Goal: Transaction & Acquisition: Purchase product/service

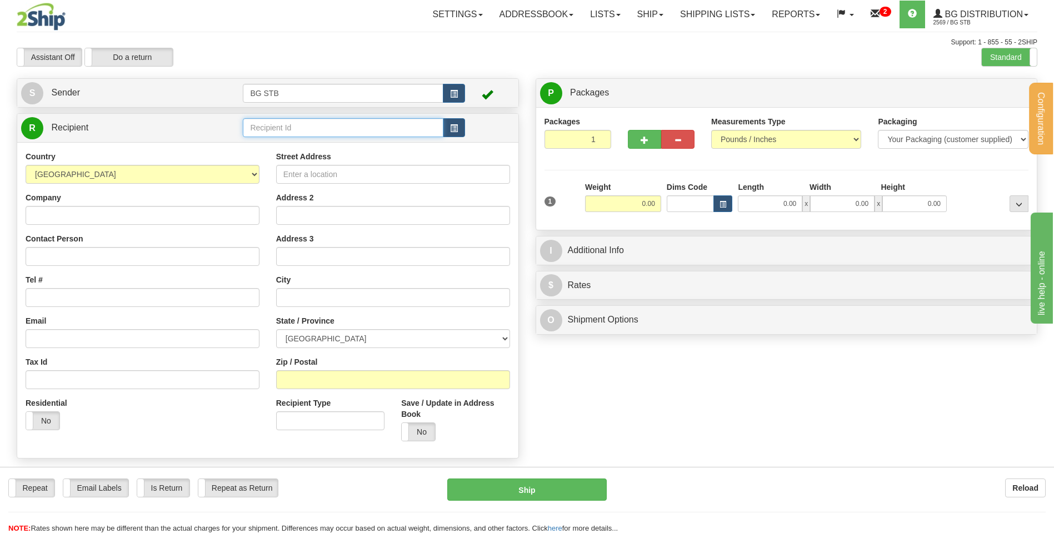
click at [309, 128] on input "text" at bounding box center [343, 127] width 200 height 19
type input "20064"
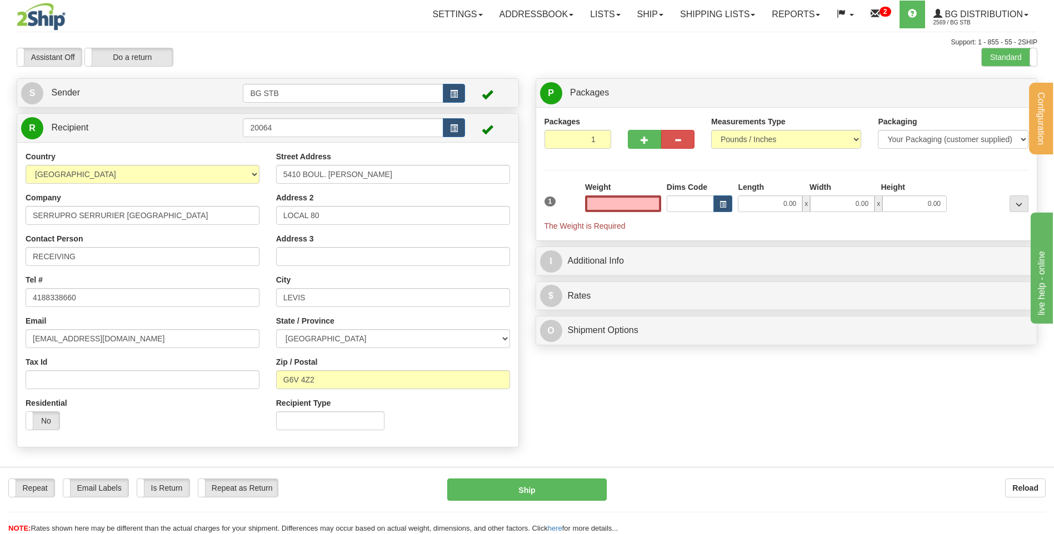
type input "0.00"
drag, startPoint x: 244, startPoint y: 169, endPoint x: 182, endPoint y: 182, distance: 63.5
click at [200, 181] on div "Country AFGHANISTAN ALAND ISLANDS ALBANIA ALGERIA AMERICAN SAMOA ANDORRA ANGOLA…" at bounding box center [267, 295] width 501 height 288
type input "1378 RUE KING OUEST"
drag, startPoint x: 273, startPoint y: 212, endPoint x: 250, endPoint y: 214, distance: 22.8
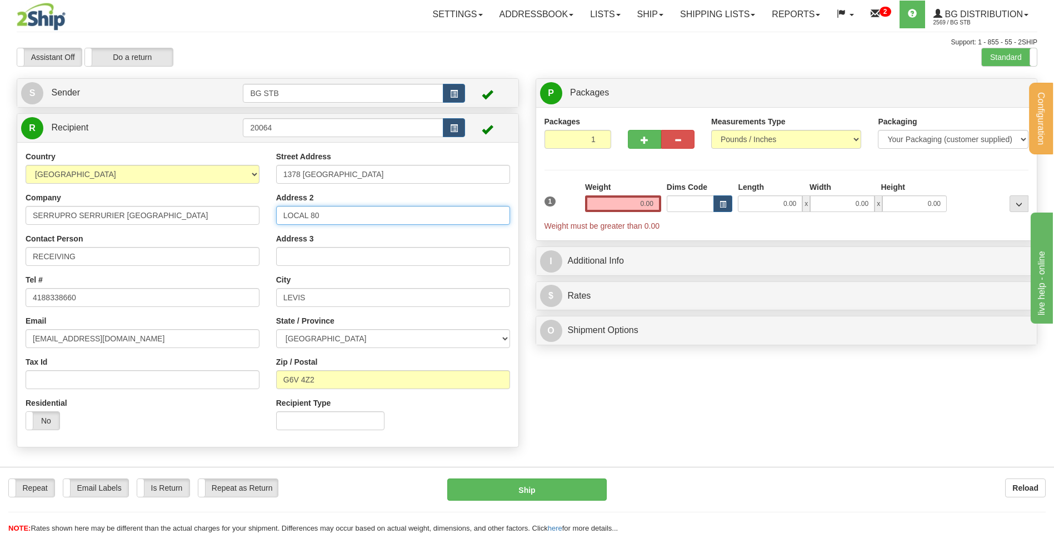
click at [250, 214] on div "Country AFGHANISTAN ALAND ISLANDS ALBANIA ALGERIA AMERICAN SAMOA ANDORRA ANGOLA…" at bounding box center [267, 295] width 501 height 288
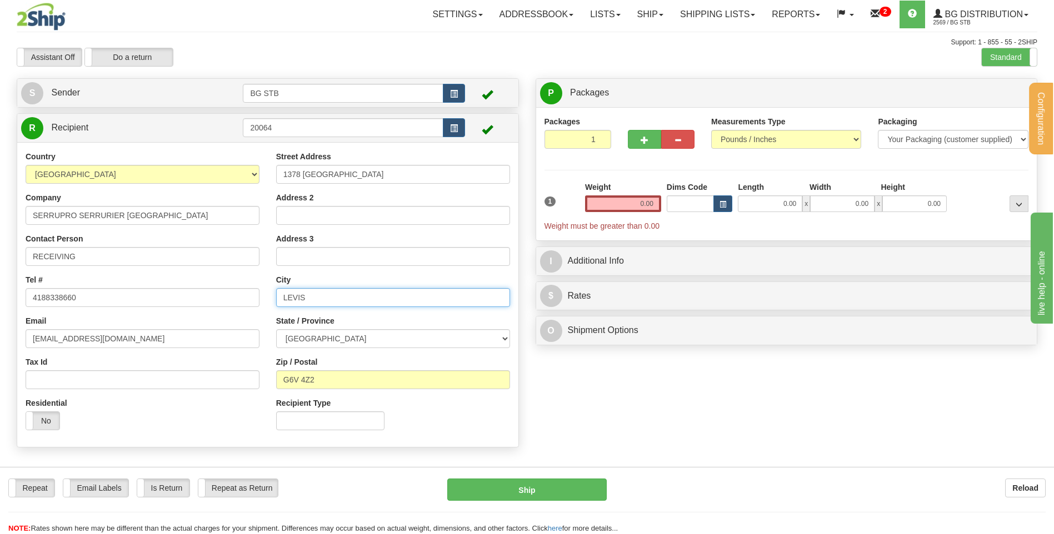
drag, startPoint x: 320, startPoint y: 293, endPoint x: 227, endPoint y: 295, distance: 93.3
click at [227, 295] on div "Country AFGHANISTAN ALAND ISLANDS ALBANIA ALGERIA AMERICAN SAMOA ANDORRA ANGOLA…" at bounding box center [267, 295] width 501 height 288
type input "SHERBROOKE"
drag, startPoint x: 318, startPoint y: 384, endPoint x: 213, endPoint y: 380, distance: 105.0
click at [214, 379] on div "Country AFGHANISTAN ALAND ISLANDS ALBANIA ALGERIA AMERICAN SAMOA ANDORRA ANGOLA…" at bounding box center [267, 295] width 501 height 288
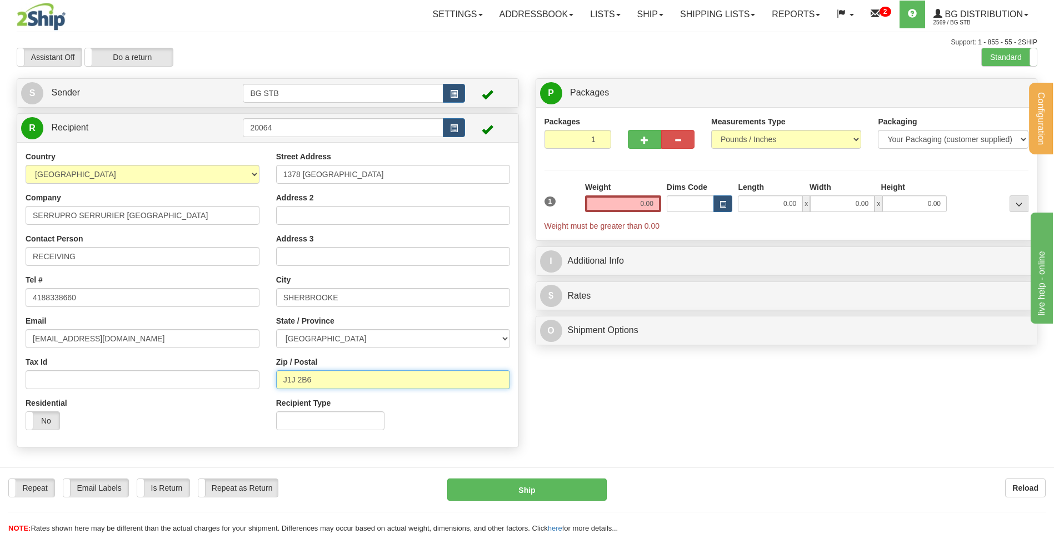
type input "J1J 2B6"
click at [639, 203] on input "0.00" at bounding box center [623, 204] width 76 height 17
type input "0.00"
click at [643, 144] on span "button" at bounding box center [644, 140] width 8 height 7
type input "2"
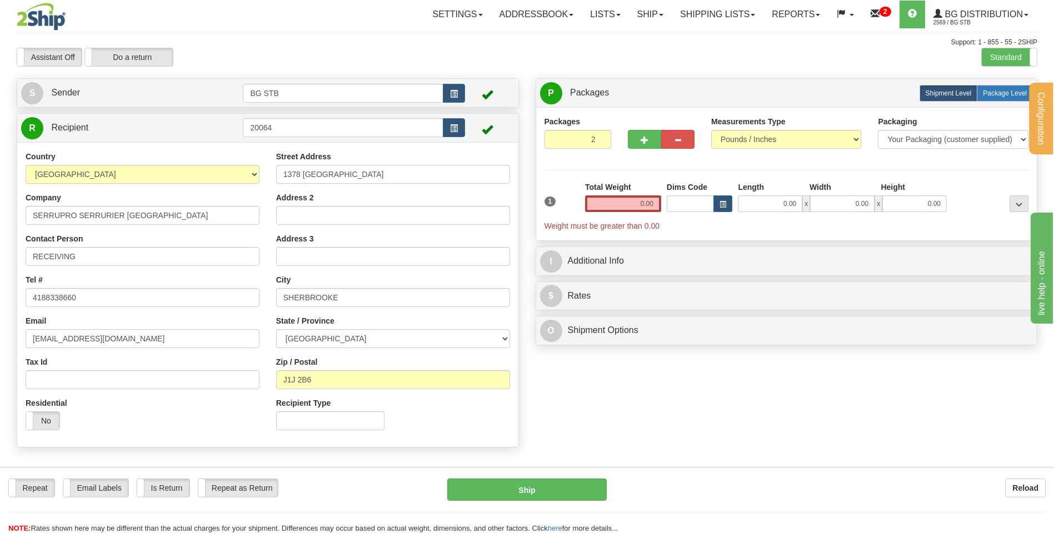
drag, startPoint x: 1015, startPoint y: 98, endPoint x: 989, endPoint y: 102, distance: 25.8
click at [1005, 98] on label "Package Level Pack.." at bounding box center [1004, 93] width 56 height 17
radio input "true"
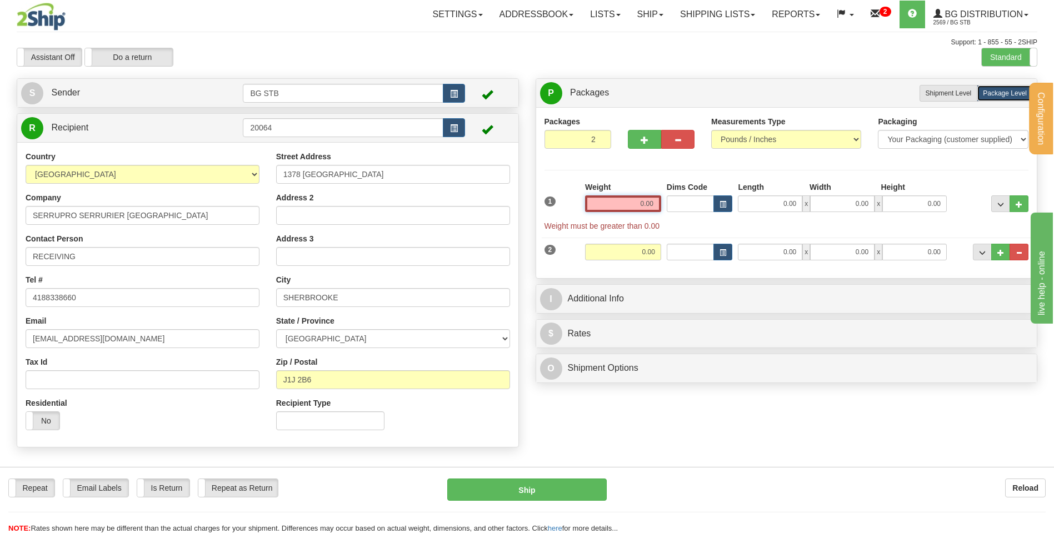
click at [614, 199] on input "0.00" at bounding box center [623, 204] width 76 height 17
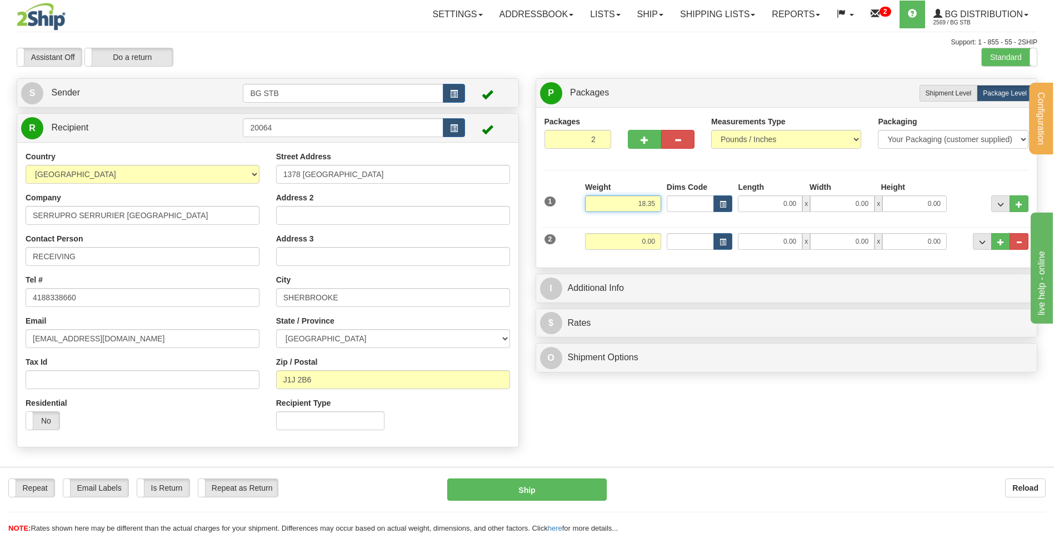
type input "18.35"
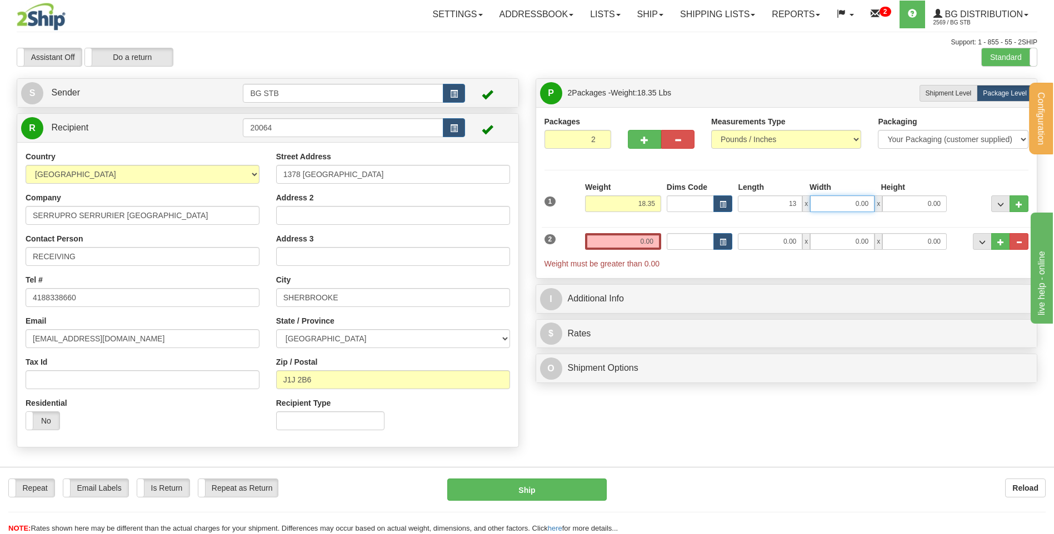
type input "13.00"
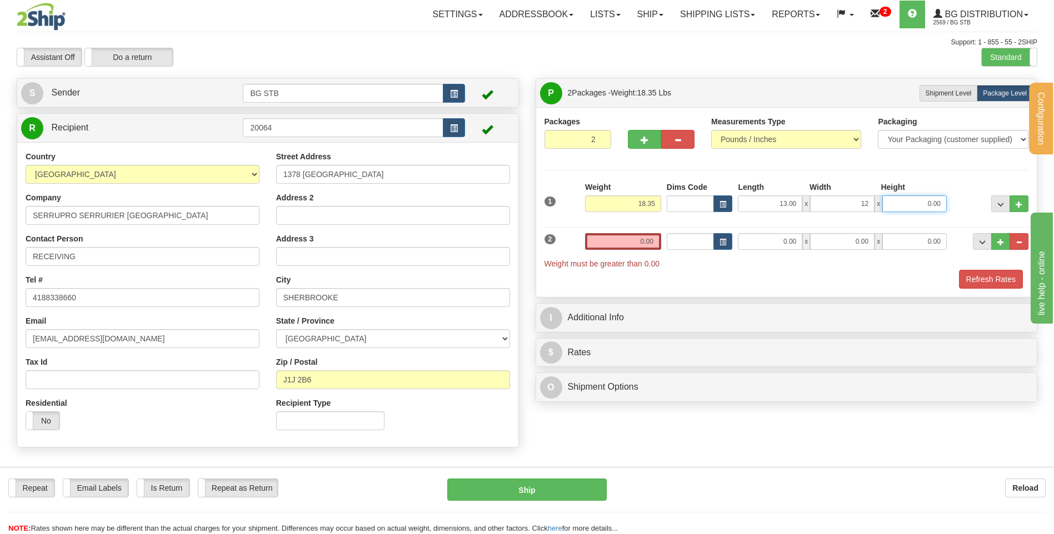
type input "12.00"
type input "9.00"
click at [599, 245] on input "0.00" at bounding box center [623, 241] width 76 height 17
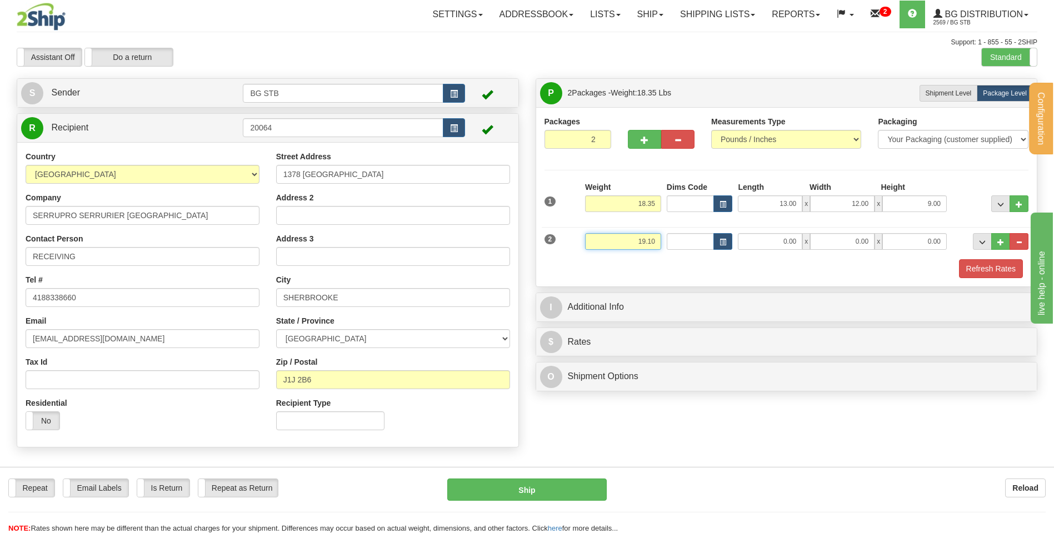
type input "19.10"
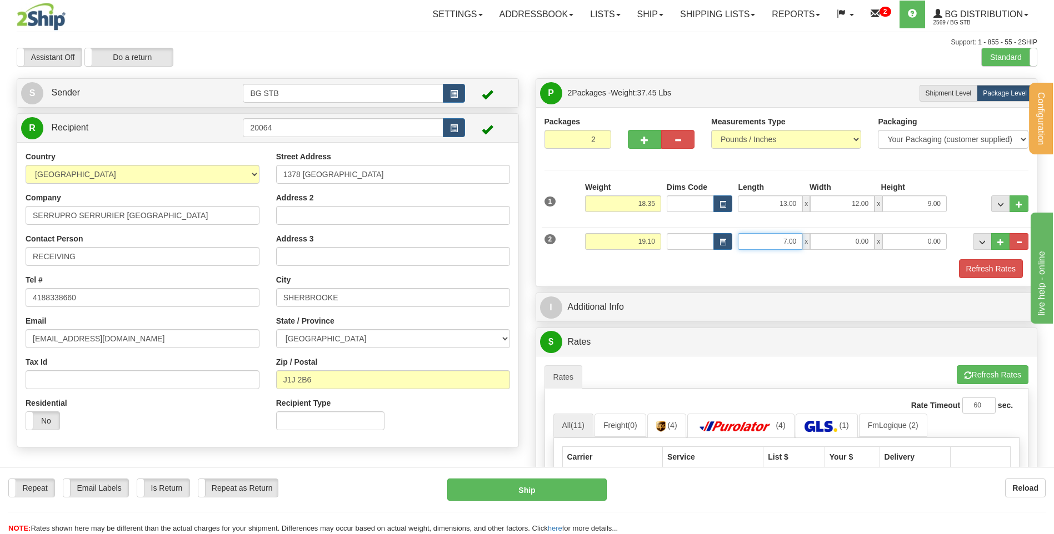
drag, startPoint x: 773, startPoint y: 240, endPoint x: 967, endPoint y: 235, distance: 193.9
click at [867, 230] on div "2 Weight 19.10 Dims Code Length Width Height" at bounding box center [787, 240] width 490 height 37
type input "87.00"
type input "7.00"
type input "4.00"
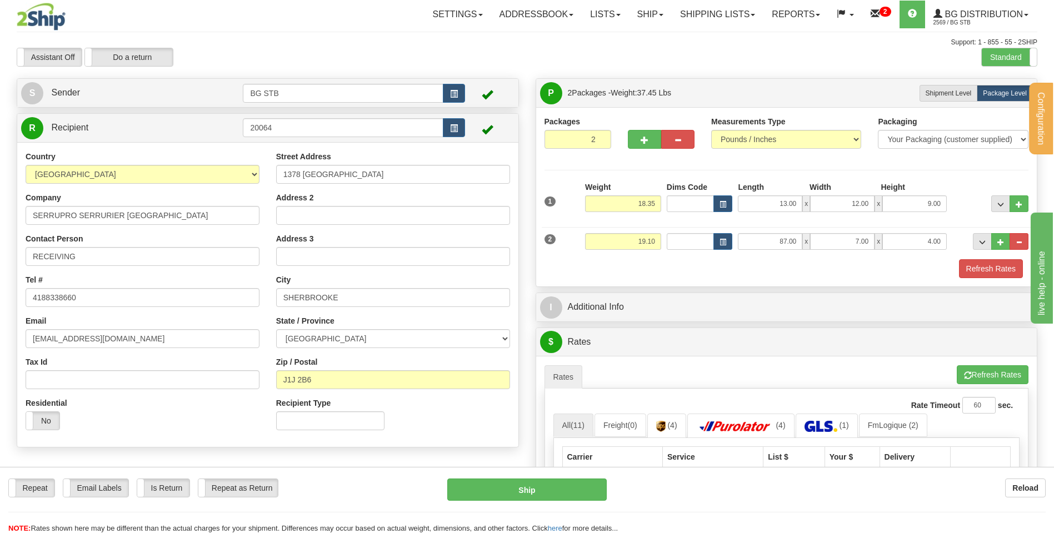
click at [718, 329] on div "$ Rates Cancel" at bounding box center [786, 342] width 501 height 28
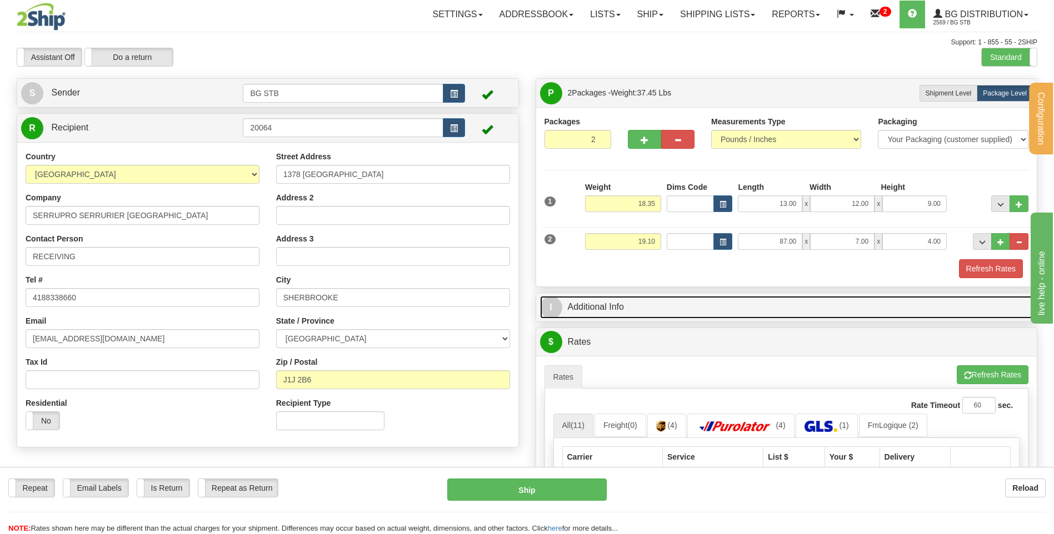
click at [721, 298] on link "I Additional Info" at bounding box center [786, 307] width 493 height 23
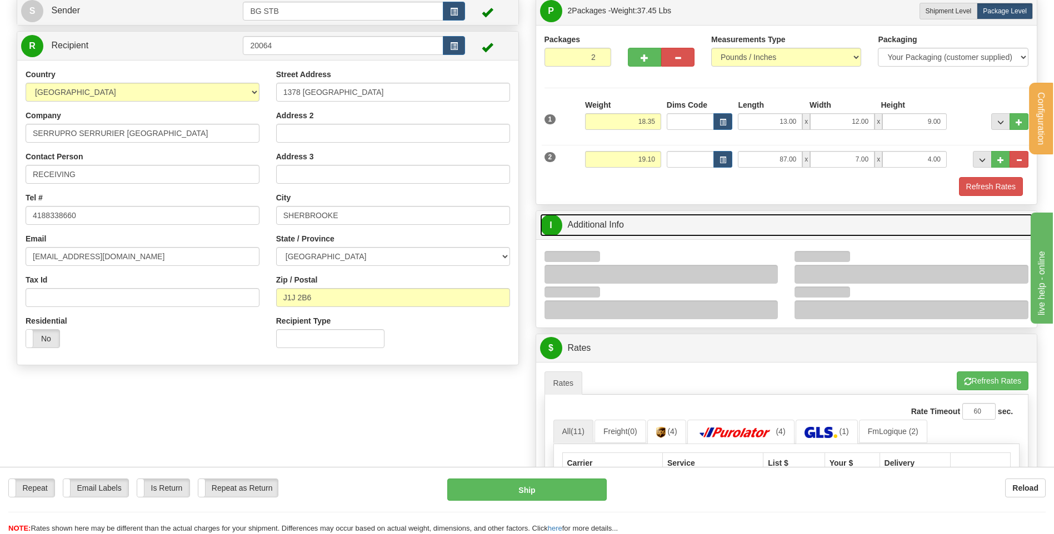
scroll to position [167, 0]
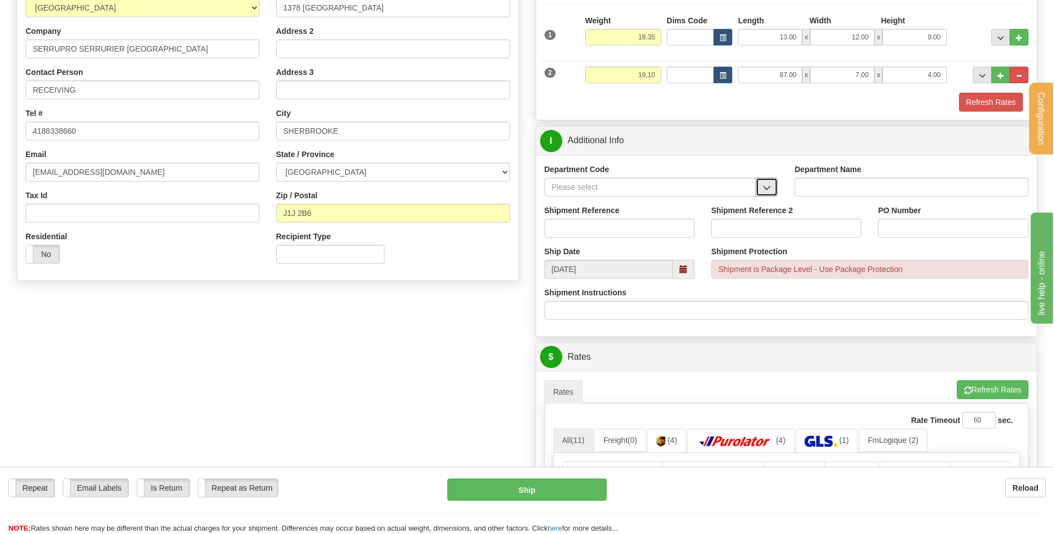
click at [764, 192] on span "button" at bounding box center [767, 187] width 8 height 7
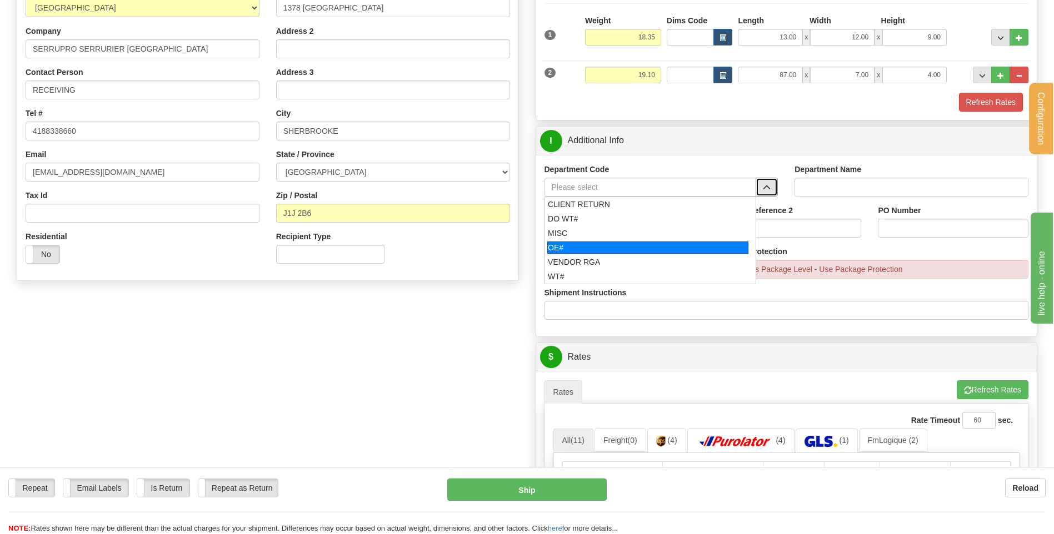
click at [620, 242] on div "OE#" at bounding box center [647, 248] width 201 height 12
type input "OE#"
type input "ORDERS"
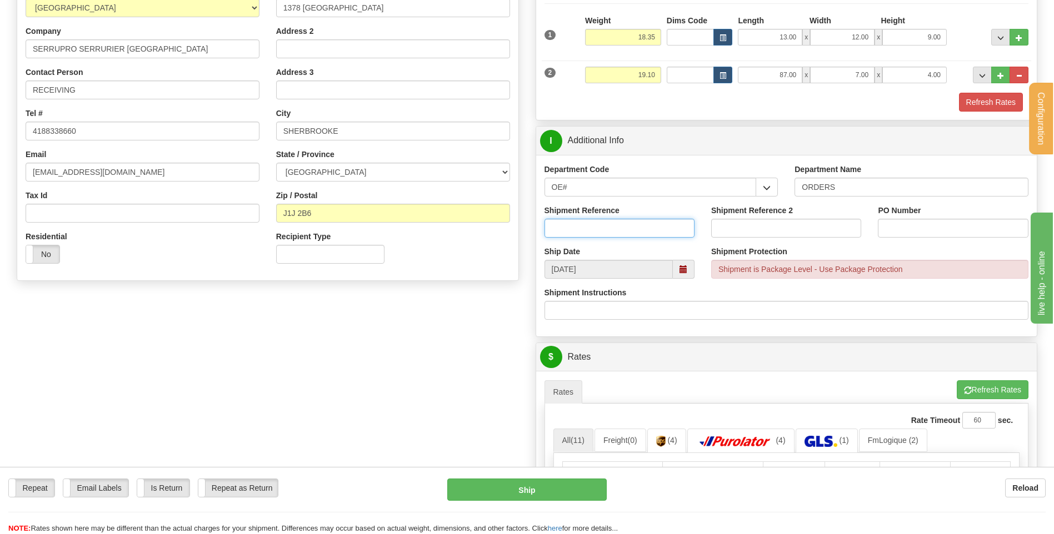
click at [615, 230] on input "Shipment Reference" at bounding box center [619, 228] width 150 height 19
type input "80005760-01 // -02 // -03 // -04"
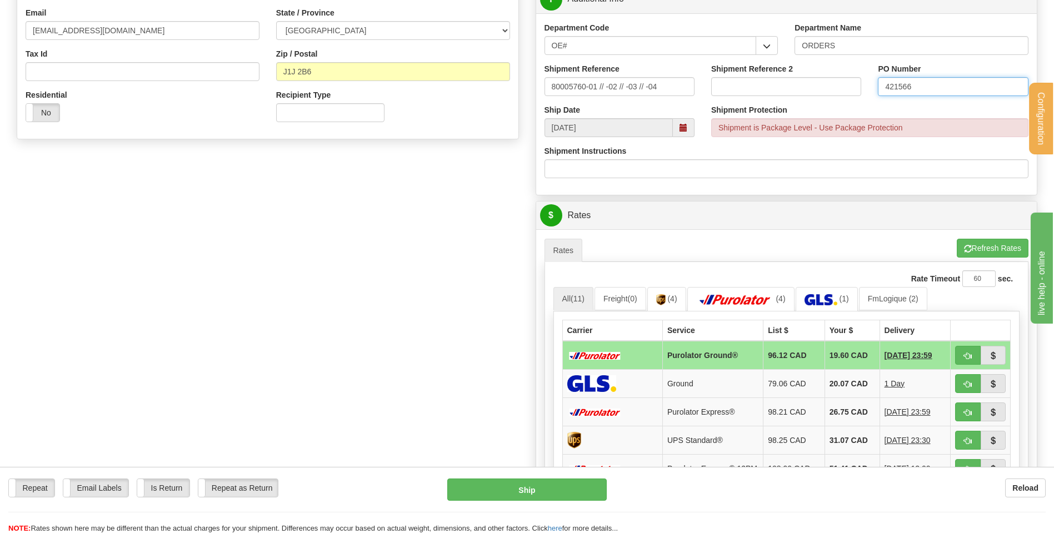
scroll to position [500, 0]
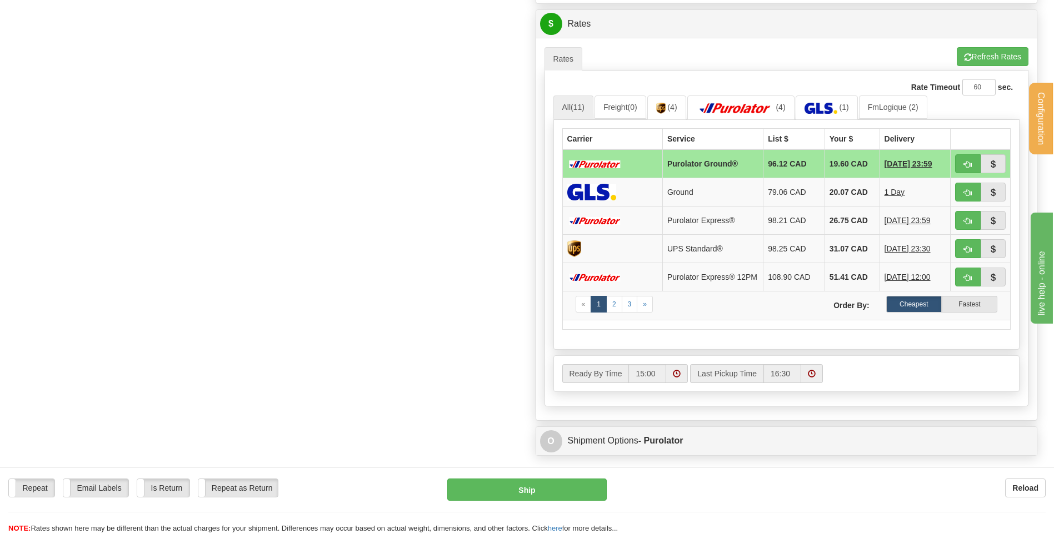
type input "421566"
click at [965, 165] on span "button" at bounding box center [968, 164] width 8 height 7
type input "260"
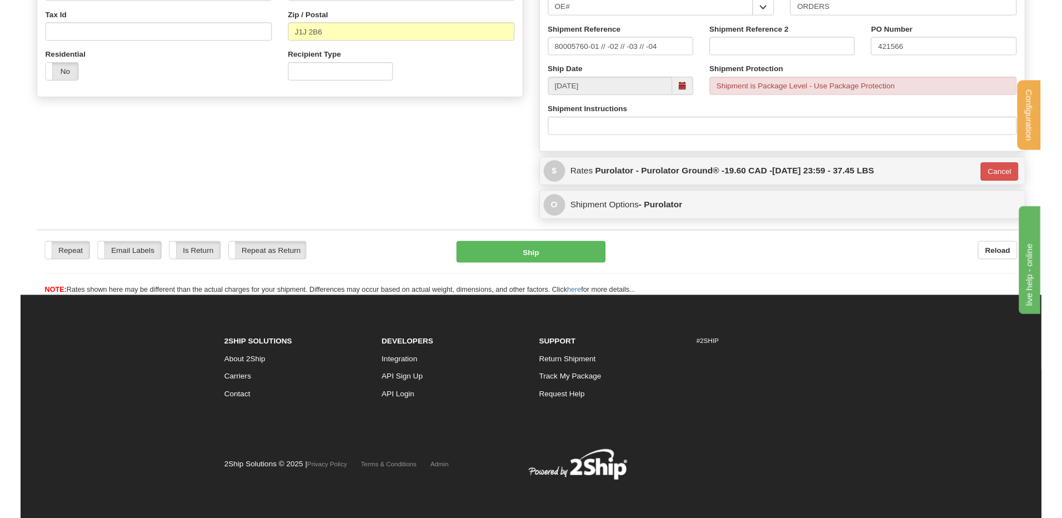
scroll to position [348, 0]
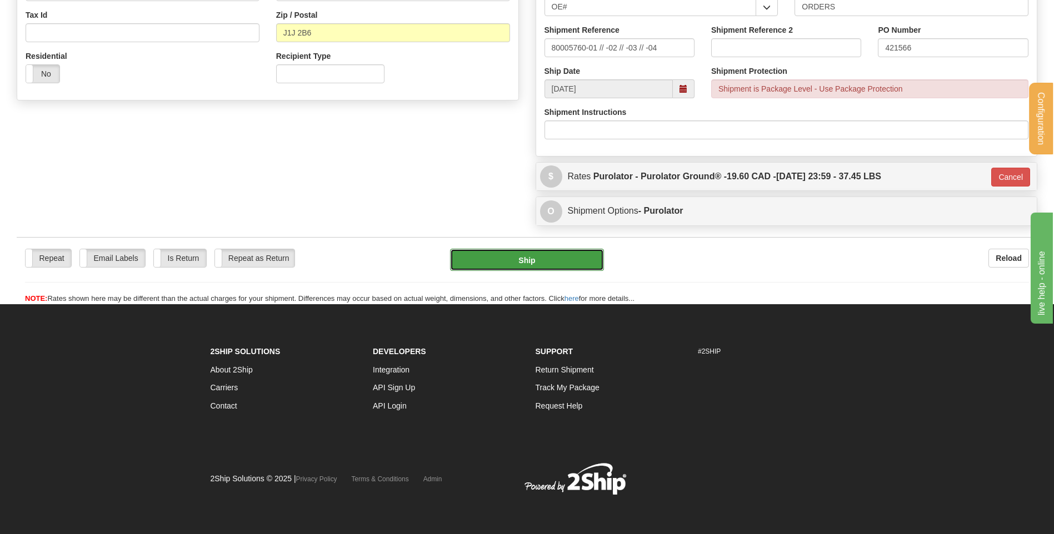
click at [517, 263] on button "Ship" at bounding box center [526, 260] width 153 height 22
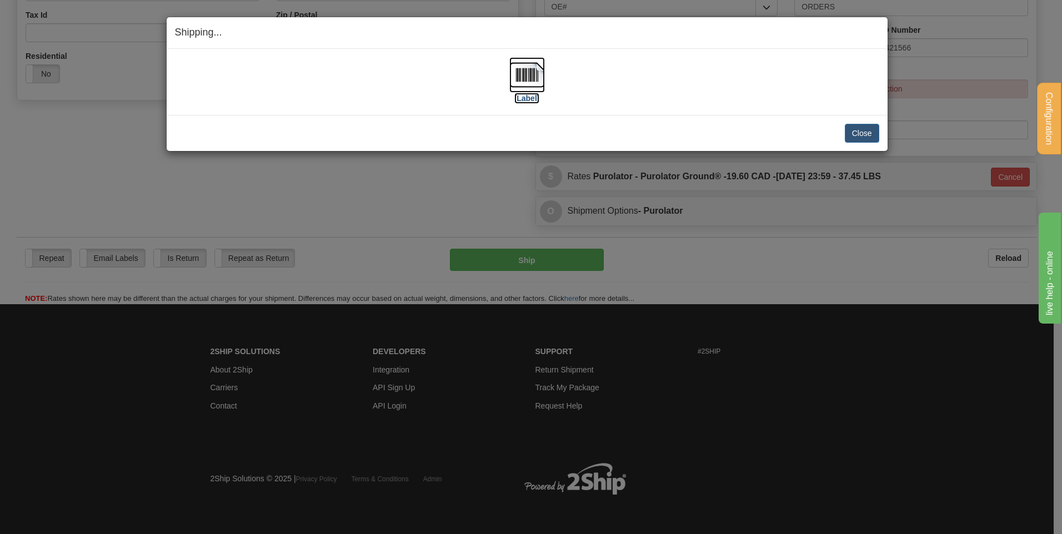
click at [533, 74] on img at bounding box center [527, 75] width 36 height 36
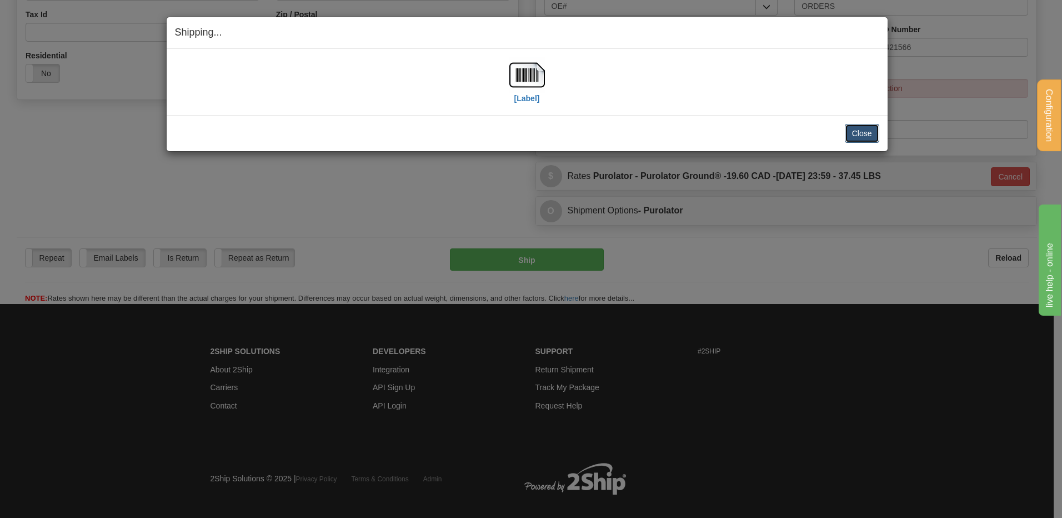
click at [847, 135] on button "Close" at bounding box center [862, 133] width 34 height 19
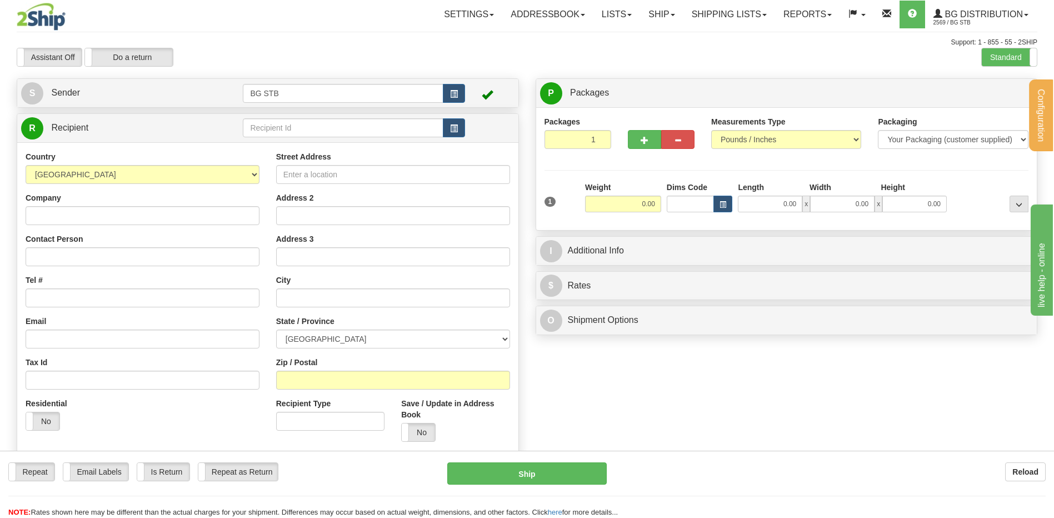
click at [292, 147] on div "Country AFGHANISTAN ALAND ISLANDS ALBANIA ALGERIA AMERICAN SAMOA ANDORRA ANGOLA…" at bounding box center [267, 300] width 501 height 316
click at [285, 119] on input "text" at bounding box center [343, 127] width 200 height 19
type input "1186"
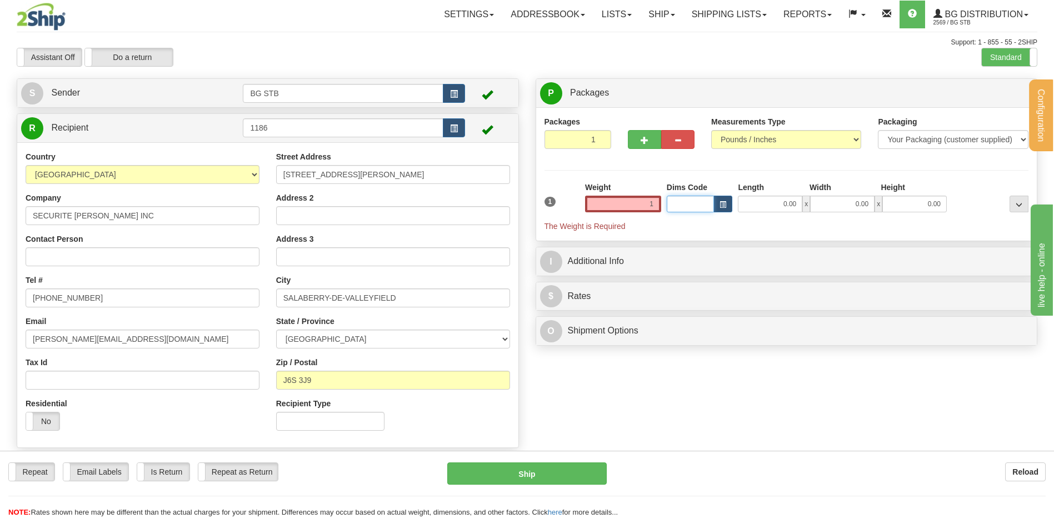
type input "1.00"
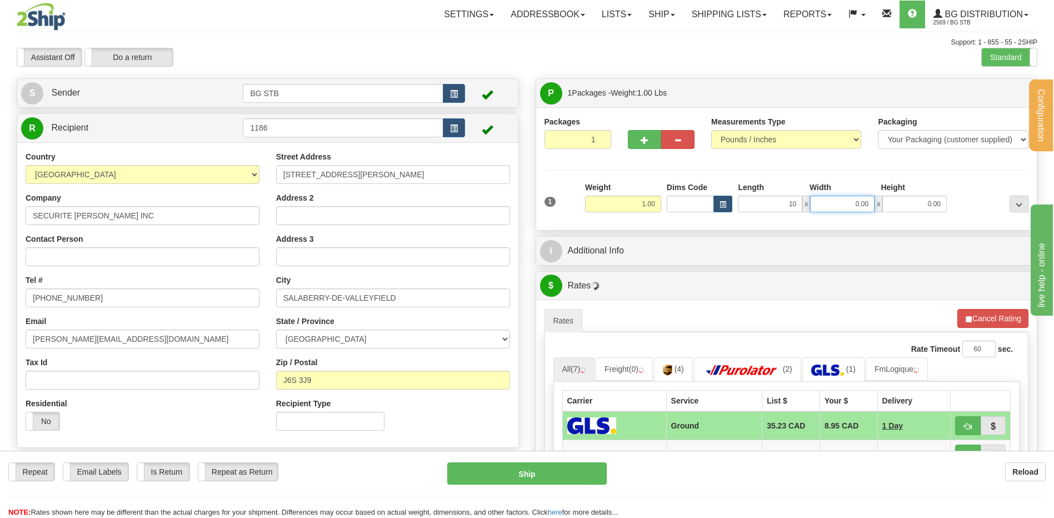
type input "10.00"
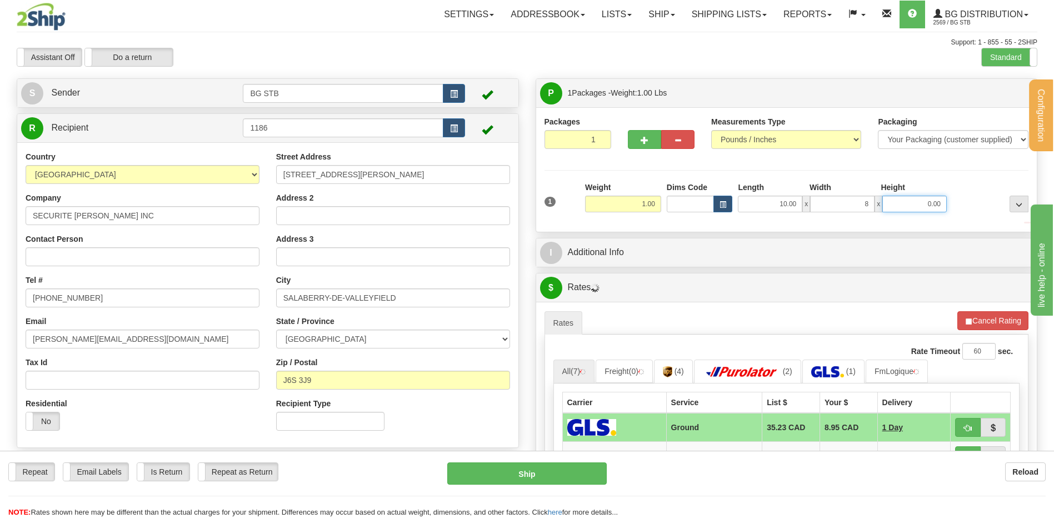
type input "8.00"
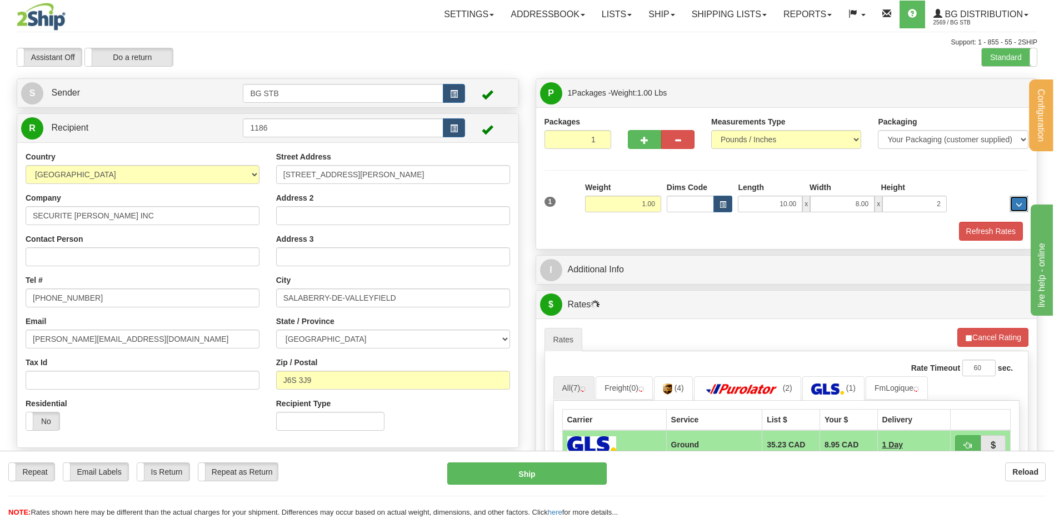
type input "2.00"
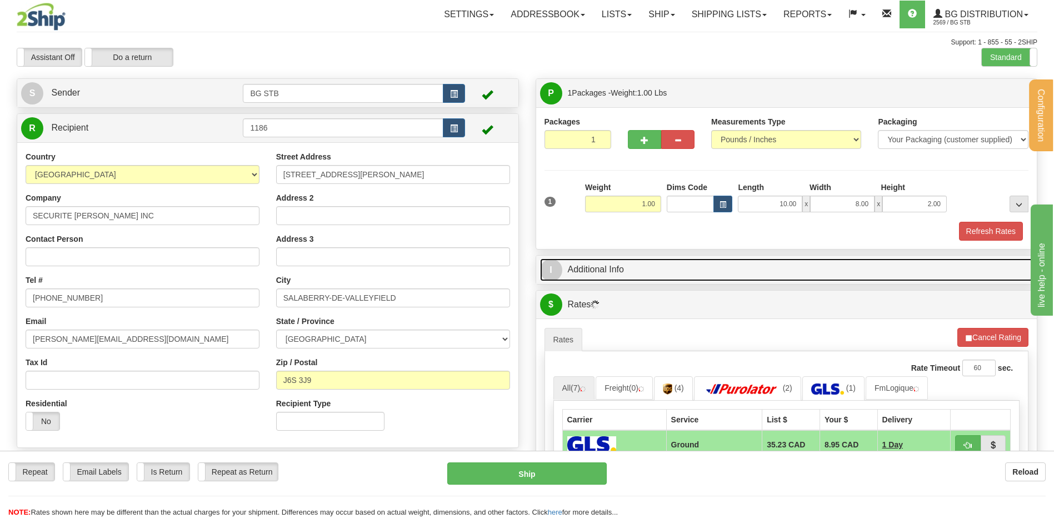
click at [632, 264] on link "I Additional Info" at bounding box center [786, 269] width 493 height 23
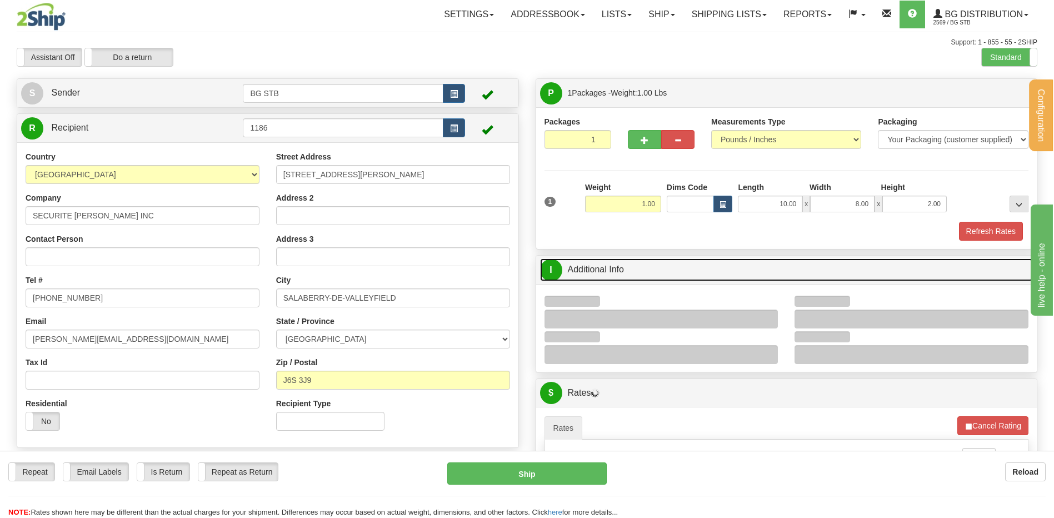
scroll to position [167, 0]
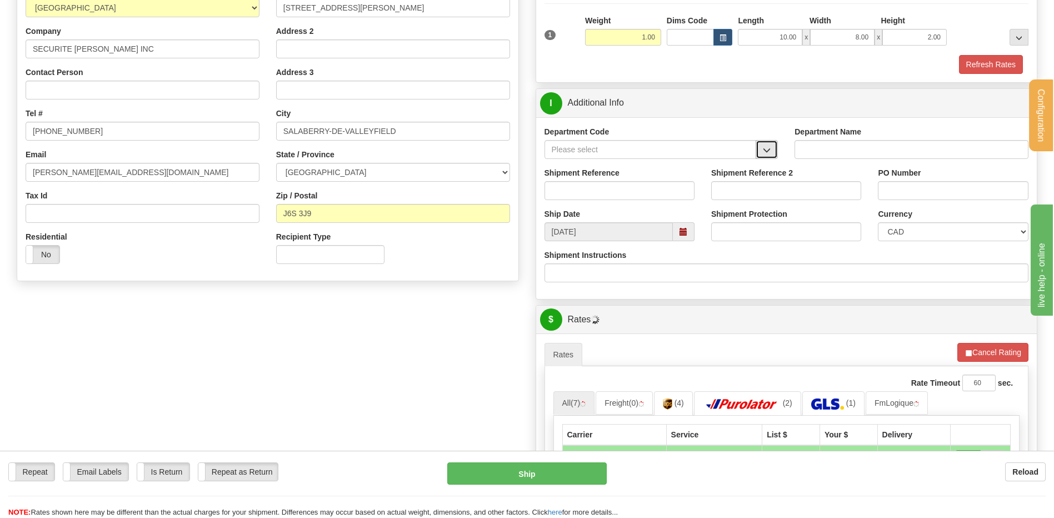
click at [769, 150] on span "button" at bounding box center [767, 150] width 8 height 7
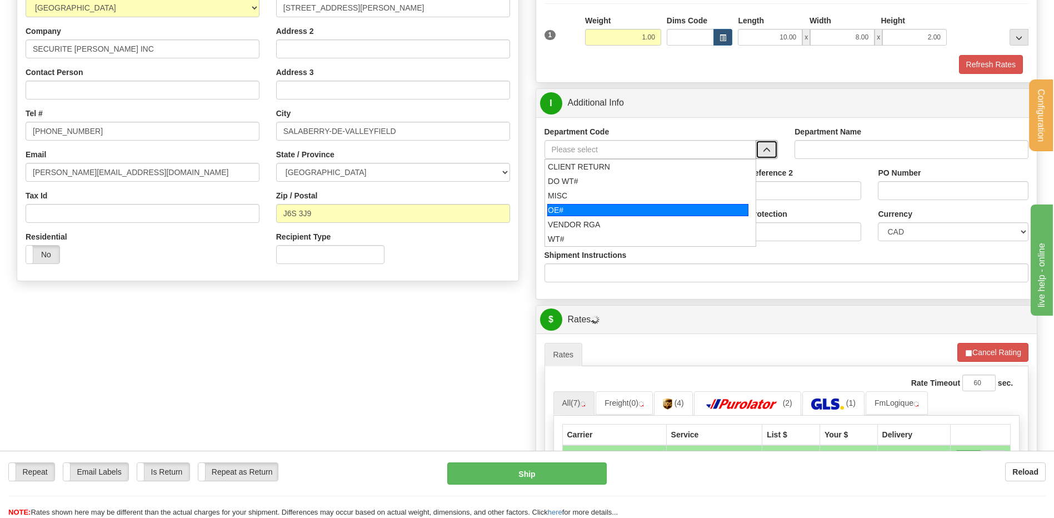
drag, startPoint x: 618, startPoint y: 208, endPoint x: 612, endPoint y: 196, distance: 13.4
click at [615, 205] on div "OE#" at bounding box center [647, 210] width 201 height 12
type input "OE#"
type input "ORDERS"
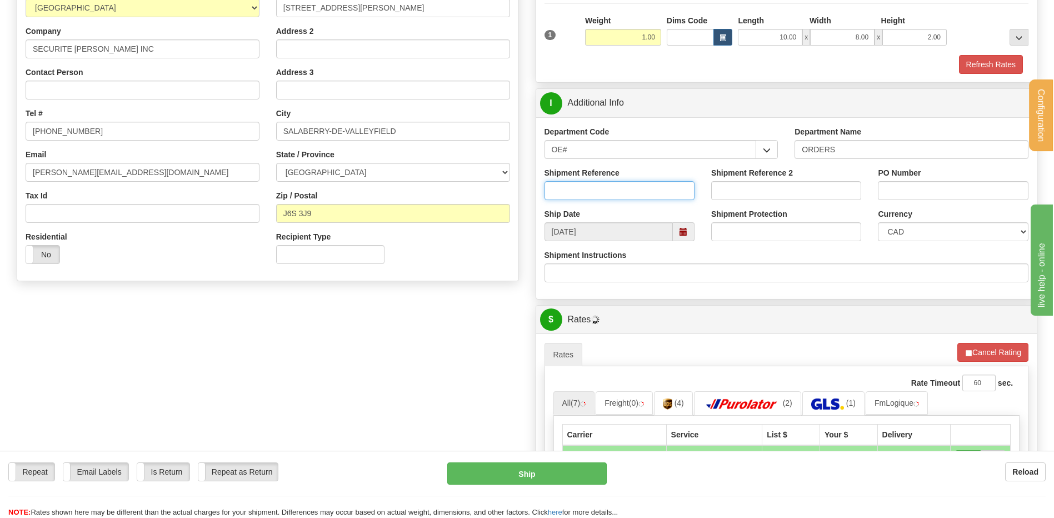
click at [610, 188] on input "Shipment Reference" at bounding box center [619, 190] width 150 height 19
type input "80005557-03 // -04"
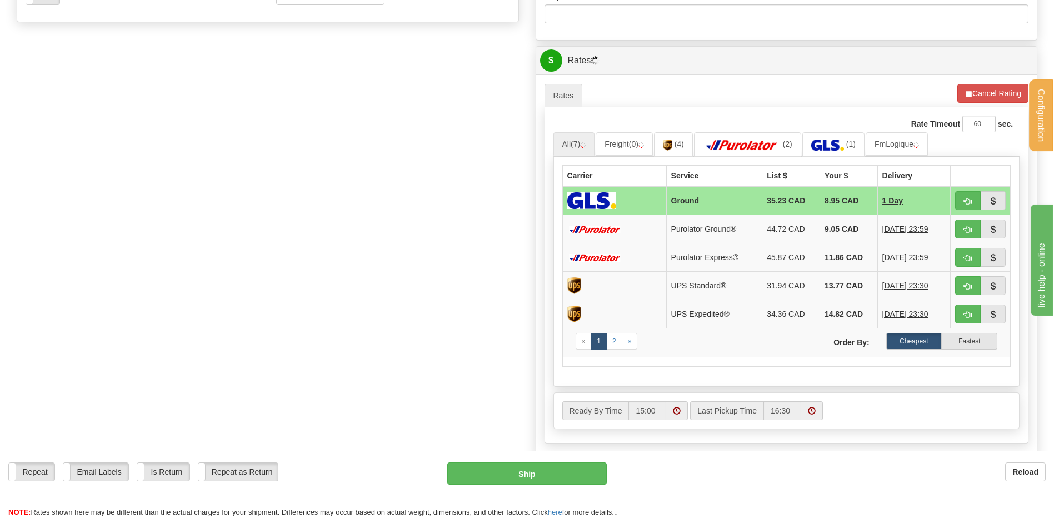
scroll to position [444, 0]
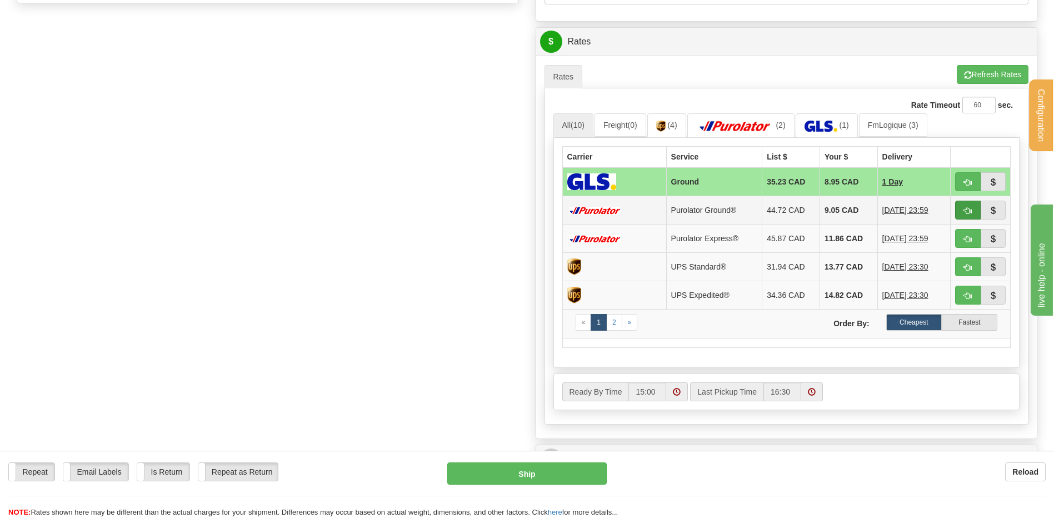
type input "YANIE 04/09/25"
click at [967, 209] on span "button" at bounding box center [968, 210] width 8 height 7
type input "260"
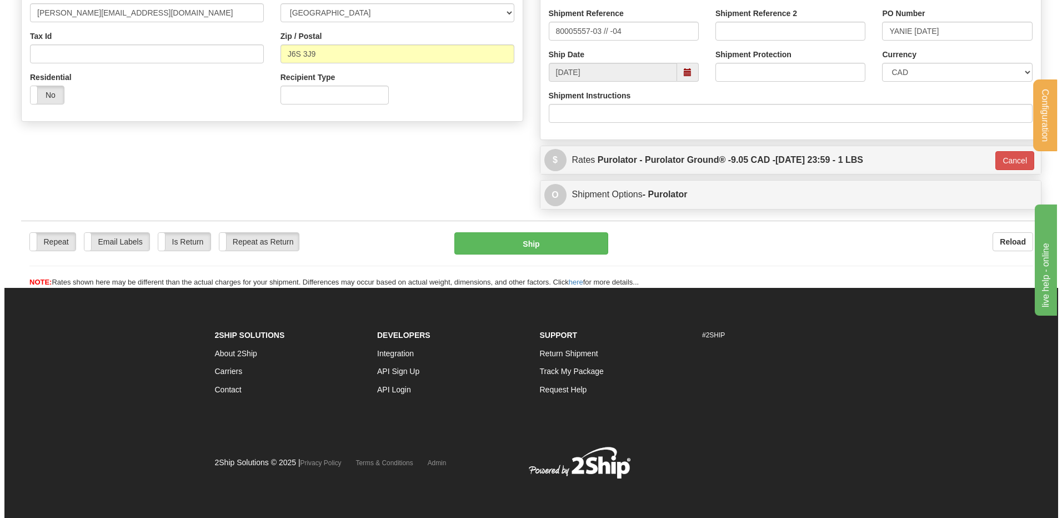
scroll to position [327, 0]
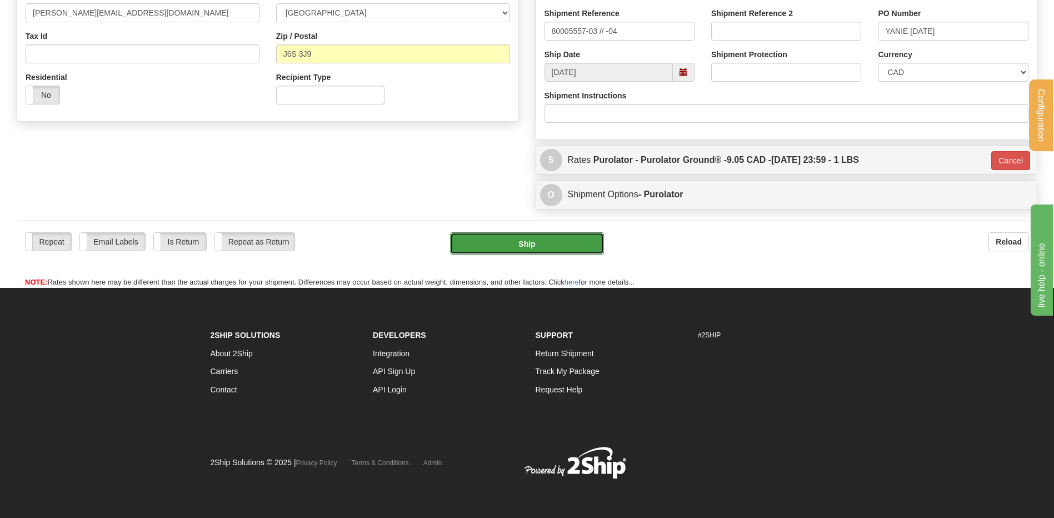
click at [548, 245] on button "Ship" at bounding box center [526, 243] width 153 height 22
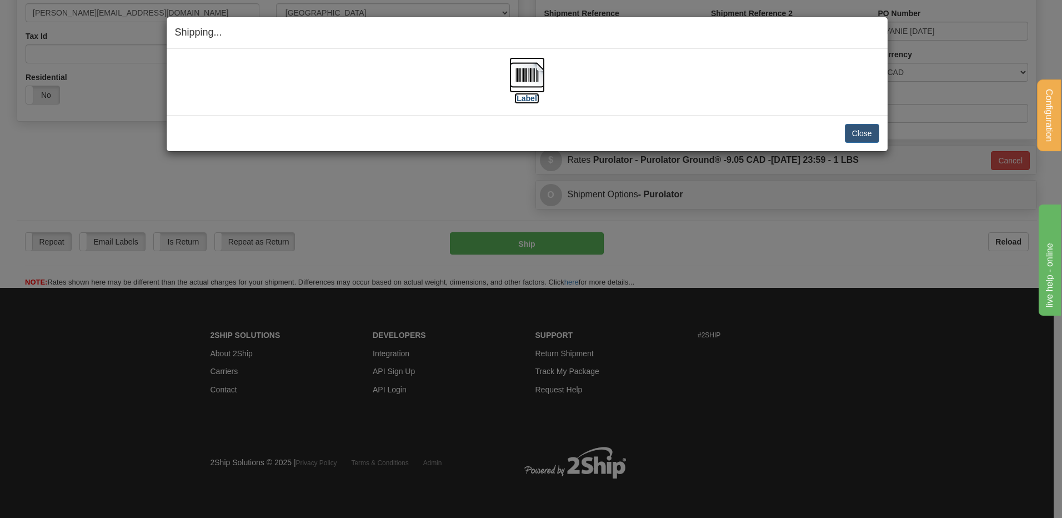
click at [523, 75] on img at bounding box center [527, 75] width 36 height 36
click at [873, 128] on button "Close" at bounding box center [862, 133] width 34 height 19
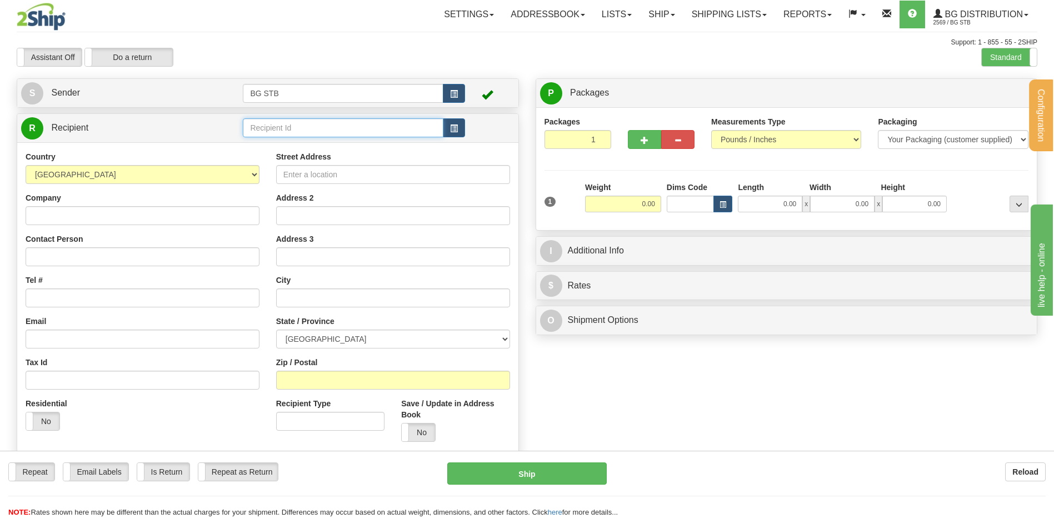
click at [349, 134] on input "text" at bounding box center [343, 127] width 200 height 19
type input "5589"
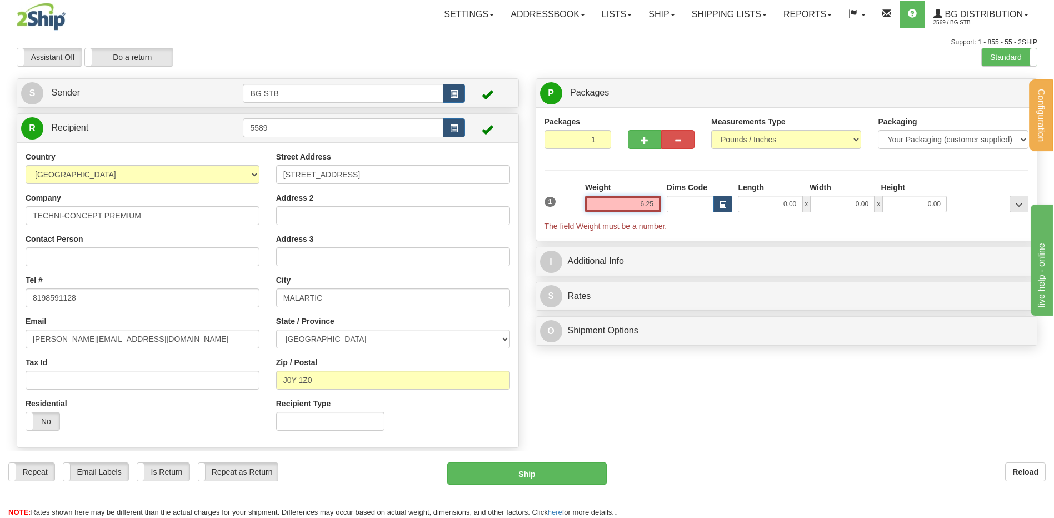
type input "6.25"
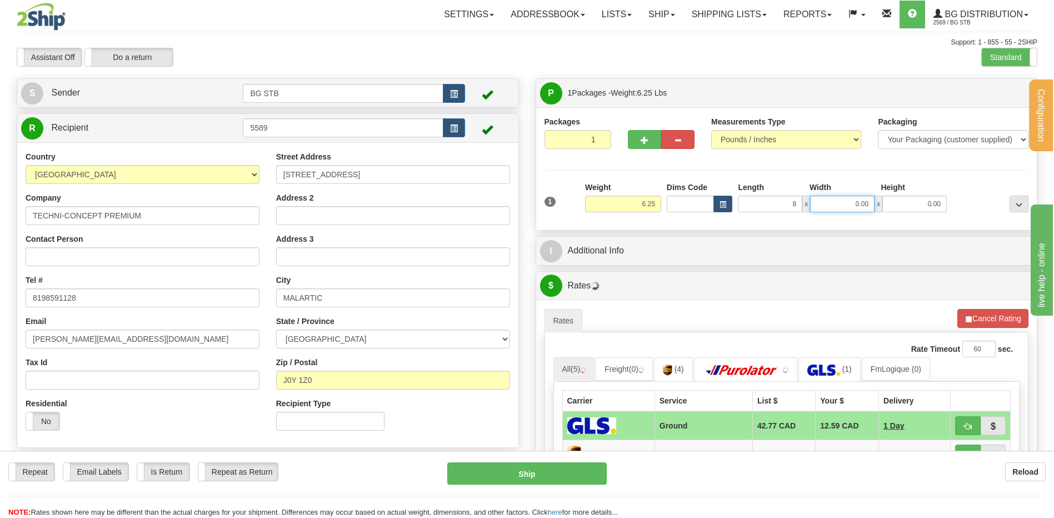
type input "8.00"
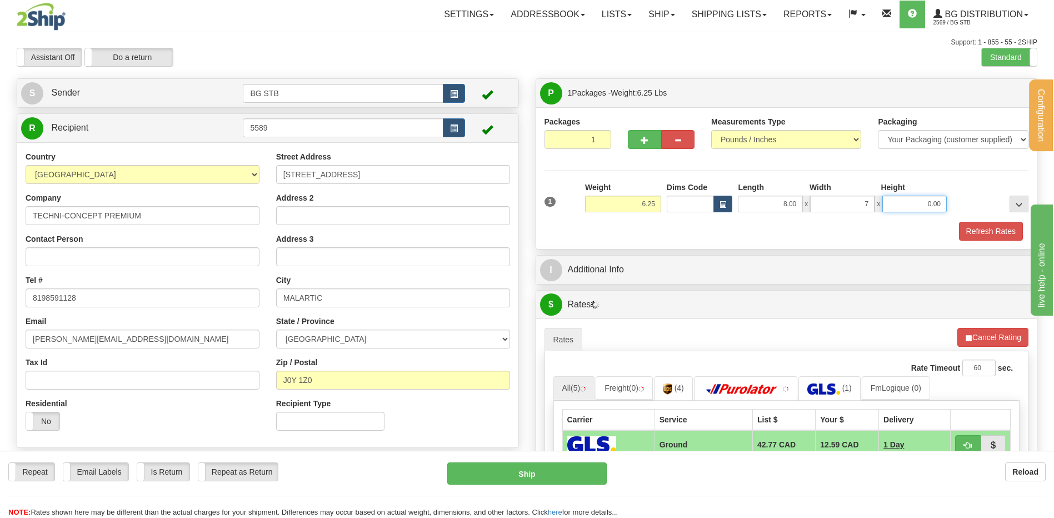
type input "7.00"
type input "5.00"
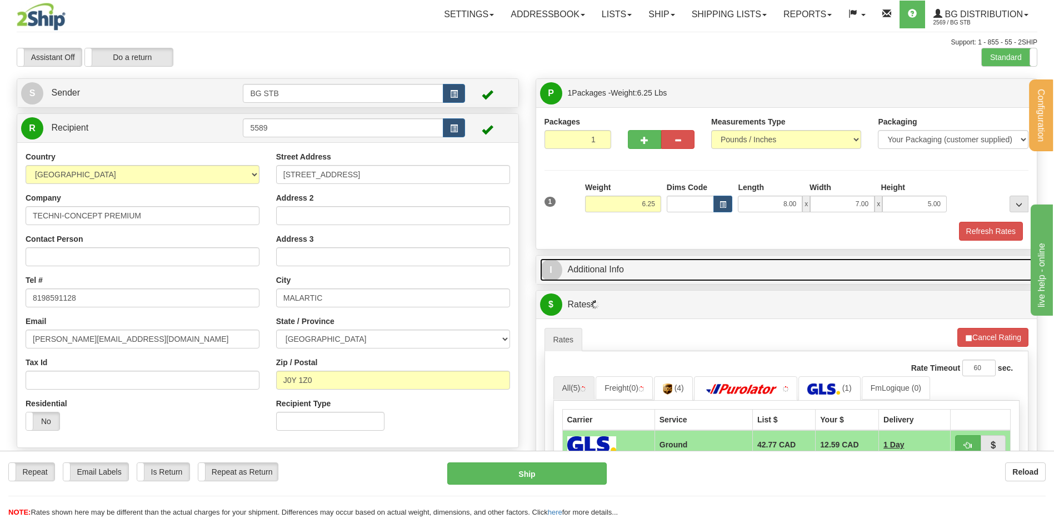
click at [619, 265] on link "I Additional Info" at bounding box center [786, 269] width 493 height 23
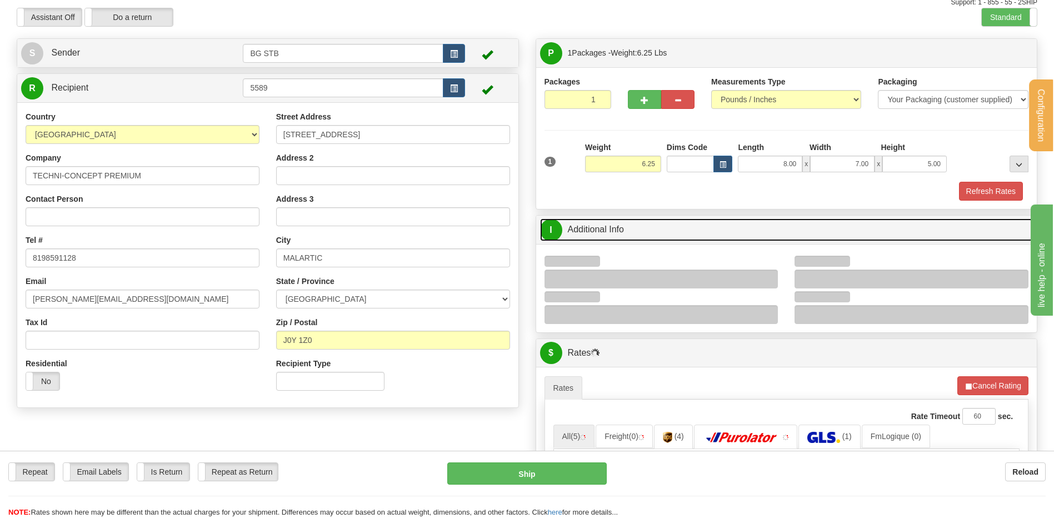
scroll to position [167, 0]
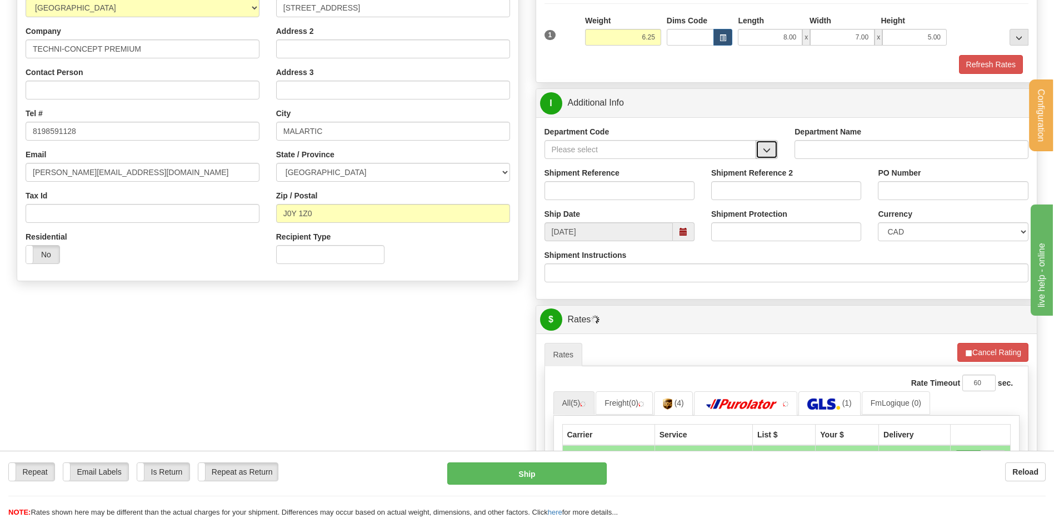
click at [764, 149] on span "button" at bounding box center [767, 150] width 8 height 7
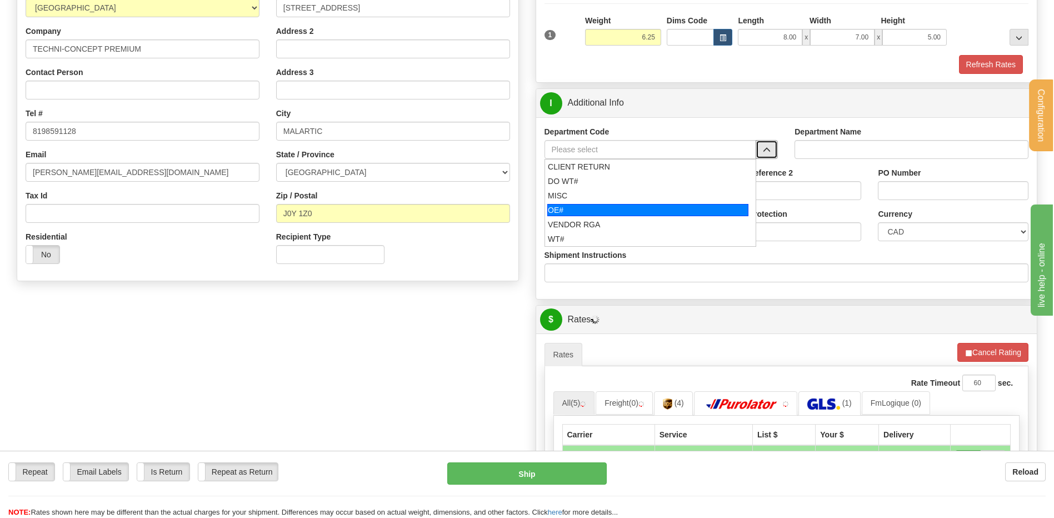
click at [602, 212] on div "OE#" at bounding box center [647, 210] width 201 height 12
type input "OE#"
type input "ORDERS"
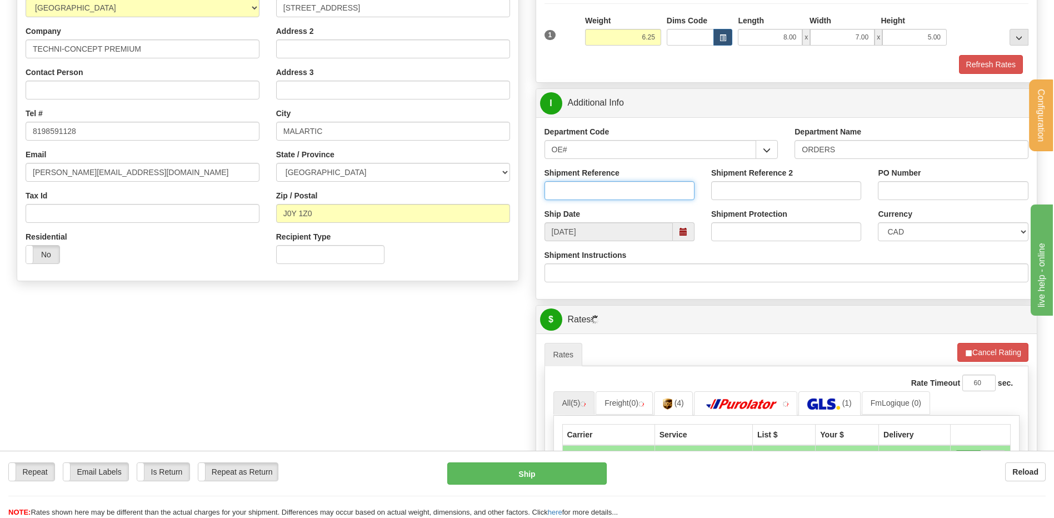
click at [596, 194] on input "Shipment Reference" at bounding box center [619, 190] width 150 height 19
type input "80004495-00"
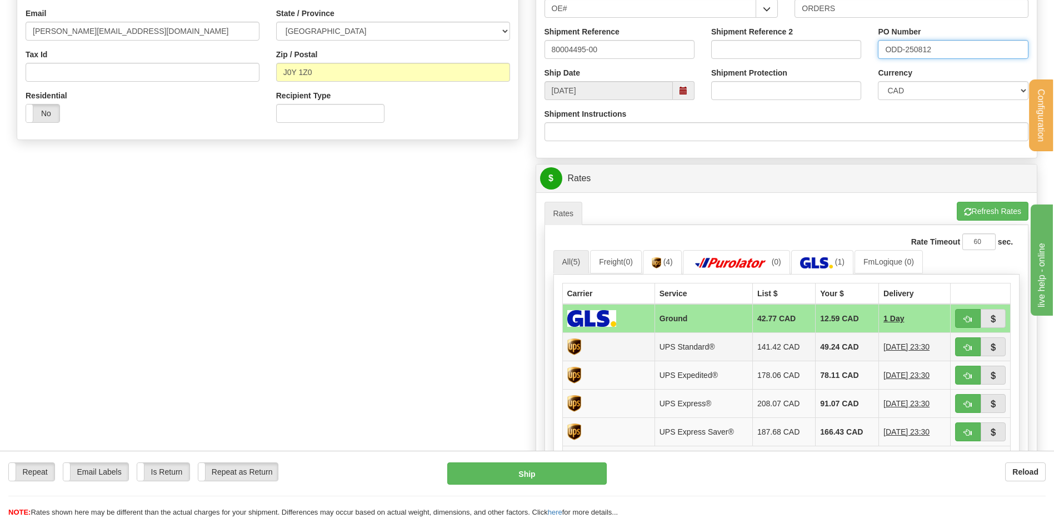
scroll to position [389, 0]
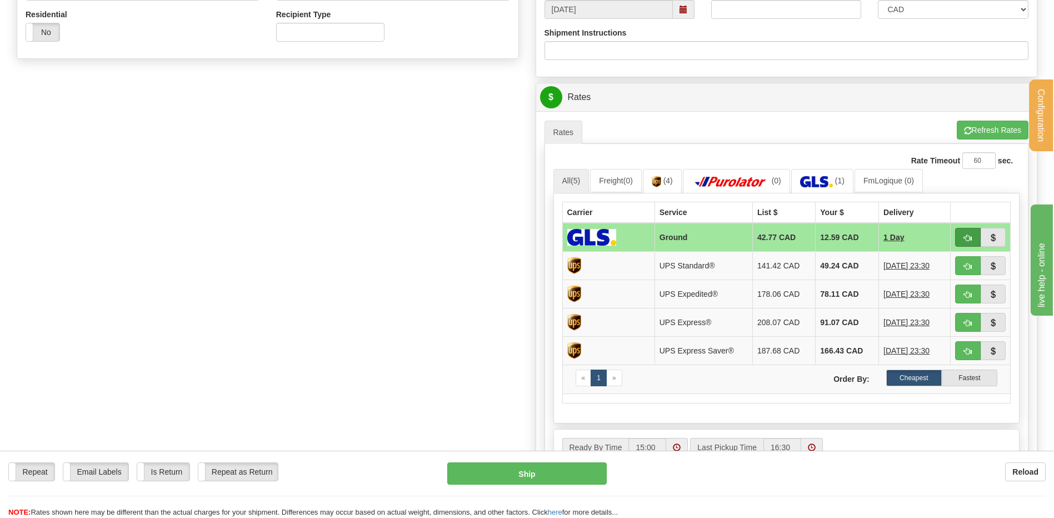
type input "ODD-250812"
drag, startPoint x: 964, startPoint y: 234, endPoint x: 955, endPoint y: 237, distance: 8.6
click at [964, 234] on span "button" at bounding box center [968, 237] width 8 height 7
type input "1"
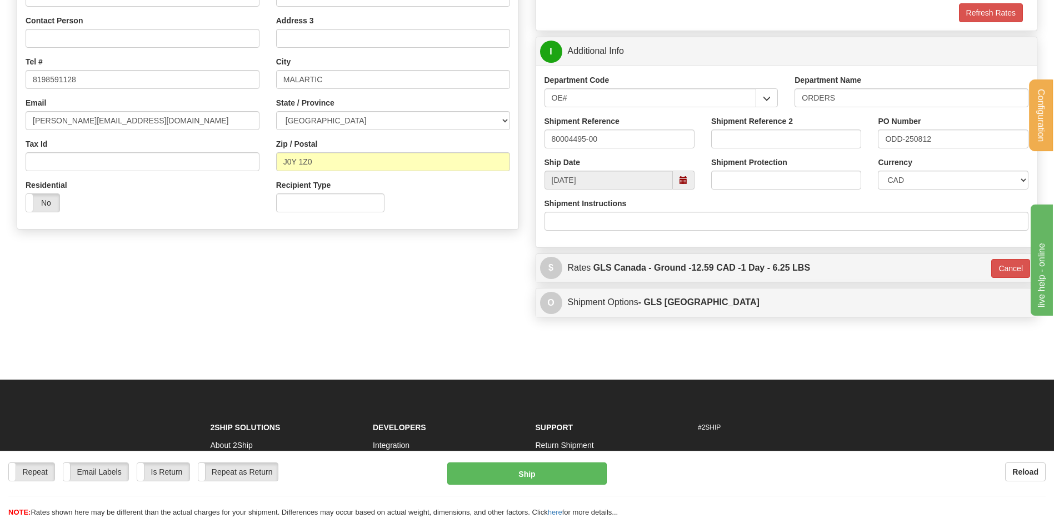
scroll to position [222, 0]
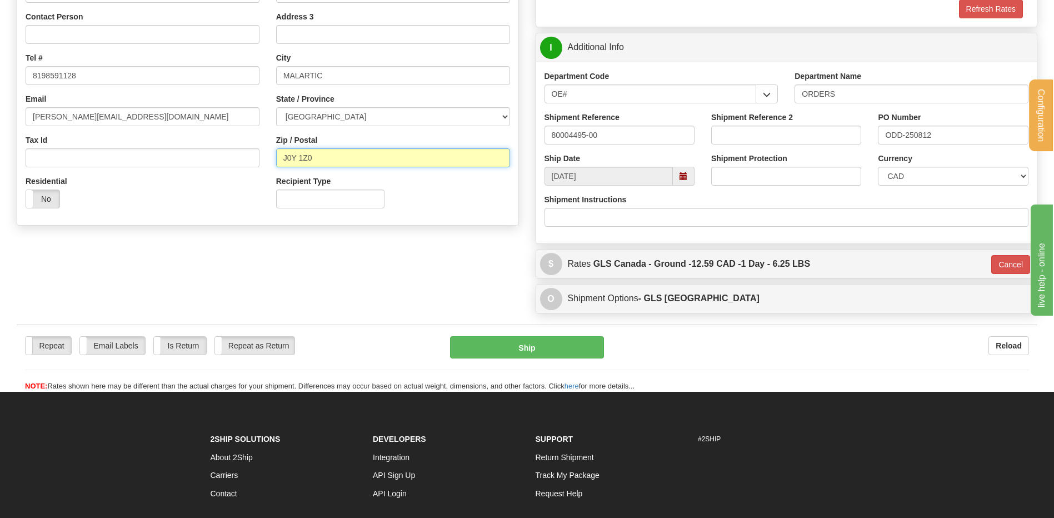
click at [300, 156] on input "J0Y 1Z0" at bounding box center [393, 157] width 234 height 19
type input "J0Y1Z0"
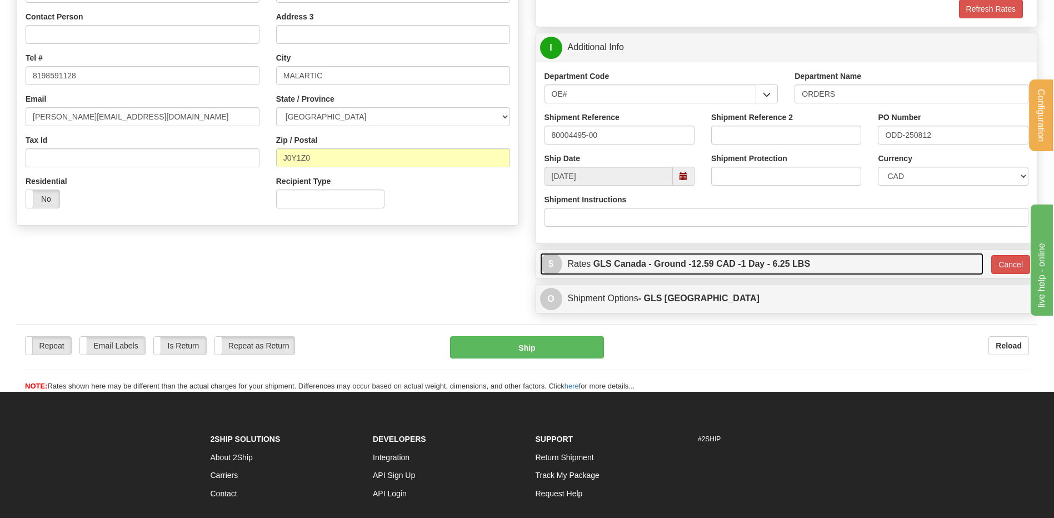
click at [692, 258] on label "GLS Canada - Ground - 12.59 CAD - 1 Day - 6.25 LBS" at bounding box center [701, 264] width 217 height 22
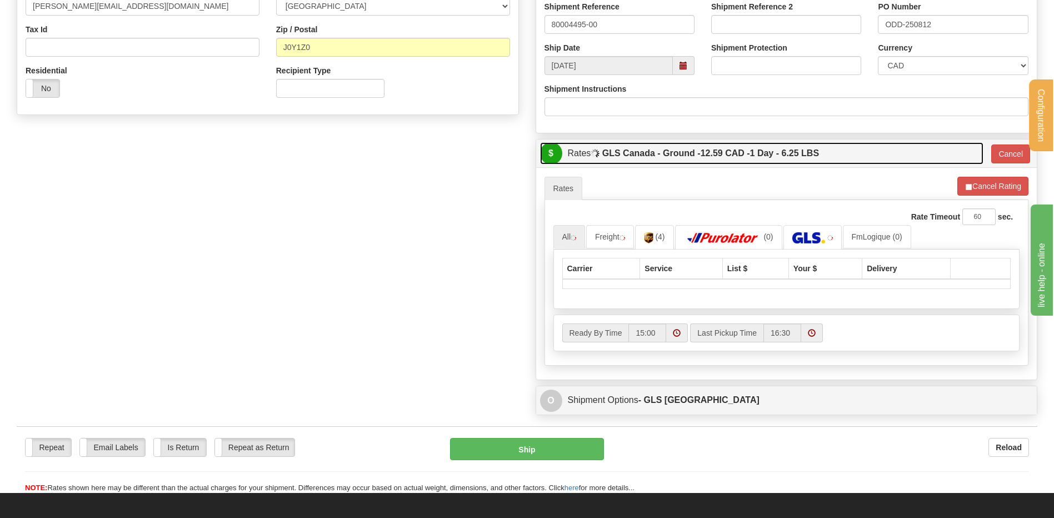
scroll to position [333, 0]
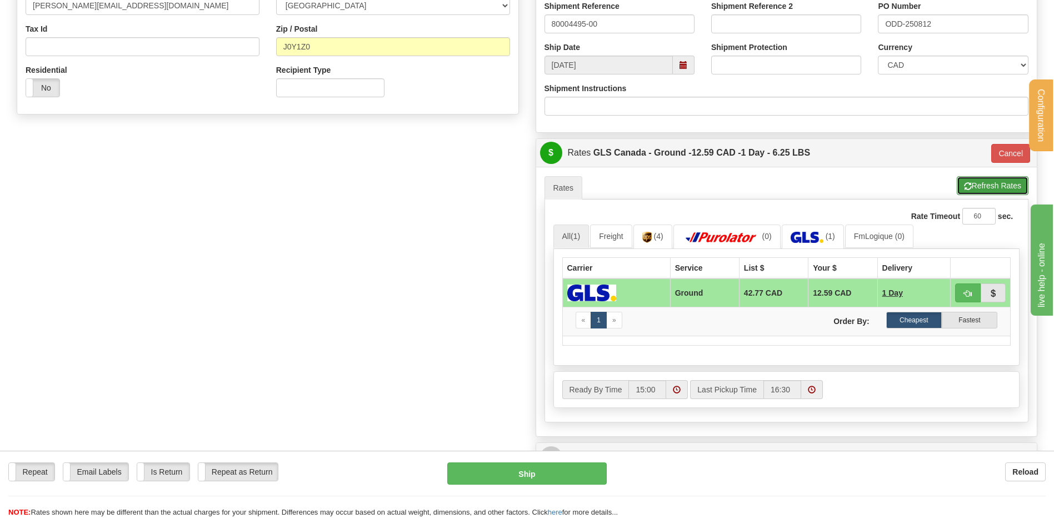
click at [996, 181] on button "Refresh Rates" at bounding box center [992, 185] width 72 height 19
type input "1"
click at [1001, 157] on button "Cancel" at bounding box center [1010, 153] width 39 height 19
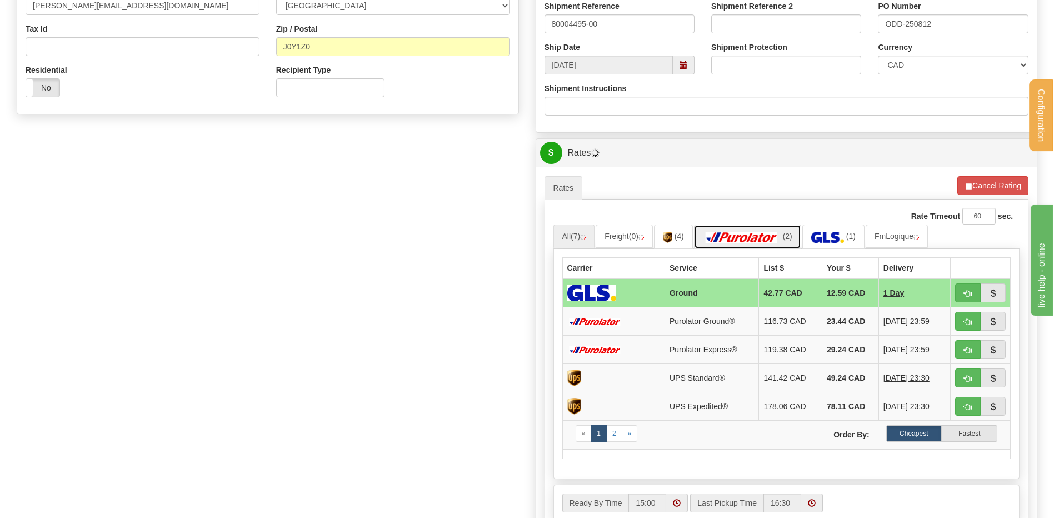
click at [743, 234] on img at bounding box center [742, 237] width 78 height 11
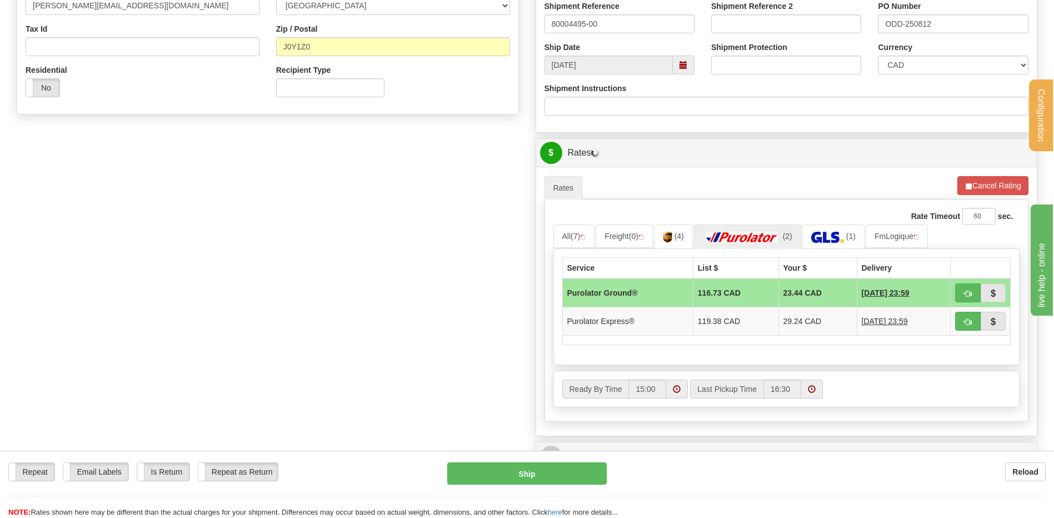
click at [550, 234] on div "Rate Timeout 60 sec. All (7) Freight (0) (4) (2)" at bounding box center [786, 310] width 484 height 222
click at [574, 234] on span "(7)" at bounding box center [574, 236] width 9 height 9
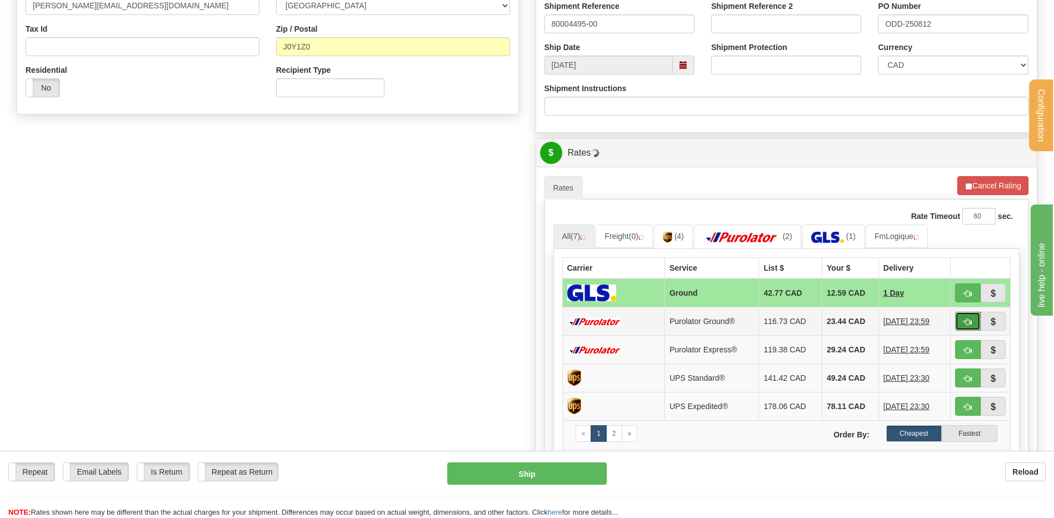
click at [969, 318] on span "button" at bounding box center [968, 321] width 8 height 7
click at [972, 319] on button "button" at bounding box center [968, 321] width 26 height 19
type input "260"
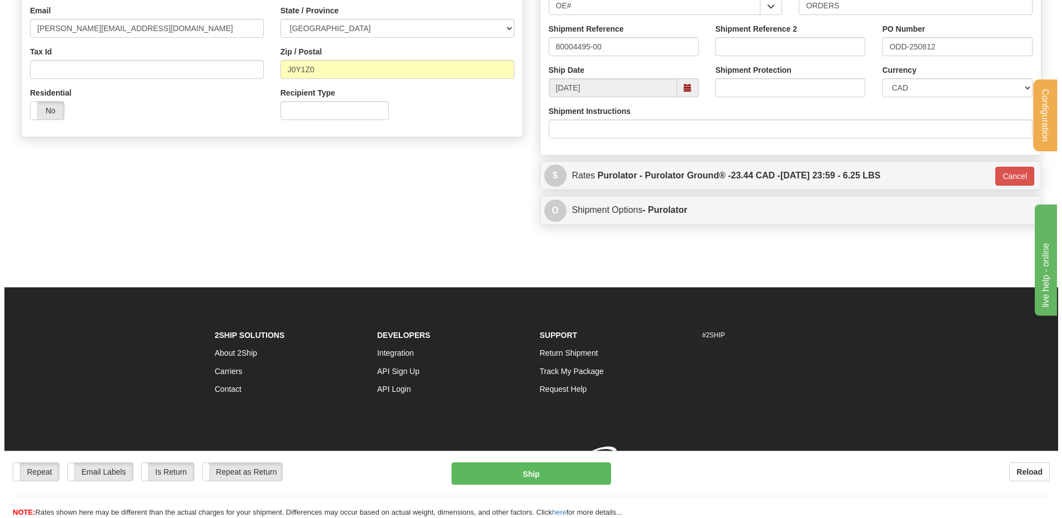
scroll to position [327, 0]
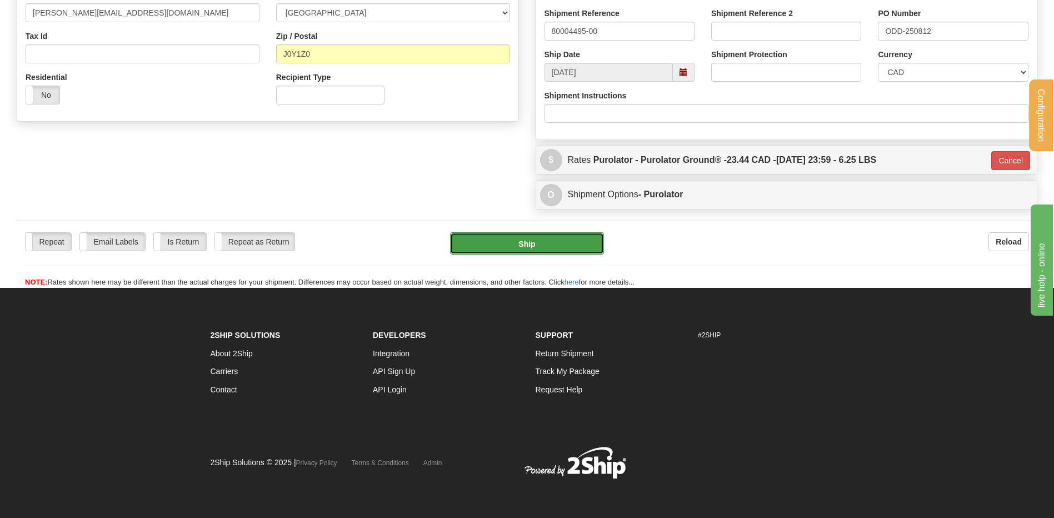
click at [565, 244] on button "Ship" at bounding box center [526, 243] width 153 height 22
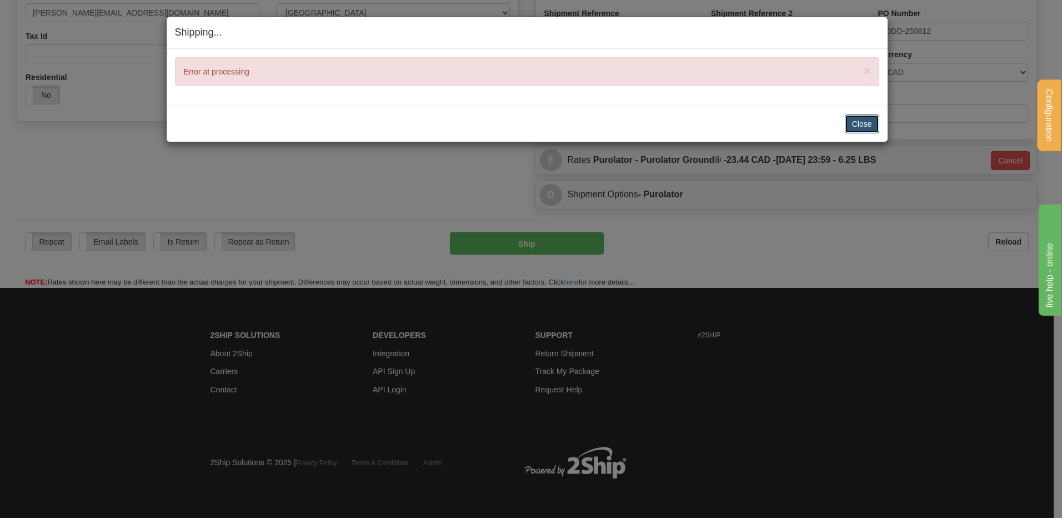
click at [859, 128] on button "Close" at bounding box center [862, 123] width 34 height 19
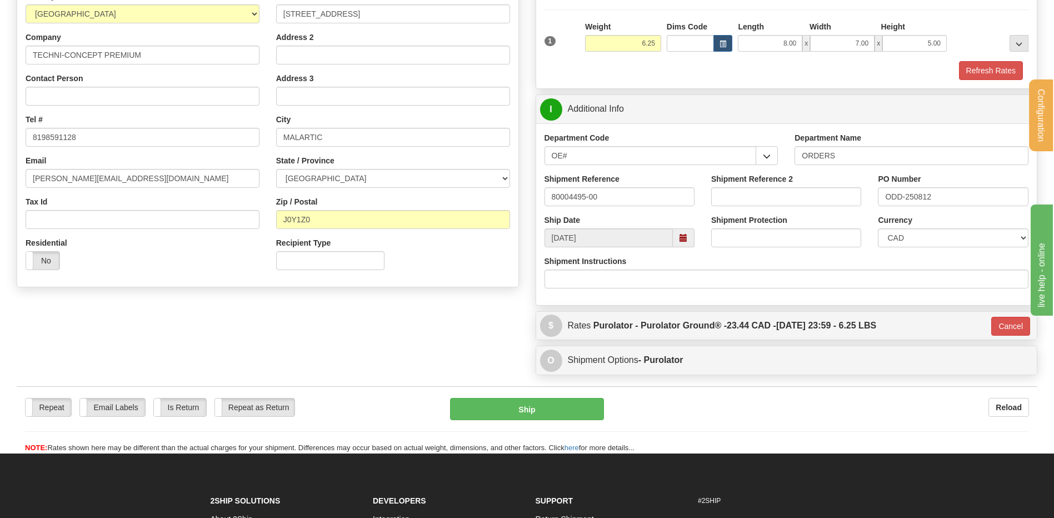
scroll to position [160, 0]
click at [482, 413] on button "Ship" at bounding box center [526, 409] width 153 height 22
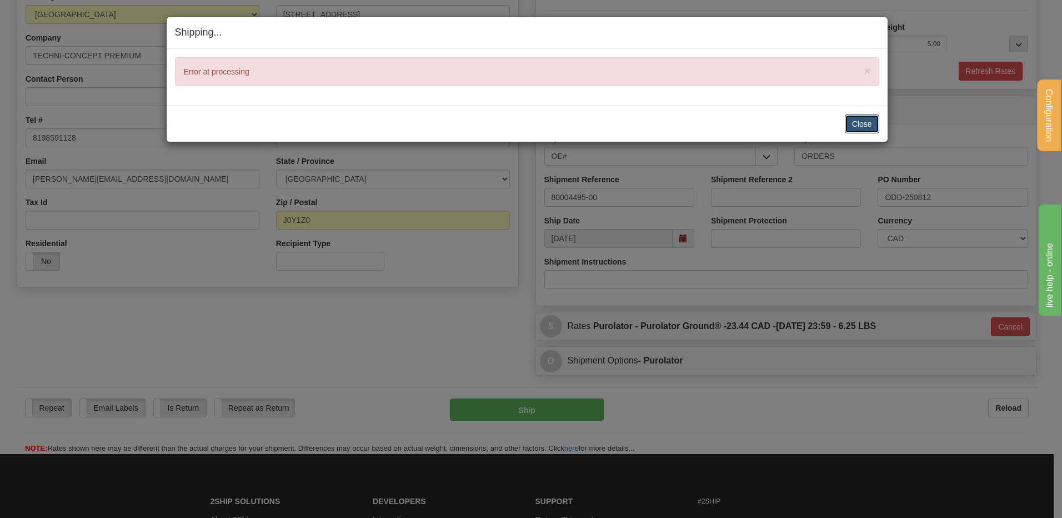
click at [871, 118] on button "Close" at bounding box center [862, 123] width 34 height 19
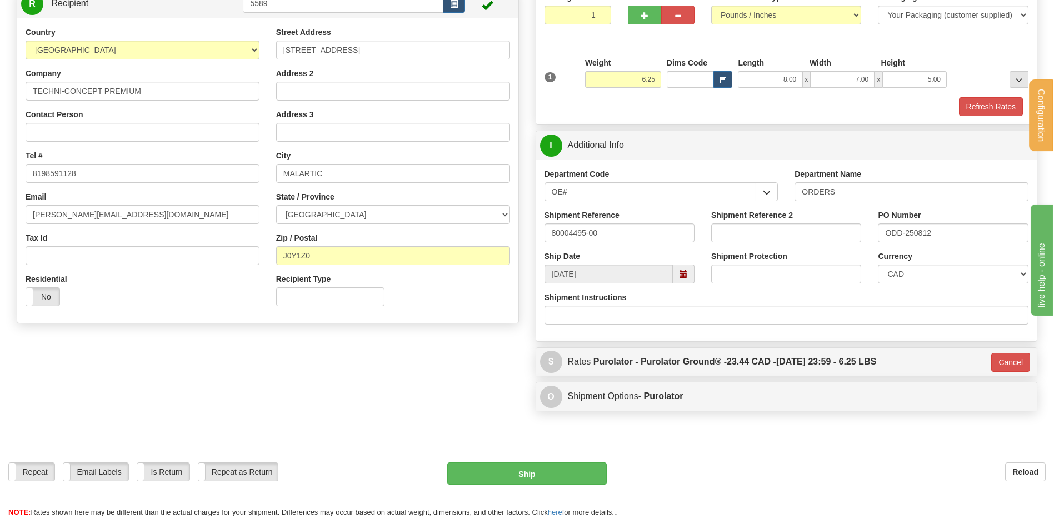
scroll to position [49, 0]
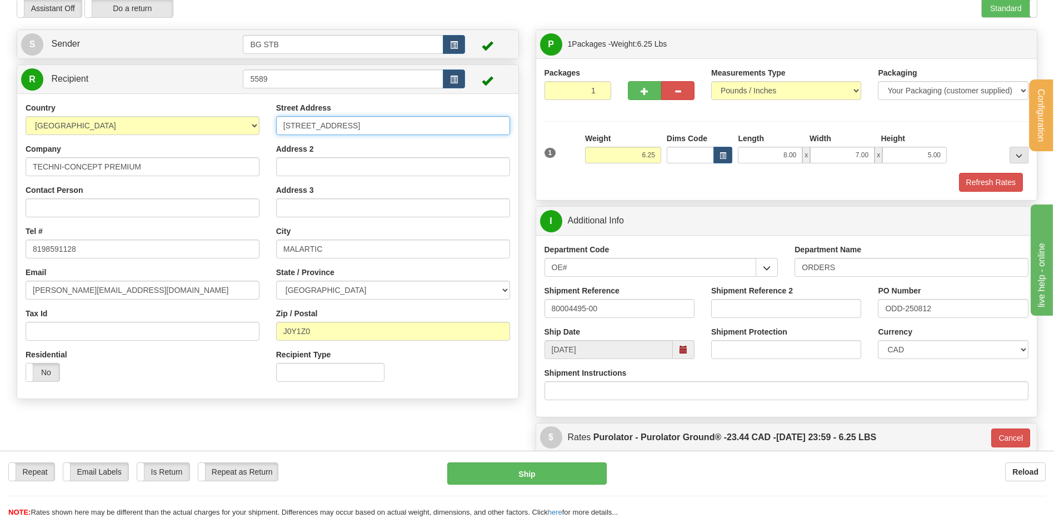
click at [308, 126] on input "421 1e AVENUE" at bounding box center [393, 125] width 234 height 19
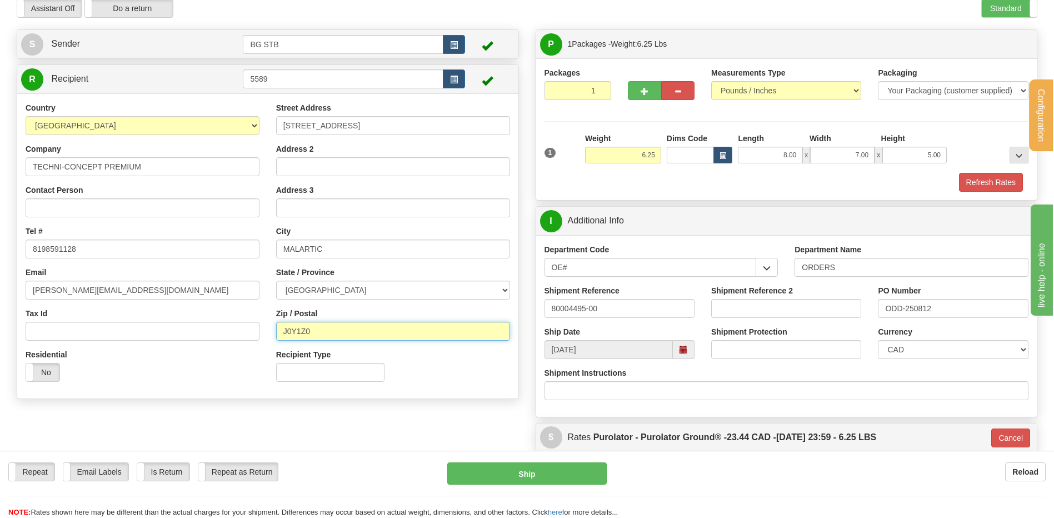
drag, startPoint x: 295, startPoint y: 327, endPoint x: 268, endPoint y: 332, distance: 27.1
click at [263, 333] on div "Country AFGHANISTAN ALAND ISLANDS ALBANIA ALGERIA AMERICAN SAMOA ANDORRA ANGOLA…" at bounding box center [267, 246] width 501 height 288
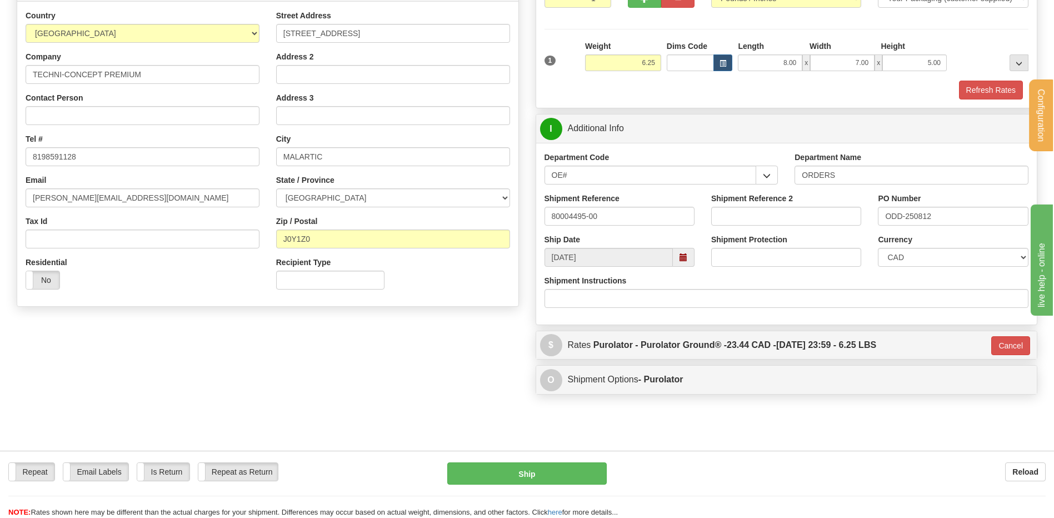
scroll to position [222, 0]
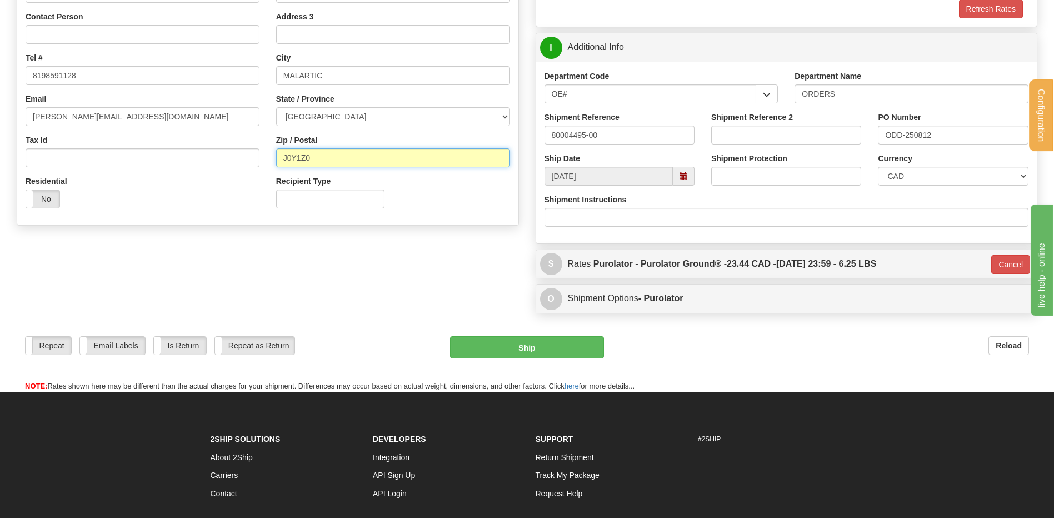
click at [342, 160] on input "J0Y1Z0" at bounding box center [393, 157] width 234 height 19
click at [297, 156] on input "J0Y1Z0" at bounding box center [393, 157] width 234 height 19
click at [313, 154] on input "J0Y1Z0" at bounding box center [393, 157] width 234 height 19
click at [292, 159] on input "J0Y1Z0" at bounding box center [393, 157] width 234 height 19
click at [296, 159] on input "J0Y1Z0" at bounding box center [393, 157] width 234 height 19
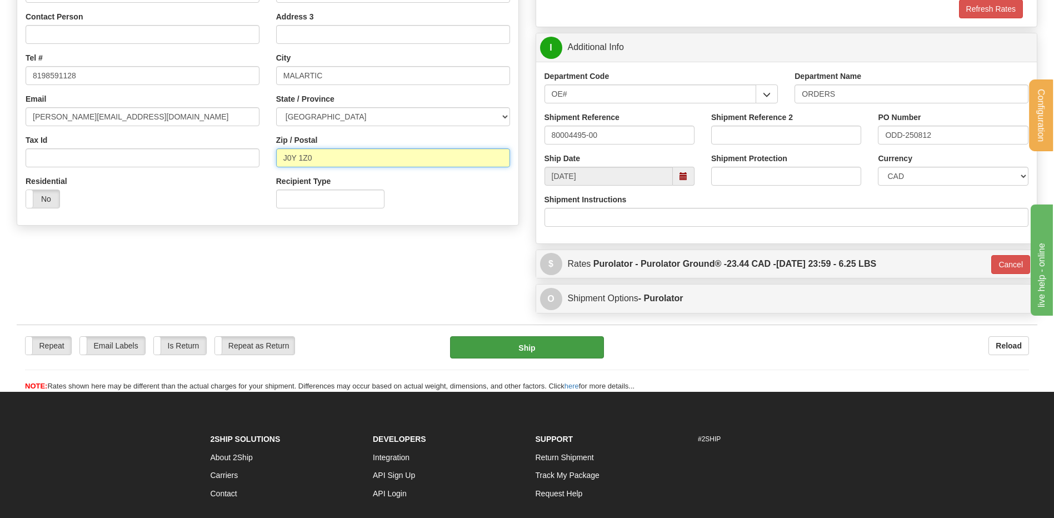
type input "J0Y 1Z0"
click at [564, 346] on button "Ship" at bounding box center [526, 347] width 153 height 22
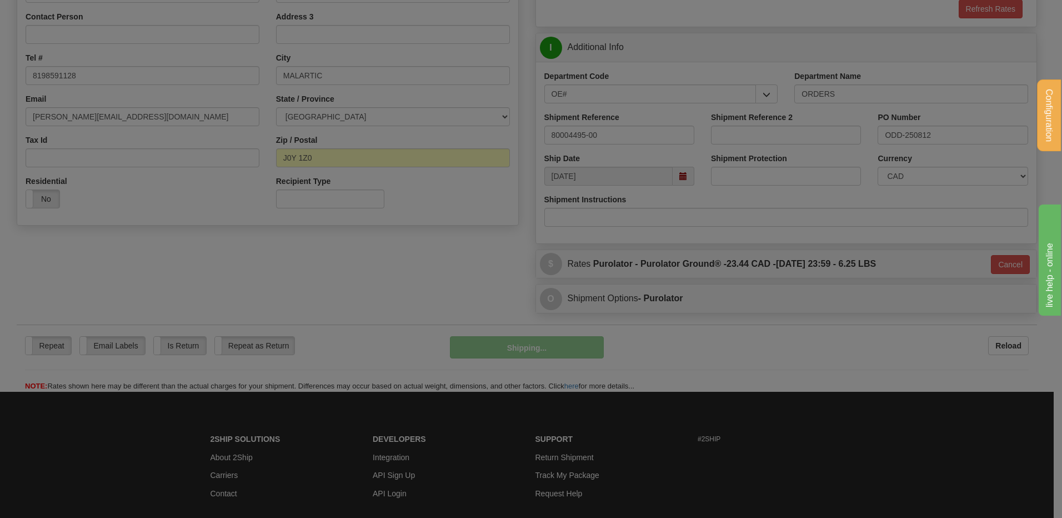
type input "260"
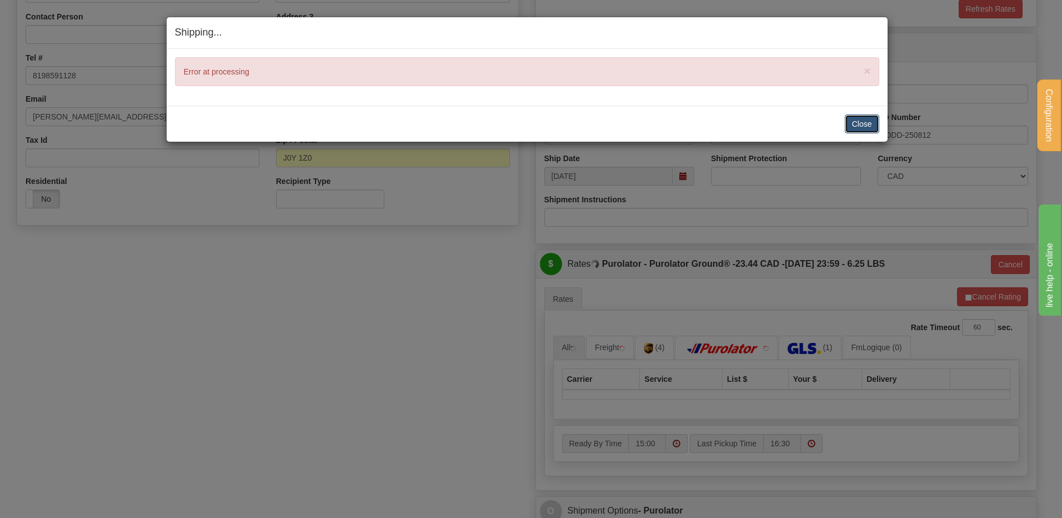
click at [848, 127] on button "Close" at bounding box center [862, 123] width 34 height 19
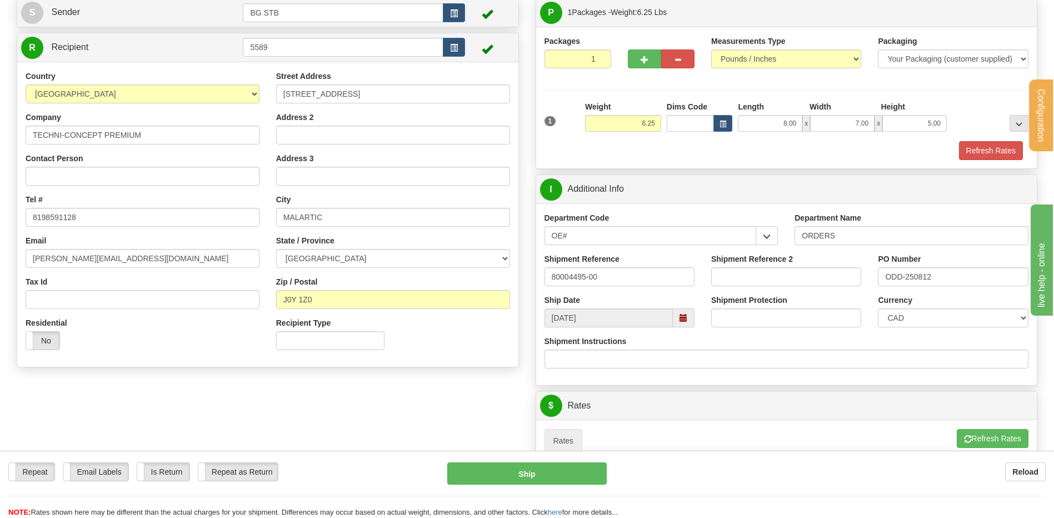
scroll to position [0, 0]
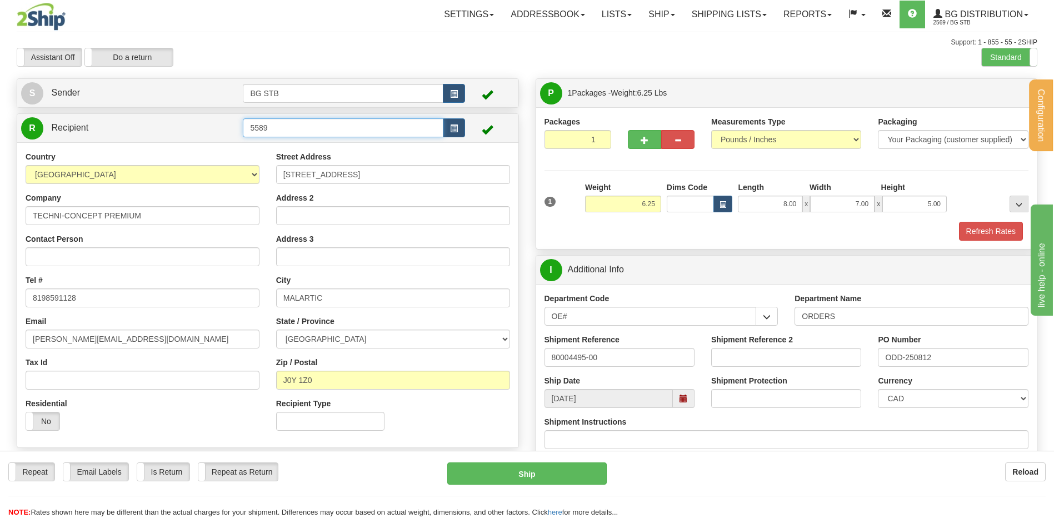
drag, startPoint x: 250, startPoint y: 126, endPoint x: 314, endPoint y: 112, distance: 66.0
click at [310, 114] on div "R Recipient 5589" at bounding box center [267, 128] width 501 height 28
type input "1226"
drag, startPoint x: 634, startPoint y: 202, endPoint x: 788, endPoint y: 195, distance: 154.6
click at [762, 201] on div "1 Weight 6.25 Dims Code 8.00" at bounding box center [787, 201] width 490 height 39
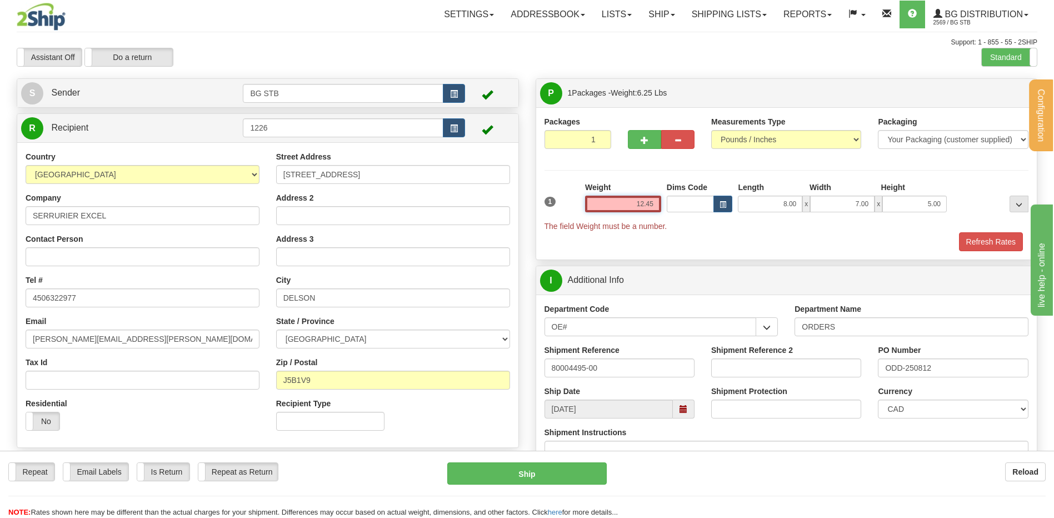
type input "12.45"
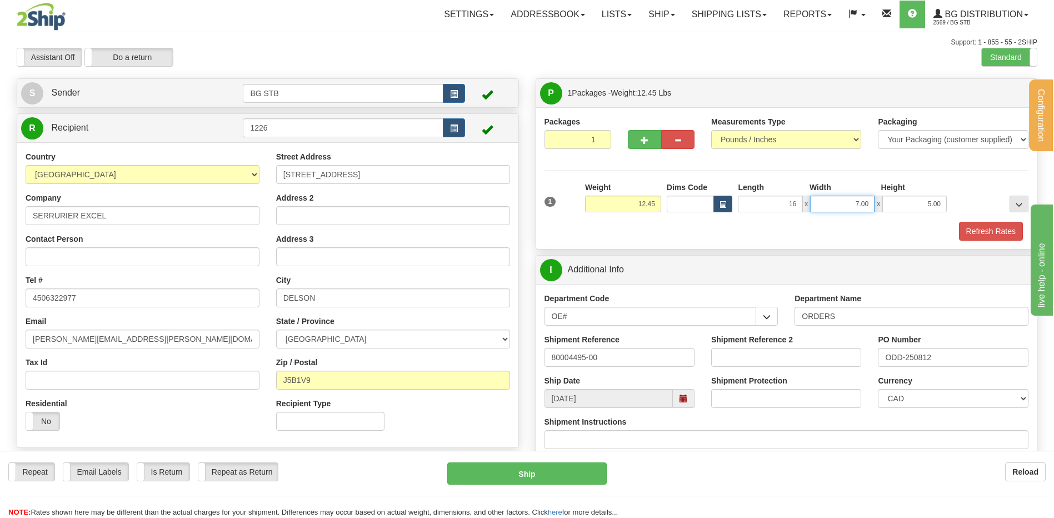
type input "16.00"
type input "6.00"
type input "4.00"
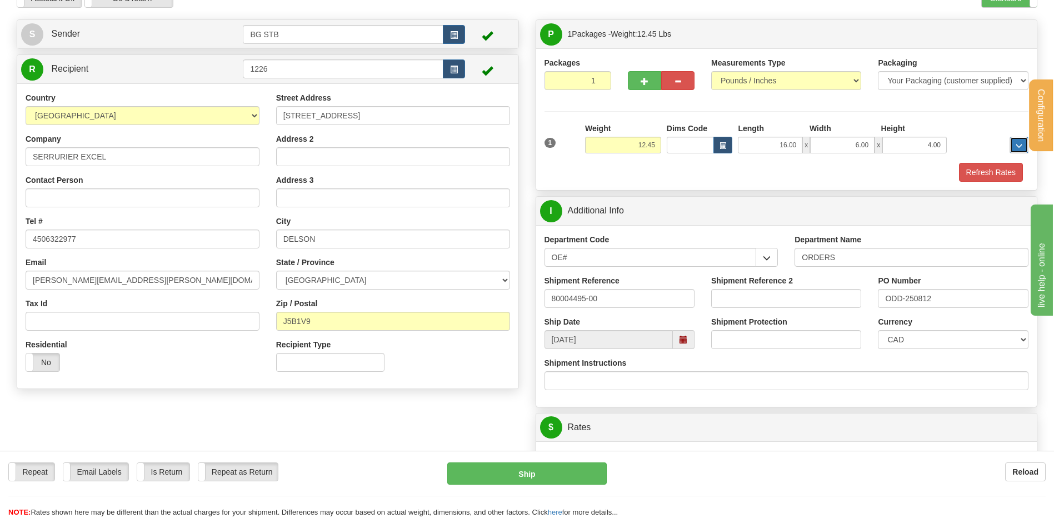
scroll to position [111, 0]
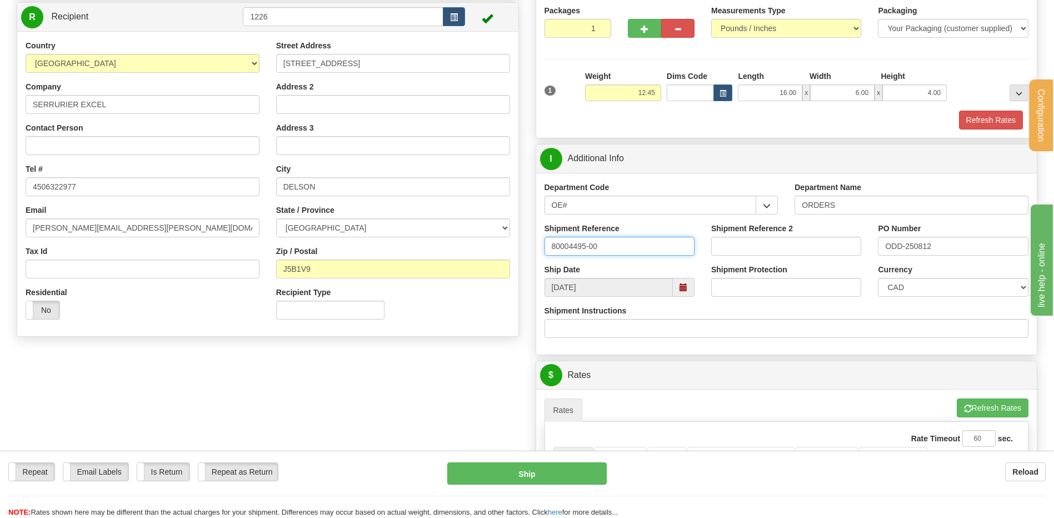
drag, startPoint x: 620, startPoint y: 245, endPoint x: 571, endPoint y: 249, distance: 49.5
click at [571, 249] on input "80004495-00" at bounding box center [619, 246] width 150 height 19
click at [572, 249] on input "80004495-00" at bounding box center [619, 246] width 150 height 19
drag, startPoint x: 617, startPoint y: 240, endPoint x: 562, endPoint y: 244, distance: 54.6
click at [564, 245] on input "800495-00" at bounding box center [619, 246] width 150 height 19
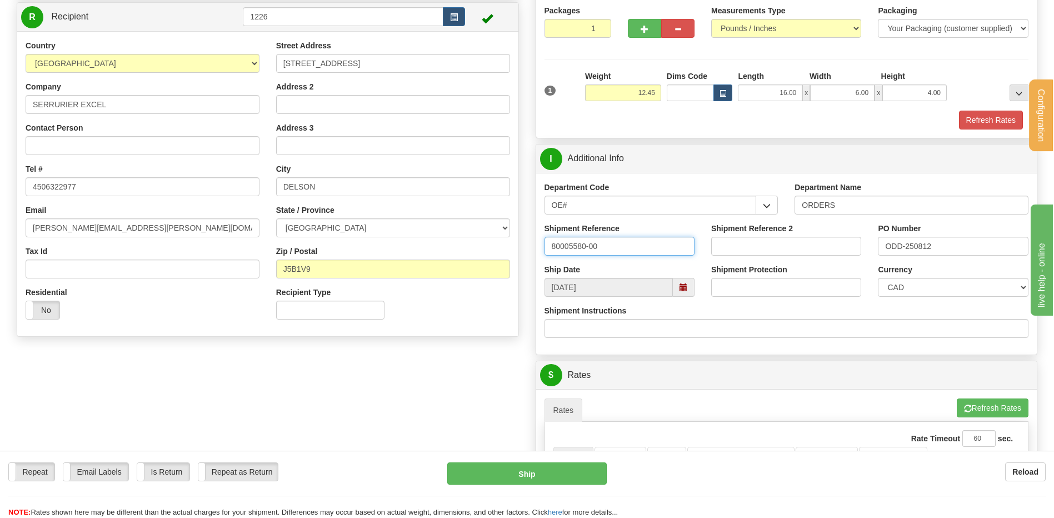
type input "80005580-00"
type input "5953"
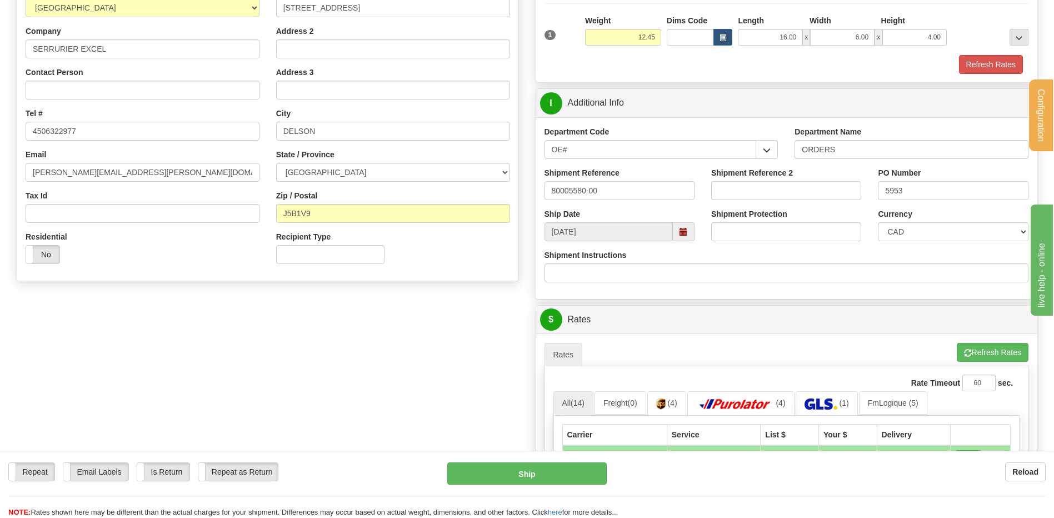
scroll to position [333, 0]
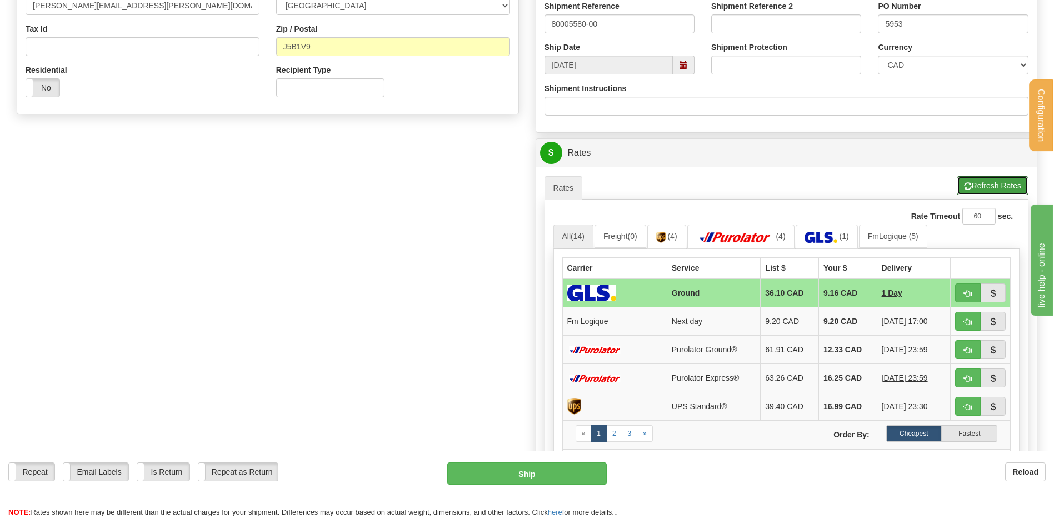
click at [975, 177] on button "Refresh Rates" at bounding box center [992, 185] width 72 height 19
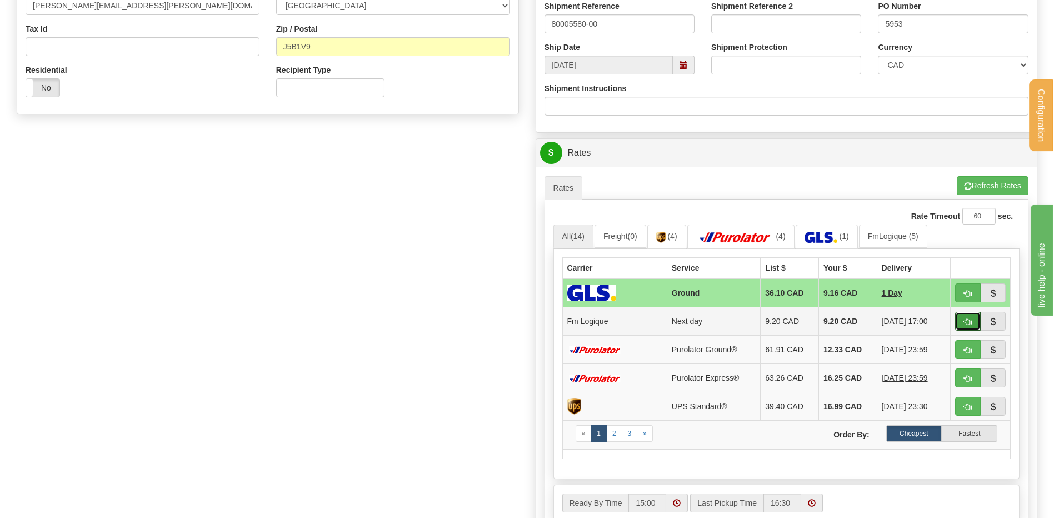
drag, startPoint x: 963, startPoint y: 319, endPoint x: 925, endPoint y: 311, distance: 38.6
click at [963, 319] on button "button" at bounding box center [968, 321] width 26 height 19
type input "jour"
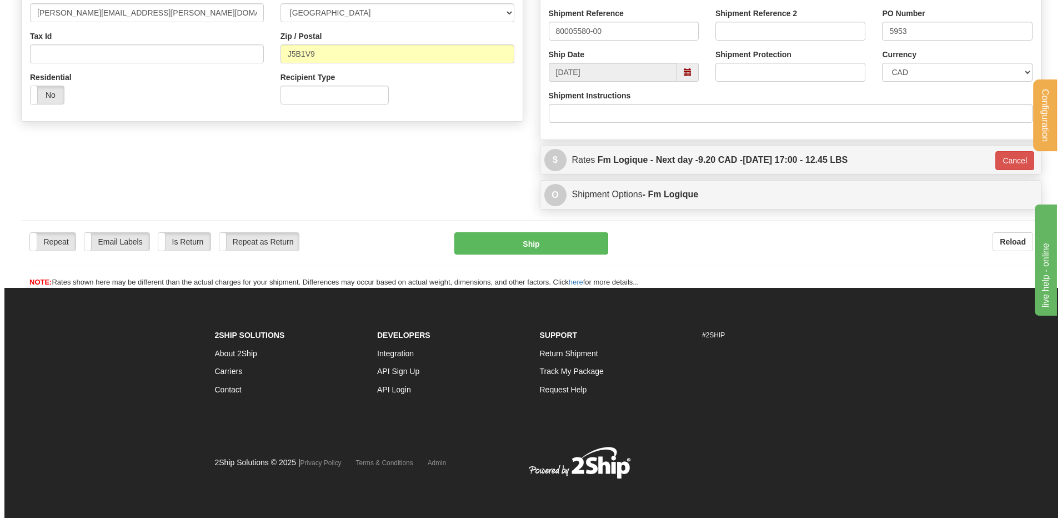
scroll to position [327, 0]
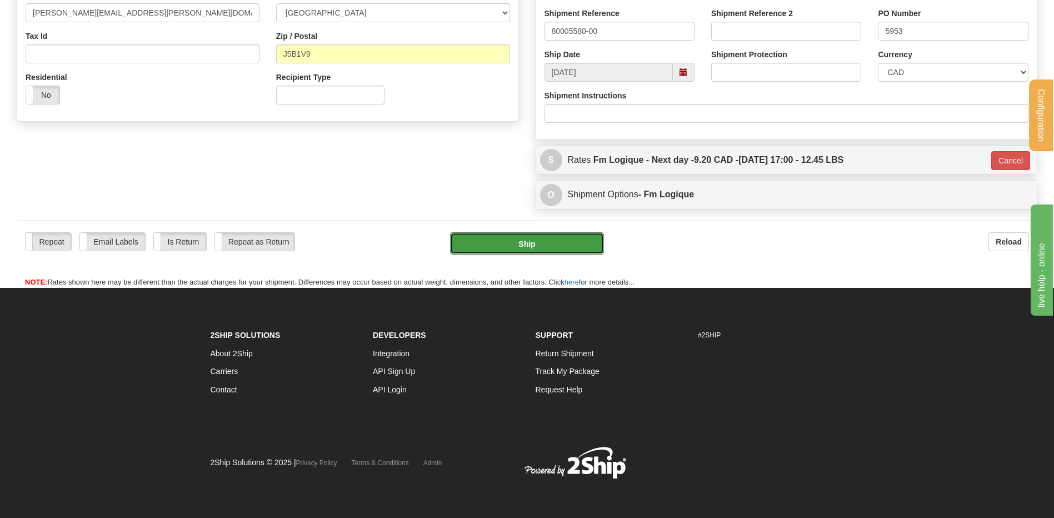
click at [549, 241] on button "Ship" at bounding box center [526, 243] width 153 height 22
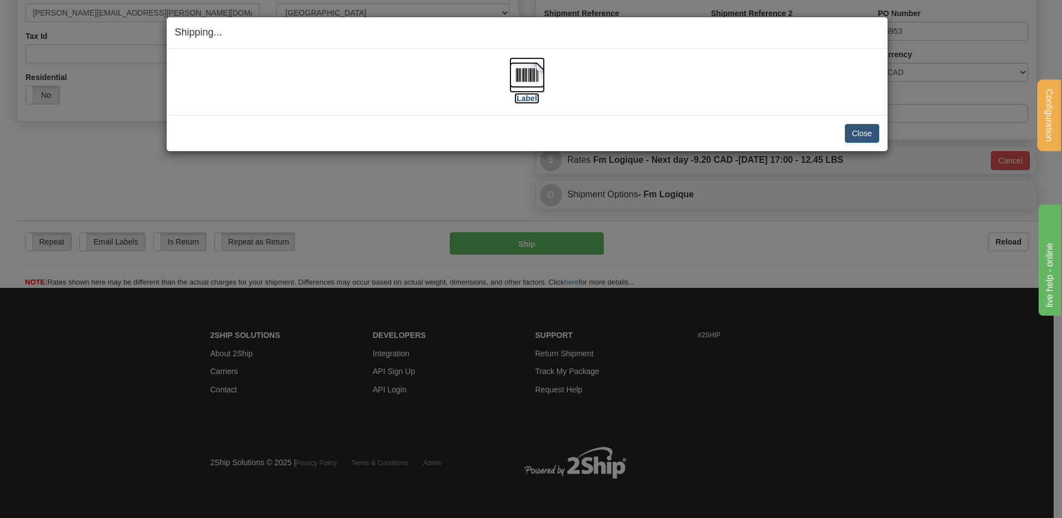
click at [515, 78] on img at bounding box center [527, 75] width 36 height 36
click at [870, 129] on button "Close" at bounding box center [862, 133] width 34 height 19
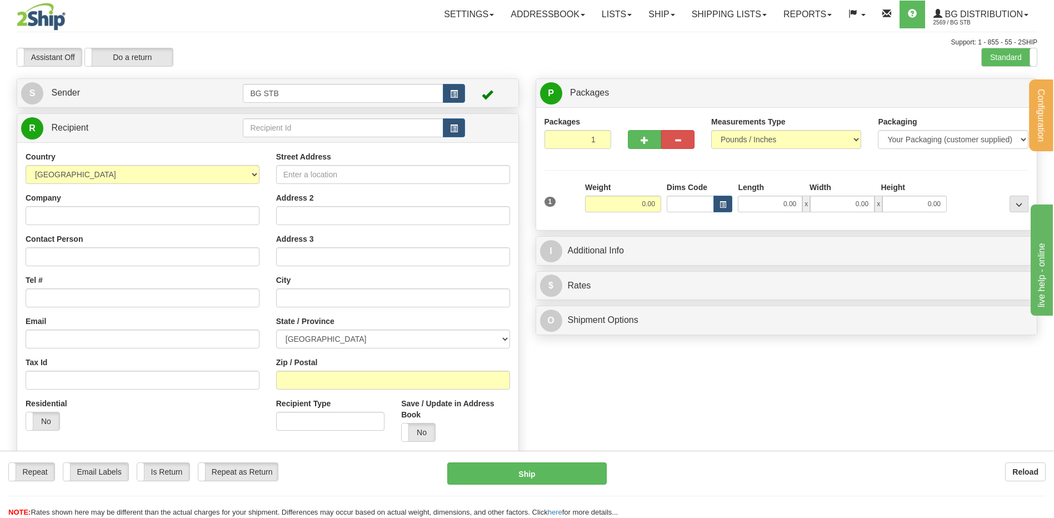
click at [961, 57] on div "Assistant On Assistant Off Do a return Do a return Previous Next Standard Advan…" at bounding box center [526, 57] width 1037 height 19
click at [986, 60] on label "Standard" at bounding box center [1008, 57] width 55 height 18
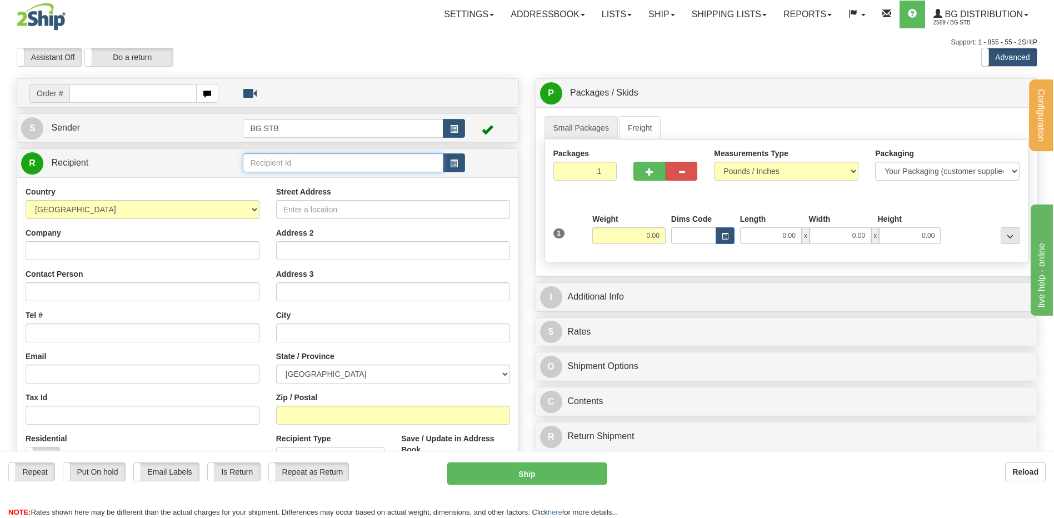
click at [379, 161] on input "text" at bounding box center [343, 162] width 200 height 19
type input "5505"
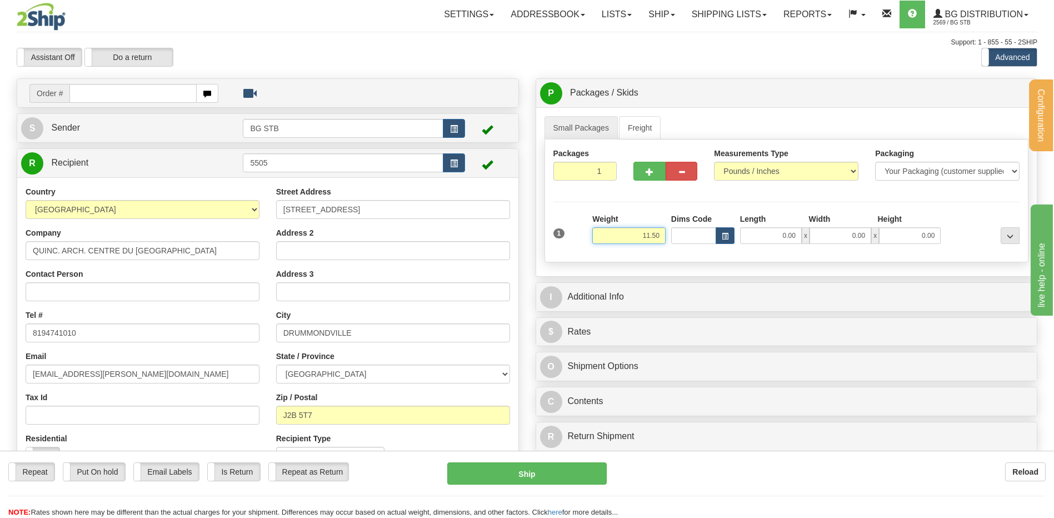
type input "11.50"
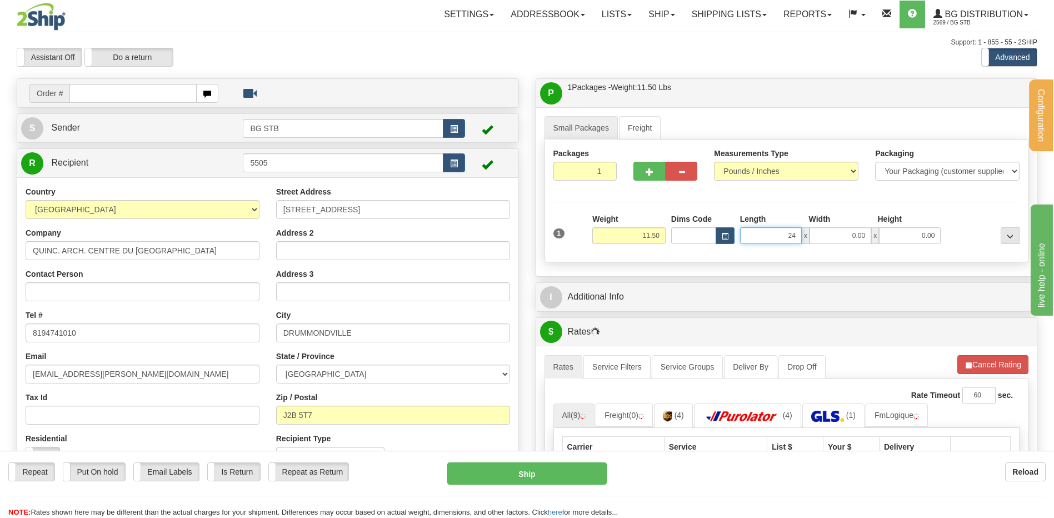
type input "24.00"
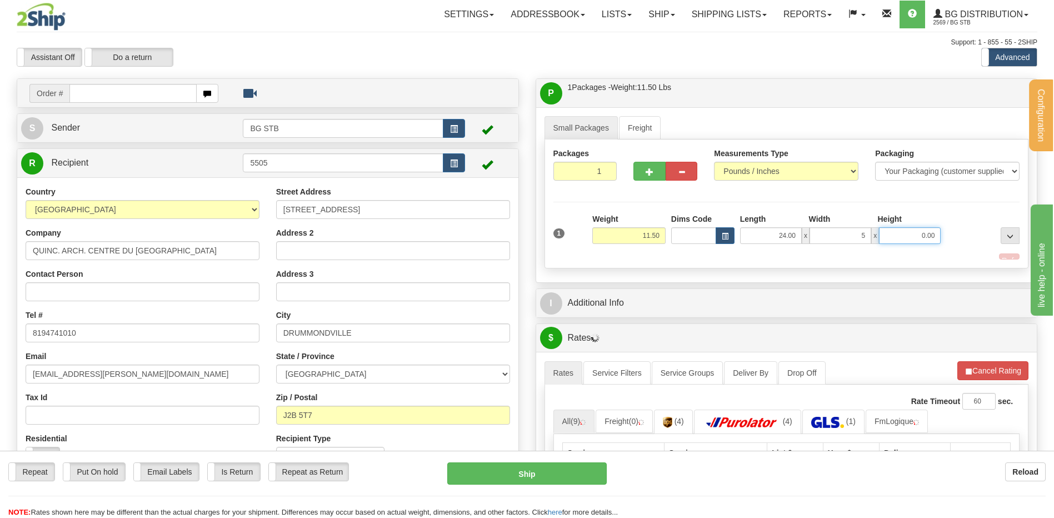
type input "5.00"
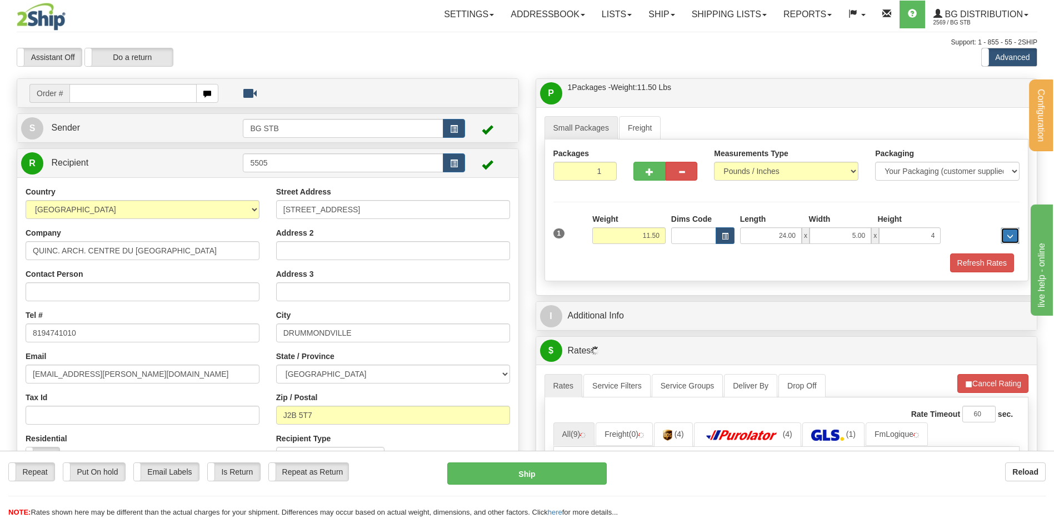
type input "4.00"
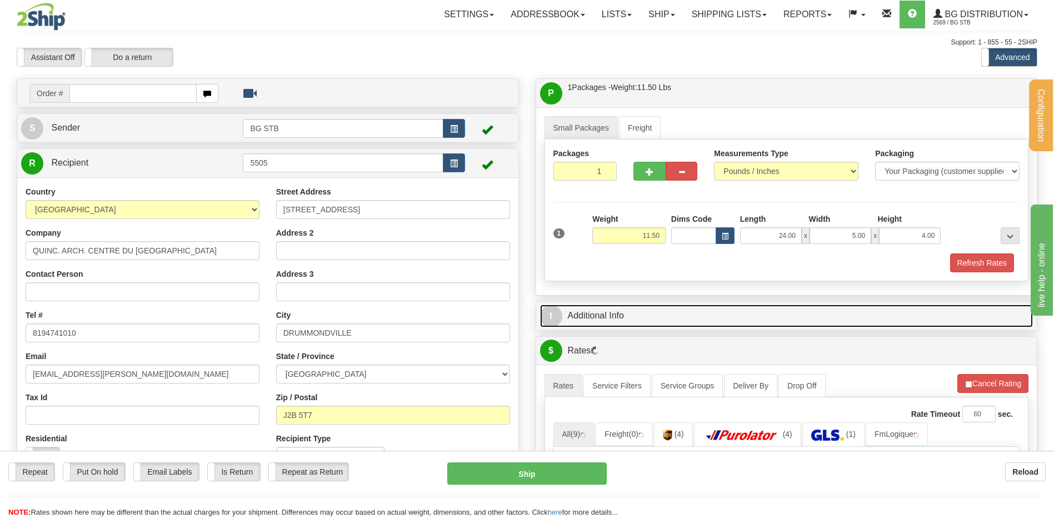
click at [651, 313] on link "I Additional Info" at bounding box center [786, 315] width 493 height 23
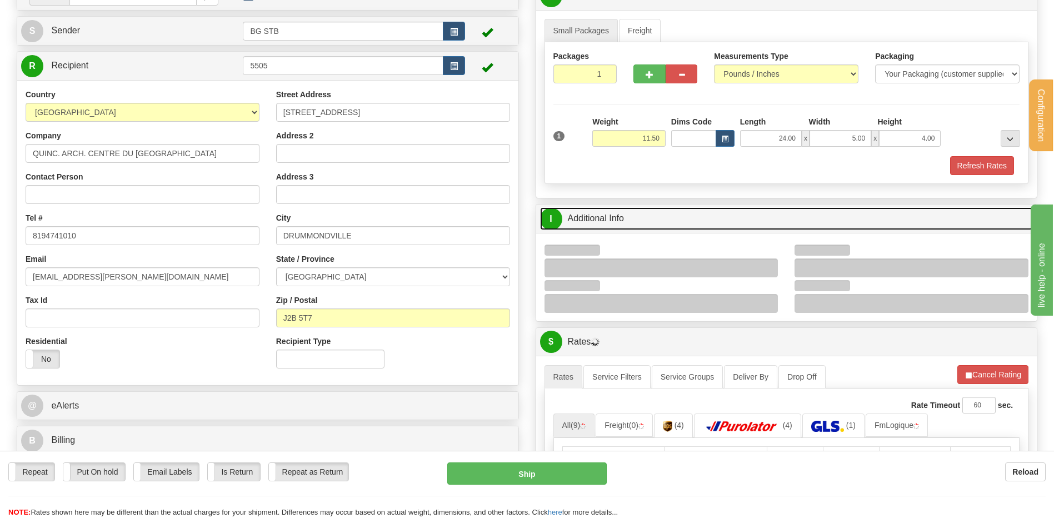
scroll to position [222, 0]
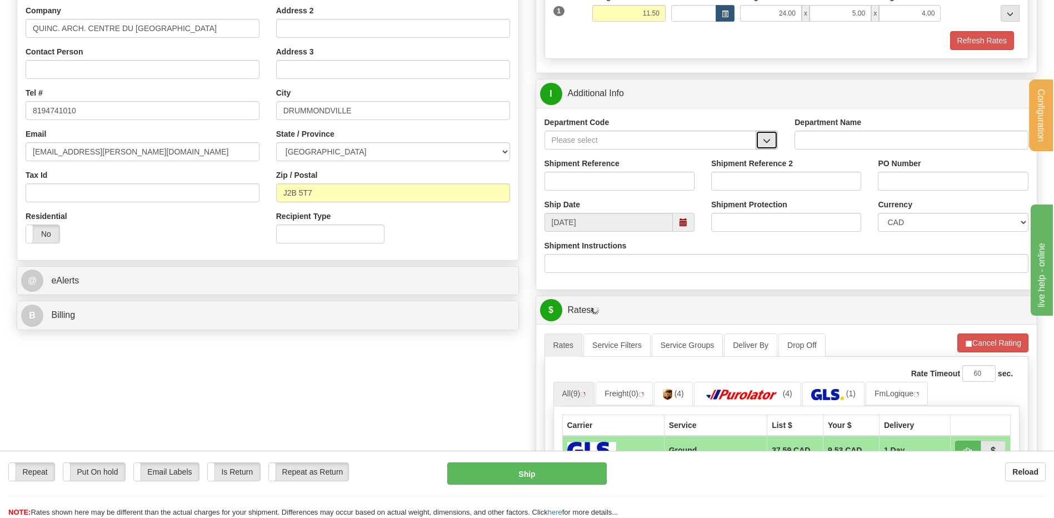
click at [766, 147] on button "button" at bounding box center [766, 140] width 22 height 19
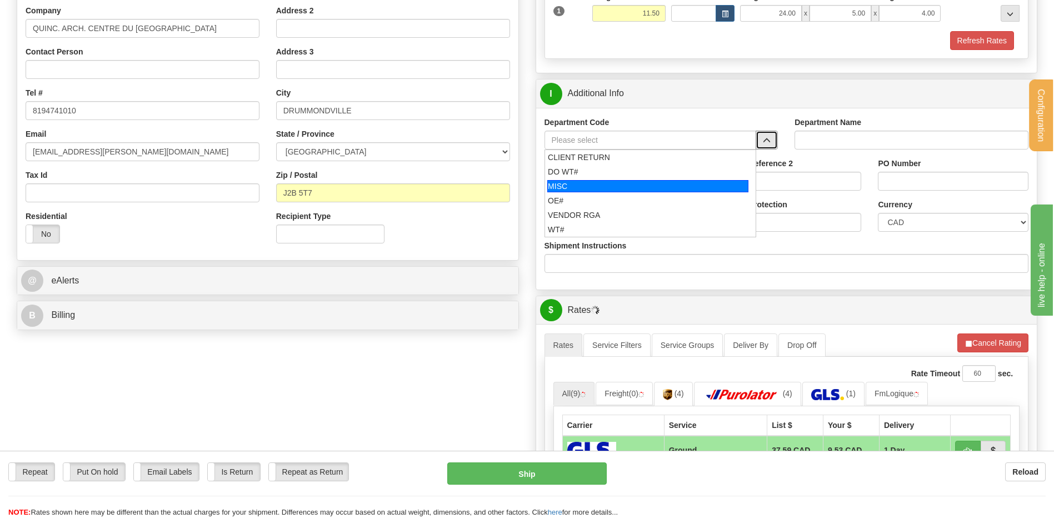
click at [624, 198] on div "OE#" at bounding box center [648, 200] width 200 height 11
type input "OE#"
type input "ORDERS"
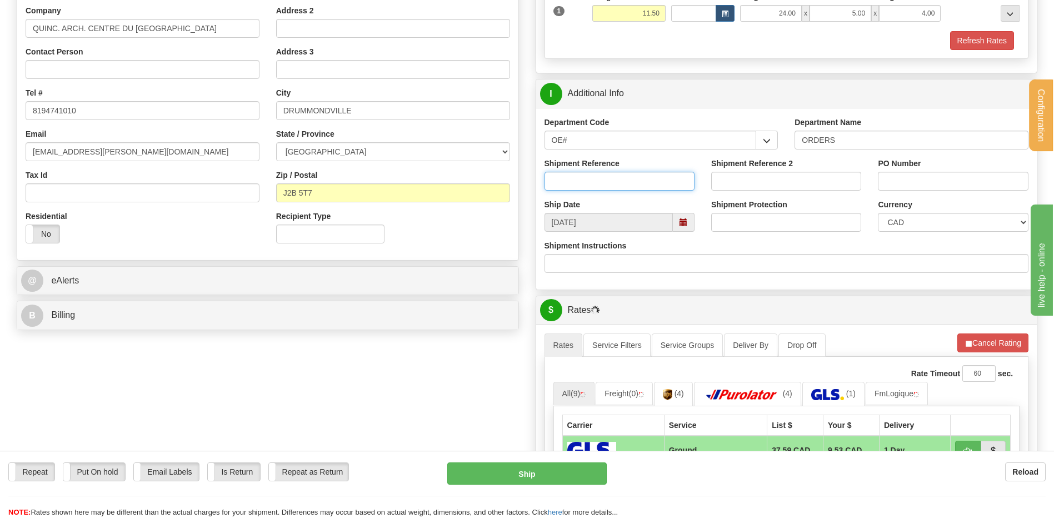
click at [619, 186] on input "Shipment Reference" at bounding box center [619, 181] width 150 height 19
type input "80005934-00"
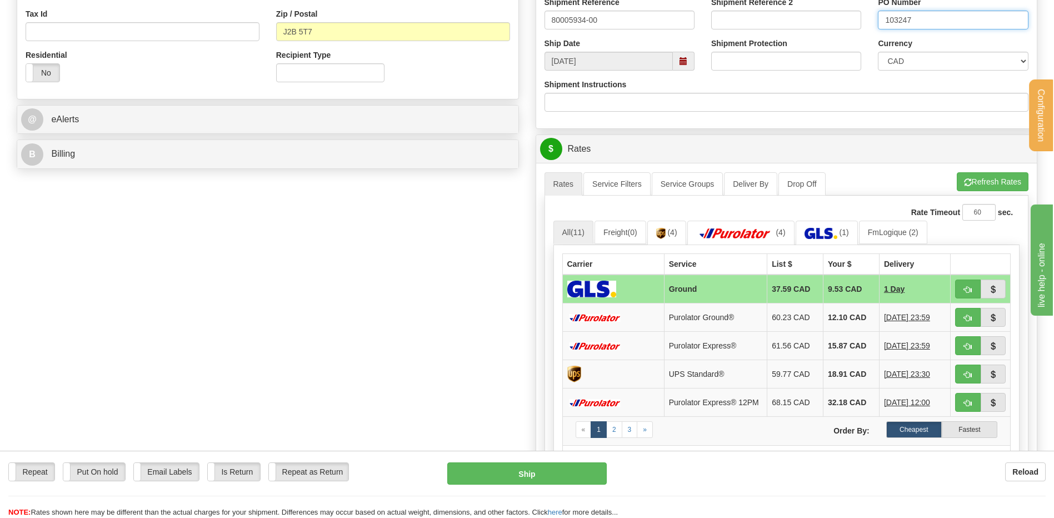
scroll to position [389, 0]
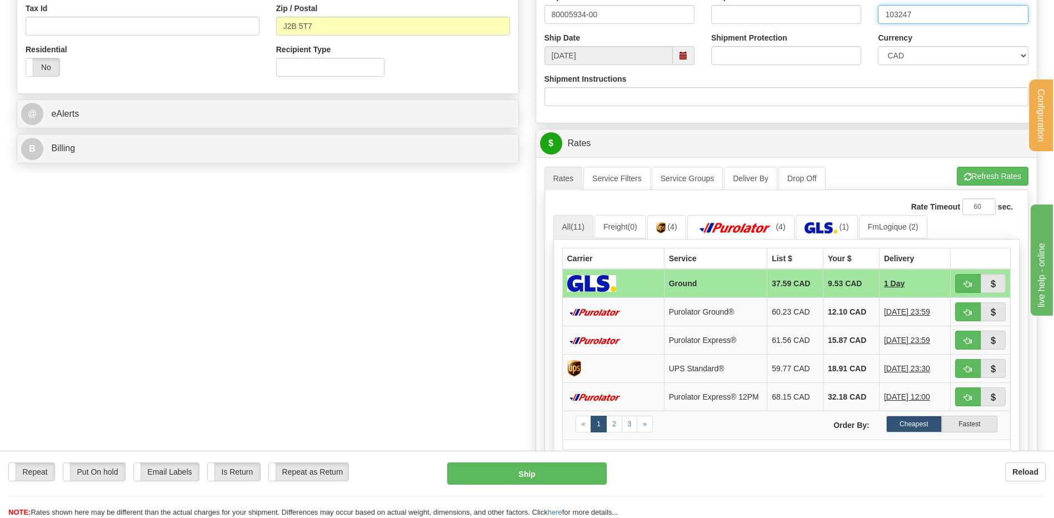
type input "103247"
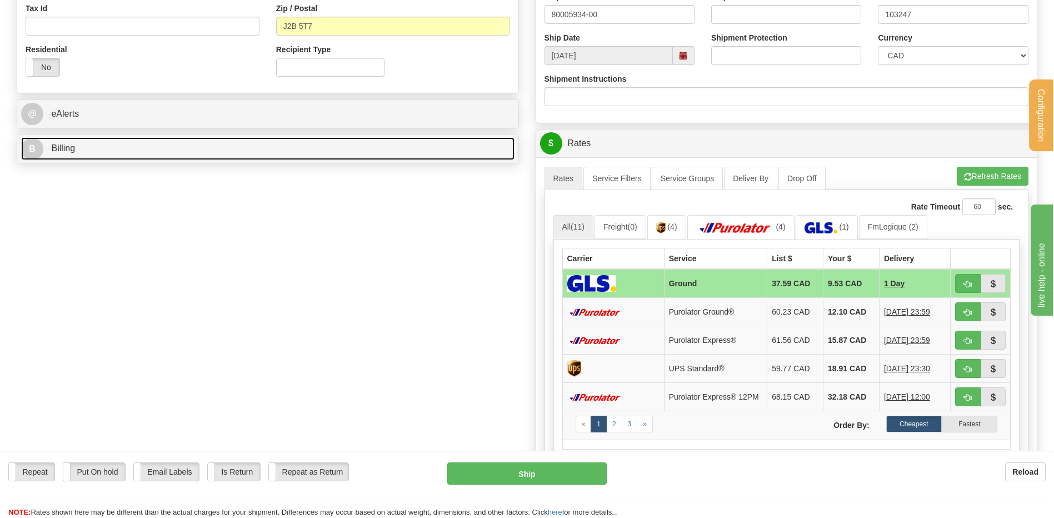
click at [277, 160] on link "B Billing" at bounding box center [267, 148] width 493 height 23
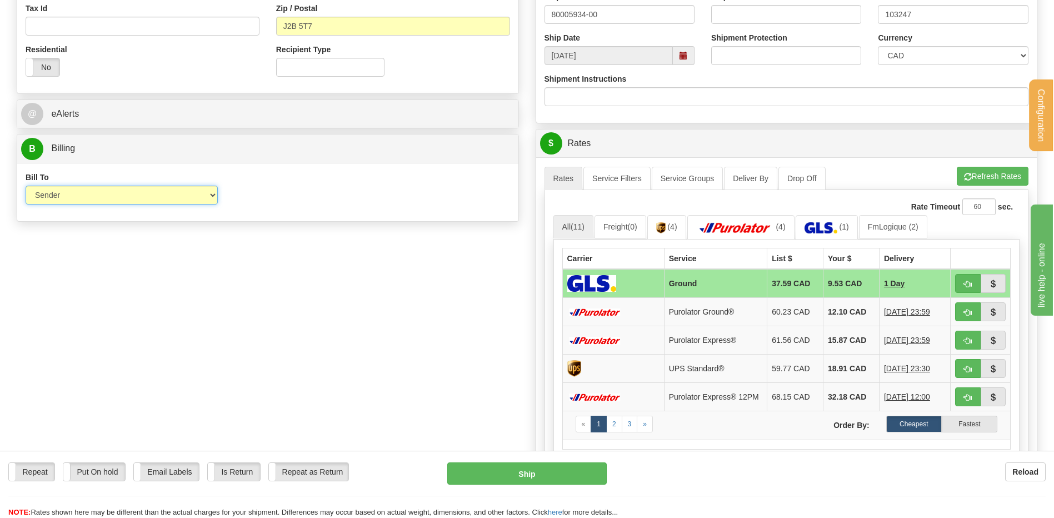
click at [139, 195] on select "Sender Recipient Third Party Collect" at bounding box center [122, 195] width 192 height 19
select select "2"
click at [26, 186] on select "Sender Recipient Third Party Collect" at bounding box center [122, 195] width 192 height 19
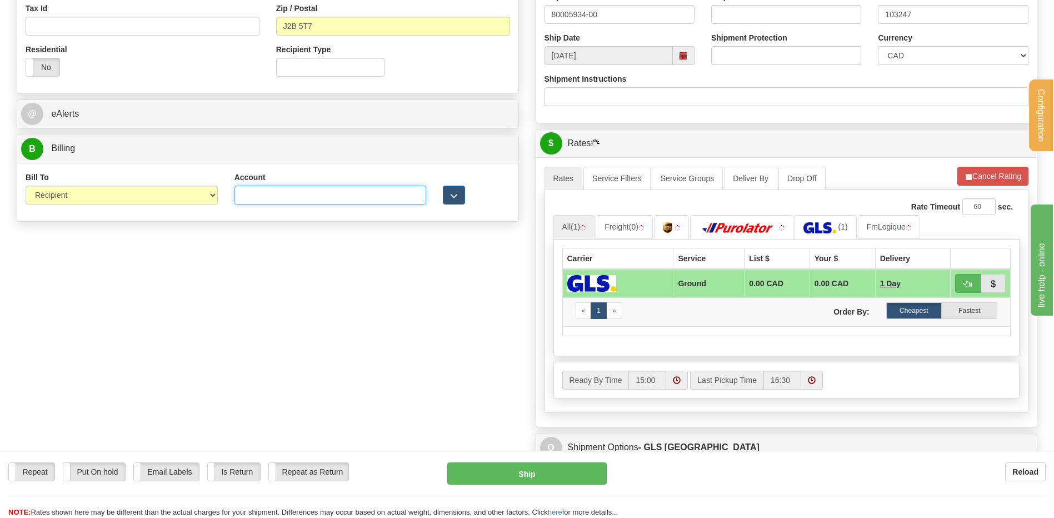
click at [257, 191] on input "Account" at bounding box center [330, 195] width 192 height 19
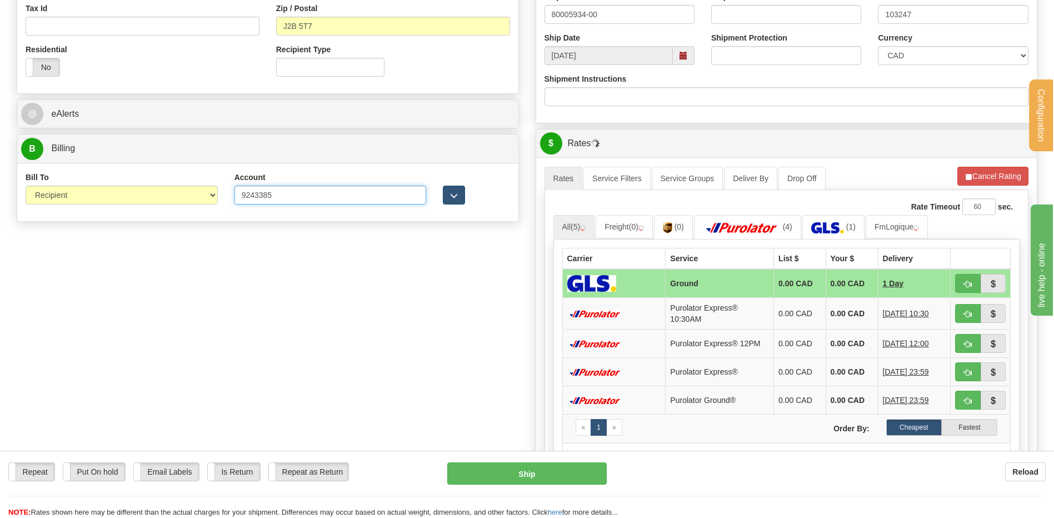
type input "9243385"
click at [457, 195] on button "button" at bounding box center [454, 195] width 22 height 19
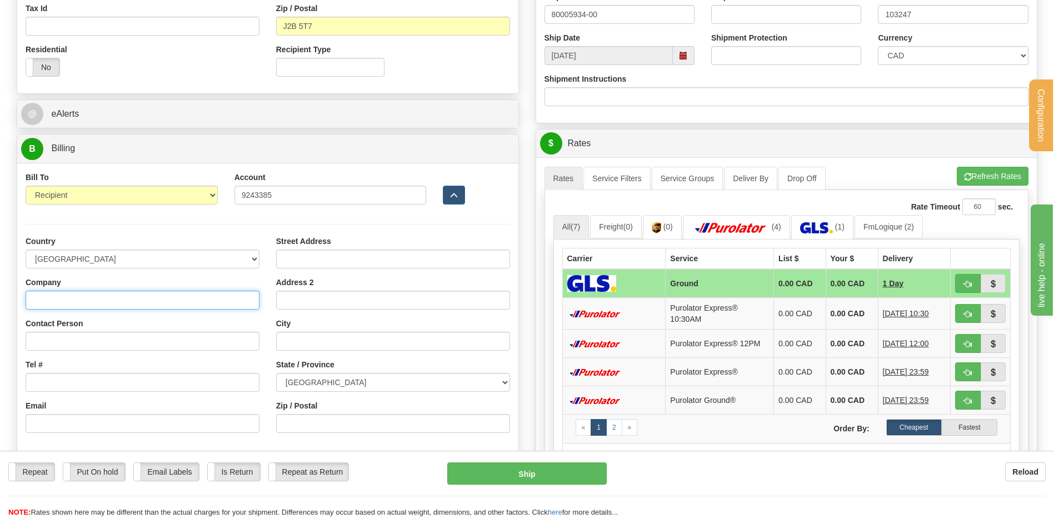
click at [117, 294] on input "Company" at bounding box center [143, 299] width 234 height 19
type input "[PERSON_NAME] ARCHITECTURAL INC"
type input "REPCETION"
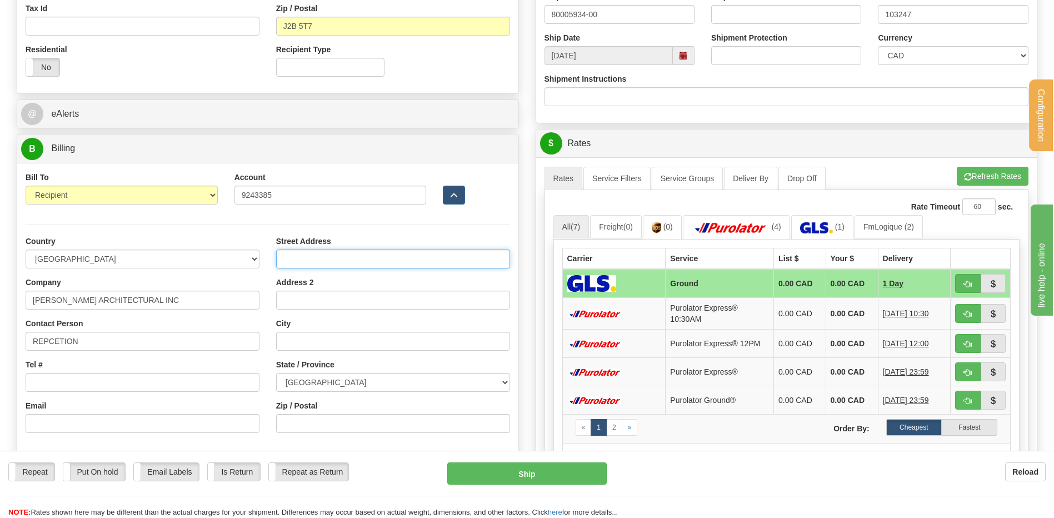
type input "[STREET_ADDRESS]"
type input "DRUMMONDVILLE"
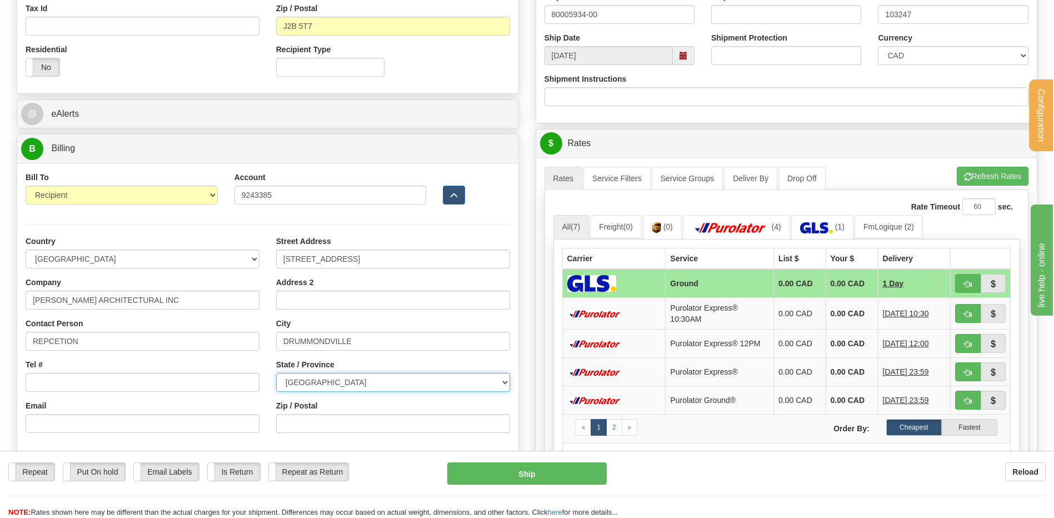
select select "QC"
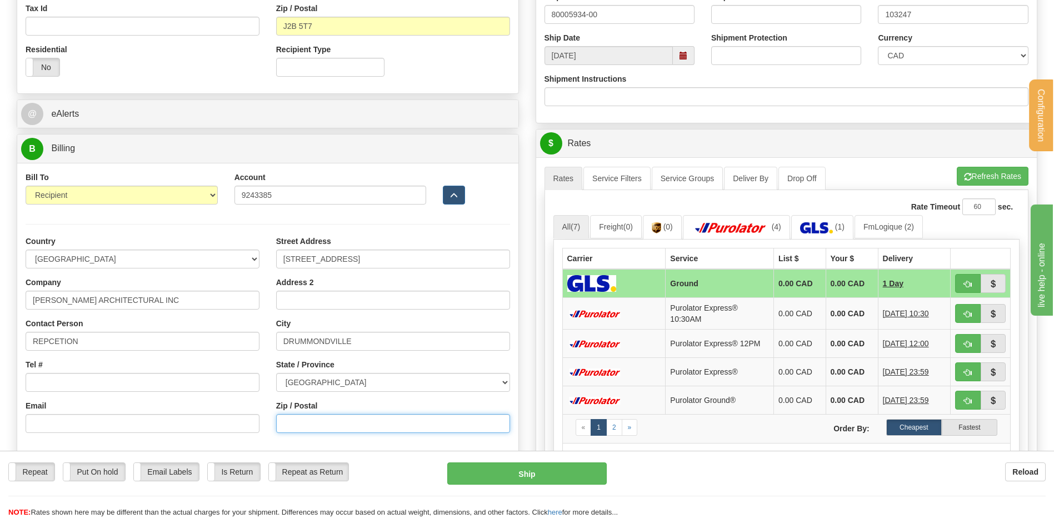
type input "G1P 3X2"
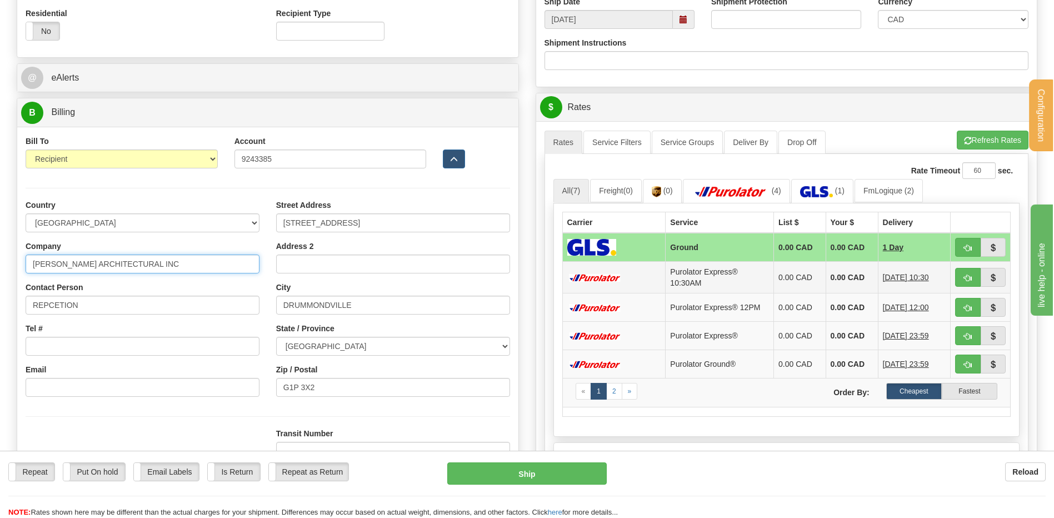
scroll to position [444, 0]
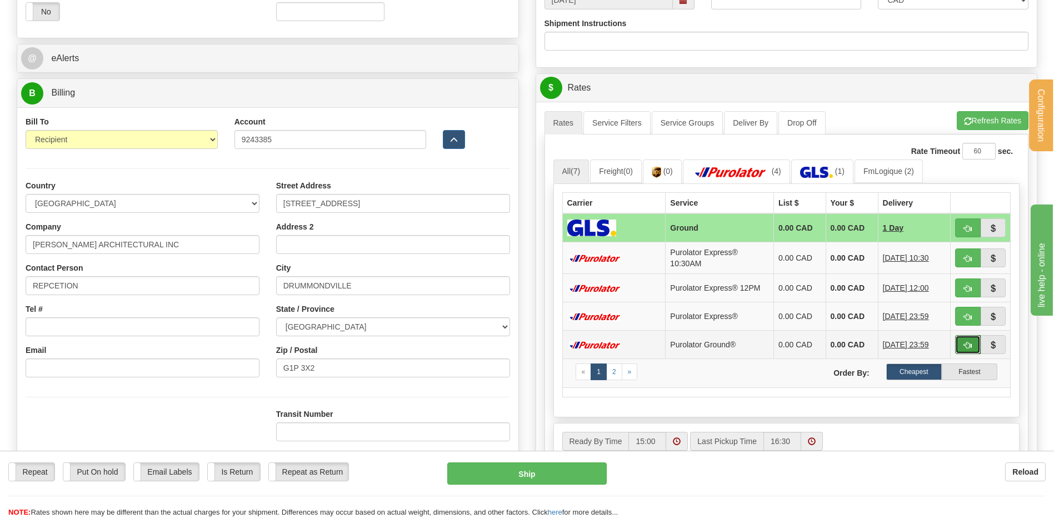
click at [963, 341] on button "button" at bounding box center [968, 344] width 26 height 19
type input "260"
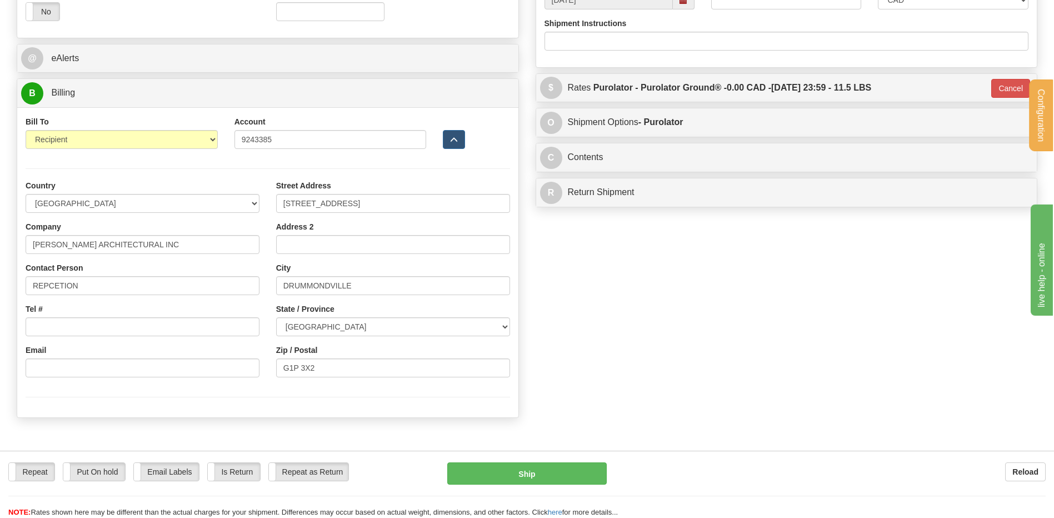
click at [502, 486] on div "Repeat Repeat Put On hold Put On hold Print Order Slip Print Order Slip Email L…" at bounding box center [527, 490] width 1054 height 56
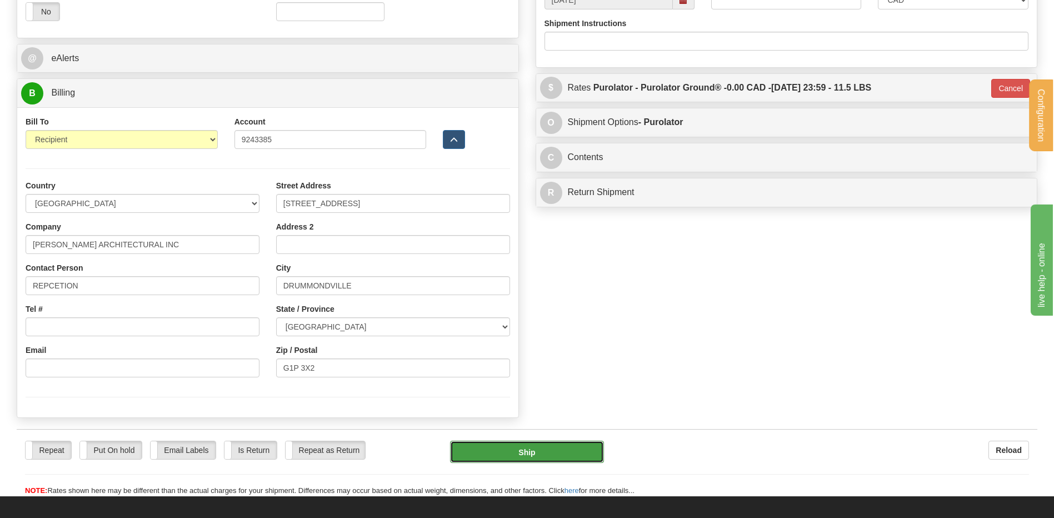
click at [520, 454] on button "Ship" at bounding box center [526, 451] width 153 height 22
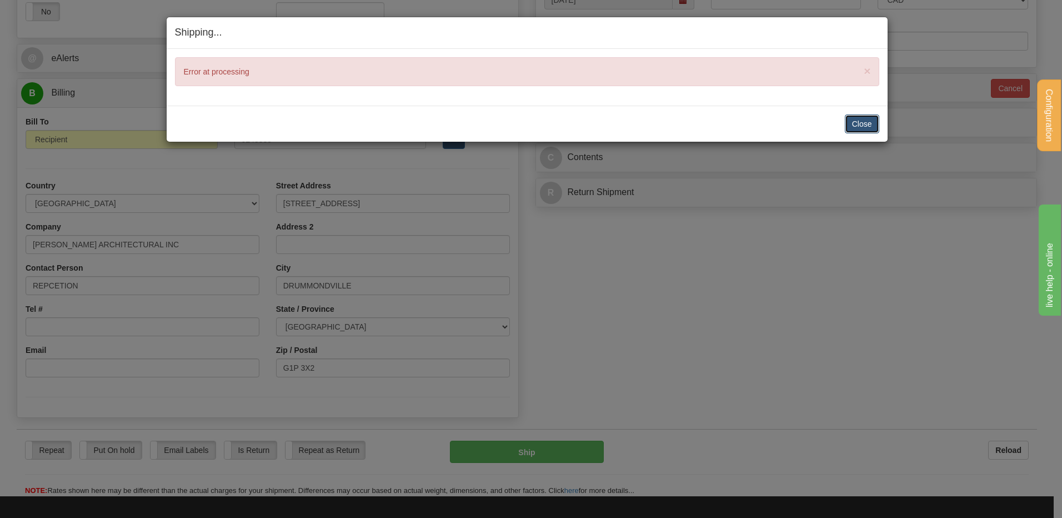
click at [858, 127] on button "Close" at bounding box center [862, 123] width 34 height 19
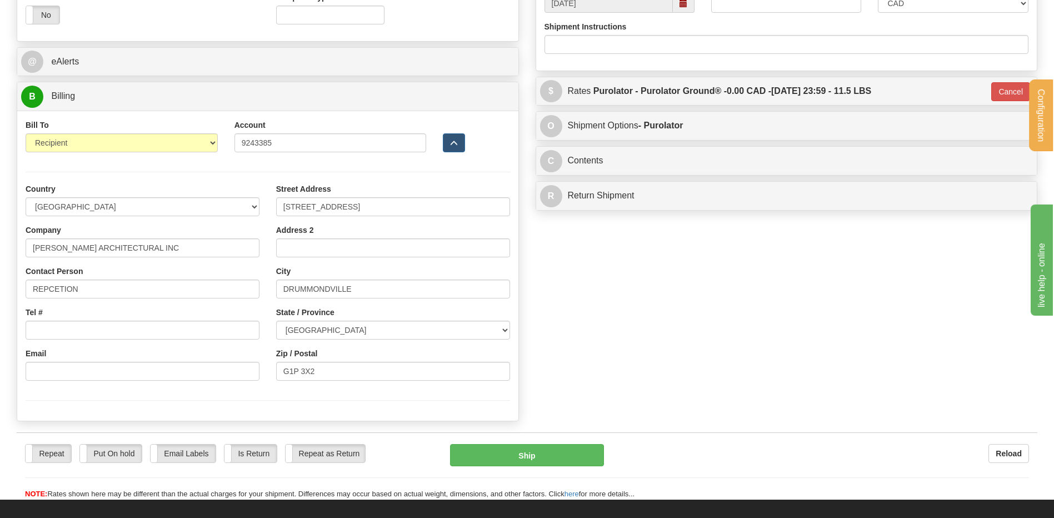
scroll to position [222, 0]
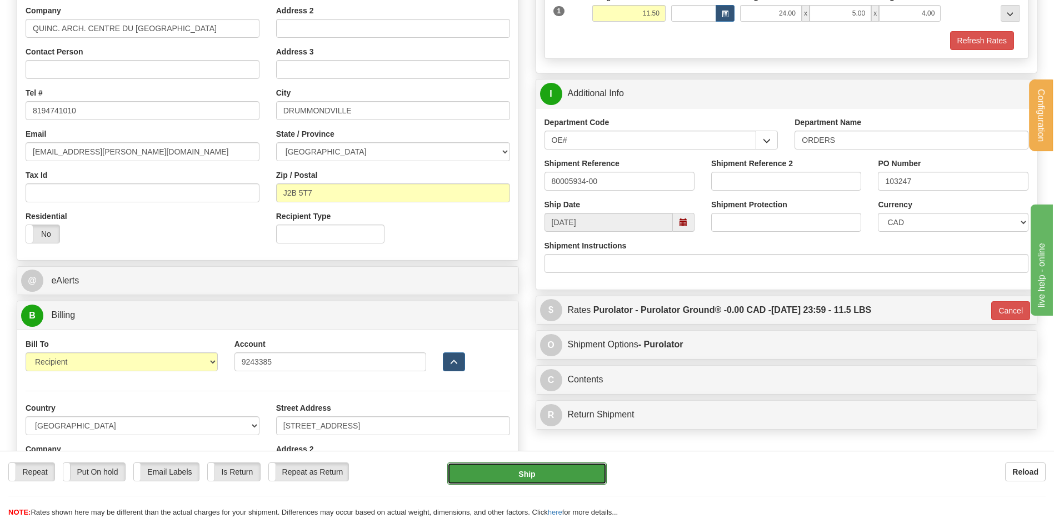
click at [500, 473] on button "Ship" at bounding box center [526, 473] width 159 height 22
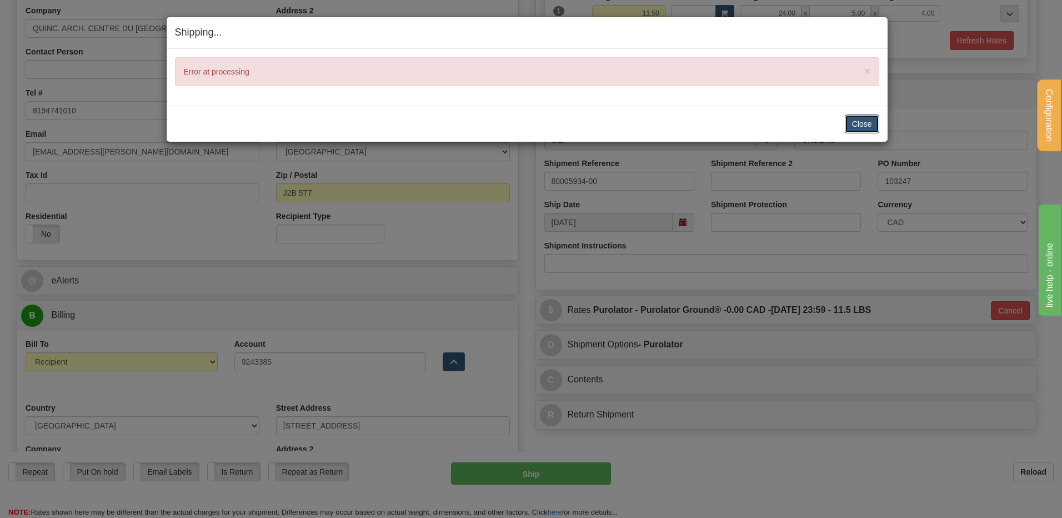
click at [875, 122] on button "Close" at bounding box center [862, 123] width 34 height 19
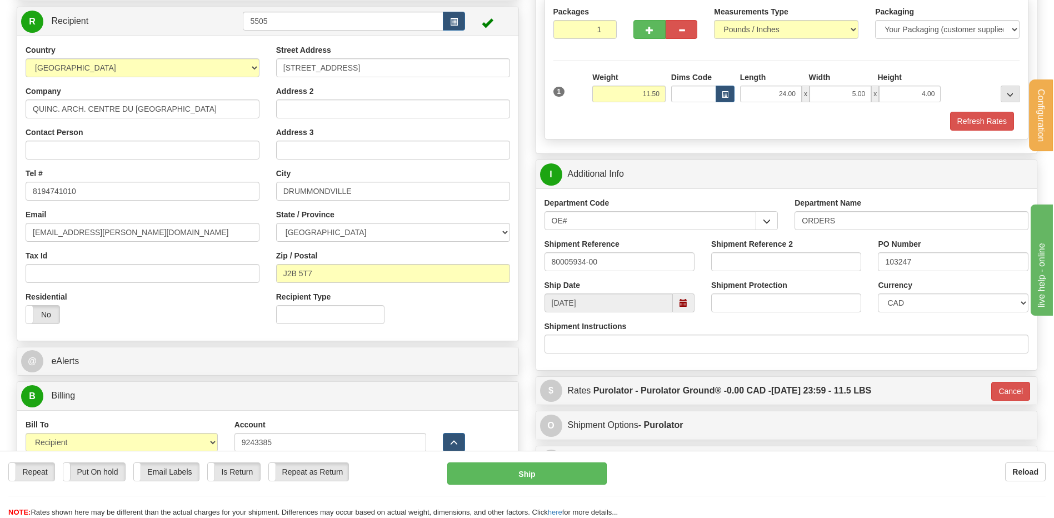
scroll to position [167, 0]
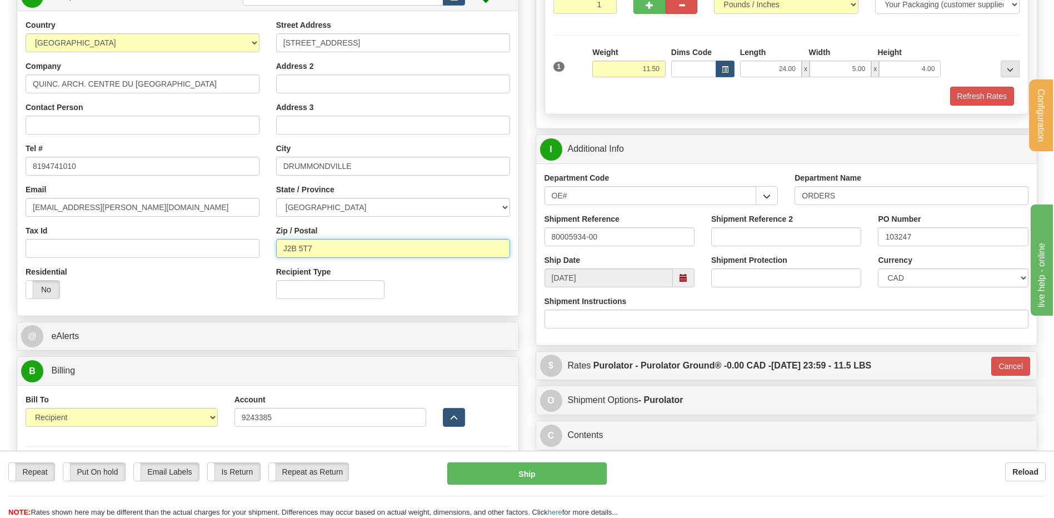
click at [298, 244] on input "J2B 5T7" at bounding box center [393, 248] width 234 height 19
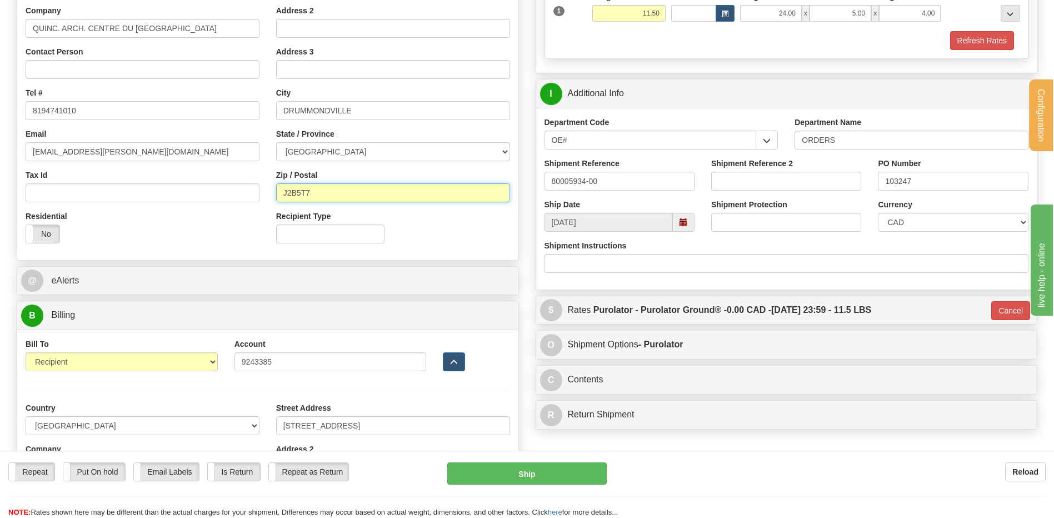
scroll to position [333, 0]
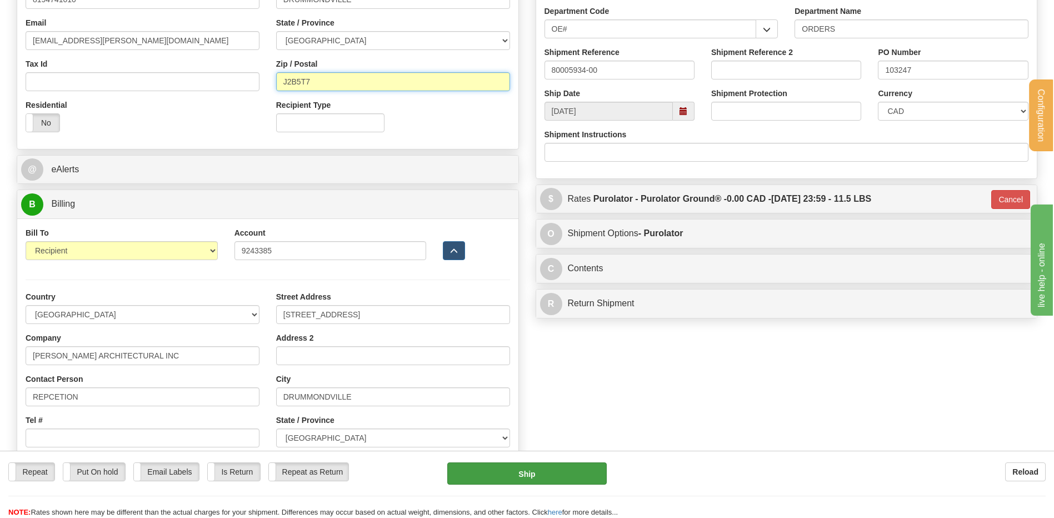
type input "J2B5T7"
click at [567, 480] on button "Ship" at bounding box center [526, 473] width 159 height 22
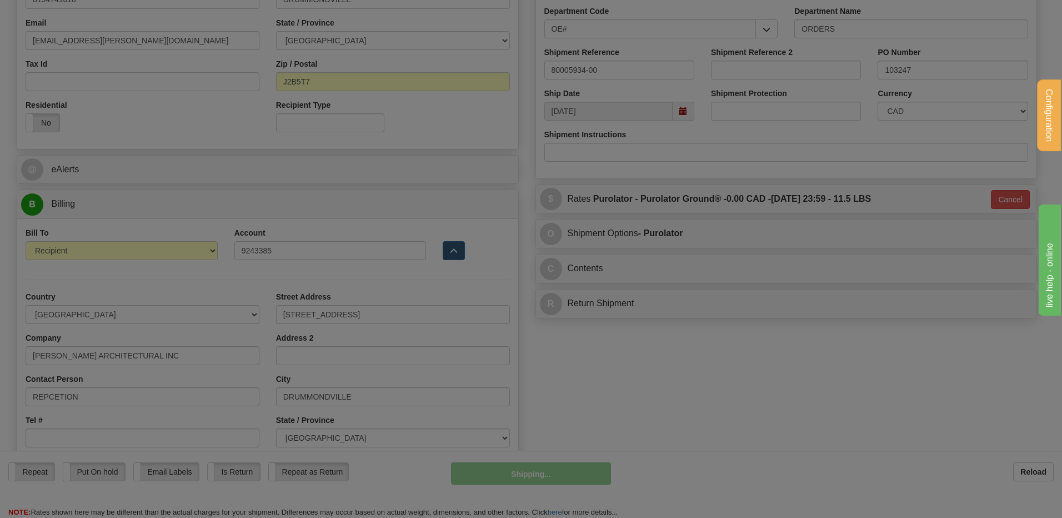
type input "260"
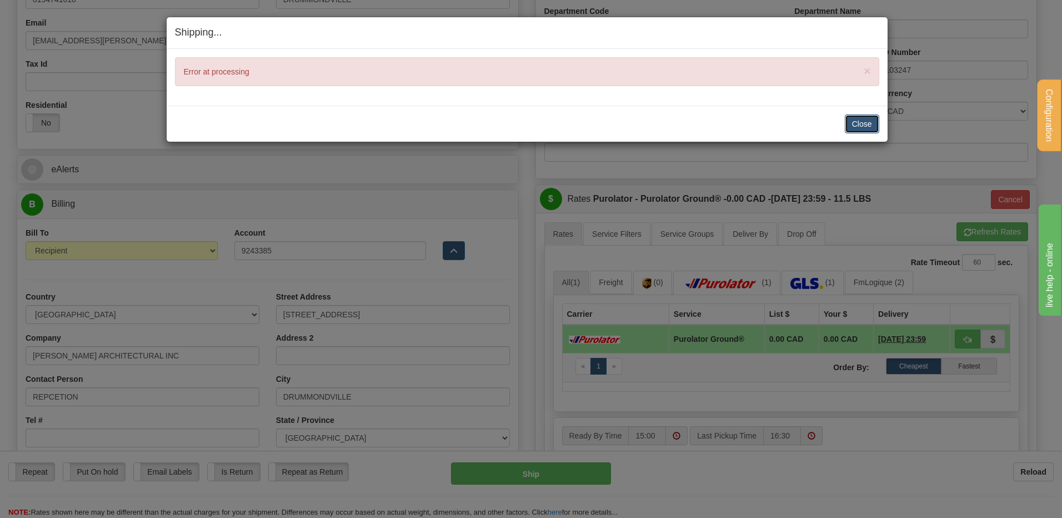
click at [851, 120] on button "Close" at bounding box center [862, 123] width 34 height 19
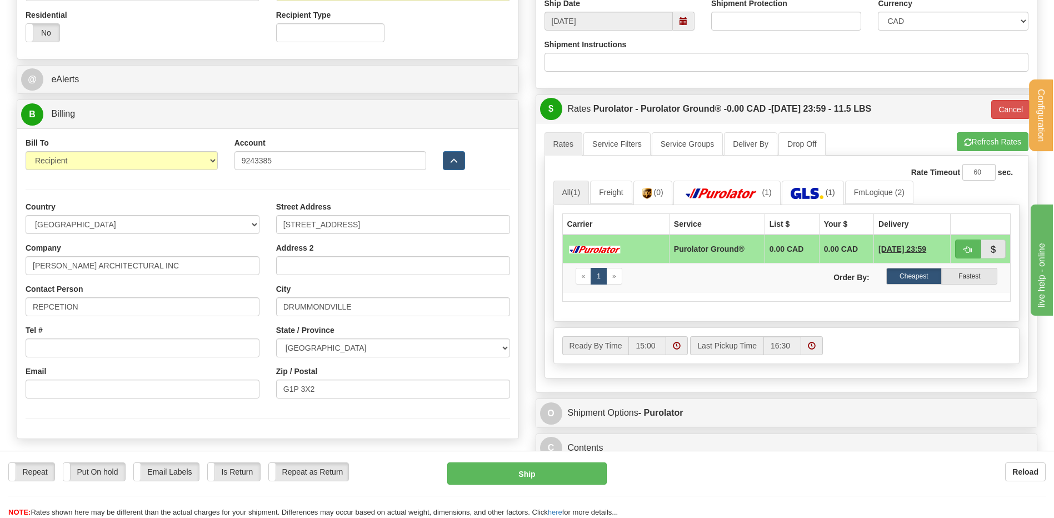
scroll to position [444, 0]
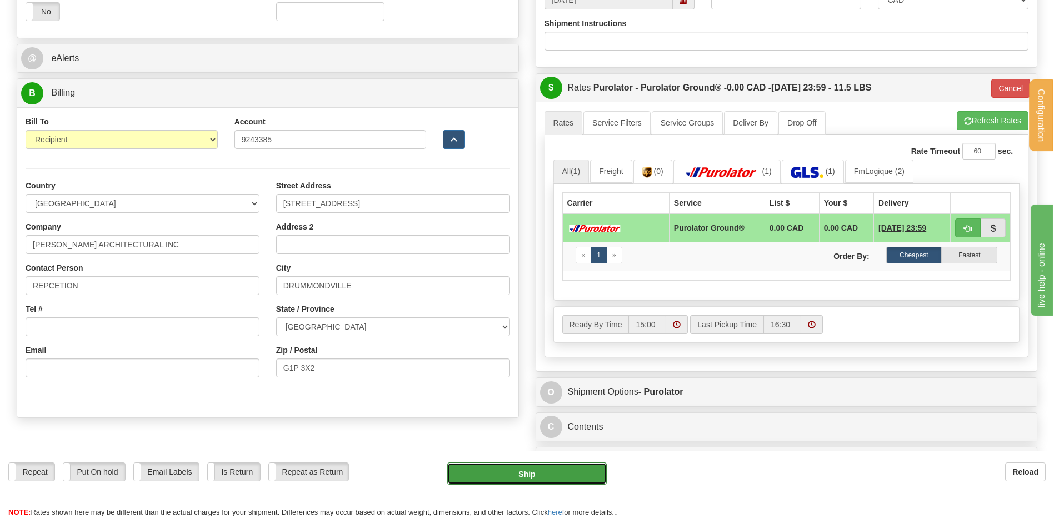
click at [549, 465] on button "Ship" at bounding box center [526, 473] width 159 height 22
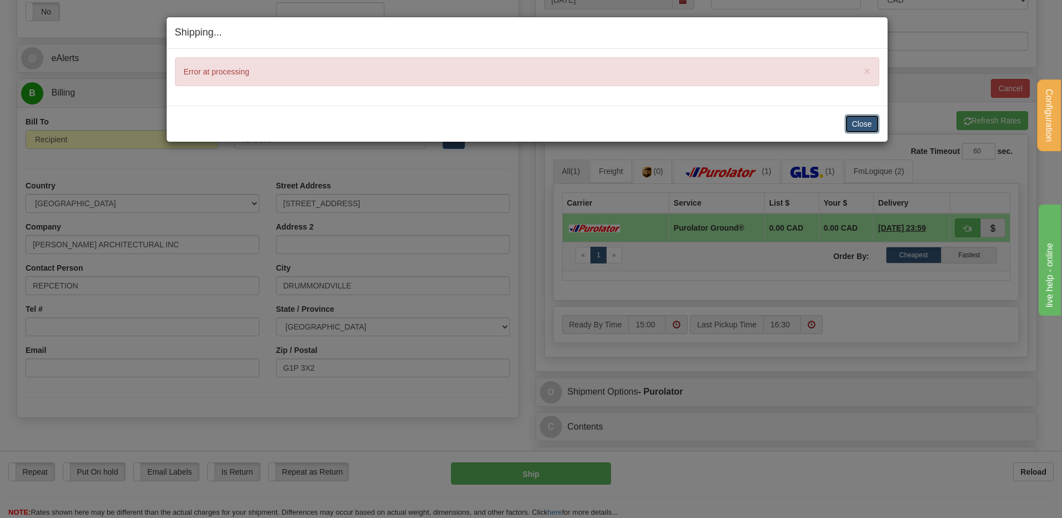
click at [860, 119] on button "Close" at bounding box center [862, 123] width 34 height 19
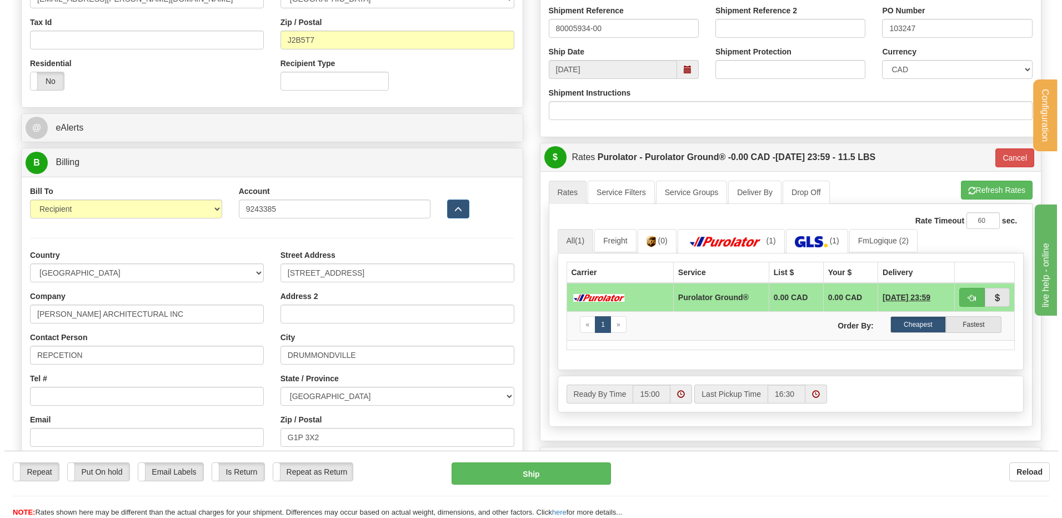
scroll to position [278, 0]
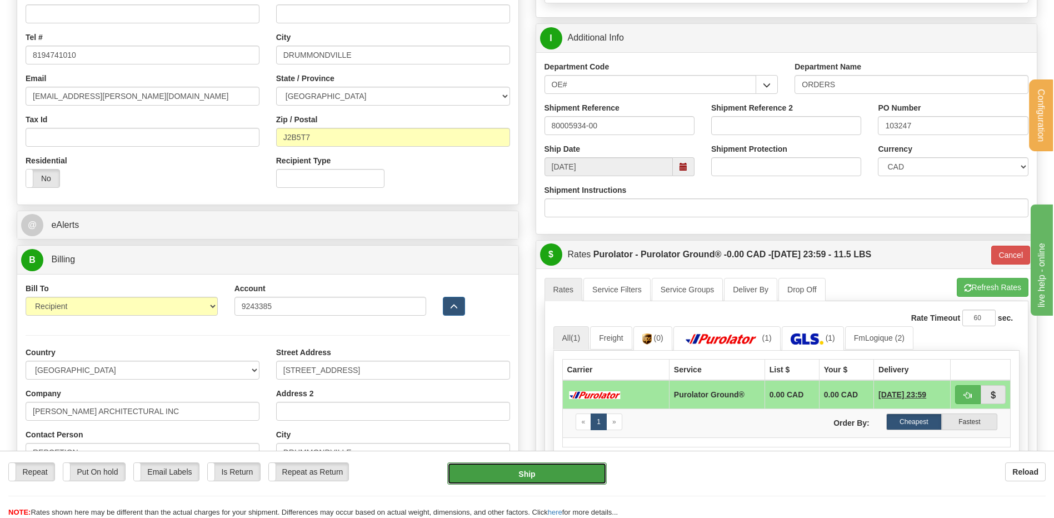
click at [520, 477] on button "Ship" at bounding box center [526, 473] width 159 height 22
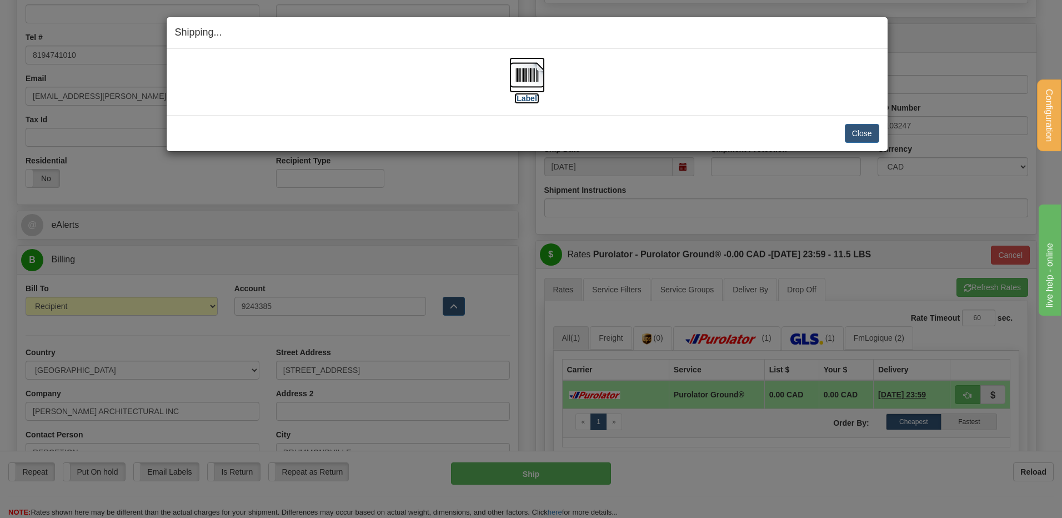
click at [522, 73] on img at bounding box center [527, 75] width 36 height 36
click at [863, 129] on button "Close" at bounding box center [862, 133] width 34 height 19
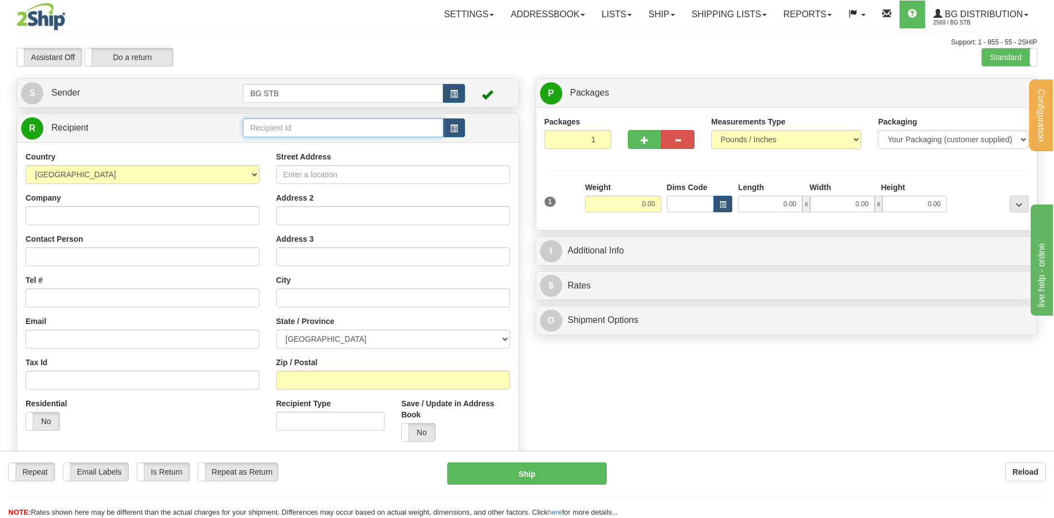
click at [326, 145] on div "R Recipient" at bounding box center [268, 285] width 502 height 345
type input "1180"
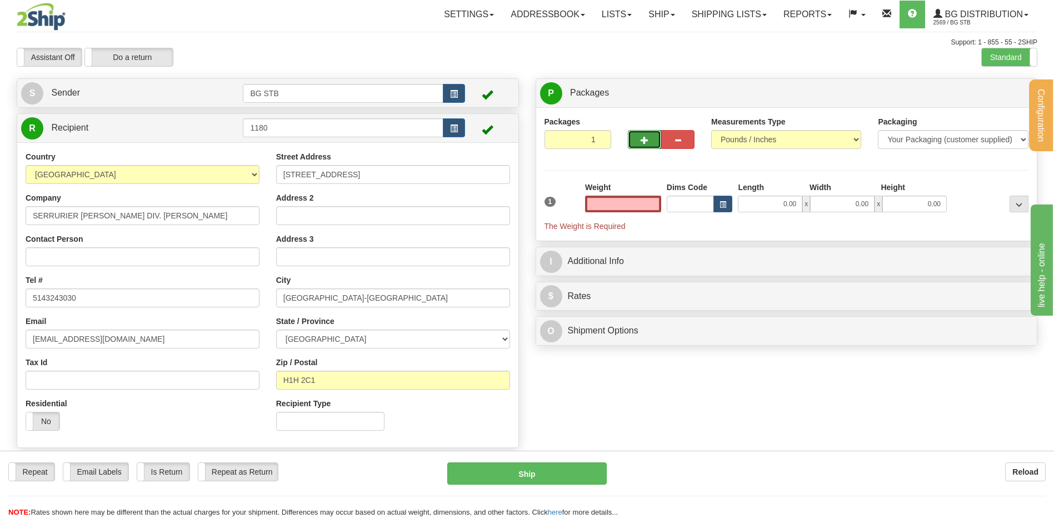
type input "0.00"
click at [649, 136] on button "button" at bounding box center [644, 139] width 33 height 19
type input "2"
click at [996, 87] on label "Package Level Pack.." at bounding box center [1004, 93] width 56 height 17
radio input "true"
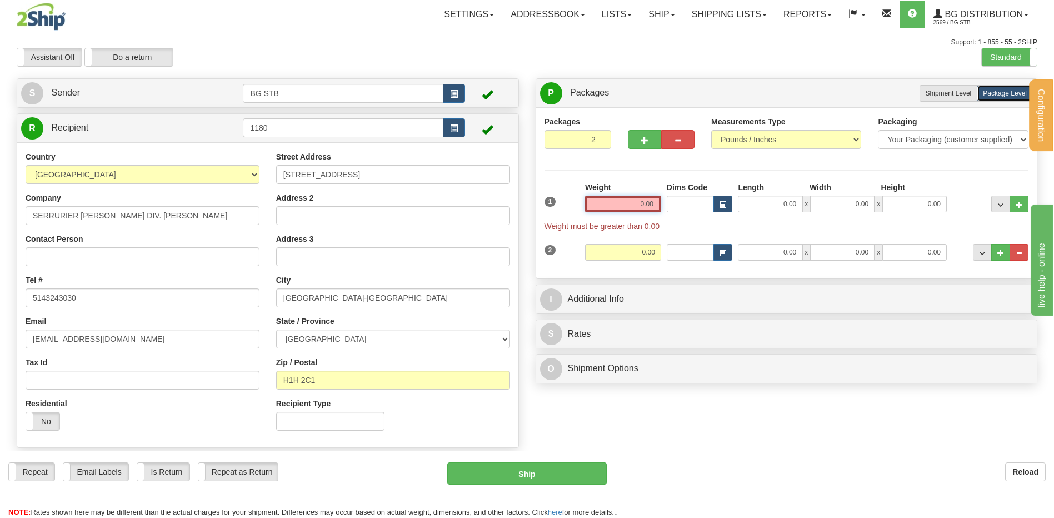
click at [600, 198] on input "0.00" at bounding box center [623, 204] width 76 height 17
type input "9.00"
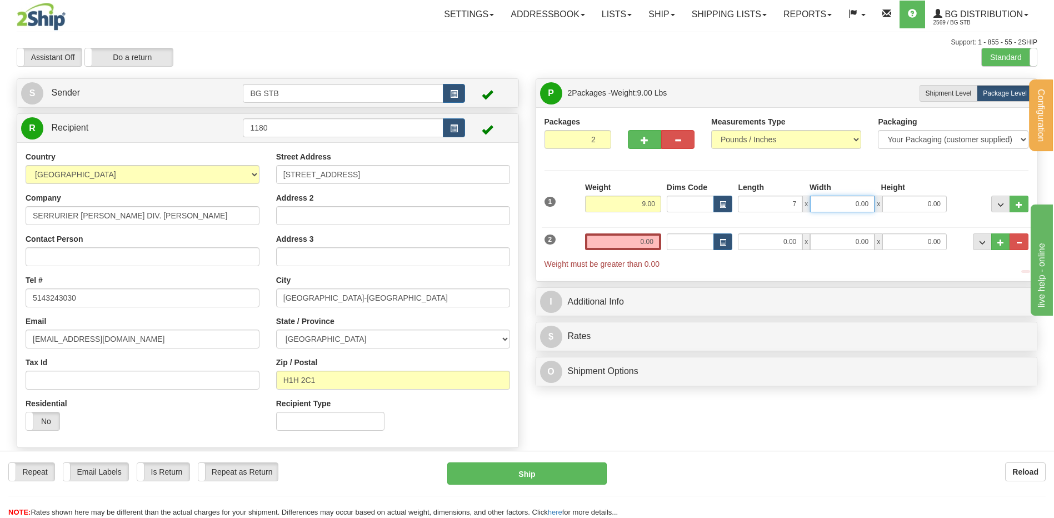
type input "7.00"
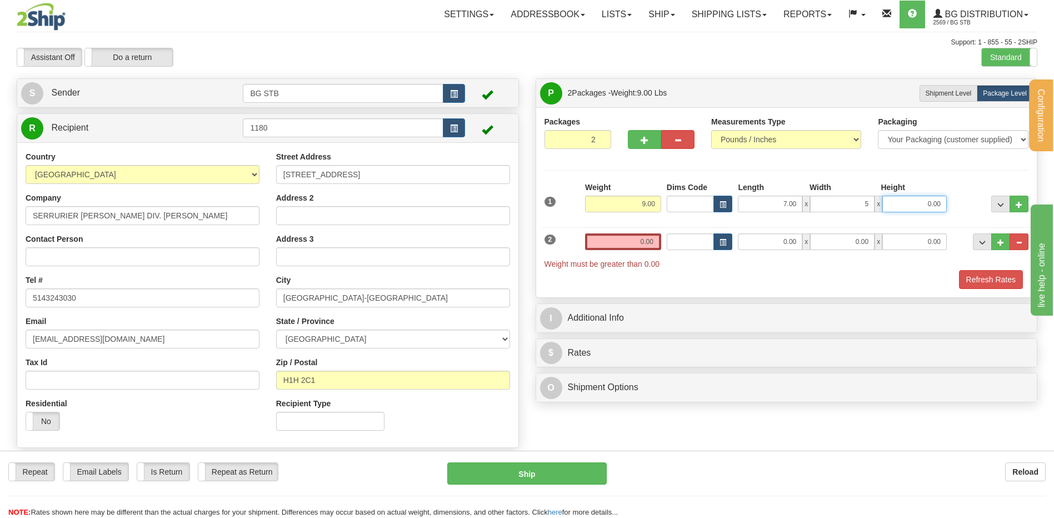
type input "5.00"
type input "16.00"
click at [646, 234] on input "0.00" at bounding box center [623, 241] width 76 height 17
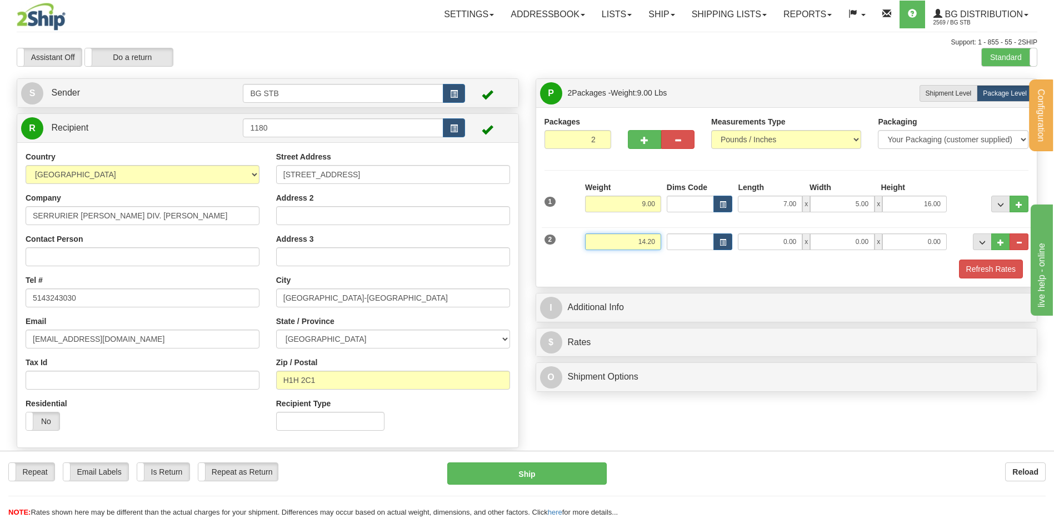
type input "14.20"
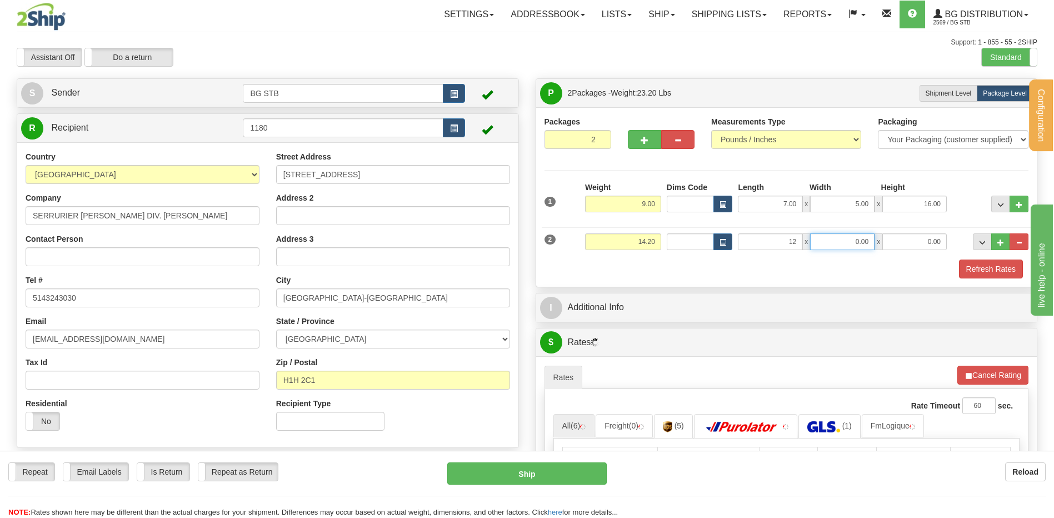
type input "12.00"
type input "9.00"
type input "7.00"
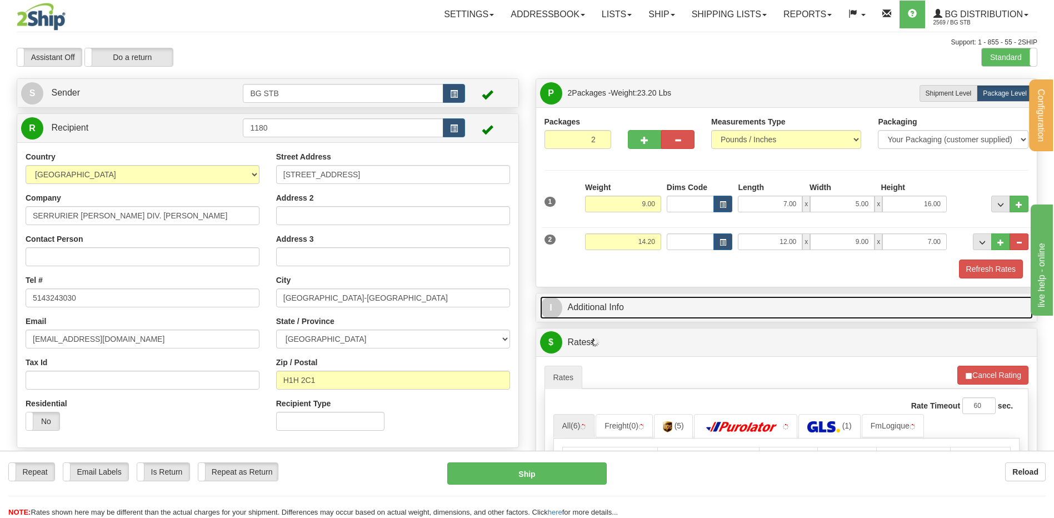
click at [588, 298] on link "I Additional Info" at bounding box center [786, 307] width 493 height 23
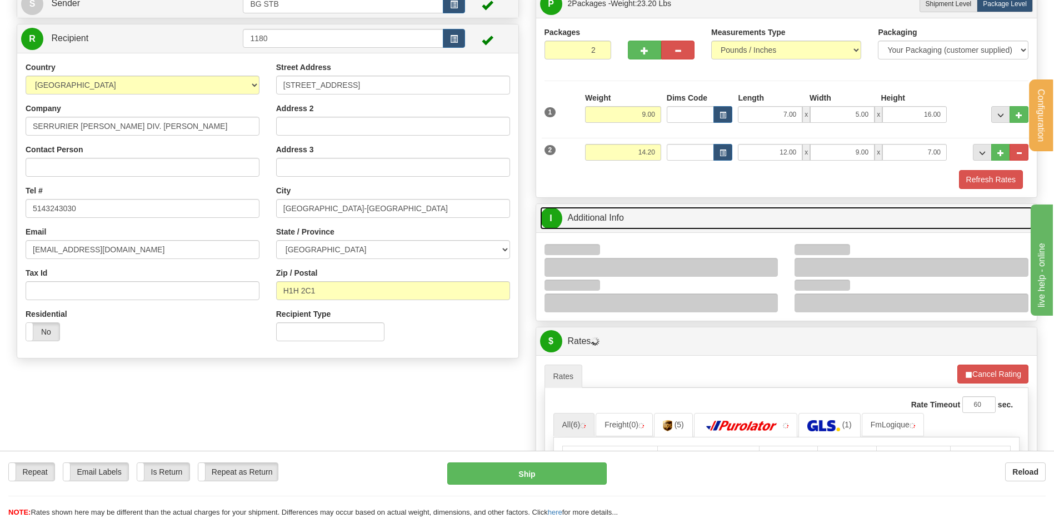
scroll to position [167, 0]
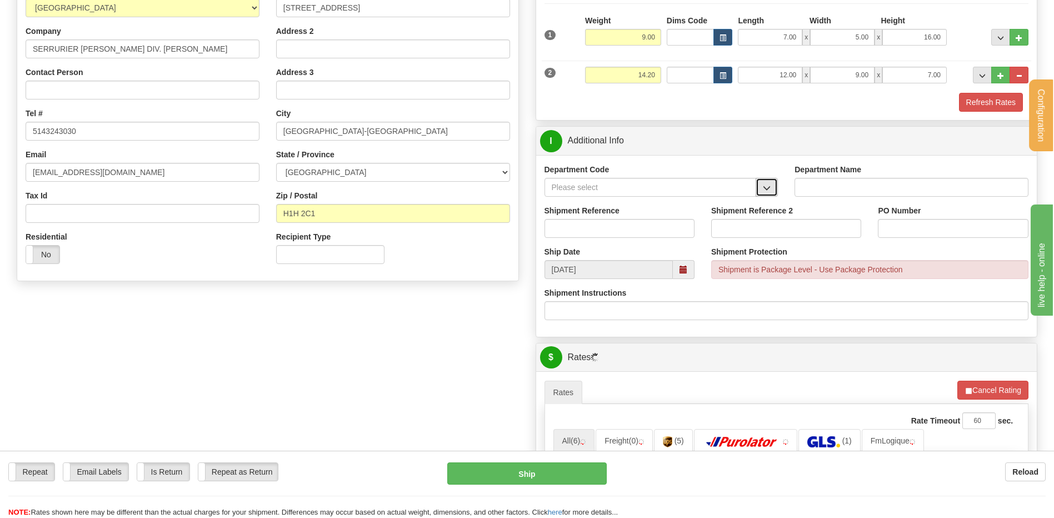
click at [758, 184] on button "button" at bounding box center [766, 187] width 22 height 19
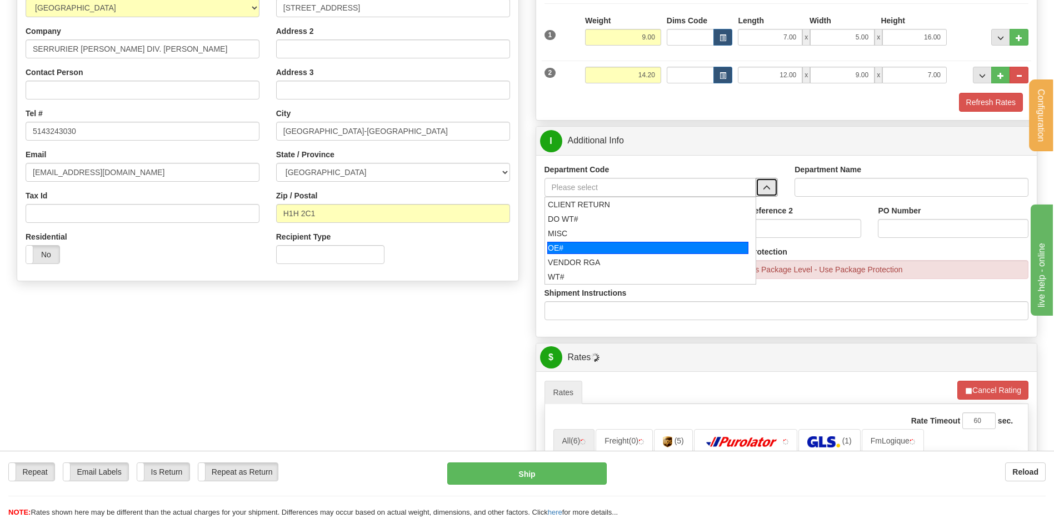
drag, startPoint x: 621, startPoint y: 248, endPoint x: 617, endPoint y: 232, distance: 17.1
click at [621, 248] on div "OE#" at bounding box center [647, 248] width 201 height 12
type input "OE#"
type input "ORDERS"
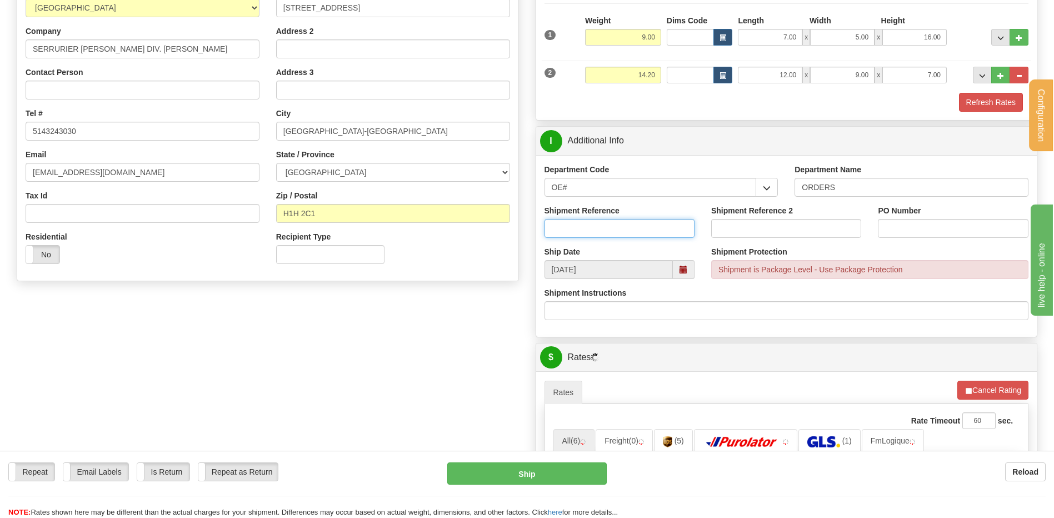
click at [617, 232] on input "Shipment Reference" at bounding box center [619, 228] width 150 height 19
type input "80005073-00 // 80005565-01"
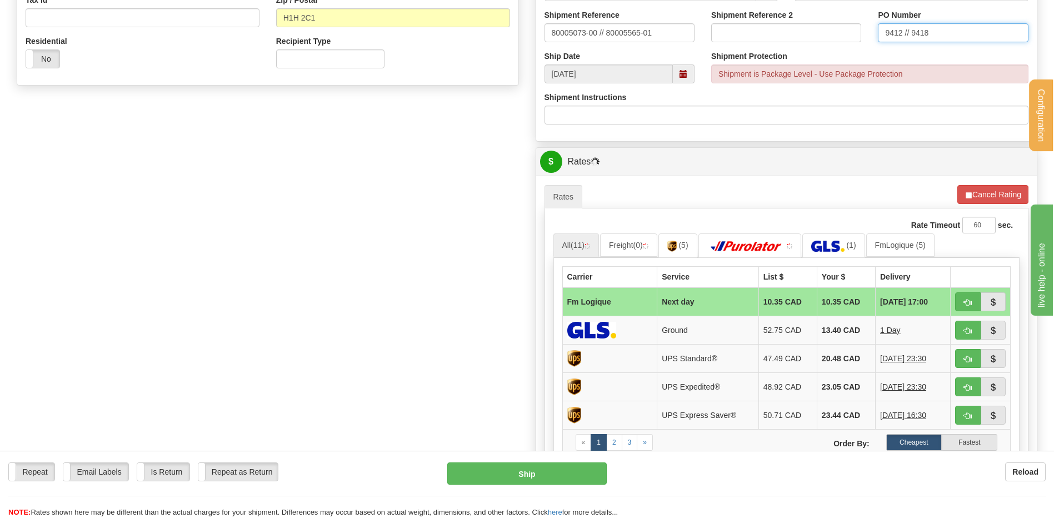
scroll to position [444, 0]
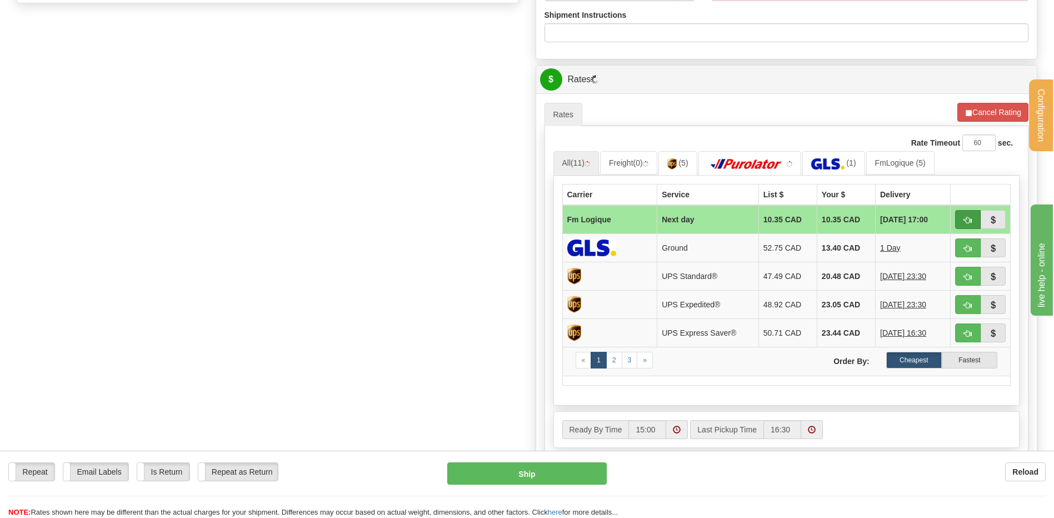
type input "9412 // 9418"
click at [965, 218] on span "button" at bounding box center [968, 220] width 8 height 7
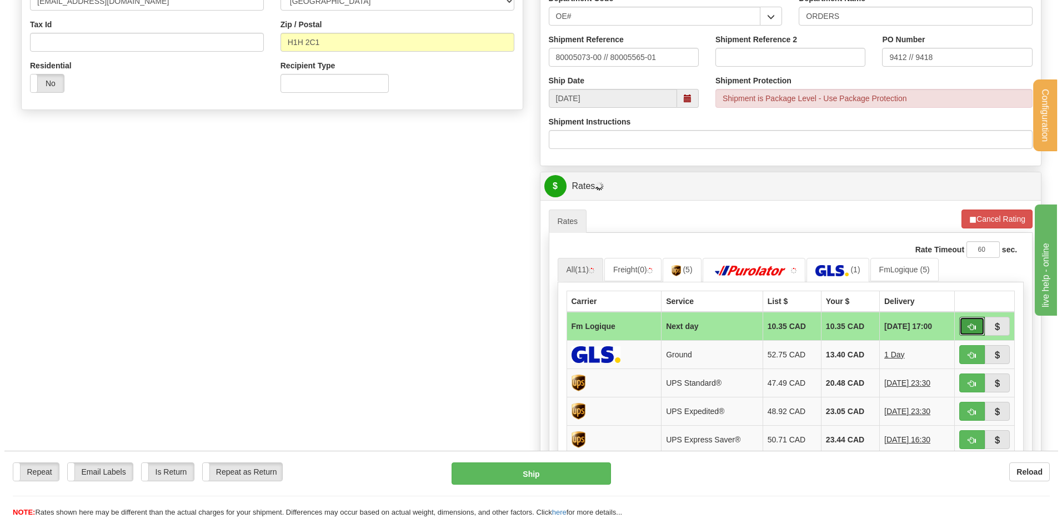
scroll to position [333, 0]
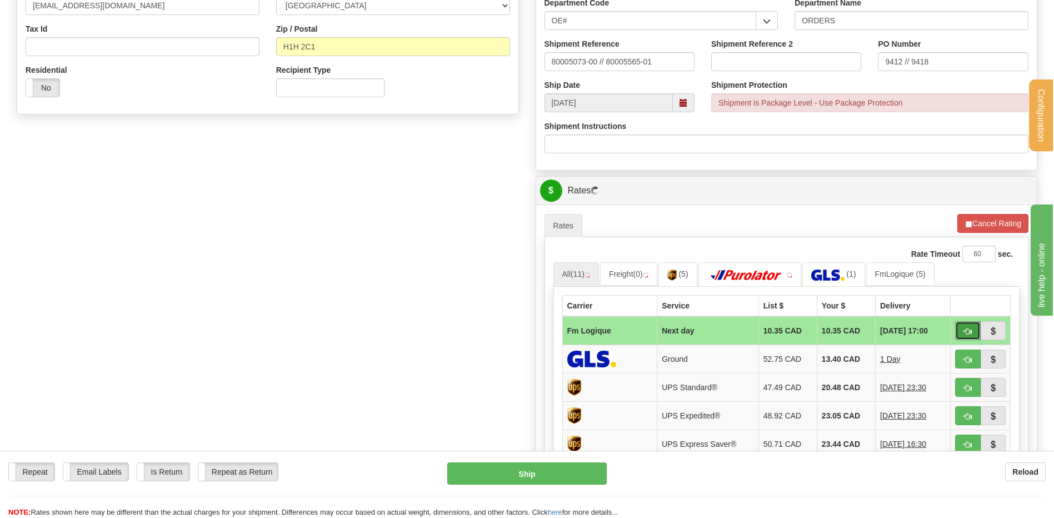
drag, startPoint x: 968, startPoint y: 327, endPoint x: 874, endPoint y: 344, distance: 94.8
click at [968, 328] on span "button" at bounding box center [968, 331] width 8 height 7
click at [969, 335] on span "button" at bounding box center [968, 331] width 8 height 7
drag, startPoint x: 977, startPoint y: 331, endPoint x: 970, endPoint y: 334, distance: 7.7
click at [976, 332] on button "button" at bounding box center [968, 330] width 26 height 19
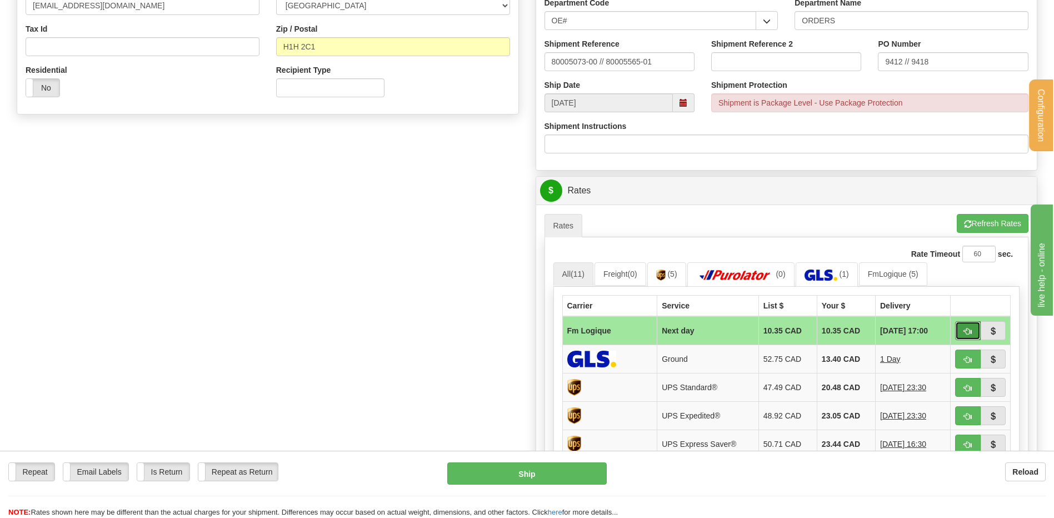
type input "jour"
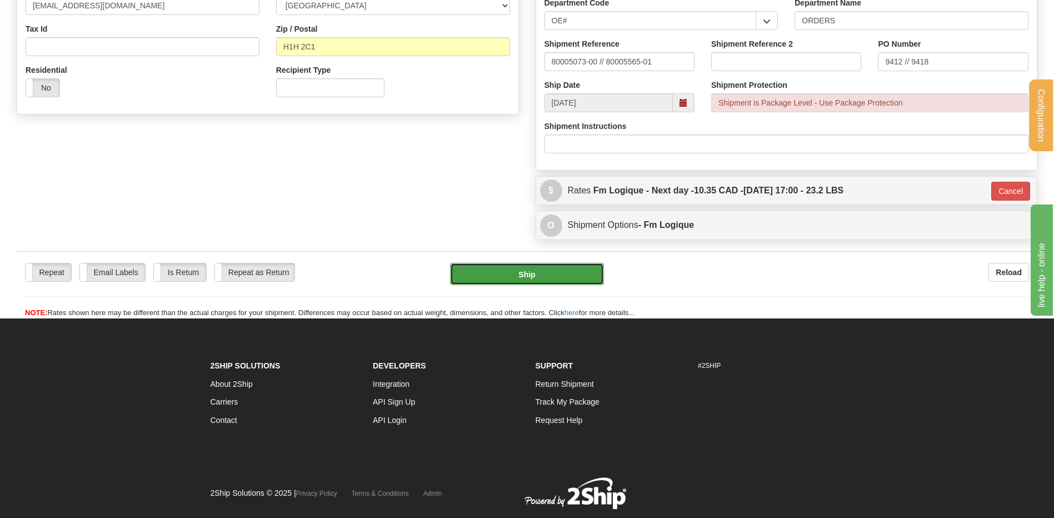
click at [532, 265] on button "Ship" at bounding box center [526, 274] width 153 height 22
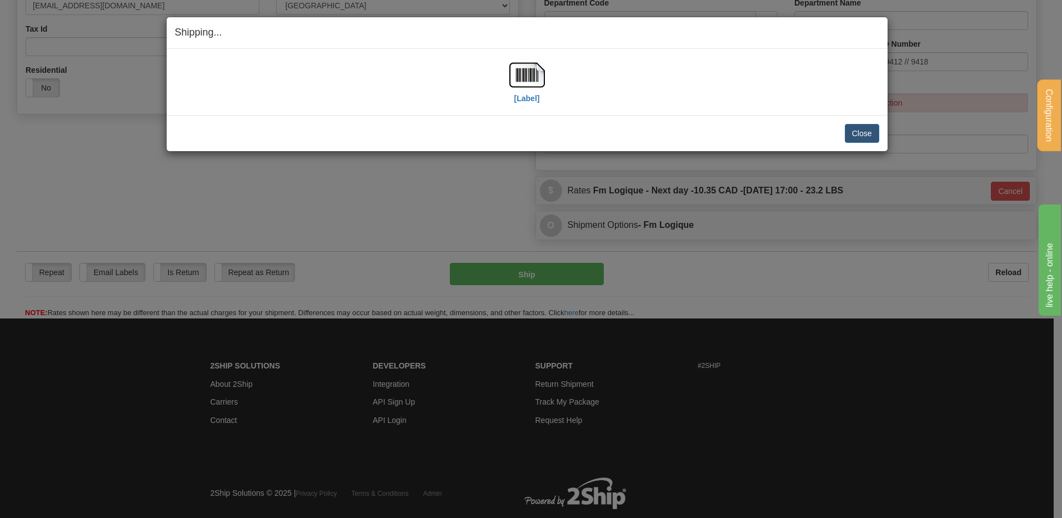
click at [507, 78] on div "[Label]" at bounding box center [527, 81] width 704 height 49
click at [531, 76] on img at bounding box center [527, 75] width 36 height 36
click at [858, 127] on button "Close" at bounding box center [862, 133] width 34 height 19
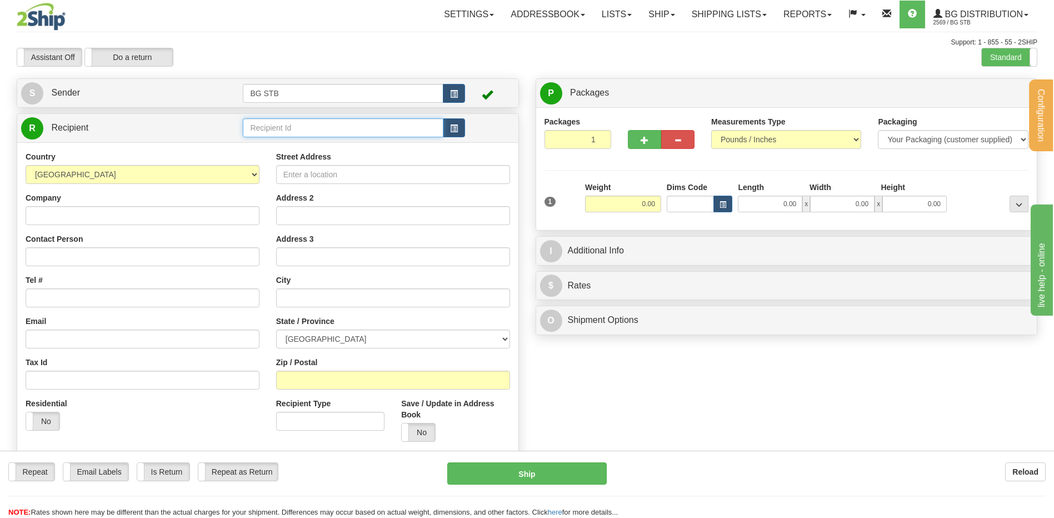
click at [373, 126] on input "text" at bounding box center [343, 127] width 200 height 19
type input "5910"
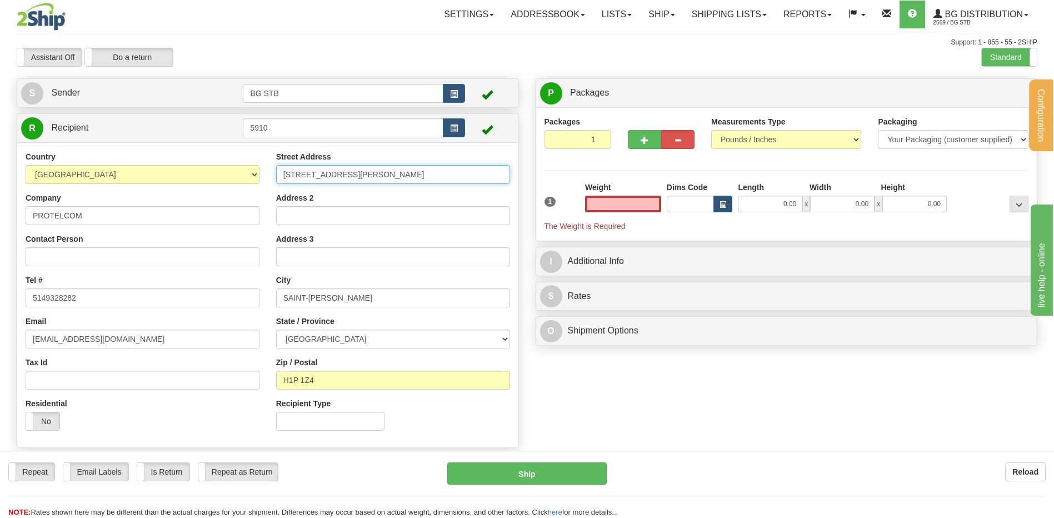
type input "0.00"
drag, startPoint x: 400, startPoint y: 174, endPoint x: 202, endPoint y: 213, distance: 202.1
click at [202, 213] on div "Country AFGHANISTAN ALAND ISLANDS ALBANIA ALGERIA AMERICAN SAMOA ANDORRA ANGOLA…" at bounding box center [267, 295] width 501 height 288
type input "9610 RUE IGNACE SUITE M"
drag, startPoint x: 264, startPoint y: 299, endPoint x: 240, endPoint y: 300, distance: 23.9
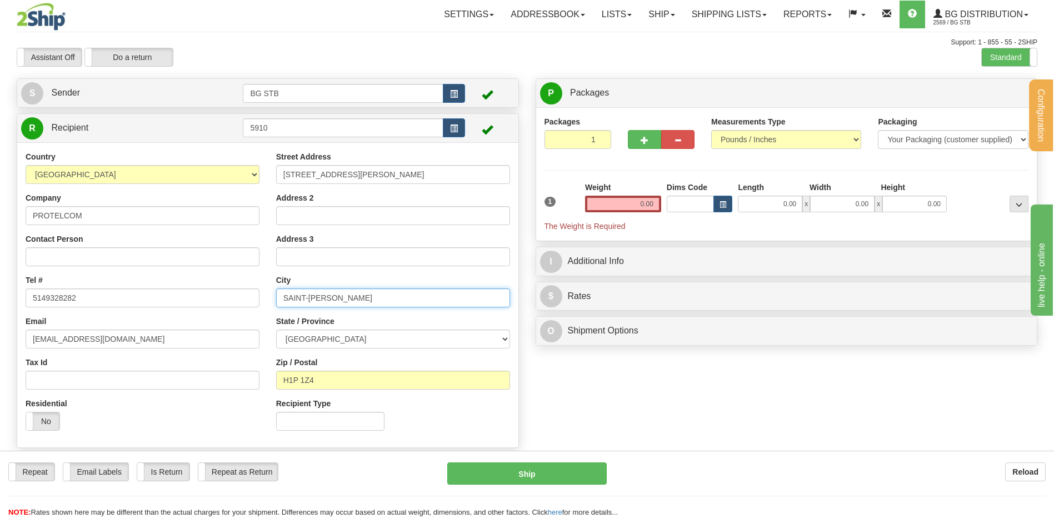
click at [258, 299] on div "Country AFGHANISTAN ALAND ISLANDS ALBANIA ALGERIA AMERICAN SAMOA ANDORRA ANGOLA…" at bounding box center [267, 295] width 501 height 288
type input "BROSSARD"
drag, startPoint x: 330, startPoint y: 385, endPoint x: 280, endPoint y: 385, distance: 49.4
click at [280, 385] on input "H1P 1Z4" at bounding box center [393, 379] width 234 height 19
type input "J4Y 2R4"
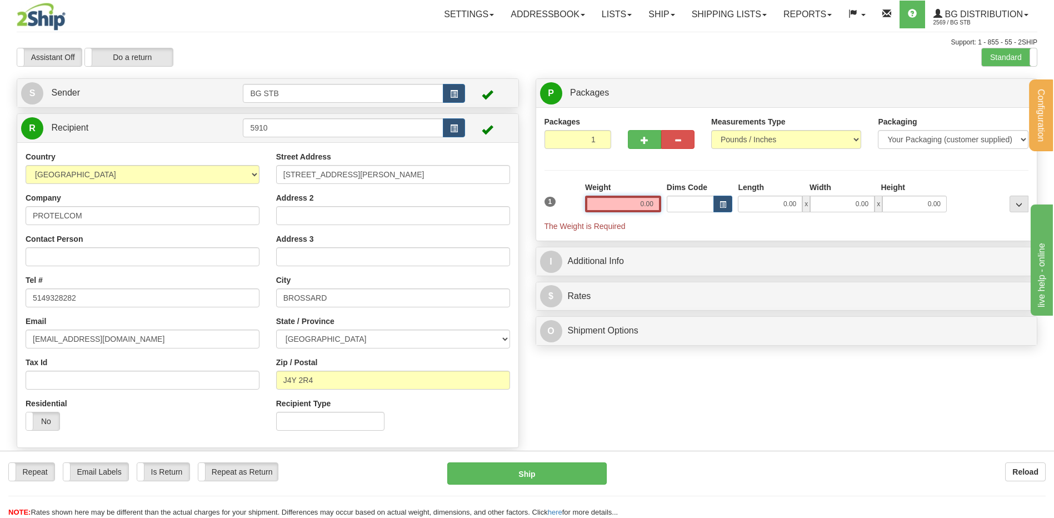
click at [630, 201] on input "0.00" at bounding box center [623, 204] width 76 height 17
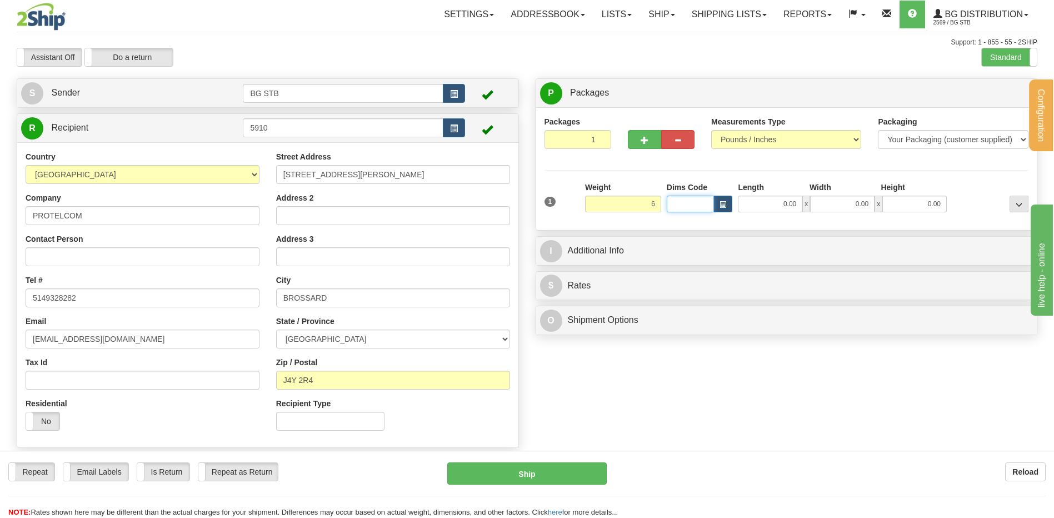
type input "6.00"
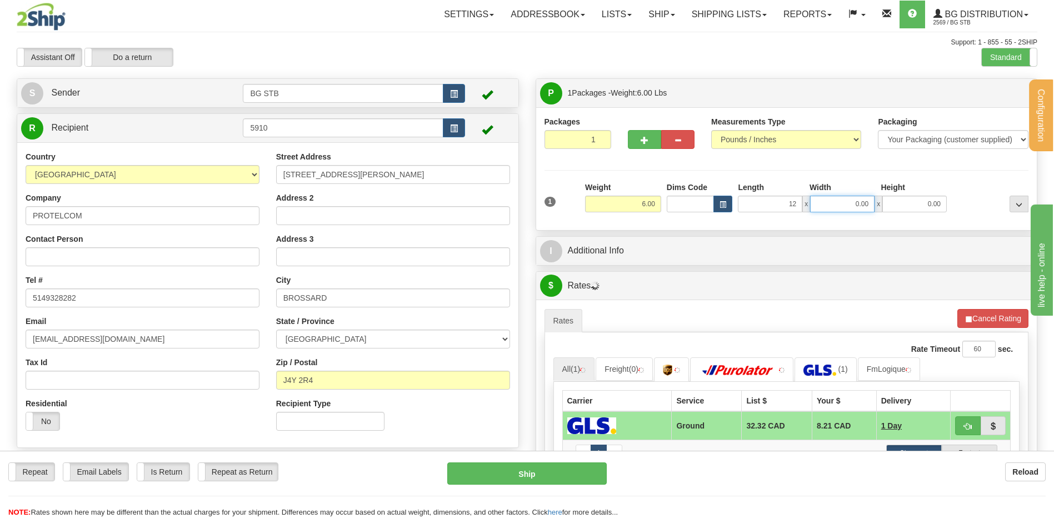
type input "12.00"
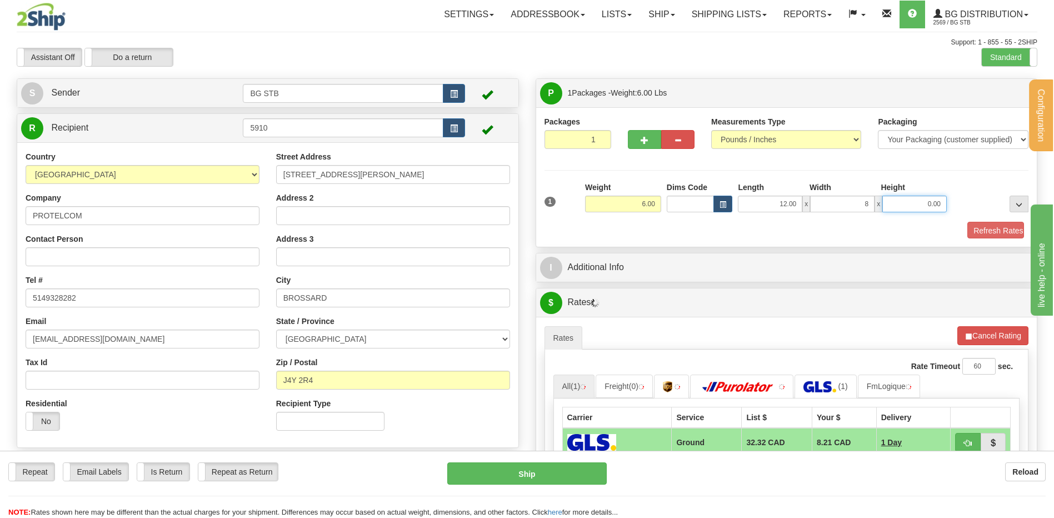
type input "8.00"
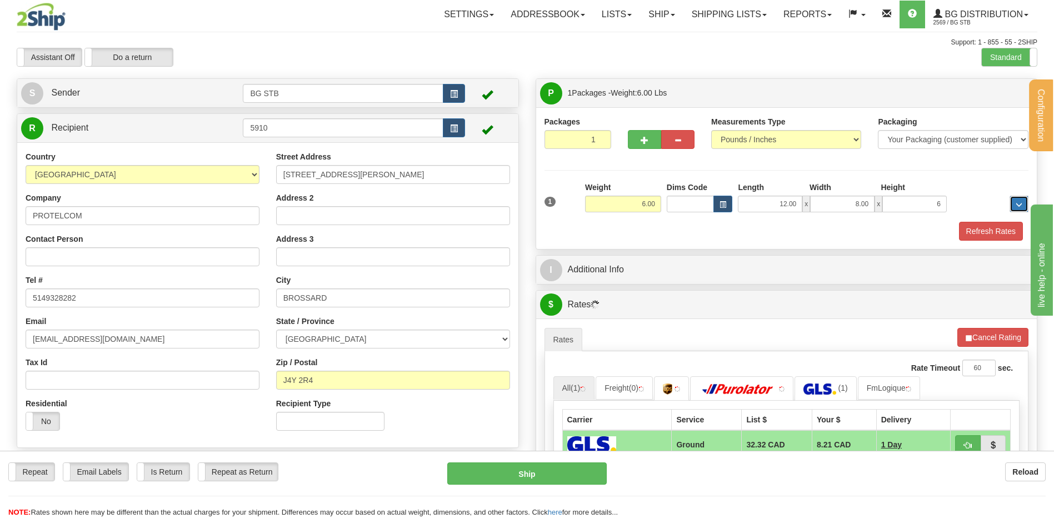
type input "6.00"
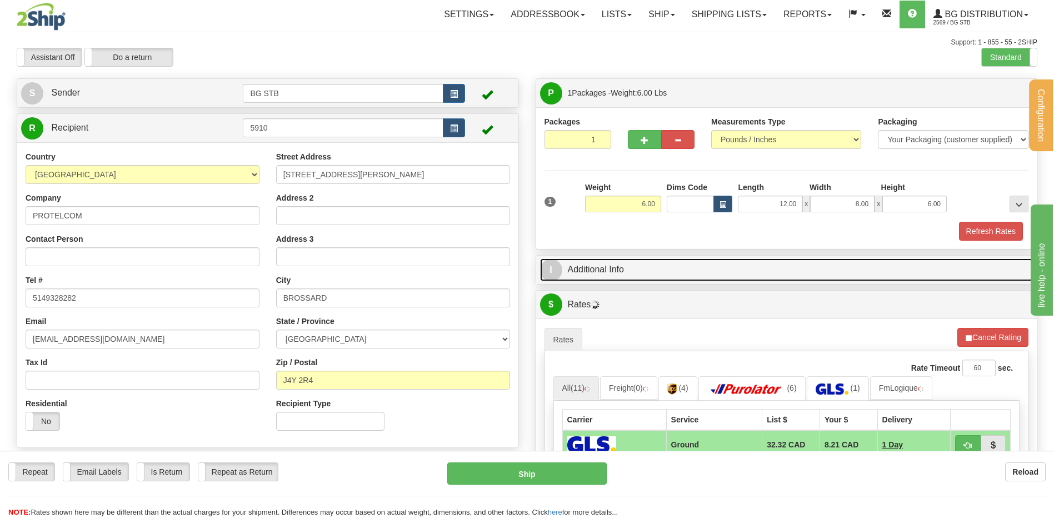
click at [649, 264] on link "I Additional Info" at bounding box center [786, 269] width 493 height 23
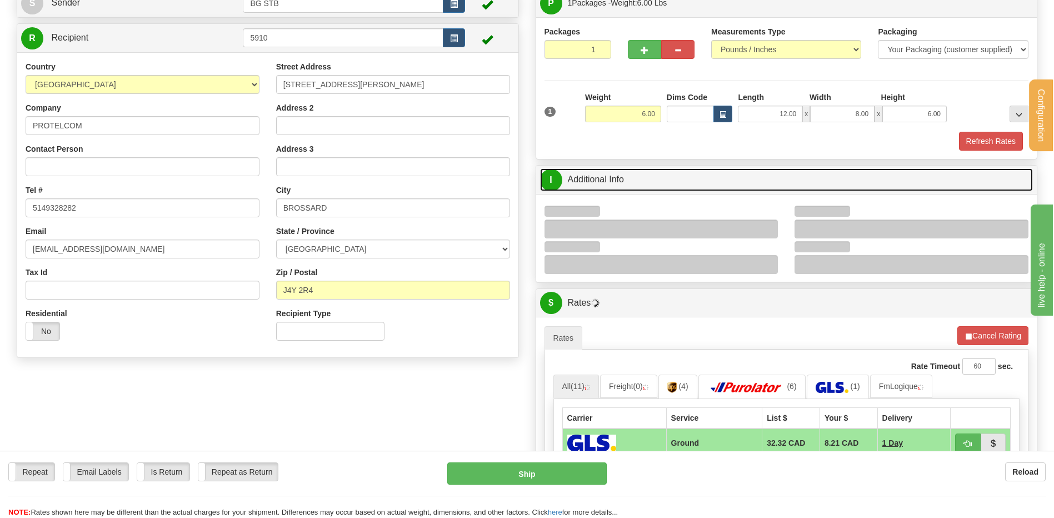
scroll to position [167, 0]
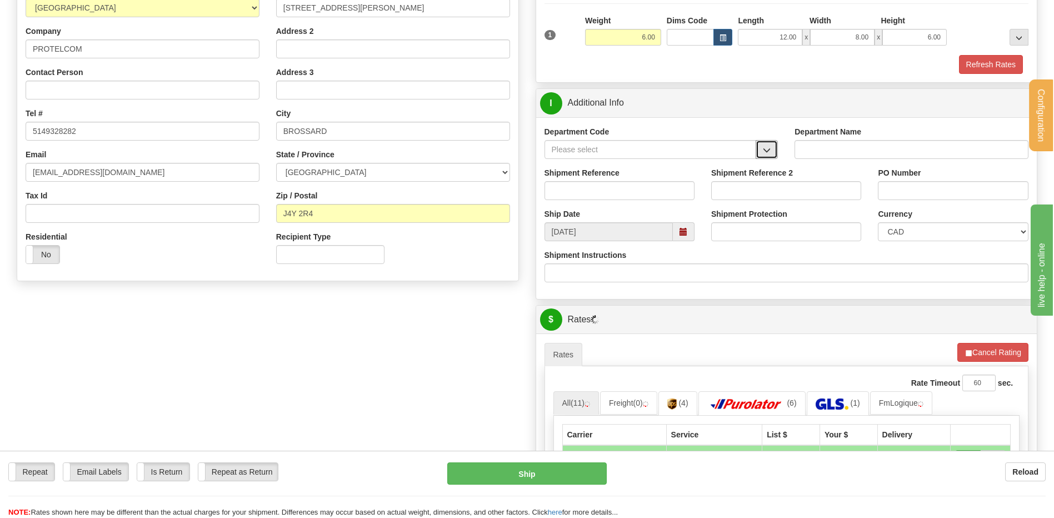
click at [775, 147] on button "button" at bounding box center [766, 149] width 22 height 19
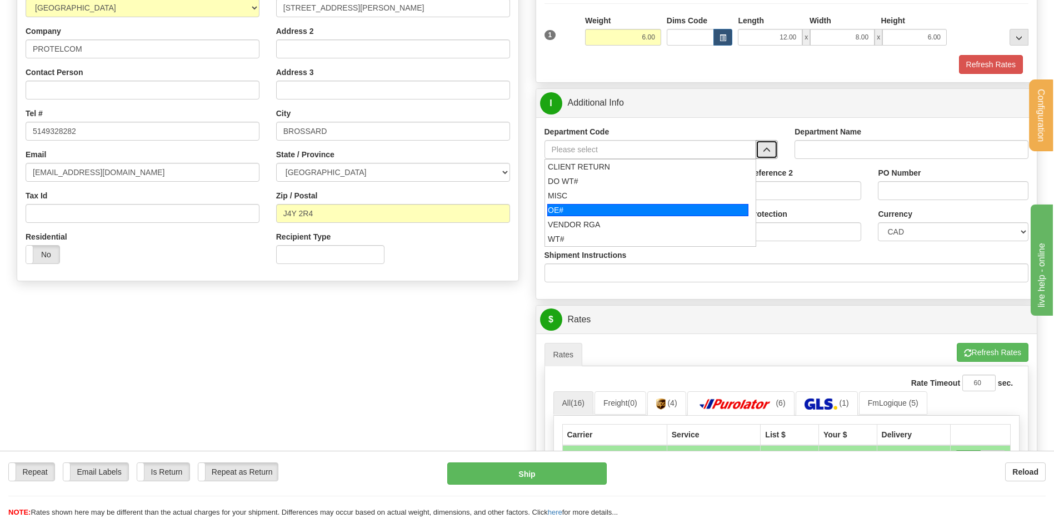
click at [623, 211] on div "OE#" at bounding box center [647, 210] width 201 height 12
type input "OE#"
type input "ORDERS"
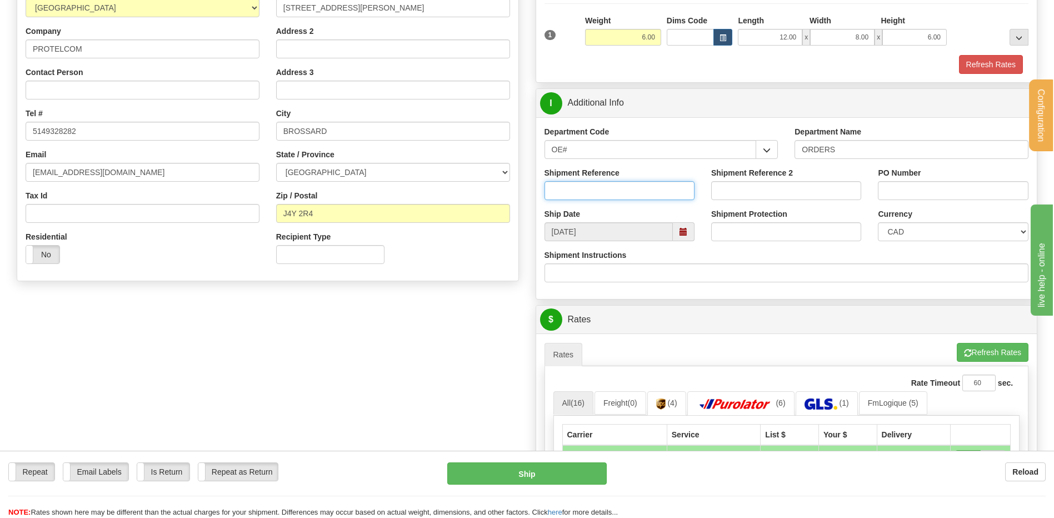
click at [612, 191] on input "Shipment Reference" at bounding box center [619, 190] width 150 height 19
type input "80005902-00"
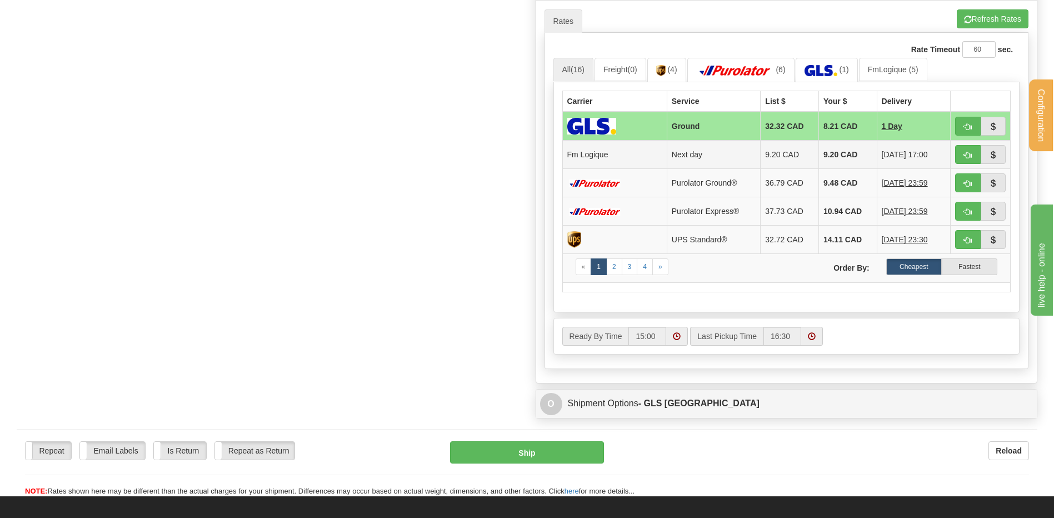
type input "11366"
click at [965, 154] on span "button" at bounding box center [968, 155] width 8 height 7
type input "jour"
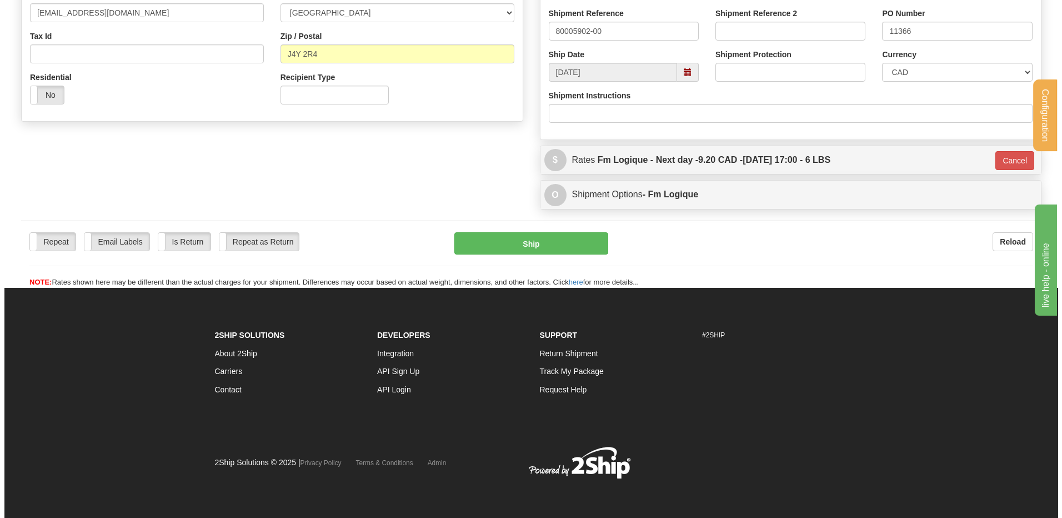
scroll to position [327, 0]
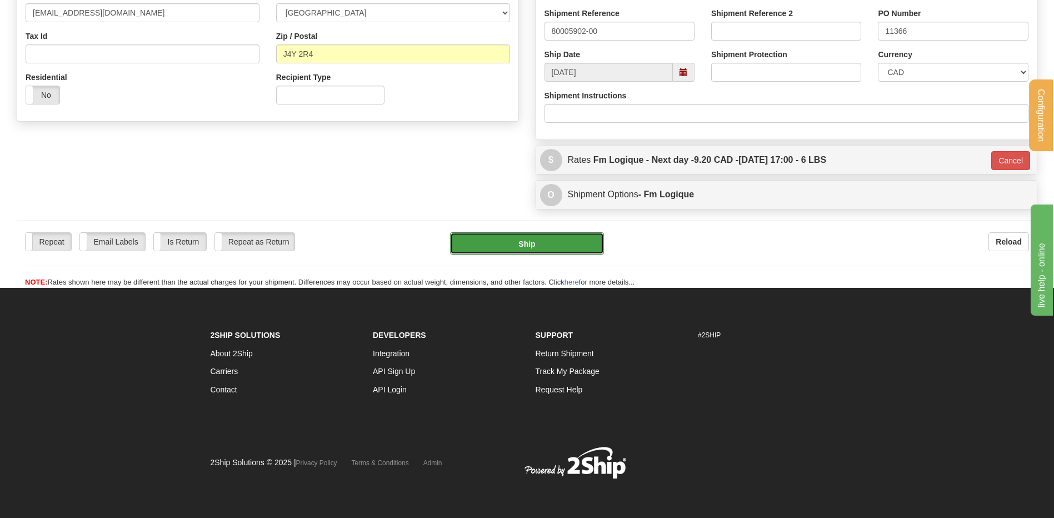
click at [537, 238] on button "Ship" at bounding box center [526, 243] width 153 height 22
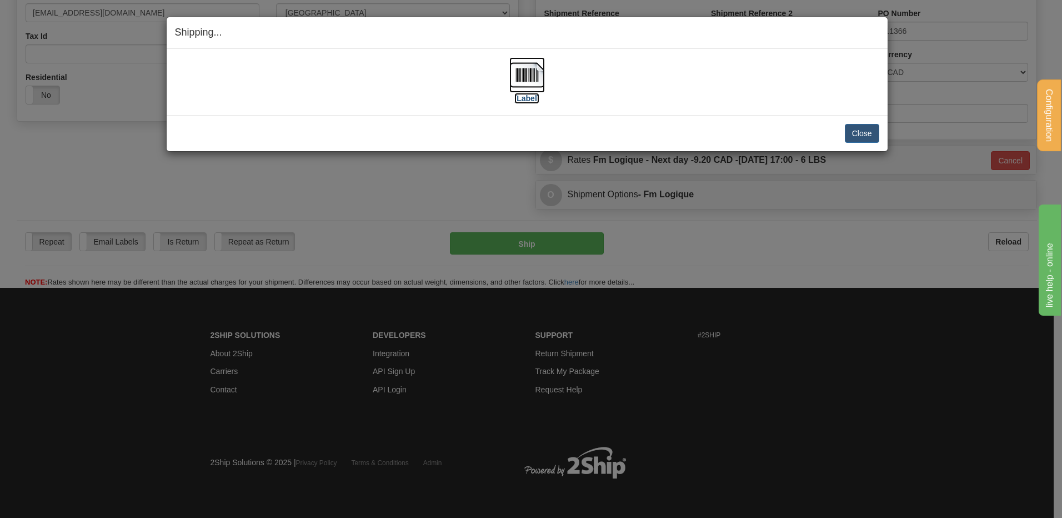
click at [530, 81] on img at bounding box center [527, 75] width 36 height 36
click at [868, 128] on button "Close" at bounding box center [862, 133] width 34 height 19
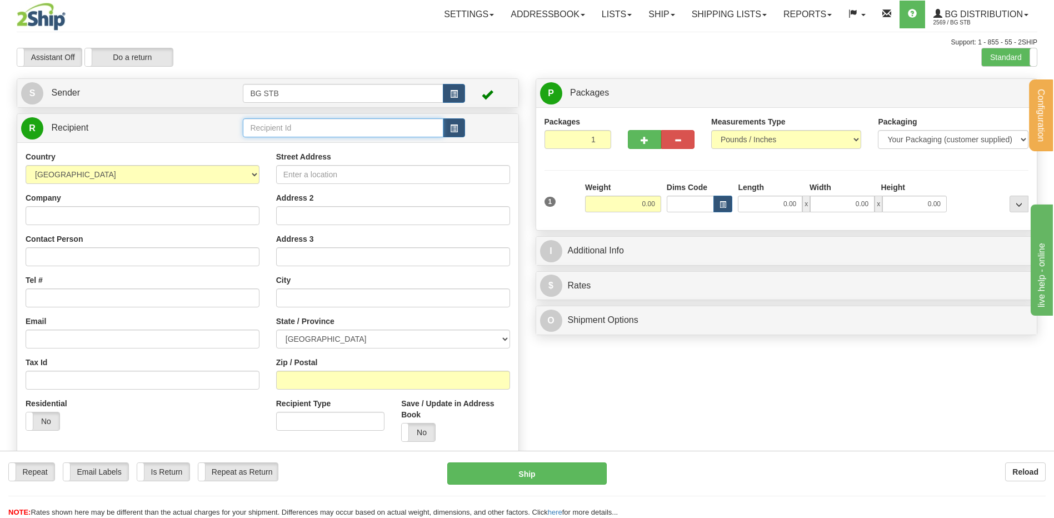
click at [258, 126] on input "text" at bounding box center [343, 127] width 200 height 19
type input "7024"
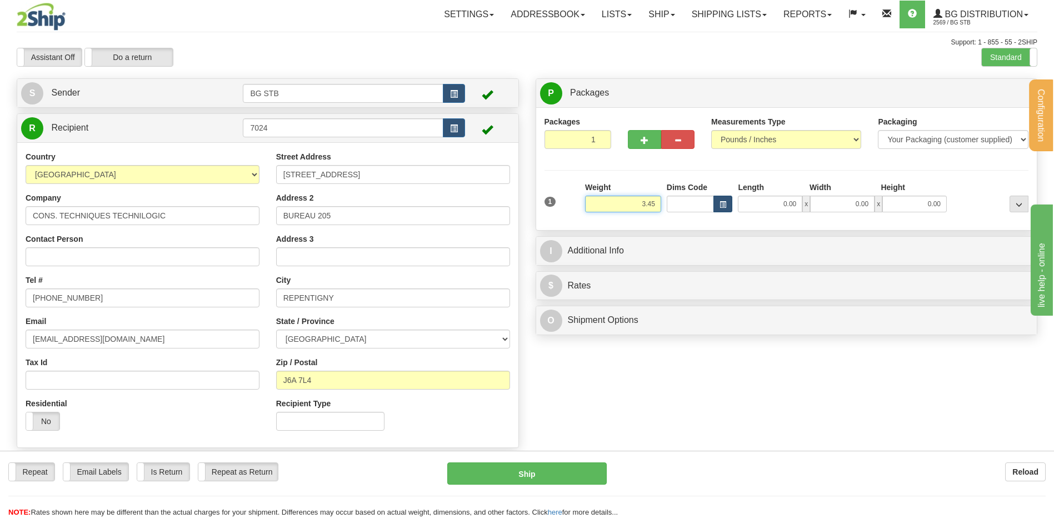
type input "3.45"
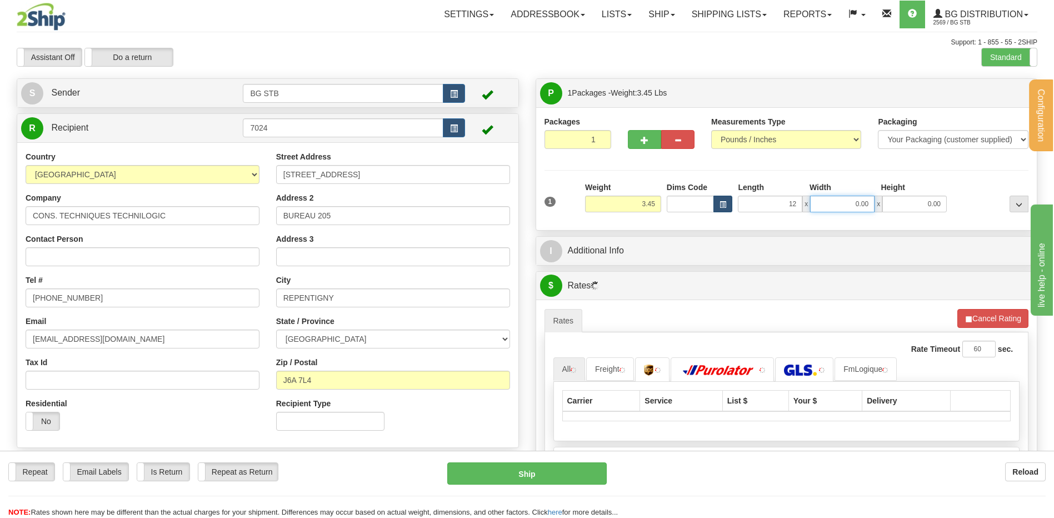
type input "12.00"
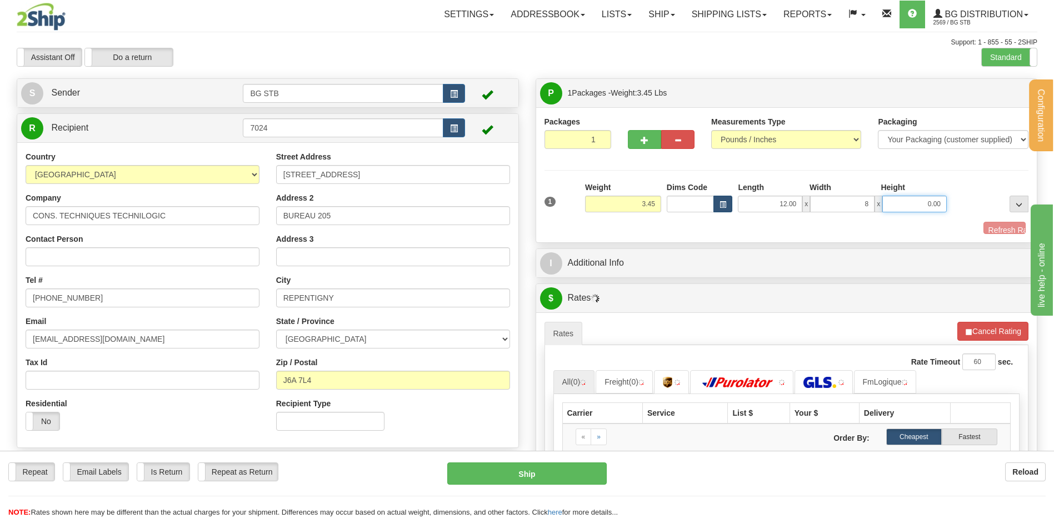
type input "8.00"
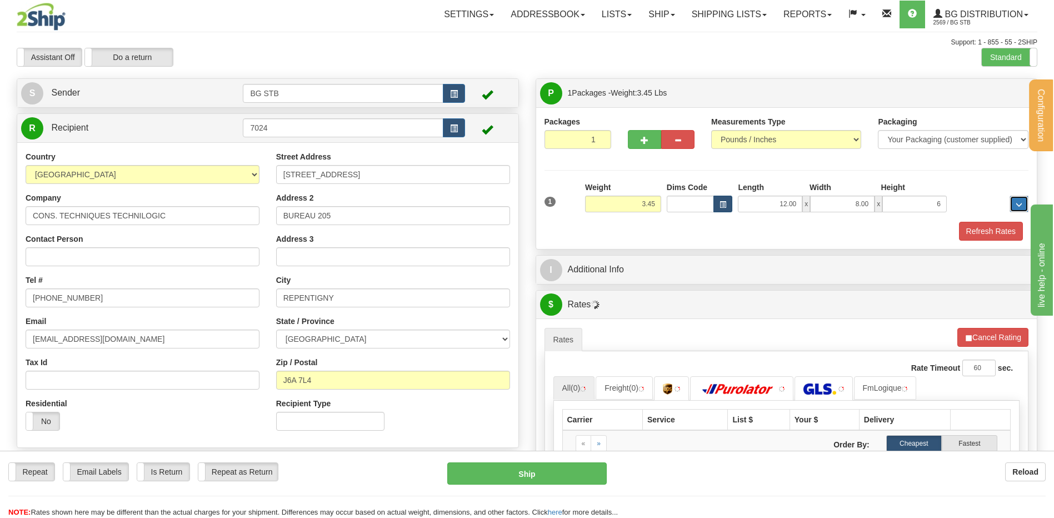
type input "6.00"
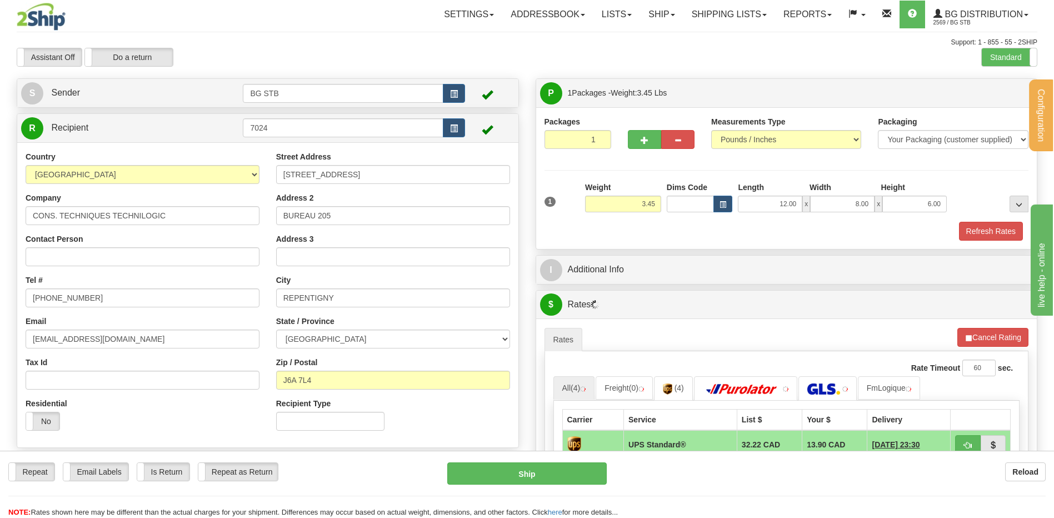
click at [726, 255] on div "P Packages 1 Packages - Weight: 3.45 Lbs Shipment Level Shipm. Package Level Pa…" at bounding box center [786, 395] width 519 height 635
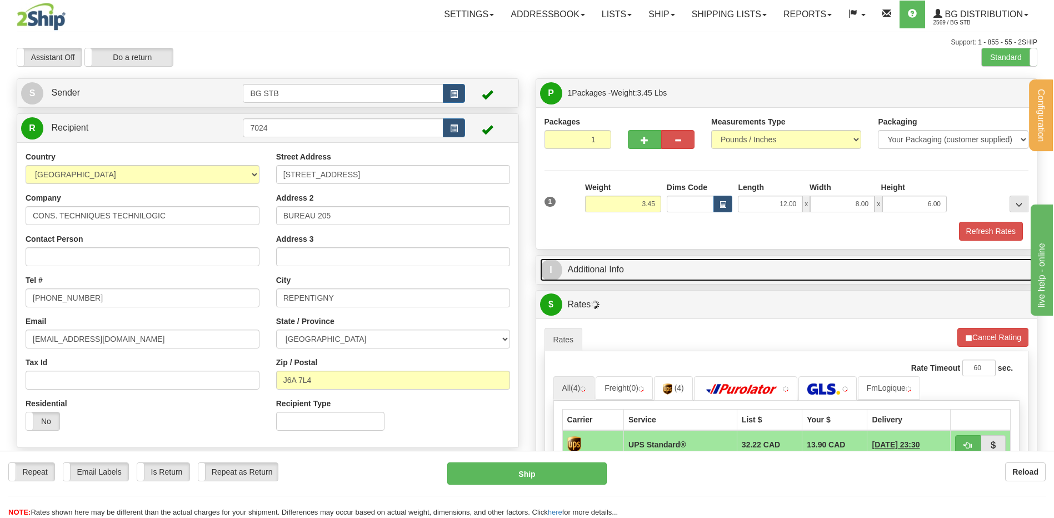
click at [706, 279] on link "I Additional Info" at bounding box center [786, 269] width 493 height 23
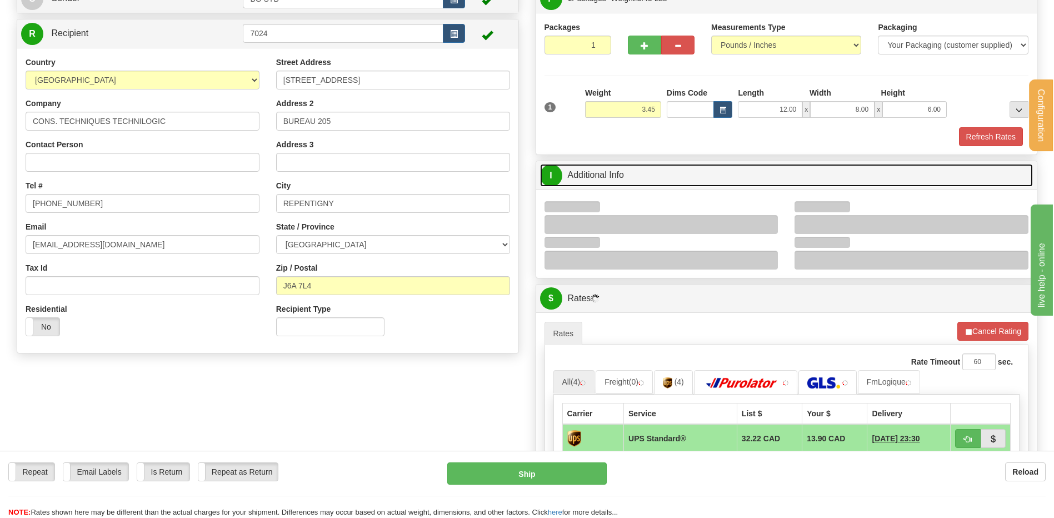
scroll to position [167, 0]
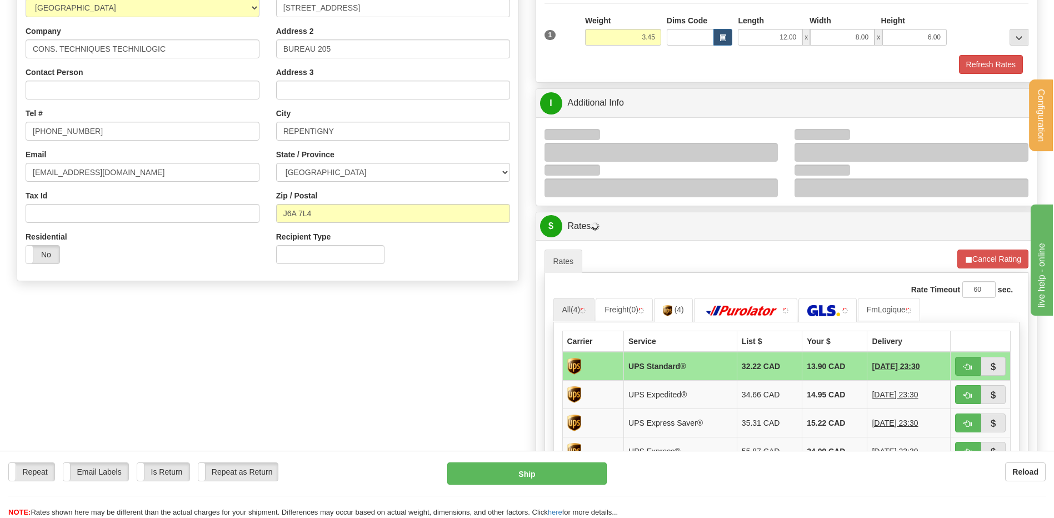
click at [770, 150] on div at bounding box center [661, 152] width 234 height 19
click at [765, 148] on div at bounding box center [661, 152] width 234 height 19
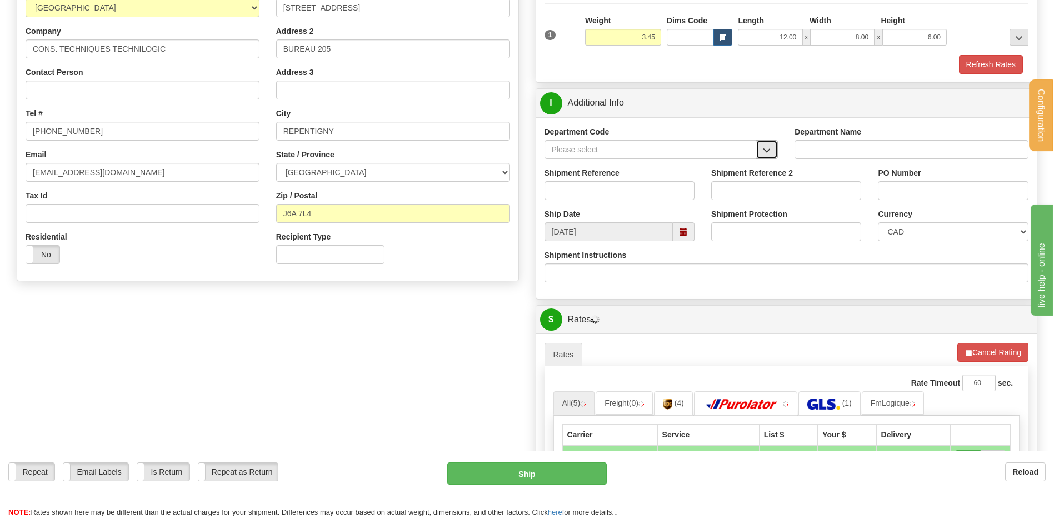
click at [765, 153] on span "button" at bounding box center [767, 150] width 8 height 7
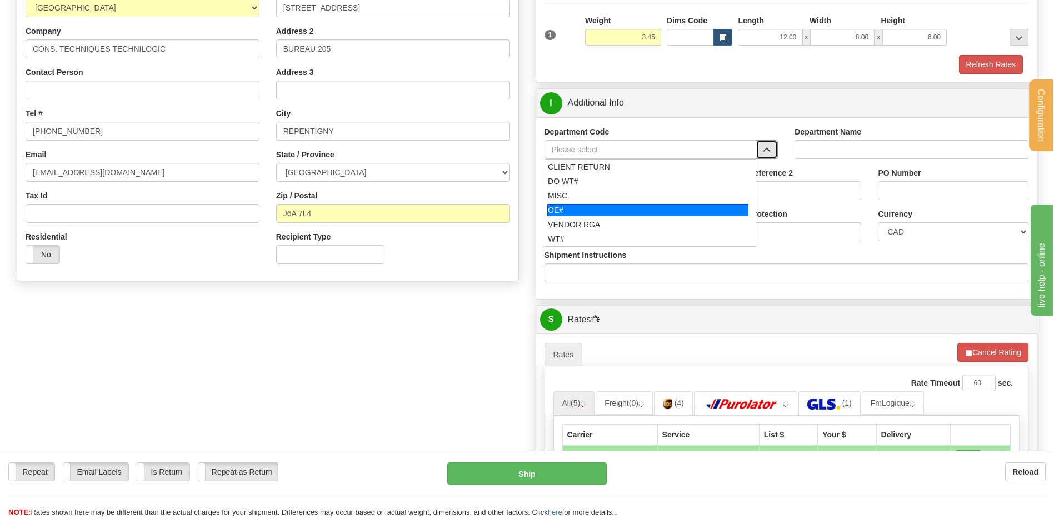
click at [608, 207] on div "OE#" at bounding box center [647, 210] width 201 height 12
type input "OE#"
type input "ORDERS"
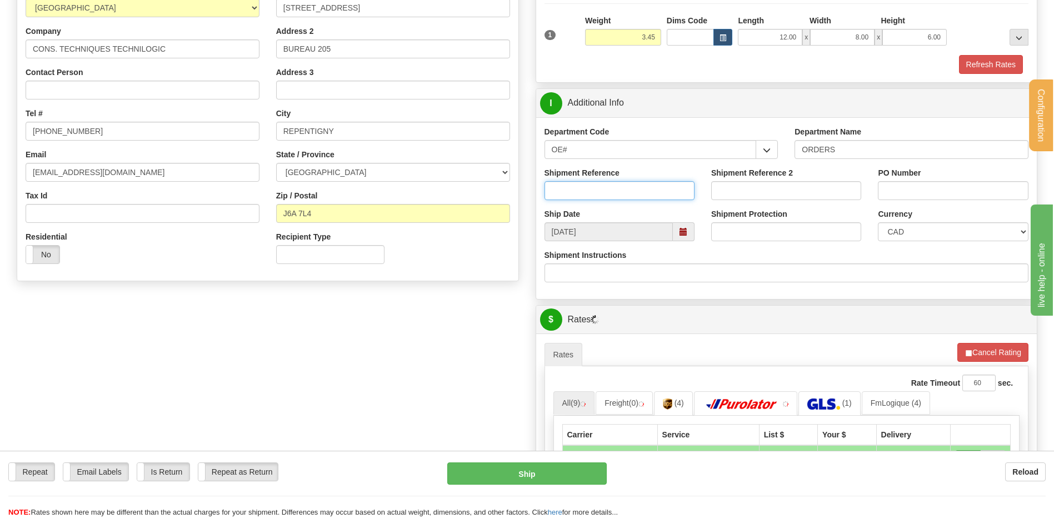
click at [595, 192] on input "Shipment Reference" at bounding box center [619, 190] width 150 height 19
type input "80004644-02"
type input "#"
click at [891, 198] on input "PO Number" at bounding box center [953, 190] width 150 height 19
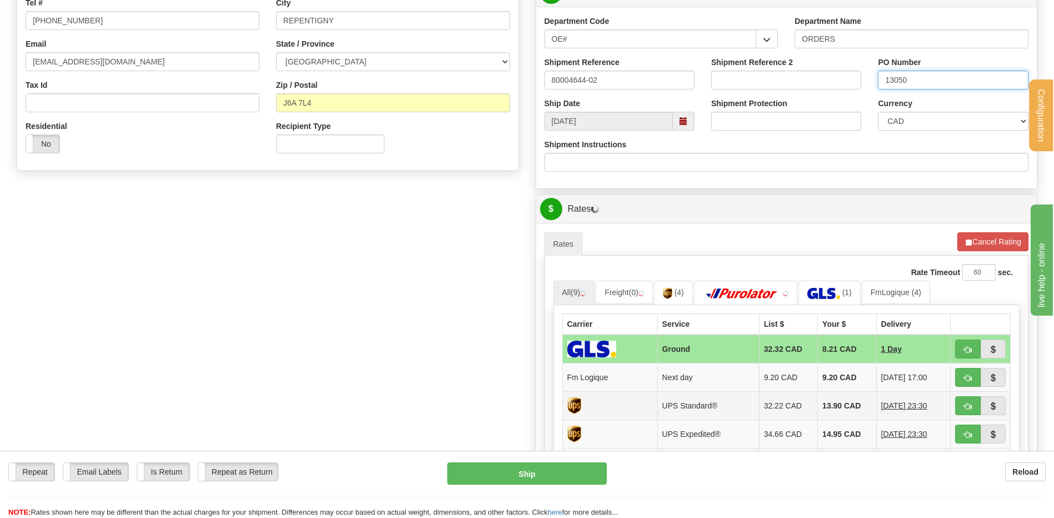
scroll to position [444, 0]
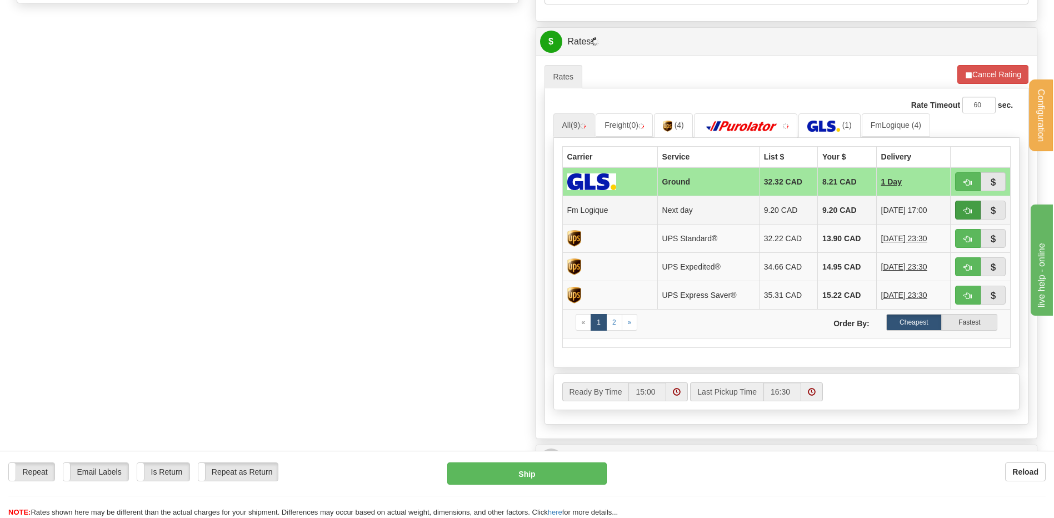
type input "13050"
drag, startPoint x: 962, startPoint y: 209, endPoint x: 954, endPoint y: 212, distance: 8.8
click at [963, 209] on button "button" at bounding box center [968, 210] width 26 height 19
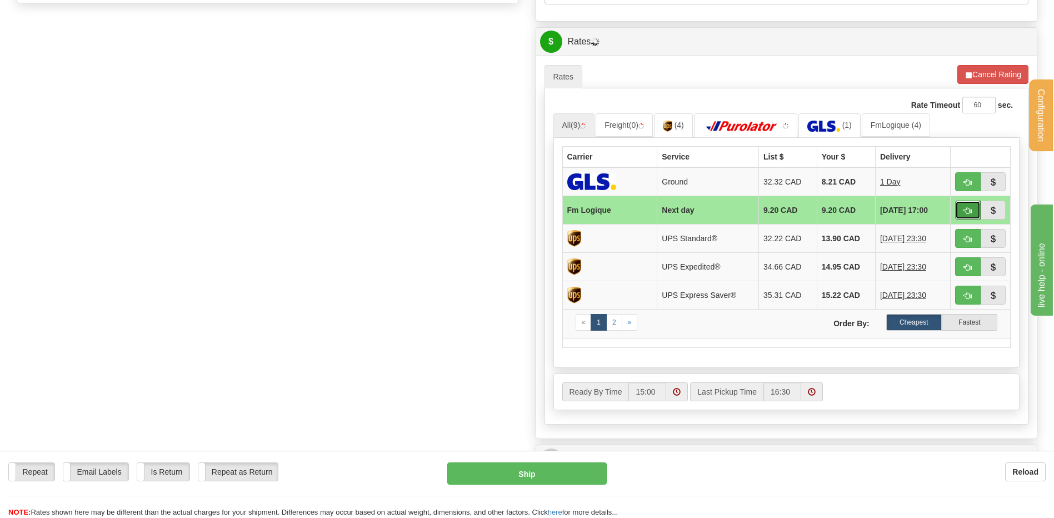
click at [969, 209] on span "button" at bounding box center [968, 210] width 8 height 7
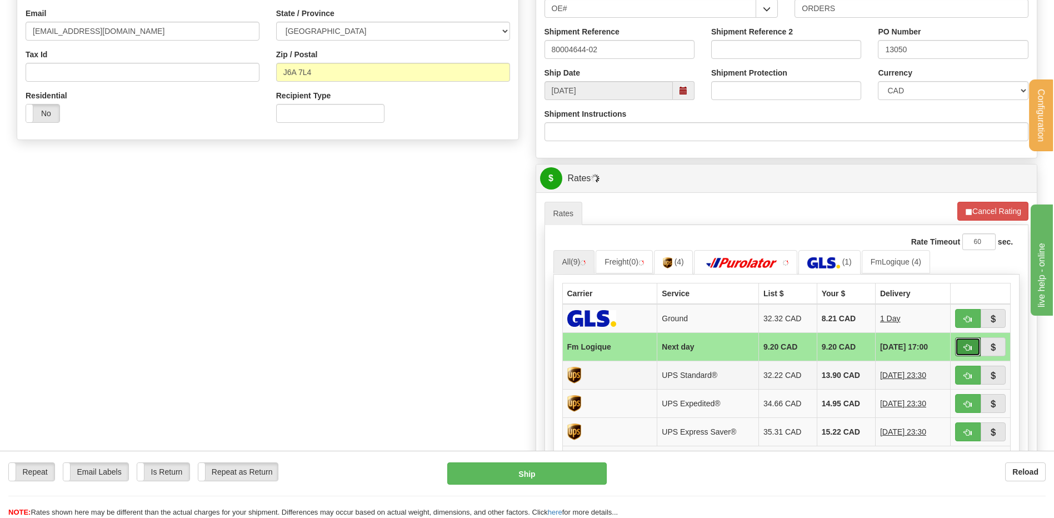
scroll to position [333, 0]
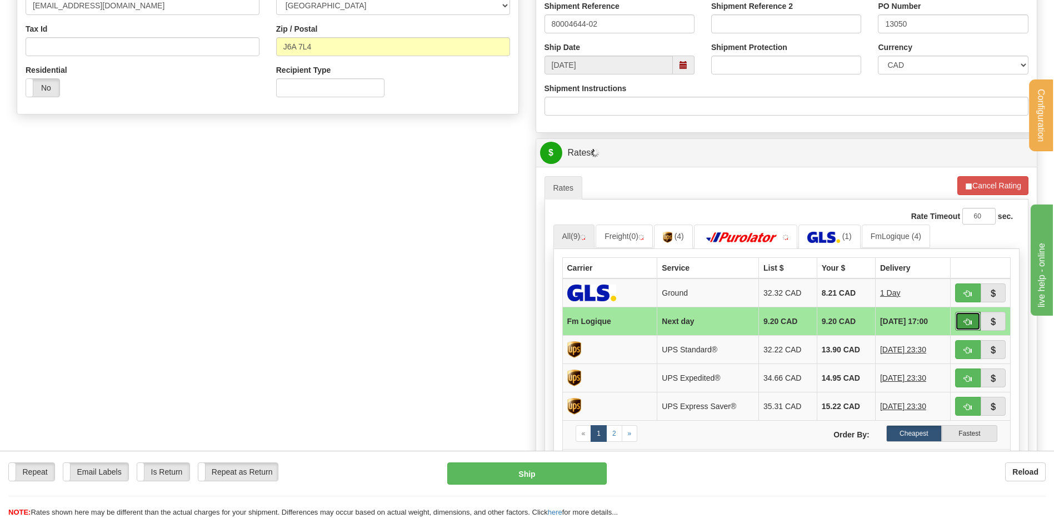
click at [978, 318] on button "button" at bounding box center [968, 321] width 26 height 19
drag, startPoint x: 976, startPoint y: 322, endPoint x: 969, endPoint y: 320, distance: 7.4
click at [975, 322] on button "button" at bounding box center [968, 321] width 26 height 19
type input "jour"
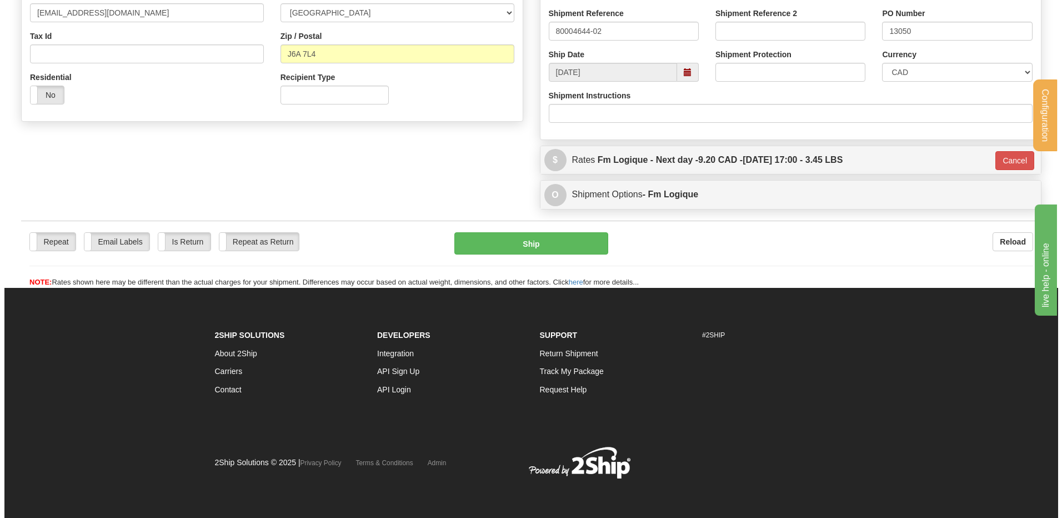
scroll to position [327, 0]
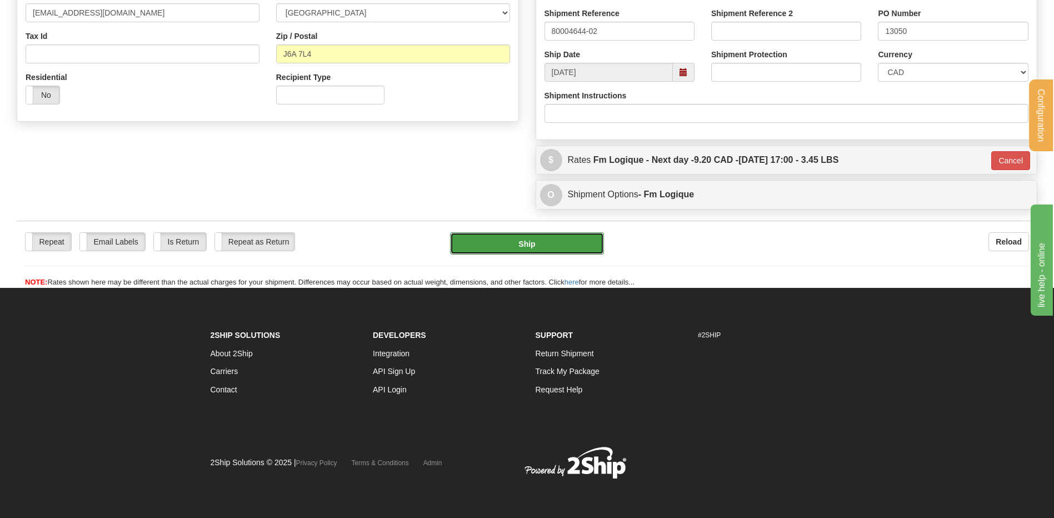
click at [550, 250] on button "Ship" at bounding box center [526, 243] width 153 height 22
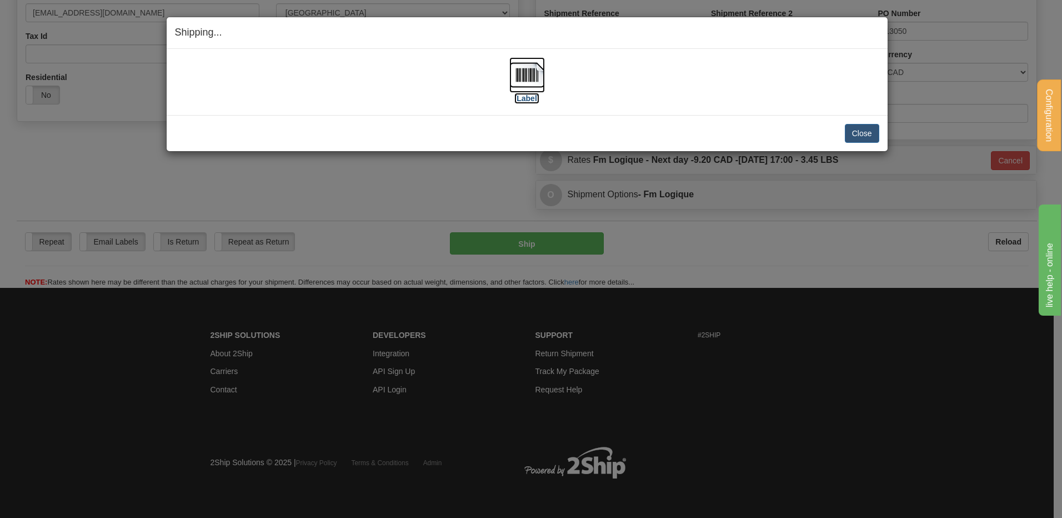
click at [523, 82] on img at bounding box center [527, 75] width 36 height 36
click at [851, 134] on button "Close" at bounding box center [862, 133] width 34 height 19
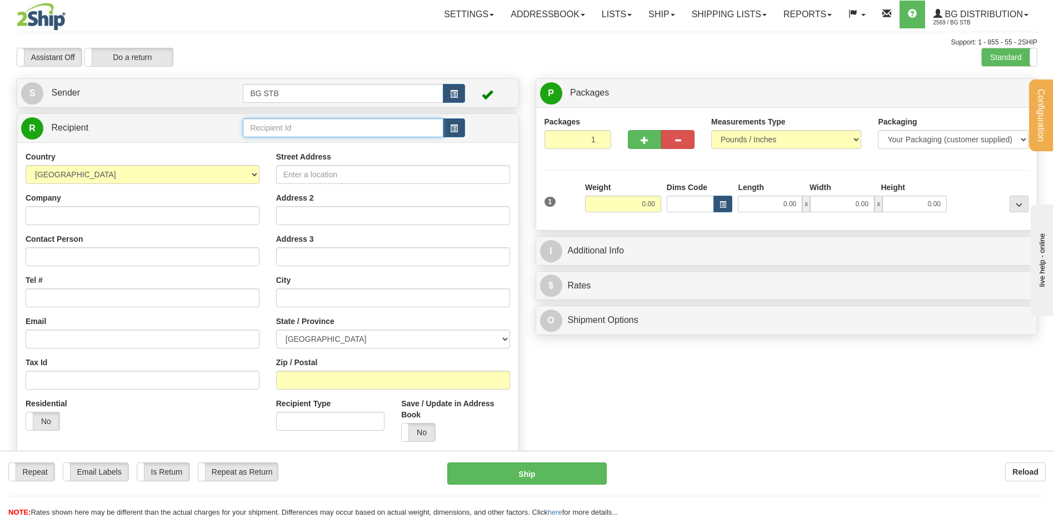
click at [295, 129] on input "text" at bounding box center [343, 127] width 200 height 19
type input "7029"
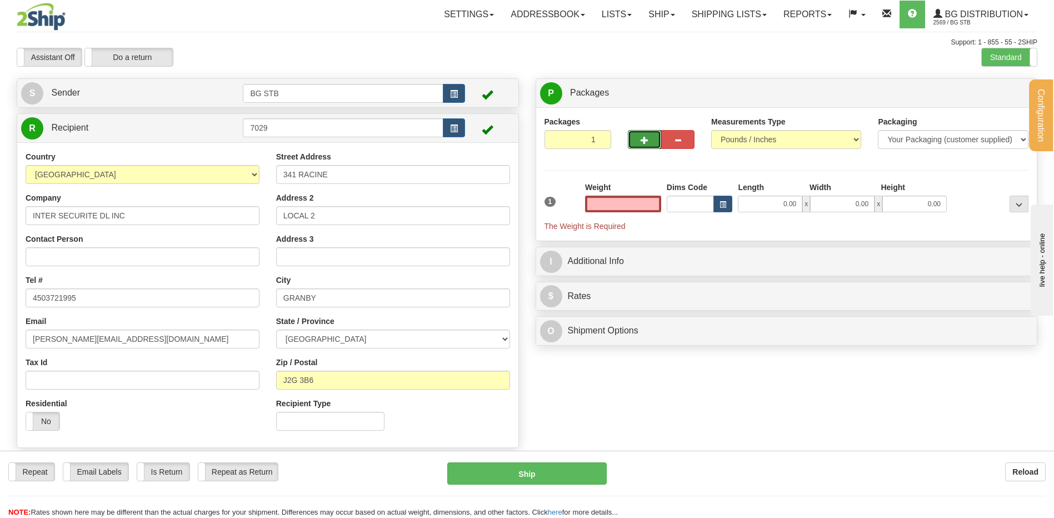
type input "0.00"
click at [638, 130] on button "button" at bounding box center [644, 139] width 33 height 19
type input "2"
click at [992, 87] on label "Package Level Pack.." at bounding box center [1004, 93] width 56 height 17
radio input "true"
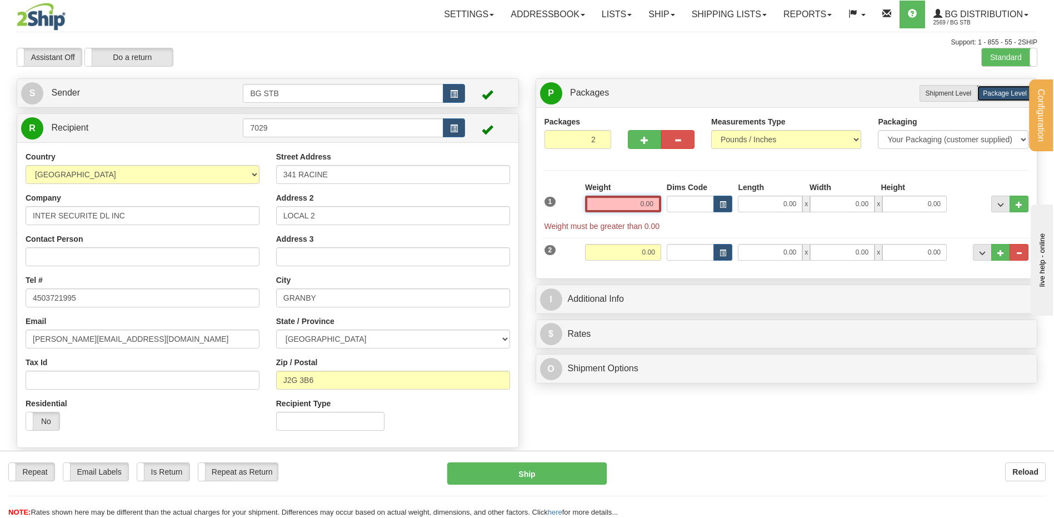
click at [623, 208] on input "0.00" at bounding box center [623, 204] width 76 height 17
type input "0.00"
type input "#"
click at [765, 204] on input "0.00" at bounding box center [770, 204] width 64 height 17
type input "19.00"
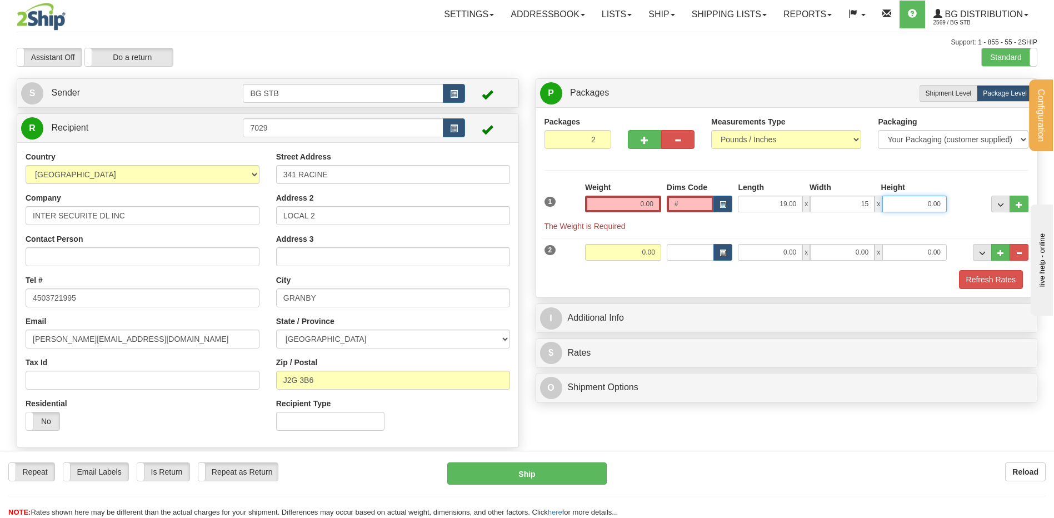
type input "15.00"
type input "5.00"
drag, startPoint x: 685, startPoint y: 200, endPoint x: 663, endPoint y: 204, distance: 22.6
click at [664, 204] on div "Dims Code #" at bounding box center [700, 197] width 72 height 31
click at [629, 203] on input "0.00" at bounding box center [623, 204] width 76 height 17
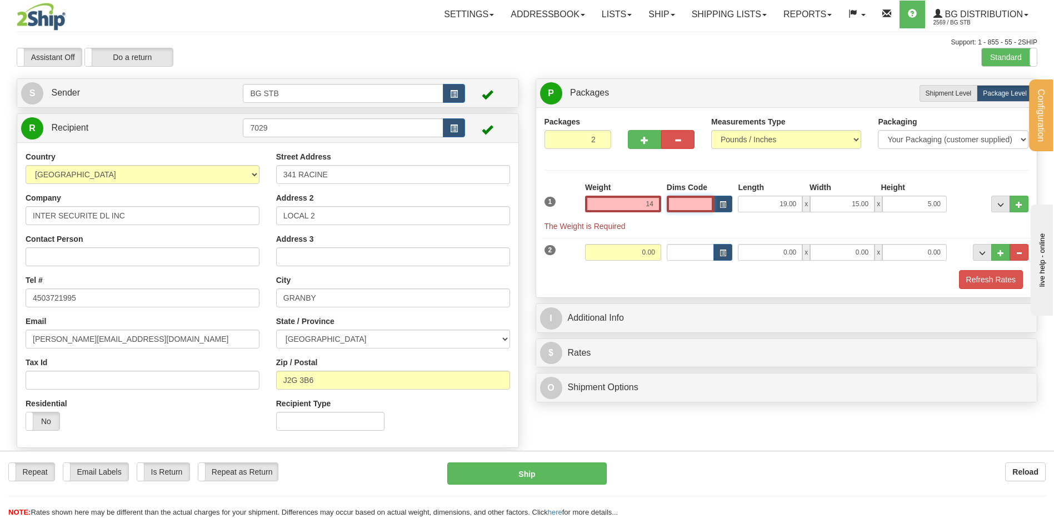
type input "14.00"
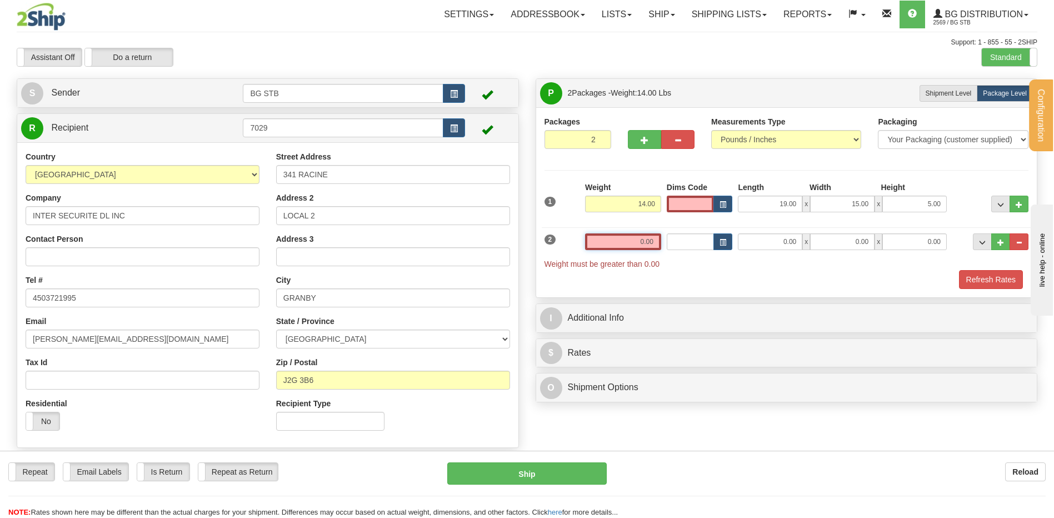
click at [640, 238] on input "0.00" at bounding box center [623, 241] width 76 height 17
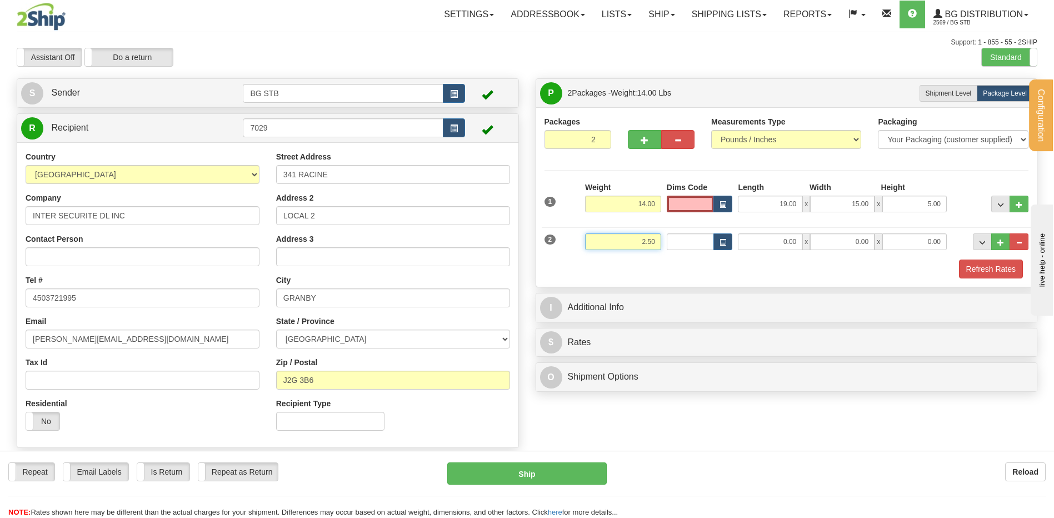
type input "2.50"
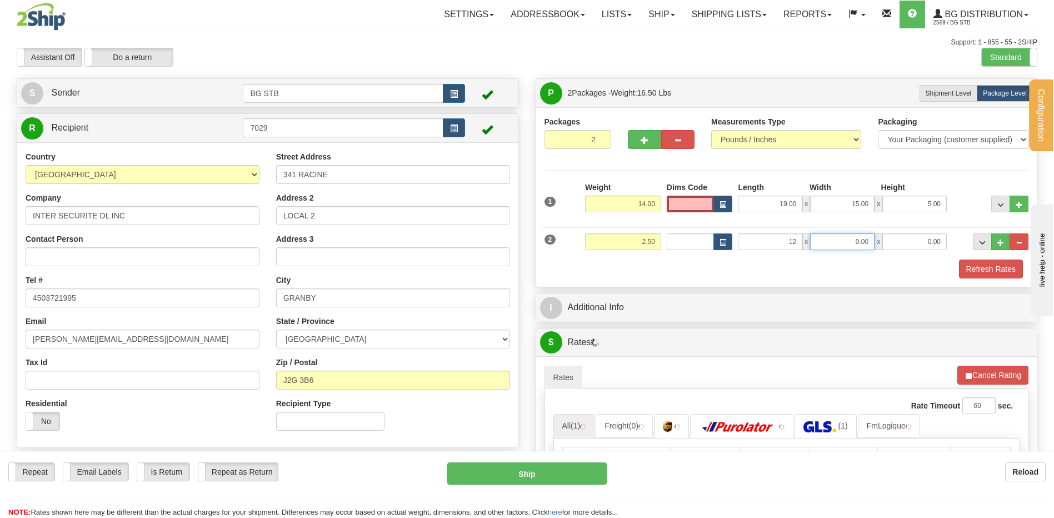
type input "12.00"
type input "8.00"
type input "6.00"
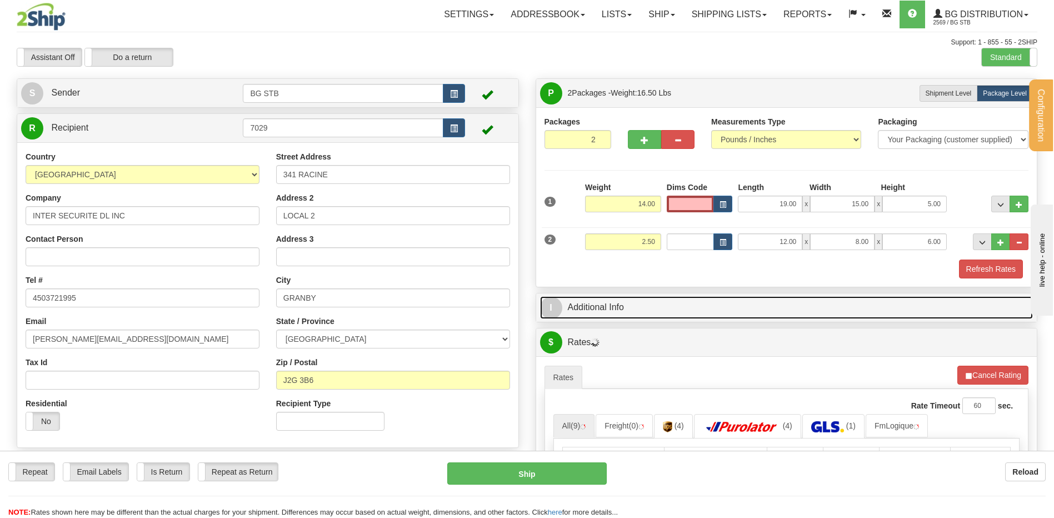
click at [617, 299] on link "I Additional Info" at bounding box center [786, 307] width 493 height 23
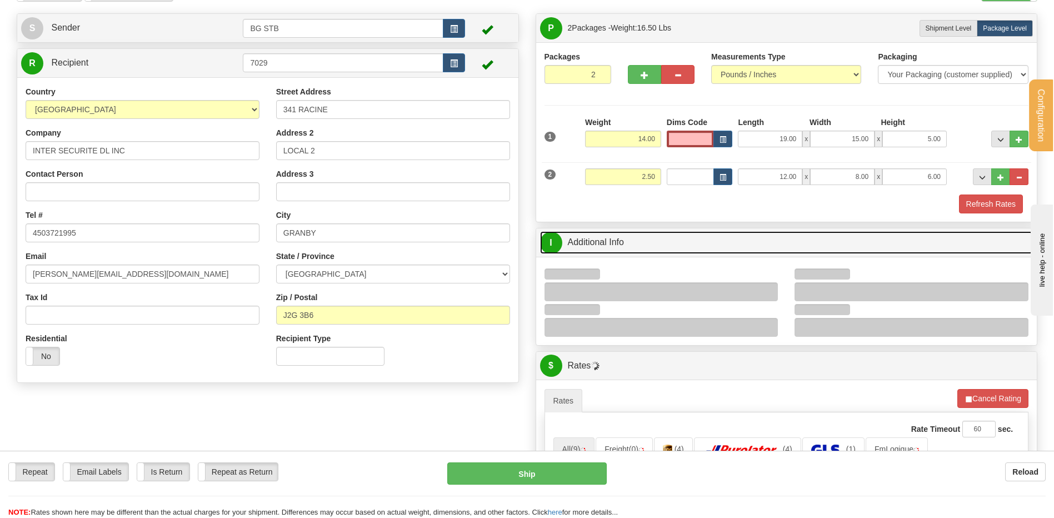
scroll to position [167, 0]
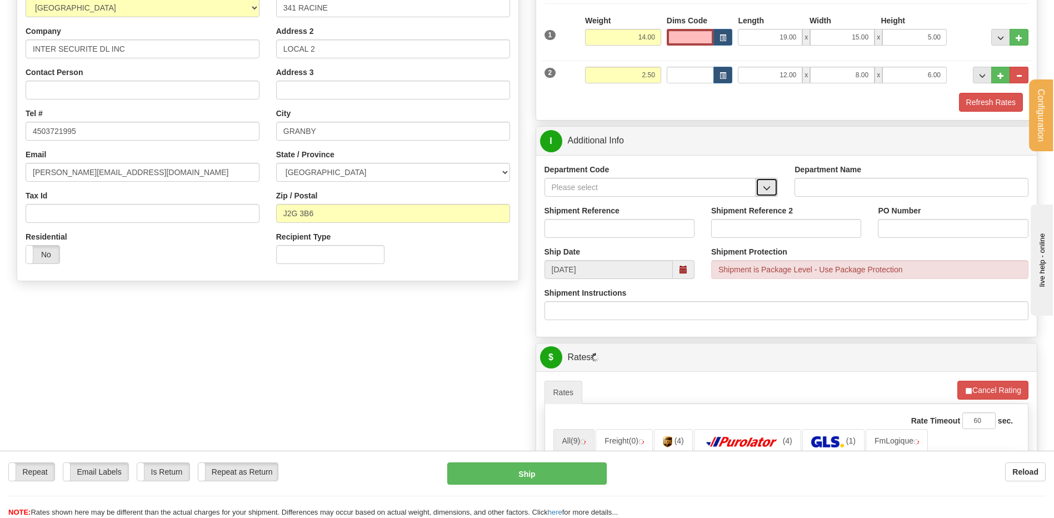
click at [764, 187] on span "button" at bounding box center [767, 187] width 8 height 7
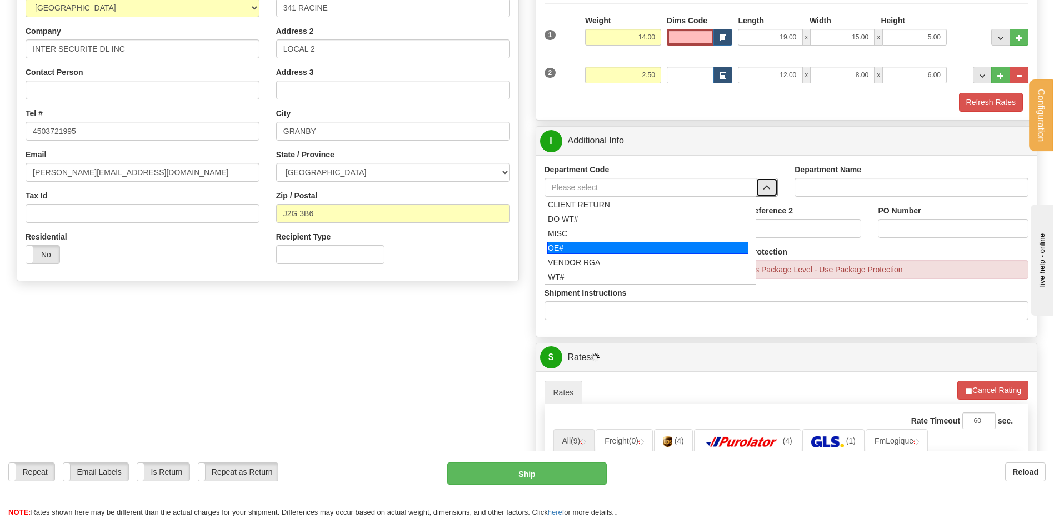
click at [637, 245] on div "OE#" at bounding box center [647, 248] width 201 height 12
type input "OE#"
type input "ORDERS"
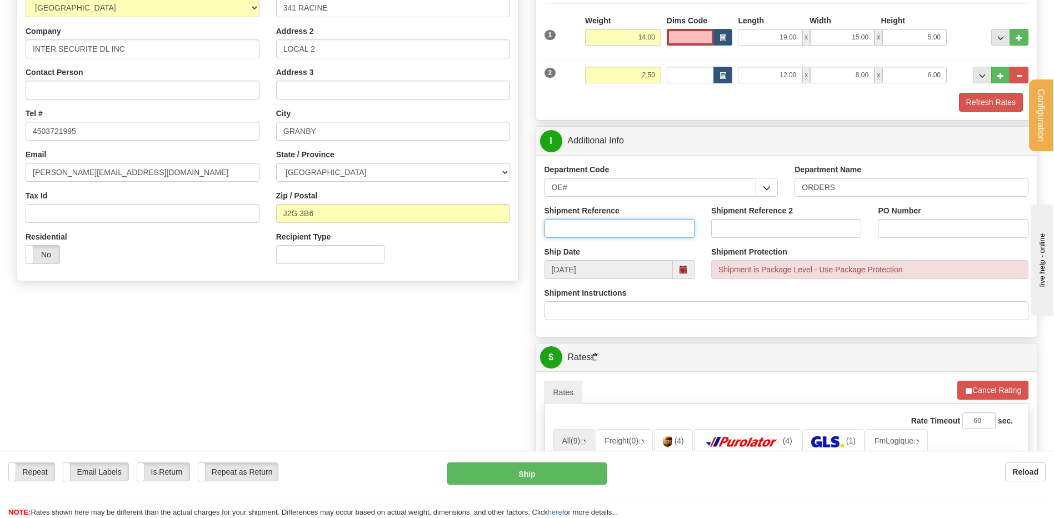
click at [633, 232] on input "Shipment Reference" at bounding box center [619, 228] width 150 height 19
type input "80005899-00"
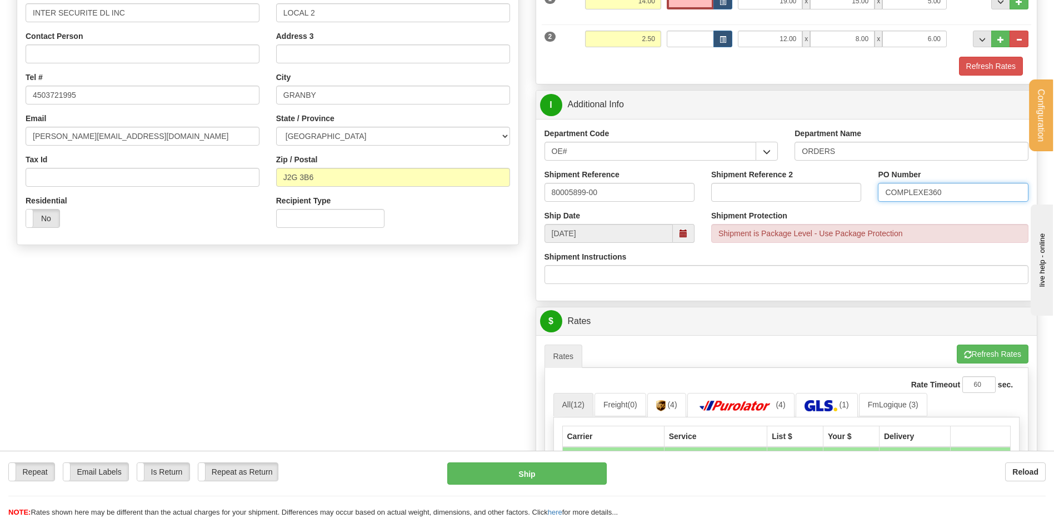
scroll to position [444, 0]
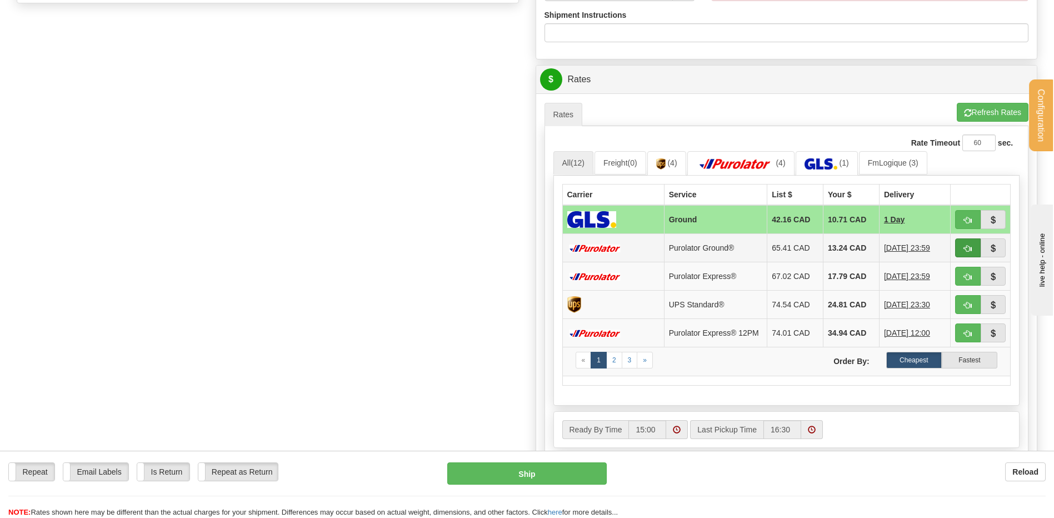
type input "COMPLEXE360"
click at [970, 253] on button "button" at bounding box center [968, 247] width 26 height 19
type input "260"
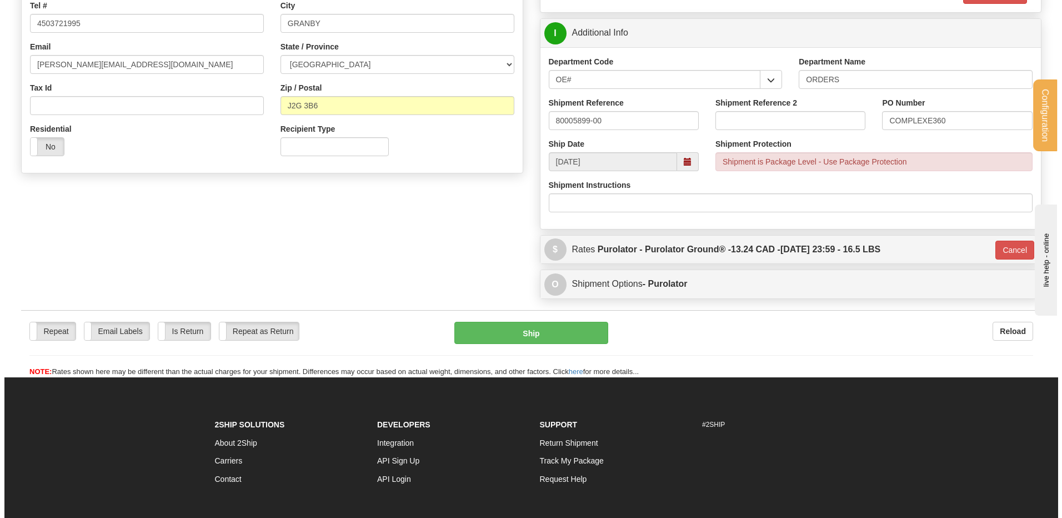
scroll to position [211, 0]
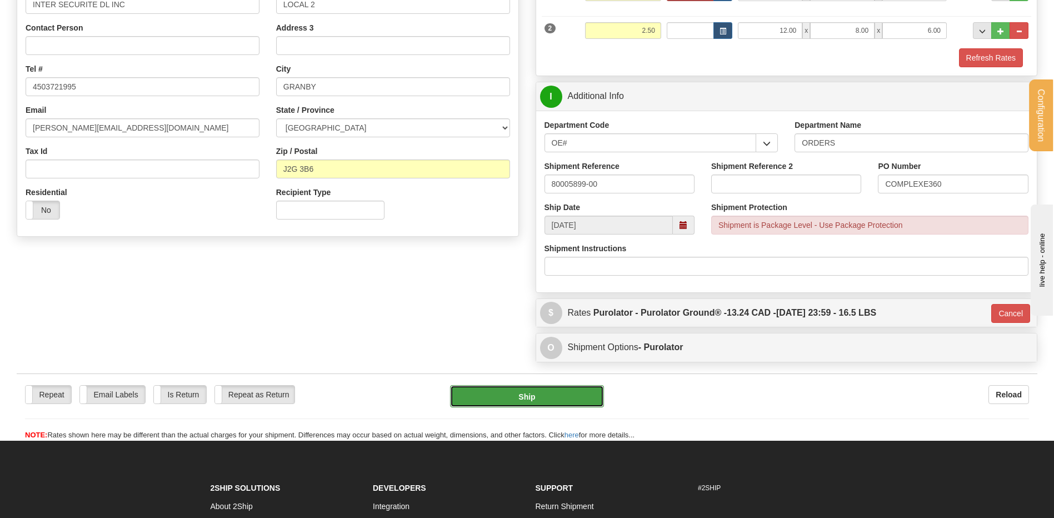
click at [537, 390] on button "Ship" at bounding box center [526, 396] width 153 height 22
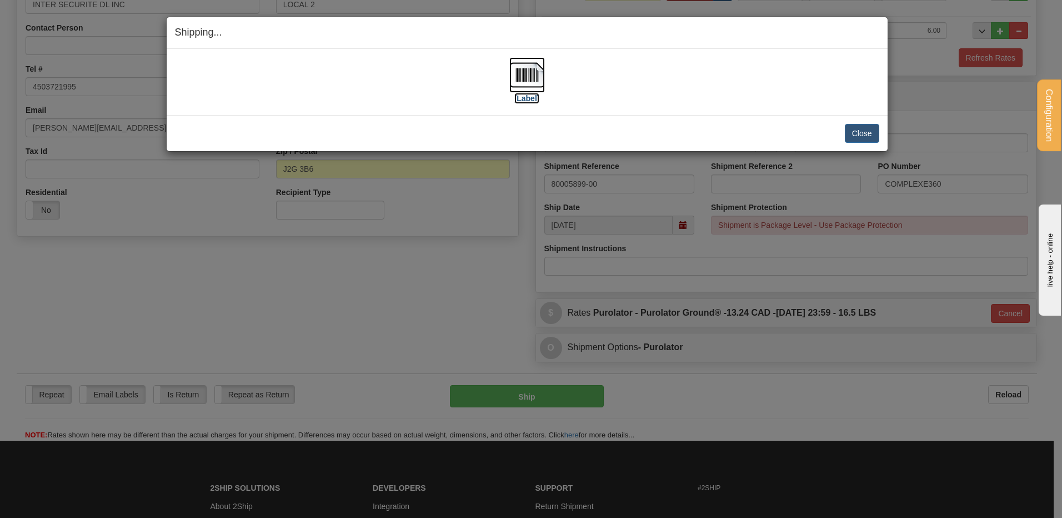
click at [517, 75] on img at bounding box center [527, 75] width 36 height 36
click at [873, 133] on button "Close" at bounding box center [862, 133] width 34 height 19
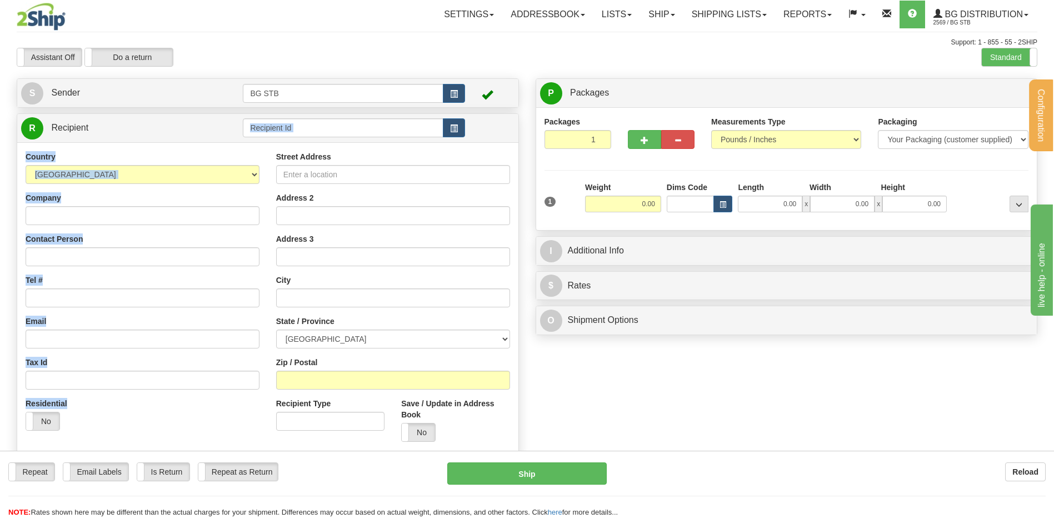
drag, startPoint x: 270, startPoint y: 143, endPoint x: 273, endPoint y: 136, distance: 7.2
click at [273, 137] on div "R Recipient" at bounding box center [268, 285] width 502 height 345
click at [274, 134] on input "text" at bounding box center [343, 127] width 200 height 19
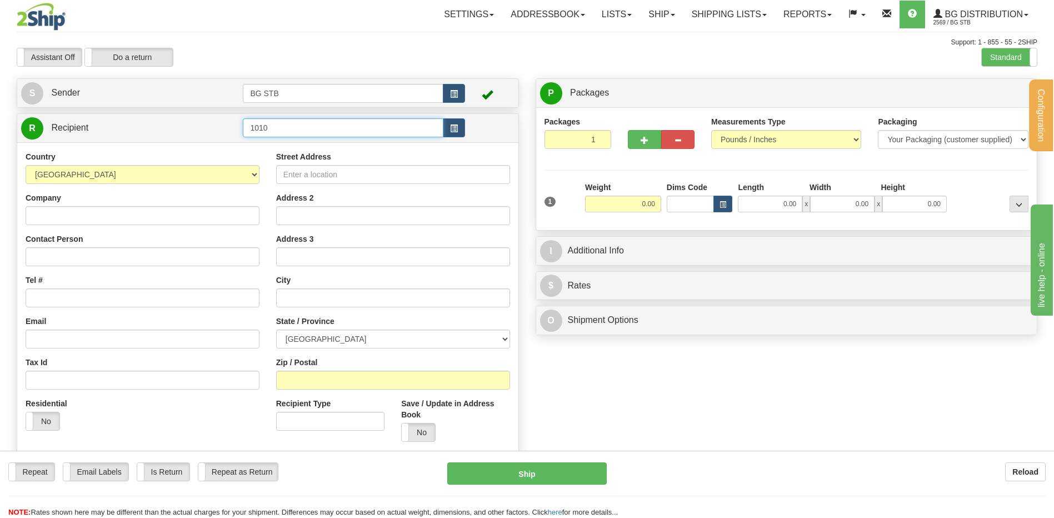
type input "1010"
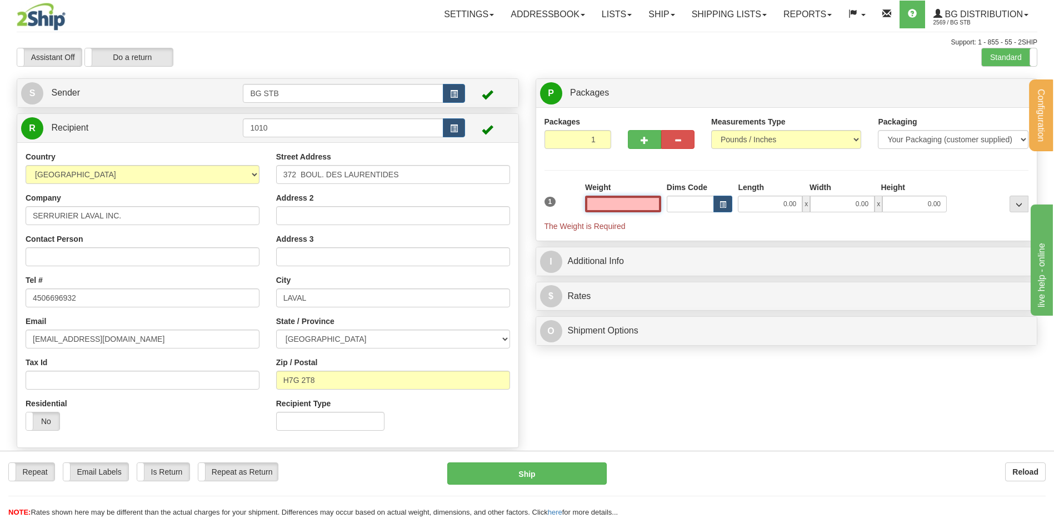
click at [620, 208] on input "text" at bounding box center [623, 204] width 76 height 17
type input "0.00"
click at [643, 135] on button "button" at bounding box center [644, 139] width 33 height 19
type input "2"
click at [1000, 95] on span "Package Level" at bounding box center [1005, 93] width 44 height 8
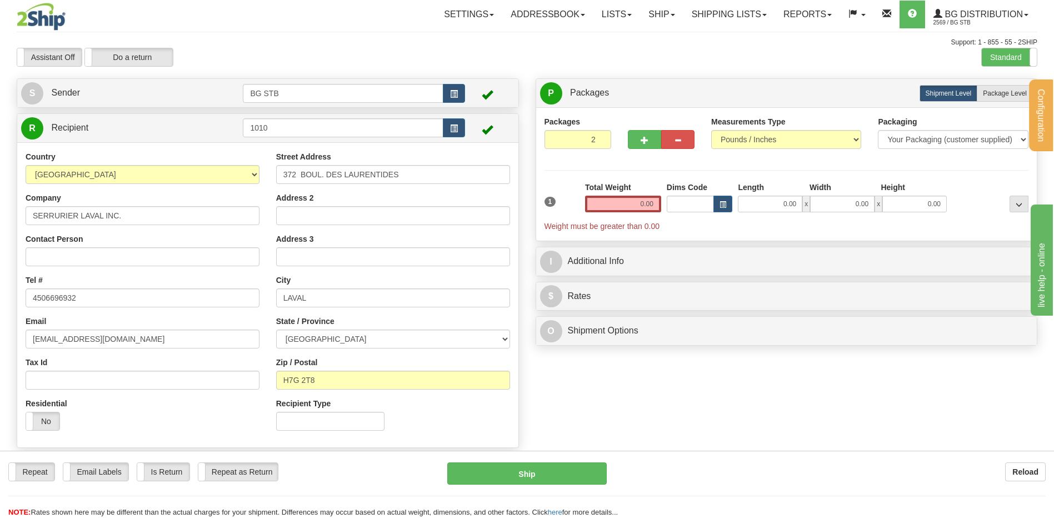
radio input "true"
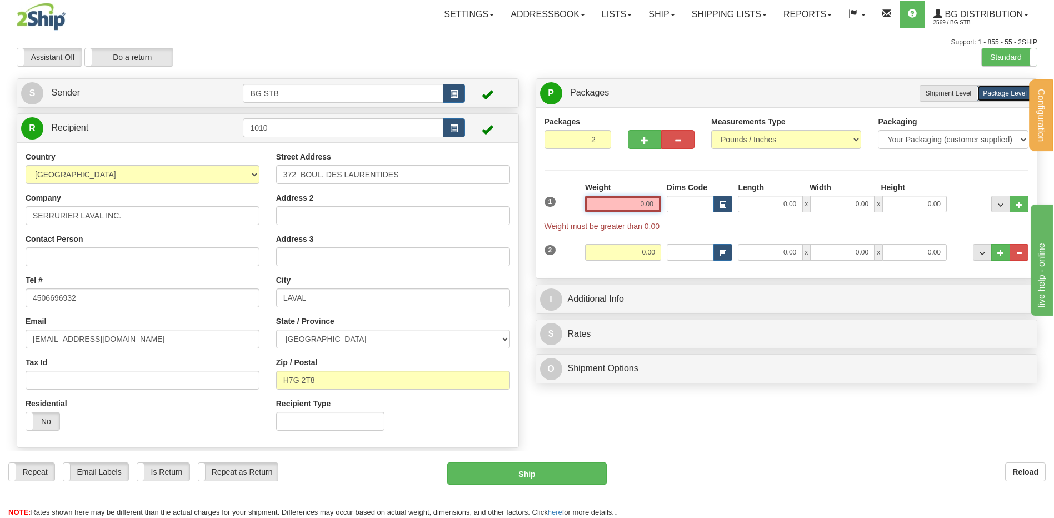
click at [631, 202] on input "0.00" at bounding box center [623, 204] width 76 height 17
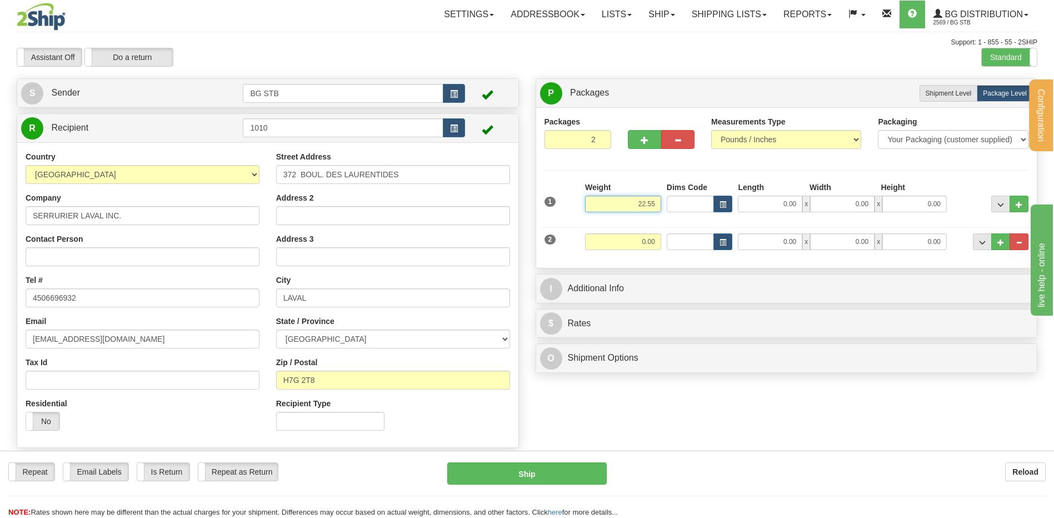
type input "22.55"
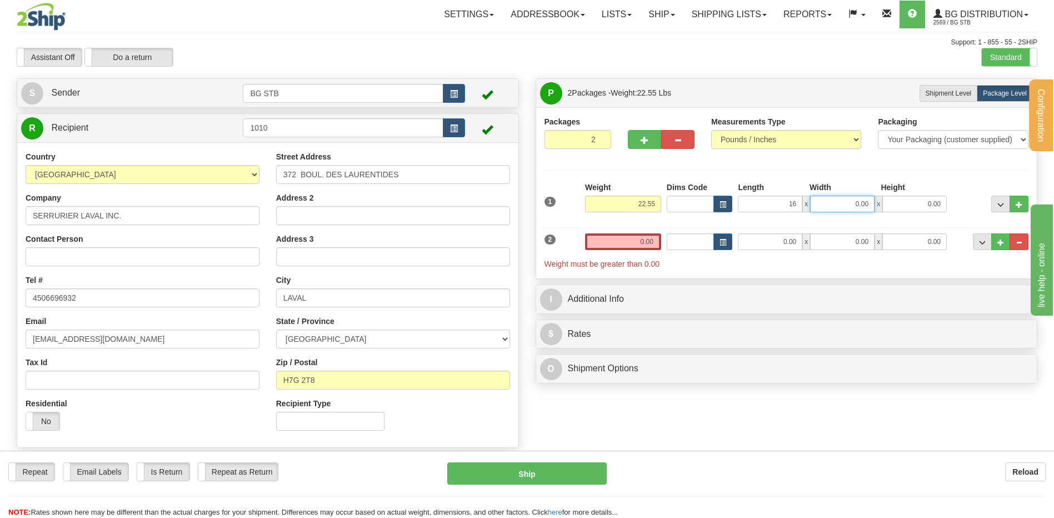
type input "16.00"
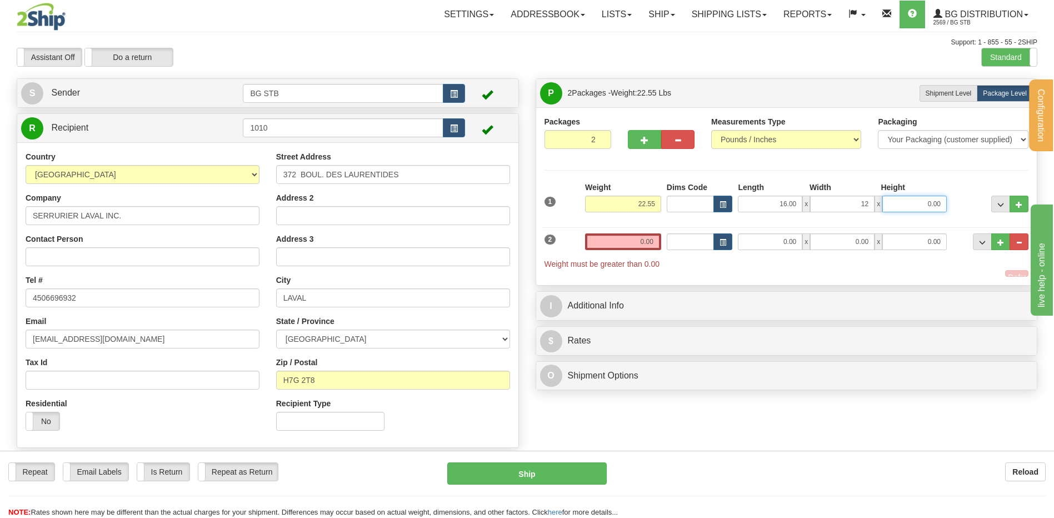
type input "12.00"
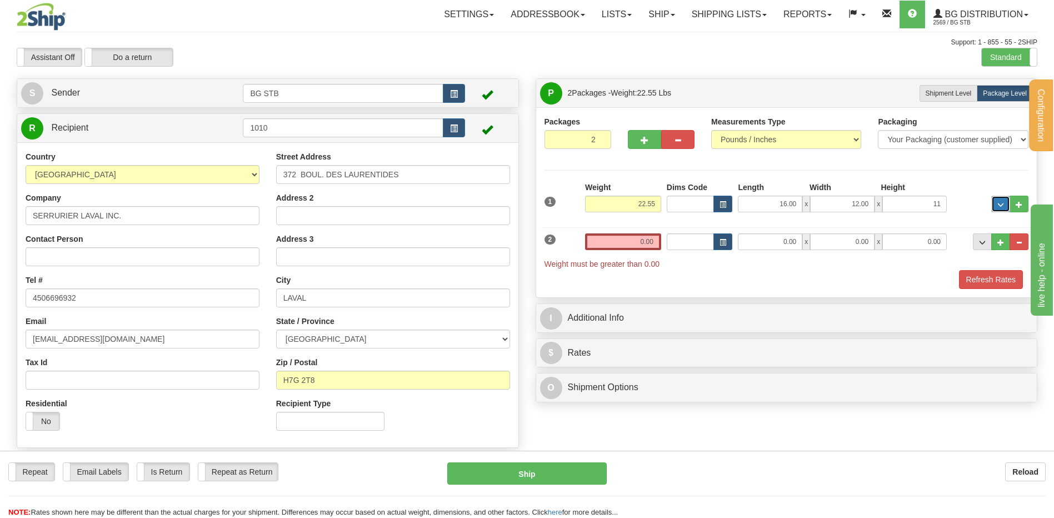
type input "11.00"
click at [636, 244] on input "0.00" at bounding box center [623, 241] width 76 height 17
type input "41.00"
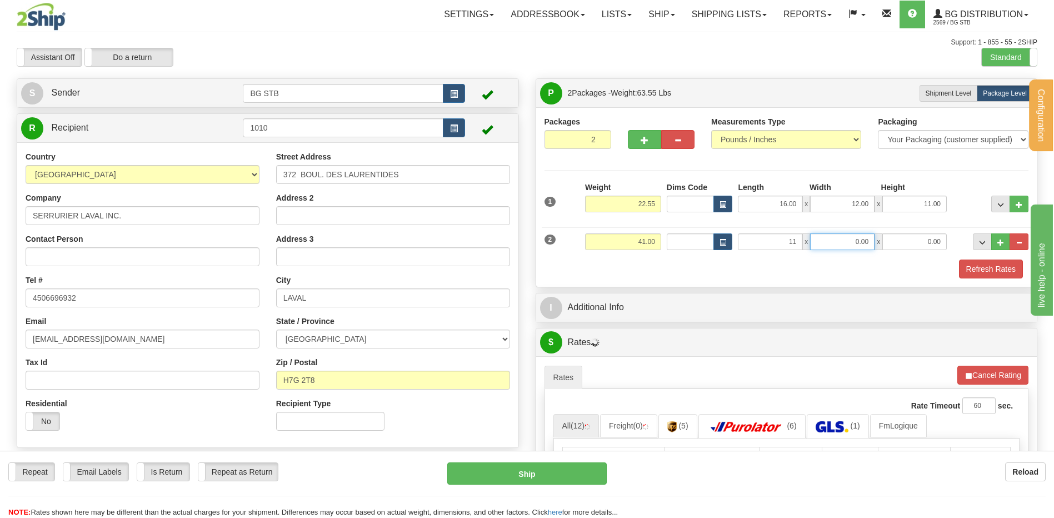
type input "11.00"
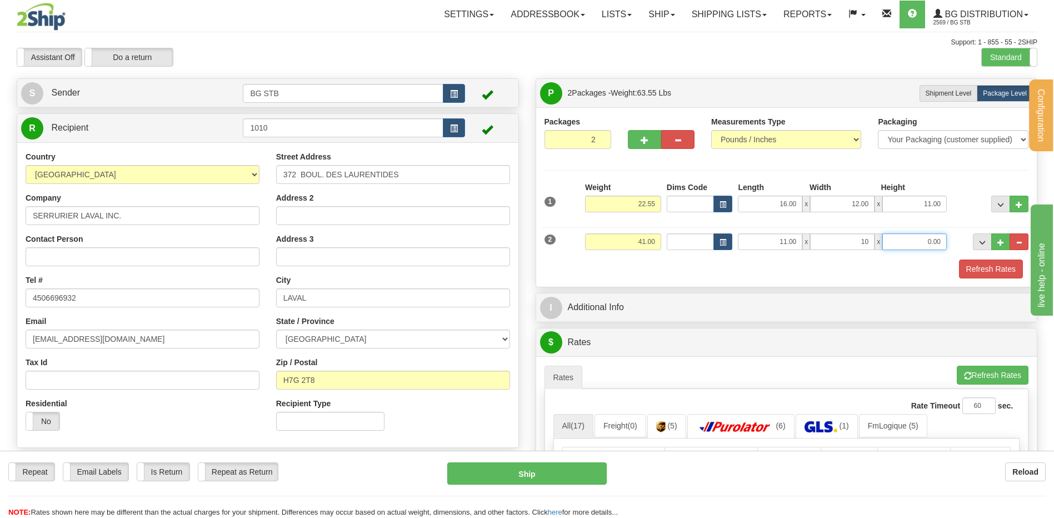
type input "10.00"
type input "14.00"
click at [636, 328] on div "$ Rates Cancel" at bounding box center [786, 342] width 501 height 28
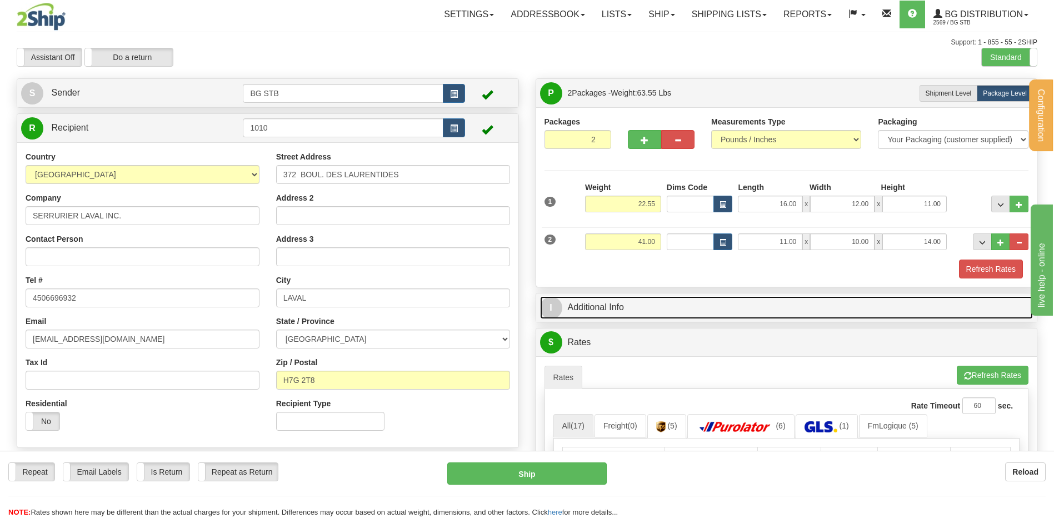
click at [635, 312] on link "I Additional Info" at bounding box center [786, 307] width 493 height 23
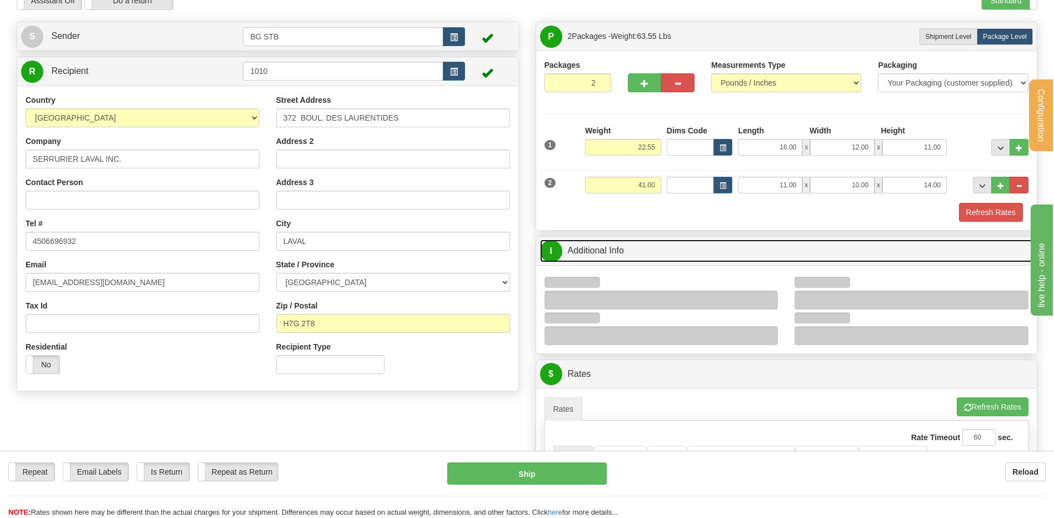
scroll to position [111, 0]
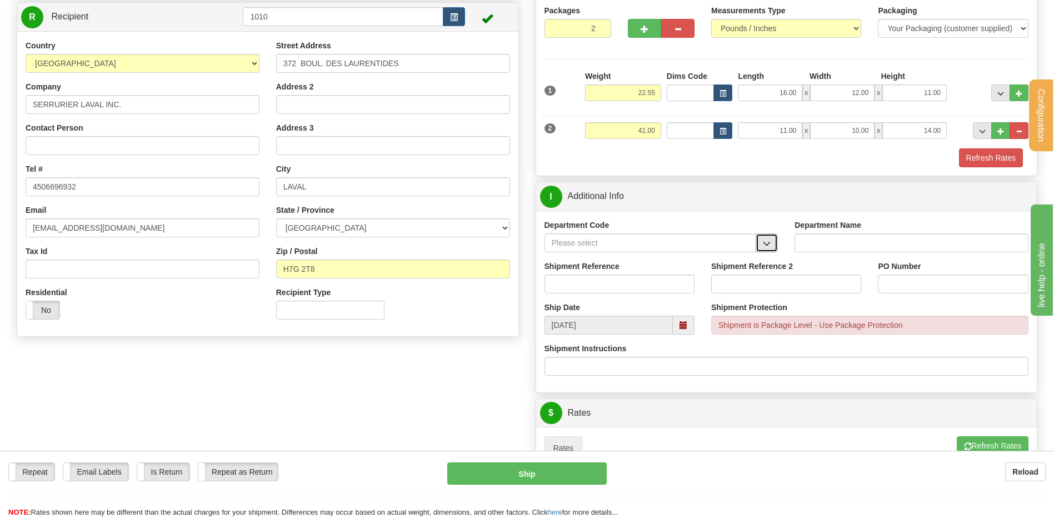
click at [770, 248] on button "button" at bounding box center [766, 242] width 22 height 19
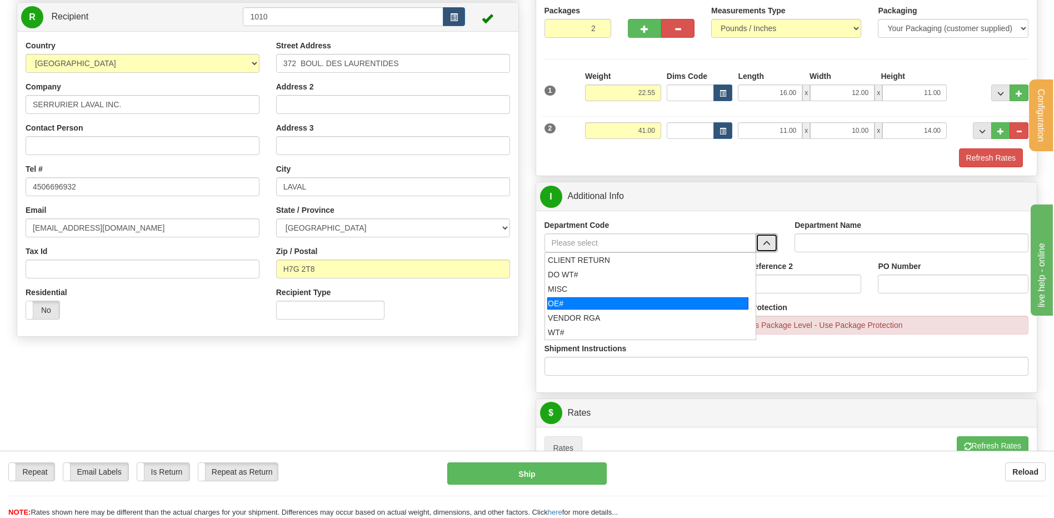
click at [612, 297] on li "OE#" at bounding box center [650, 303] width 211 height 14
type input "OE#"
type input "ORDERS"
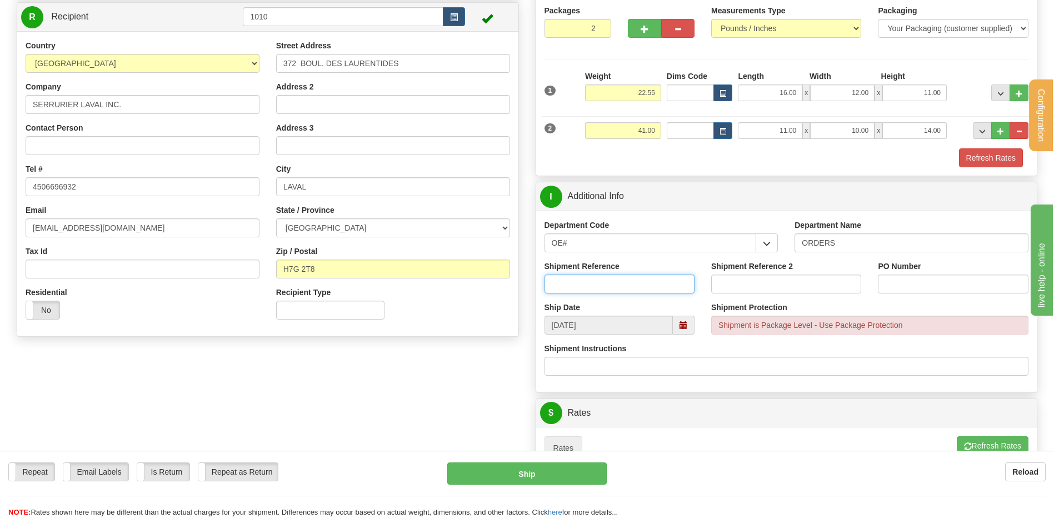
click at [612, 283] on input "Shipment Reference" at bounding box center [619, 283] width 150 height 19
type input "80005890-00"
type input "JU11-09"
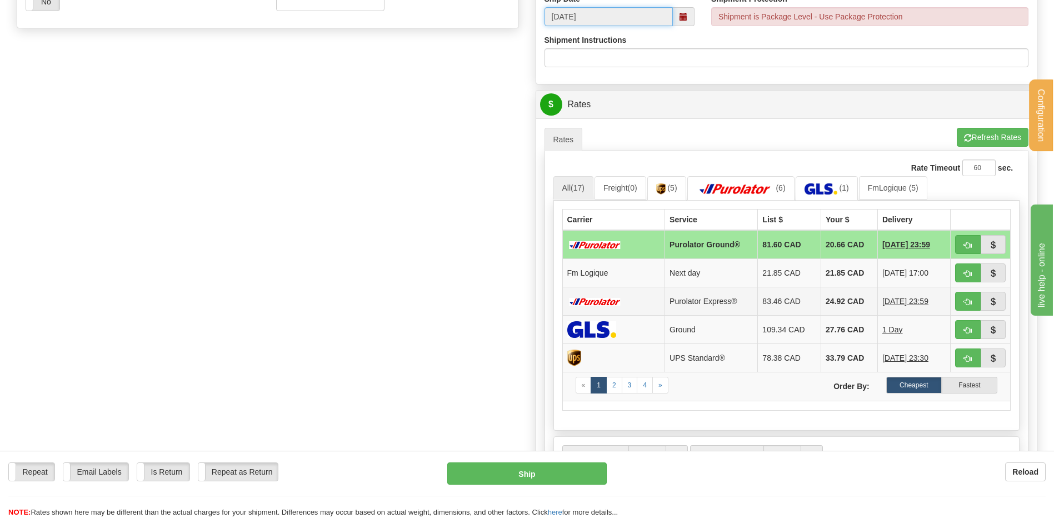
scroll to position [500, 0]
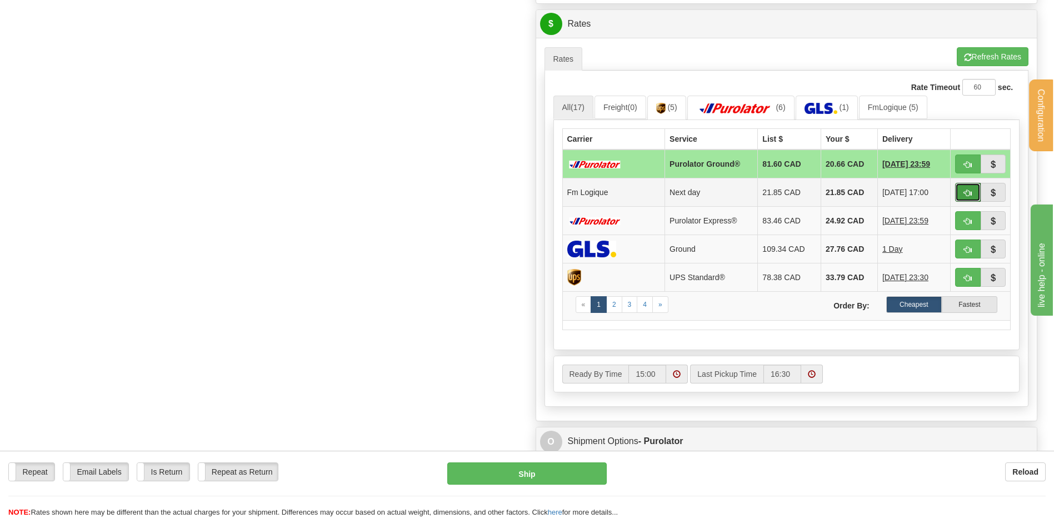
click at [961, 191] on button "button" at bounding box center [968, 192] width 26 height 19
type input "jour"
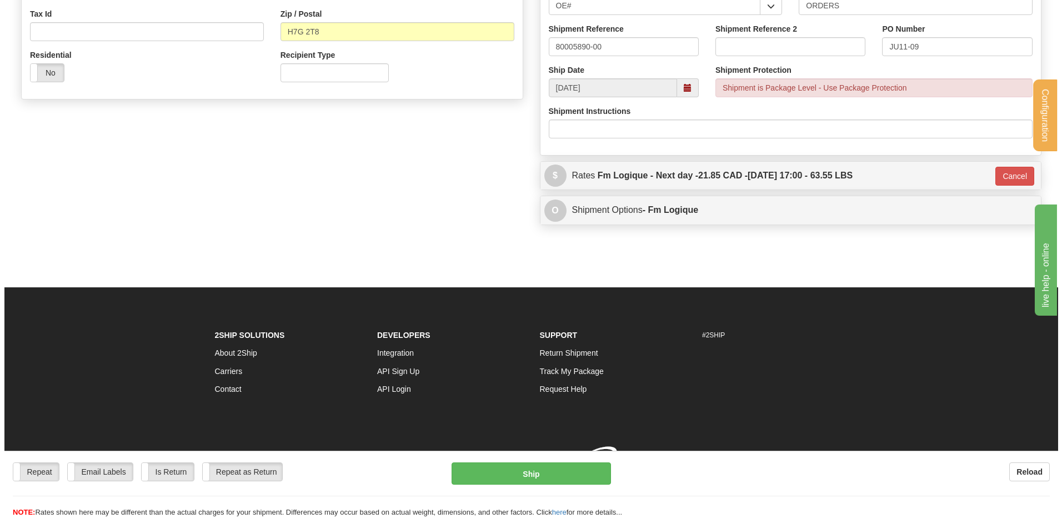
scroll to position [364, 0]
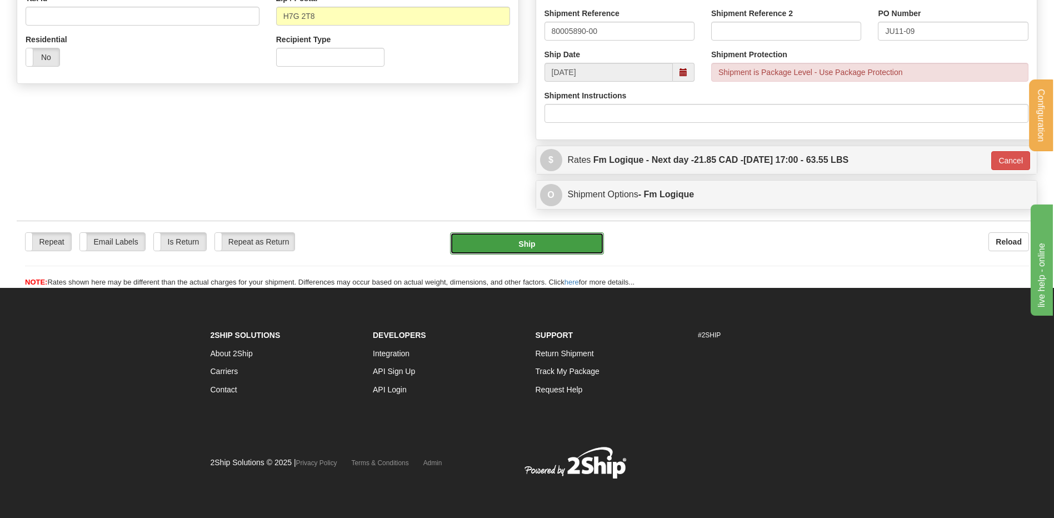
click at [545, 236] on button "Ship" at bounding box center [526, 243] width 153 height 22
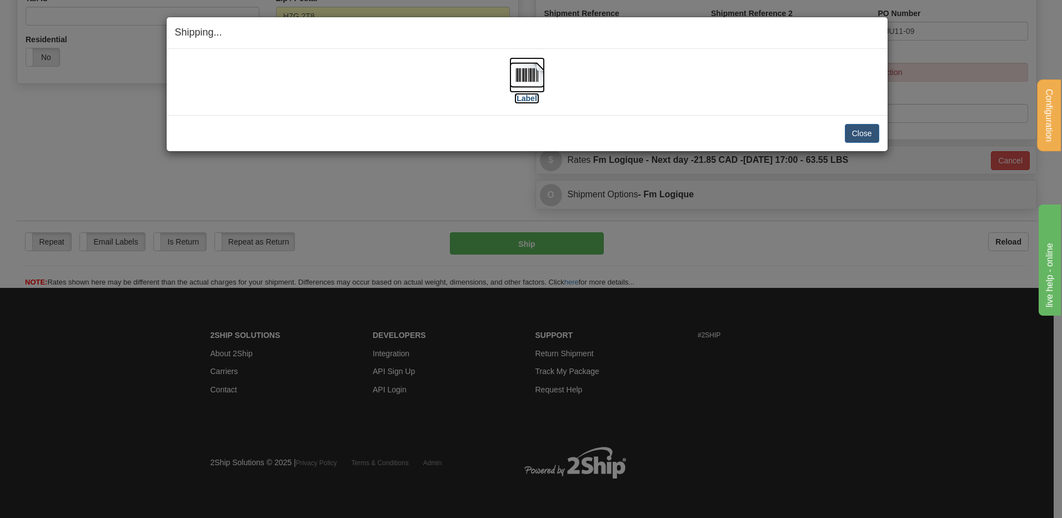
click at [537, 69] on img at bounding box center [527, 75] width 36 height 36
click at [852, 131] on button "Close" at bounding box center [862, 133] width 34 height 19
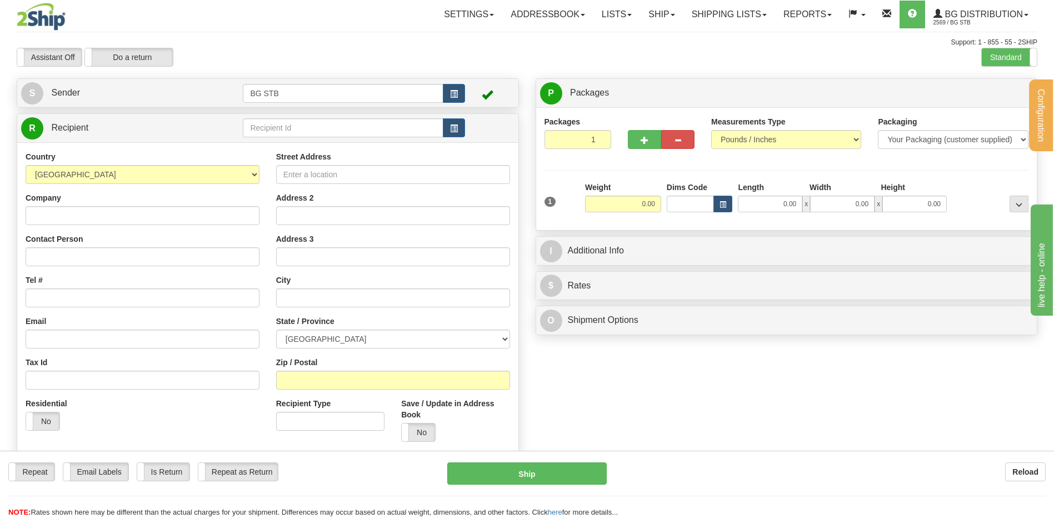
click at [355, 143] on div "Country AFGHANISTAN ALAND ISLANDS ALBANIA ALGERIA AMERICAN SAMOA ANDORRA ANGOLA…" at bounding box center [267, 300] width 501 height 316
click at [353, 129] on input "text" at bounding box center [343, 127] width 200 height 19
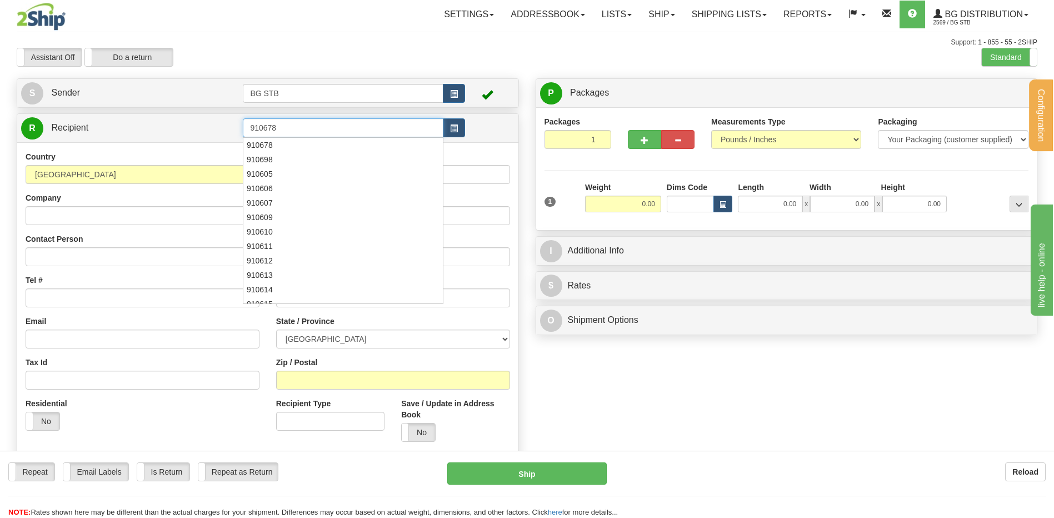
type input "910678"
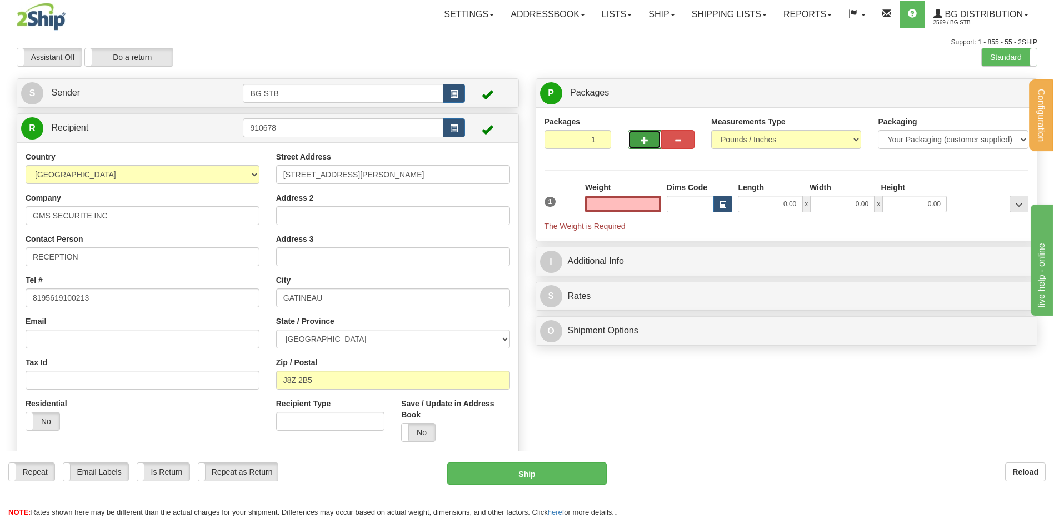
type input "0.00"
click at [651, 142] on button "button" at bounding box center [644, 139] width 33 height 19
type input "2"
click at [995, 88] on label "Package Level Pack.." at bounding box center [1004, 93] width 56 height 17
radio input "true"
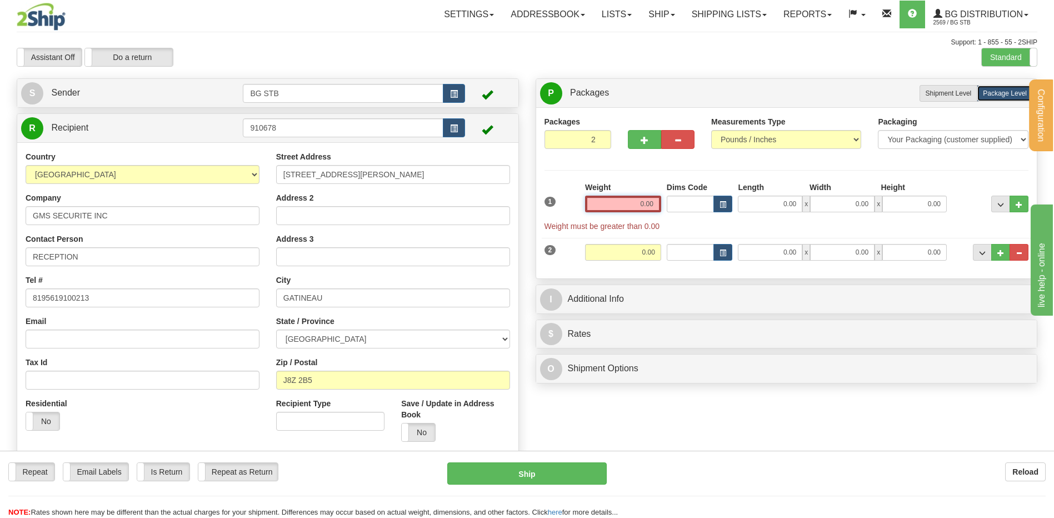
click at [613, 208] on input "0.00" at bounding box center [623, 204] width 76 height 17
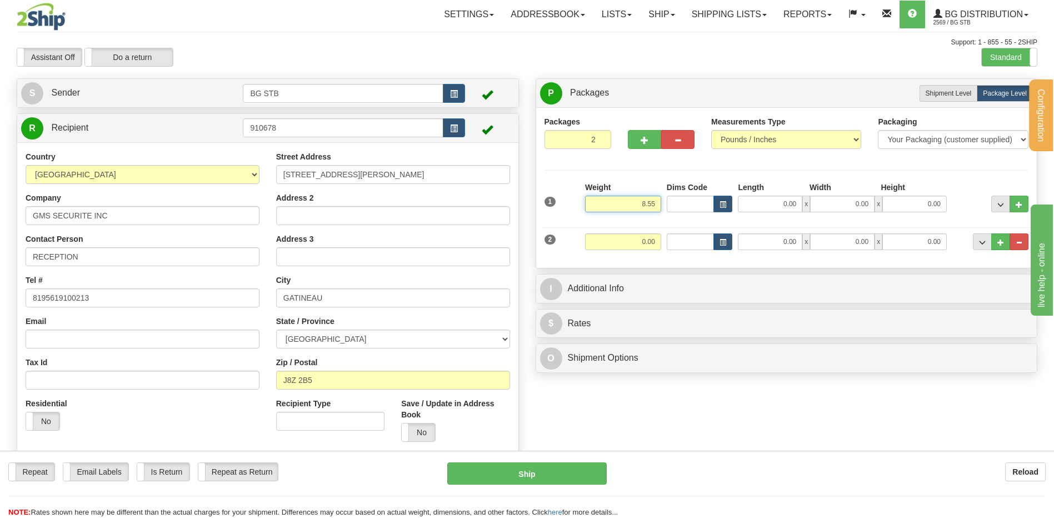
type input "8.55"
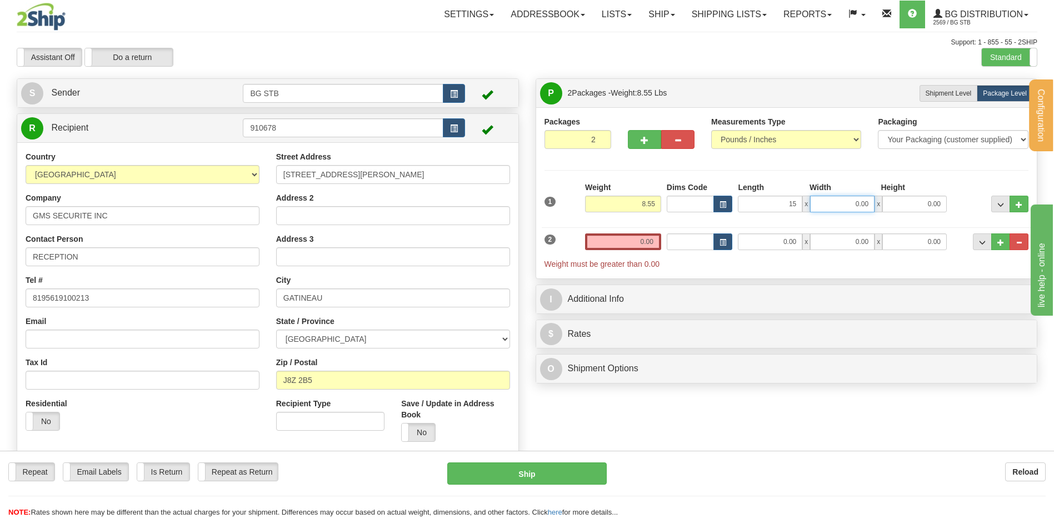
type input "15.00"
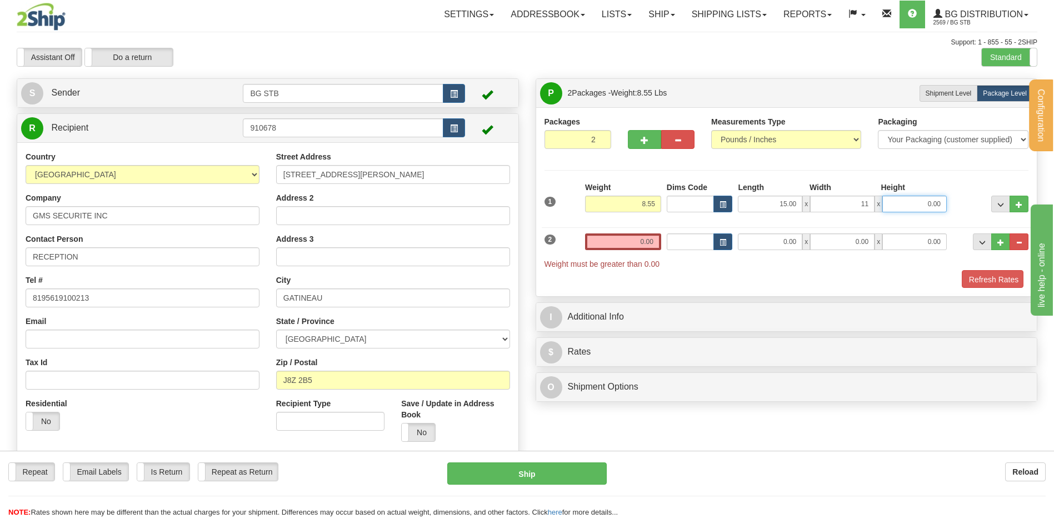
type input "11.00"
type input "5.00"
click at [629, 244] on input "0.00" at bounding box center [623, 241] width 76 height 17
type input "2.60"
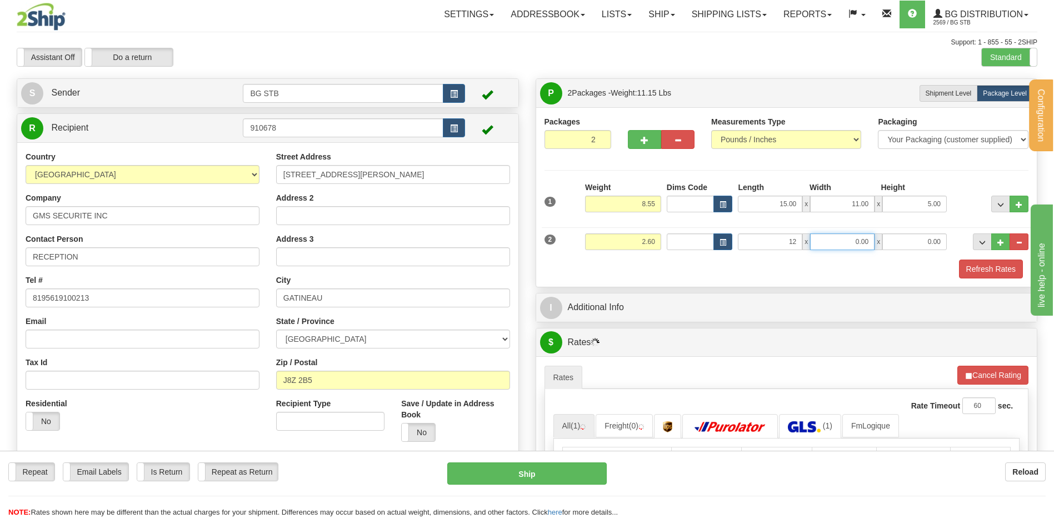
type input "12.00"
type input "8.00"
type input "6.00"
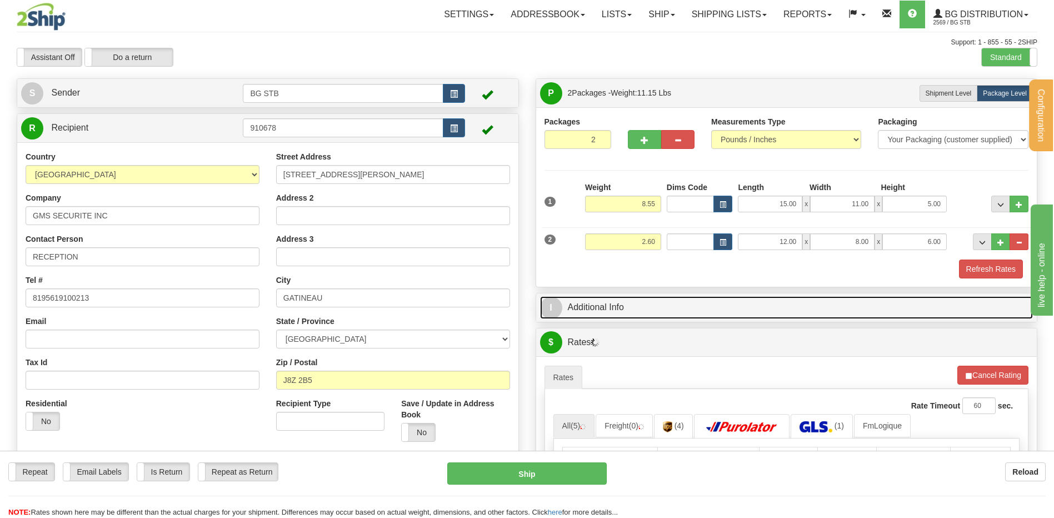
click at [716, 306] on link "I Additional Info" at bounding box center [786, 307] width 493 height 23
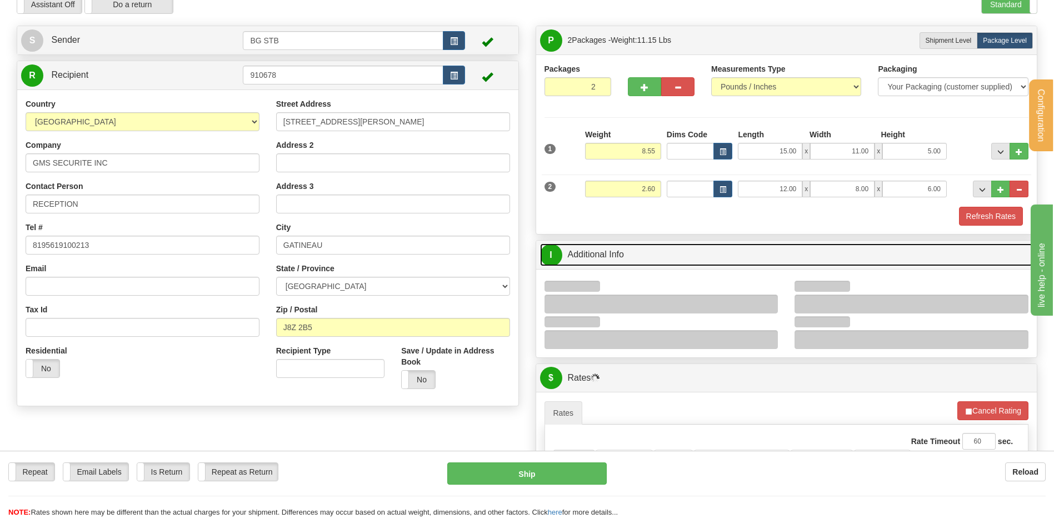
scroll to position [111, 0]
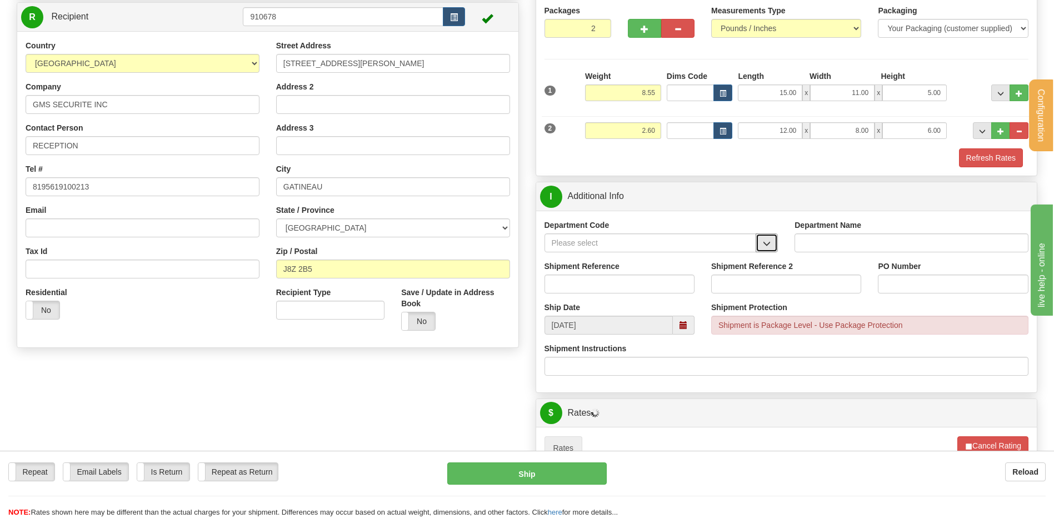
click at [768, 242] on span "button" at bounding box center [767, 243] width 8 height 7
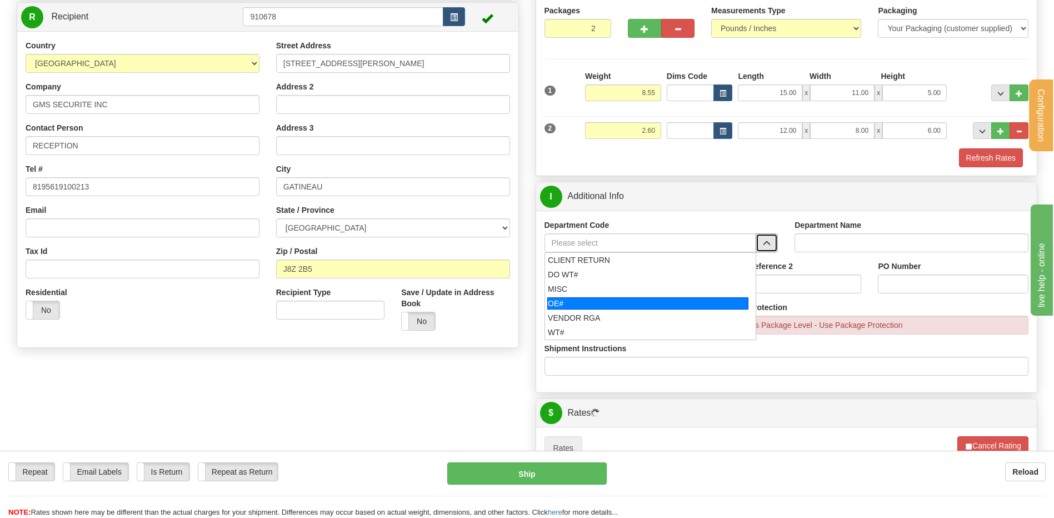
click at [553, 300] on div "OE#" at bounding box center [647, 303] width 201 height 12
type input "OE#"
type input "ORDERS"
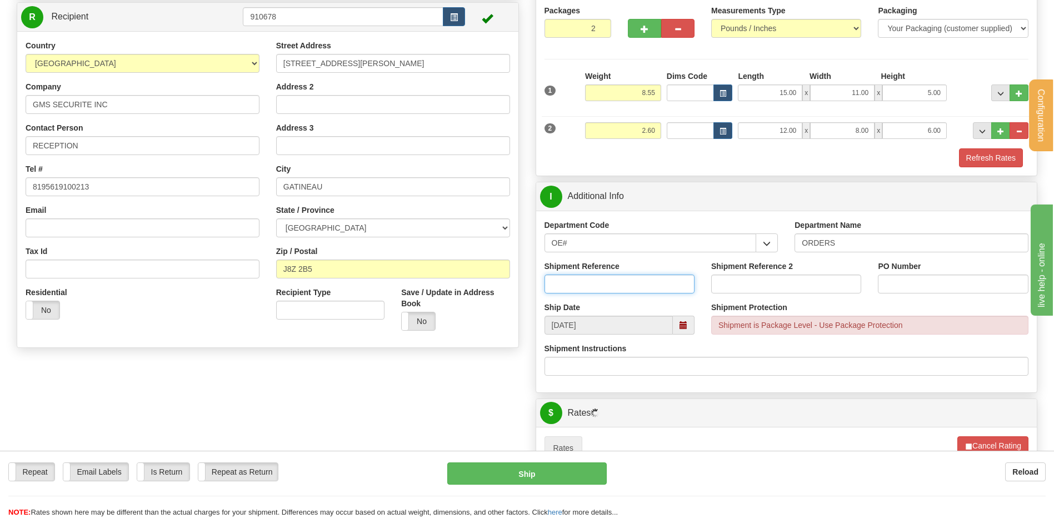
click at [566, 283] on input "Shipment Reference" at bounding box center [619, 283] width 150 height 19
type input "80005888-00"
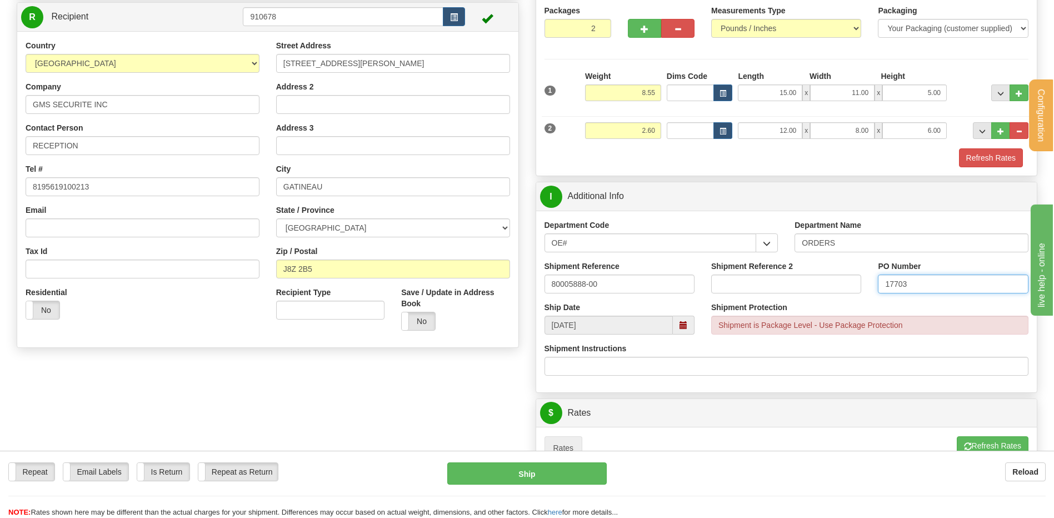
type input "17703"
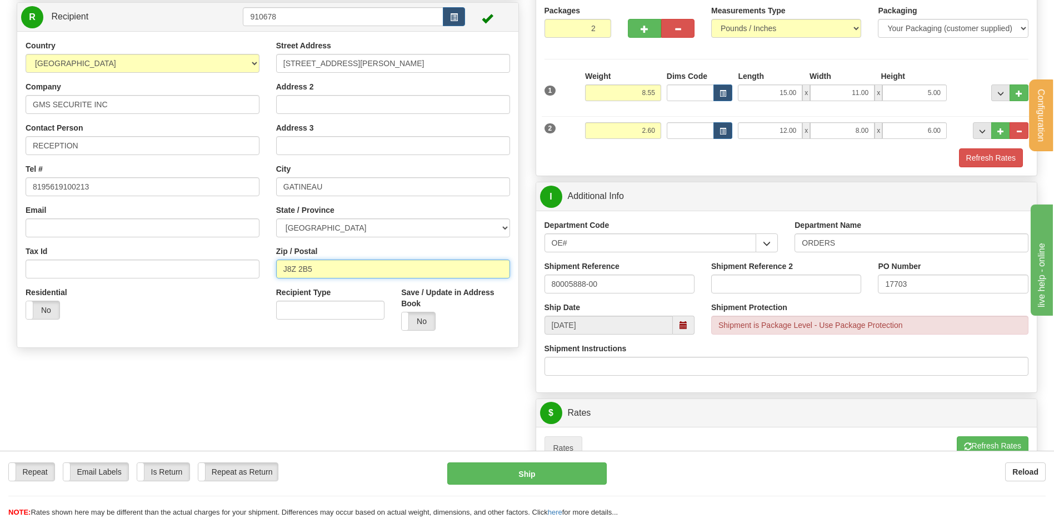
click at [299, 265] on input "J8Z 2B5" at bounding box center [393, 268] width 234 height 19
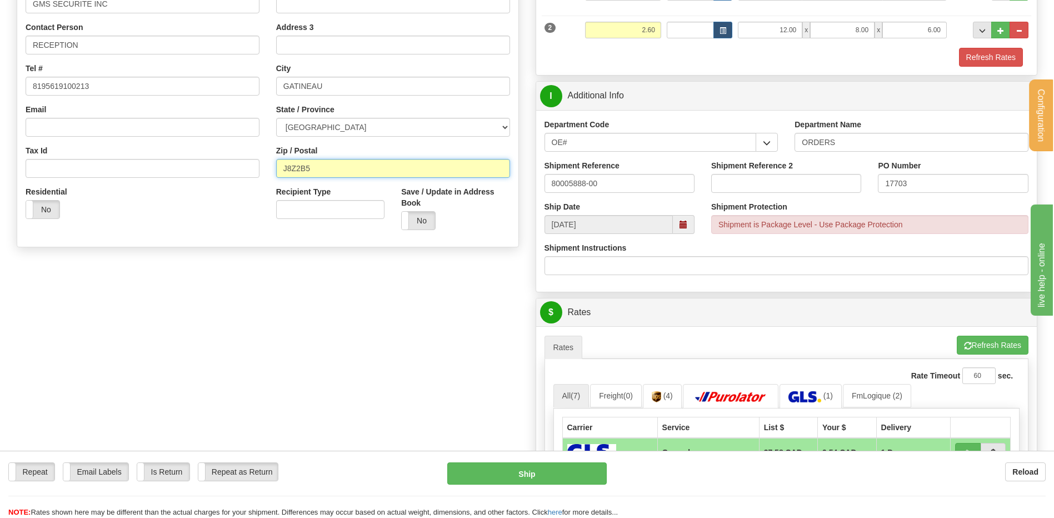
scroll to position [333, 0]
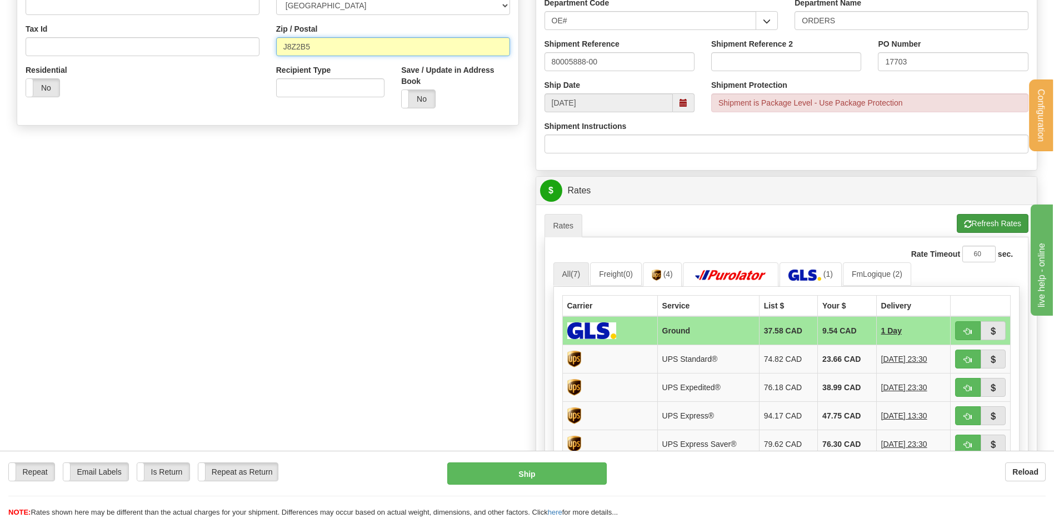
type input "J8Z2B5"
click at [978, 218] on button "Refresh Rates" at bounding box center [992, 223] width 72 height 19
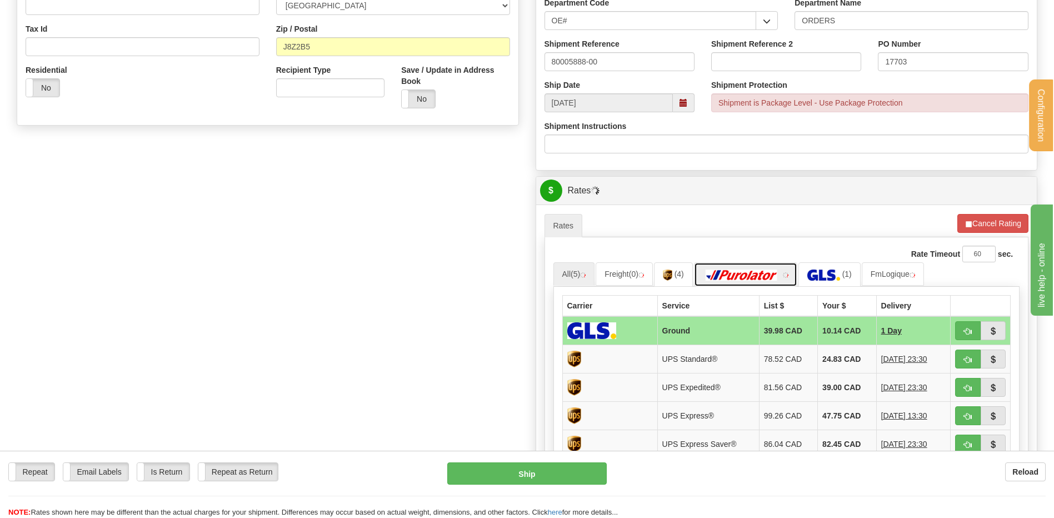
click at [765, 269] on link at bounding box center [745, 274] width 103 height 24
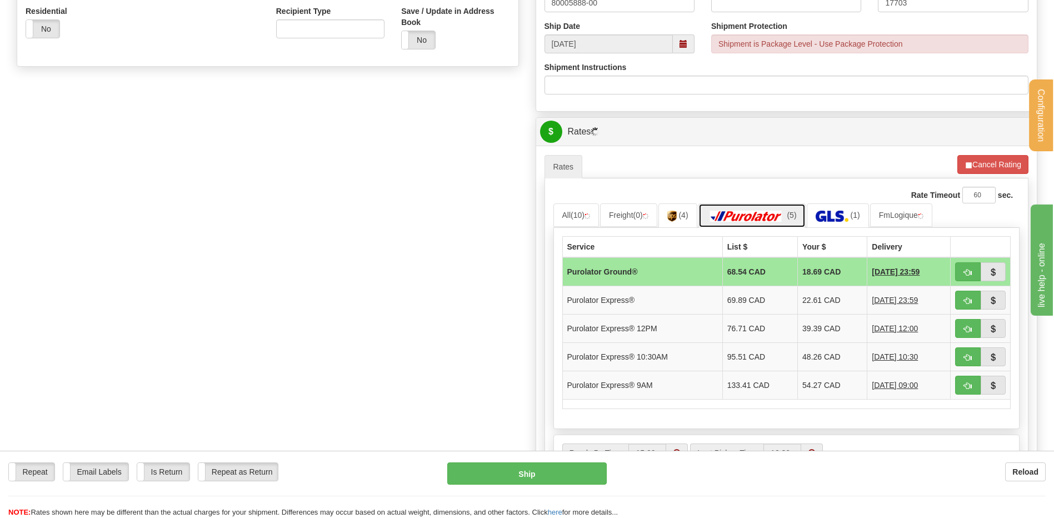
scroll to position [444, 0]
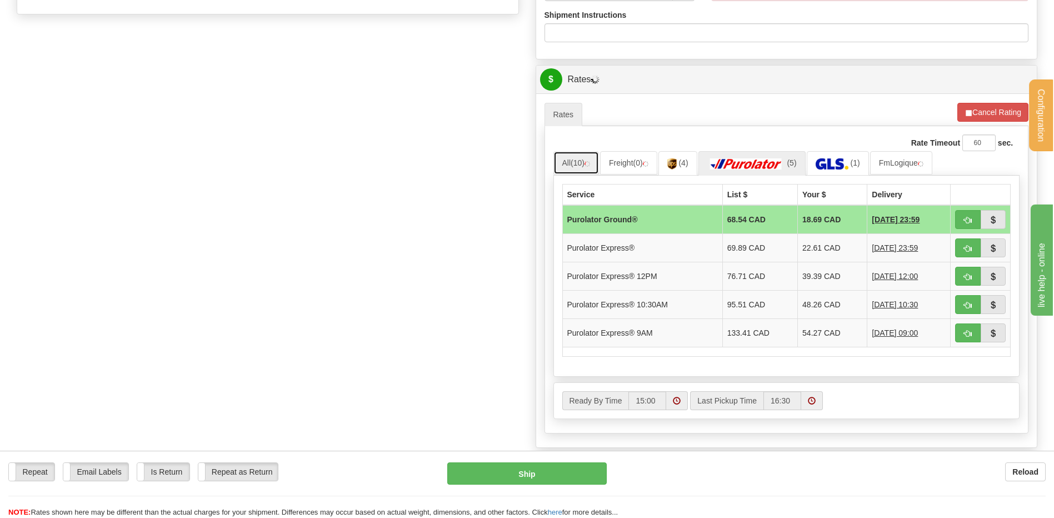
click at [560, 157] on link "All (10)" at bounding box center [576, 162] width 46 height 23
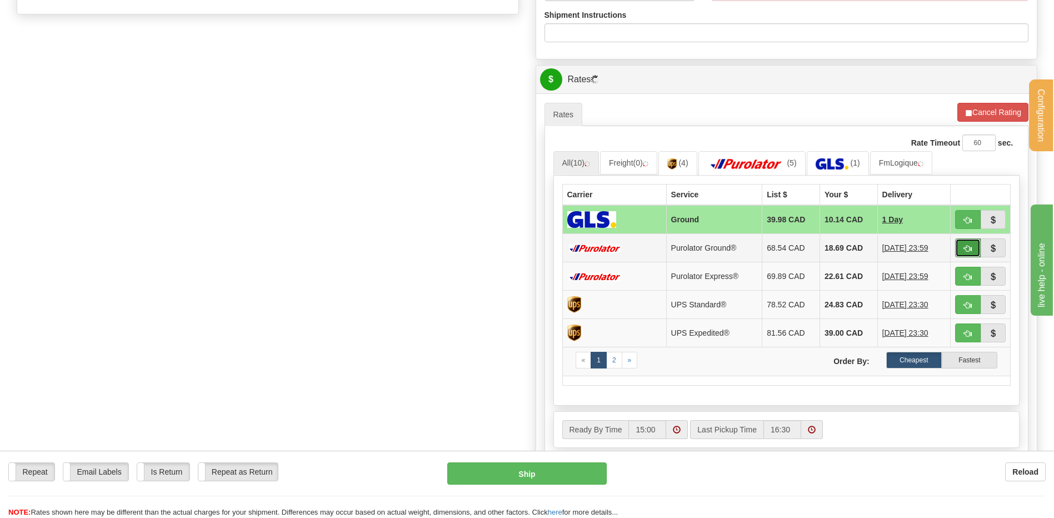
click at [960, 249] on button "button" at bounding box center [968, 247] width 26 height 19
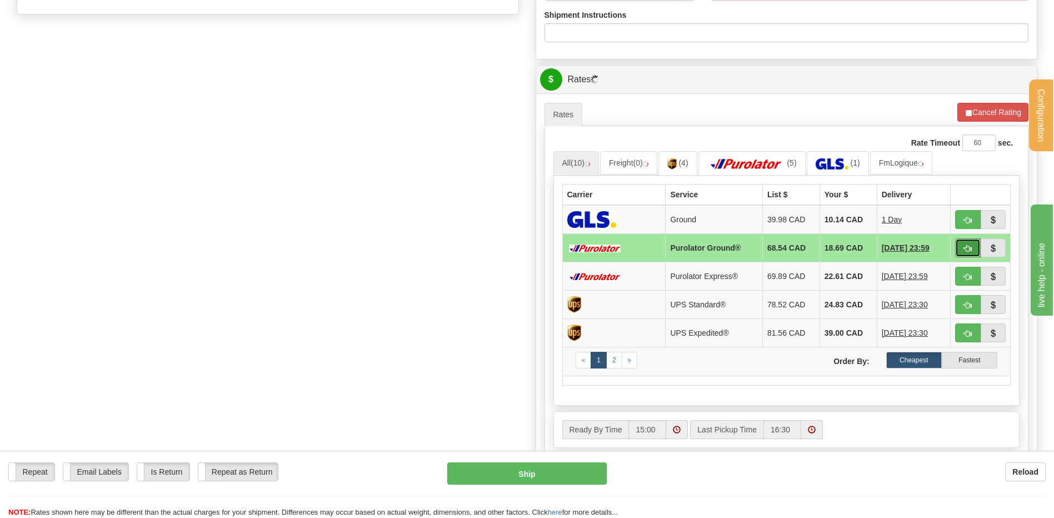
click at [964, 250] on span "button" at bounding box center [968, 248] width 8 height 7
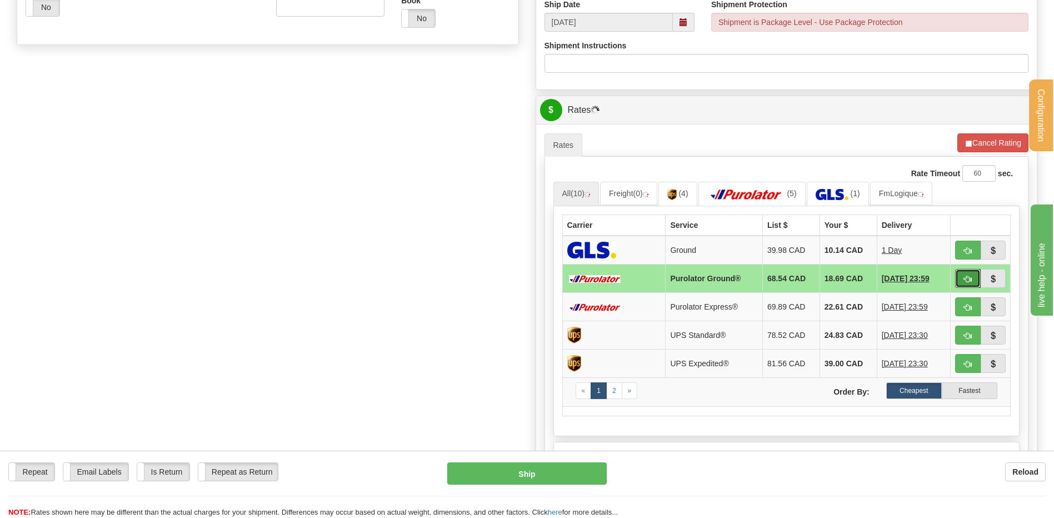
scroll to position [389, 0]
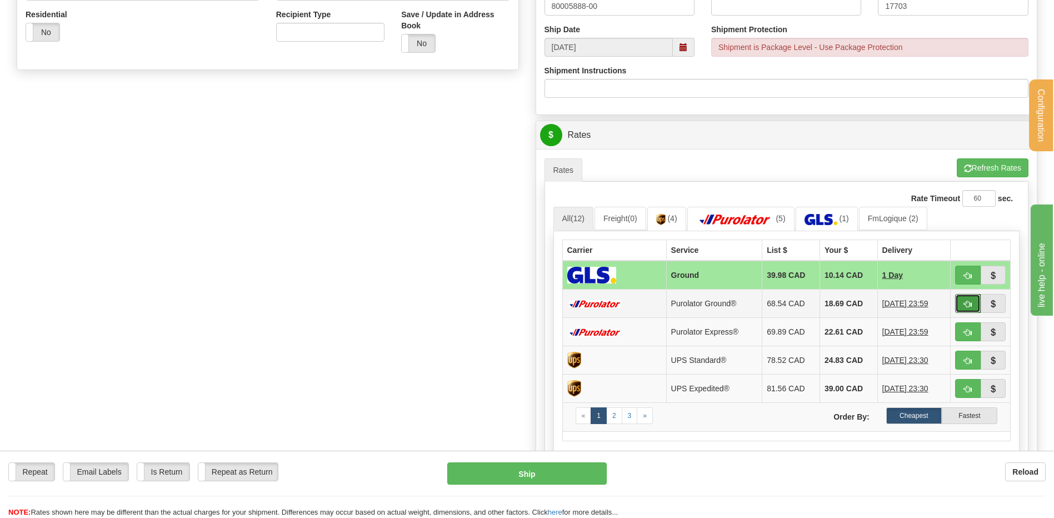
drag, startPoint x: 961, startPoint y: 304, endPoint x: 934, endPoint y: 304, distance: 27.2
click at [961, 304] on button "button" at bounding box center [968, 303] width 26 height 19
type input "260"
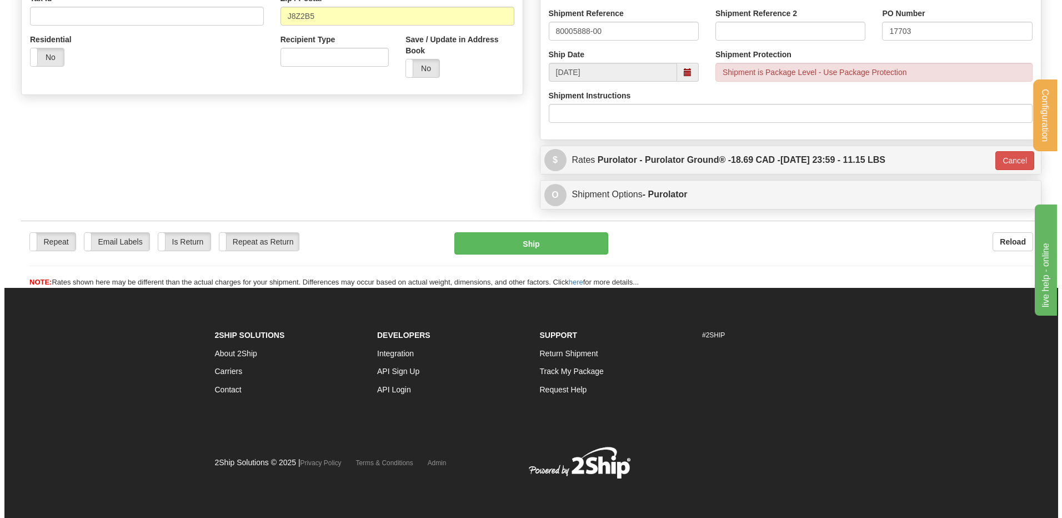
scroll to position [364, 0]
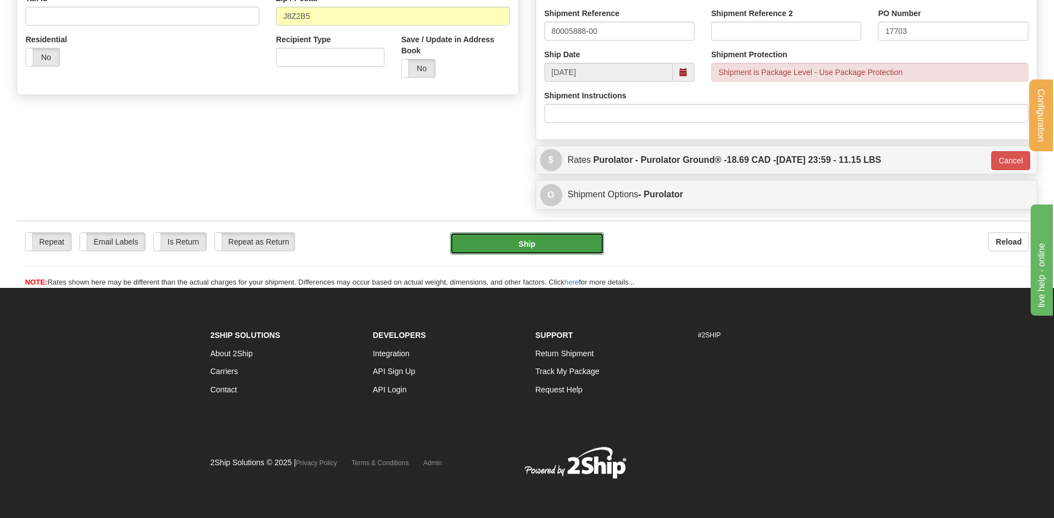
click at [503, 243] on button "Ship" at bounding box center [526, 243] width 153 height 22
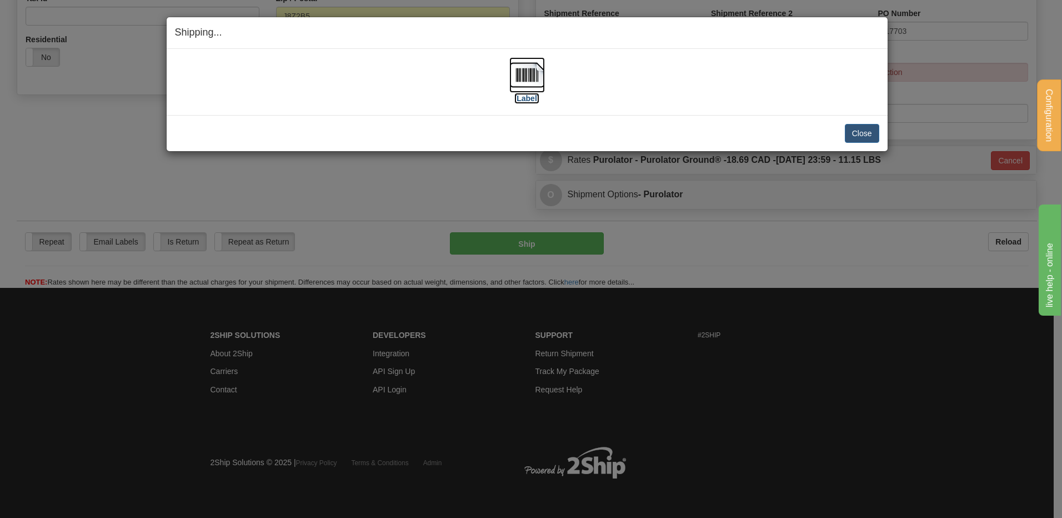
click at [515, 73] on img at bounding box center [527, 75] width 36 height 36
click at [874, 136] on button "Close" at bounding box center [862, 133] width 34 height 19
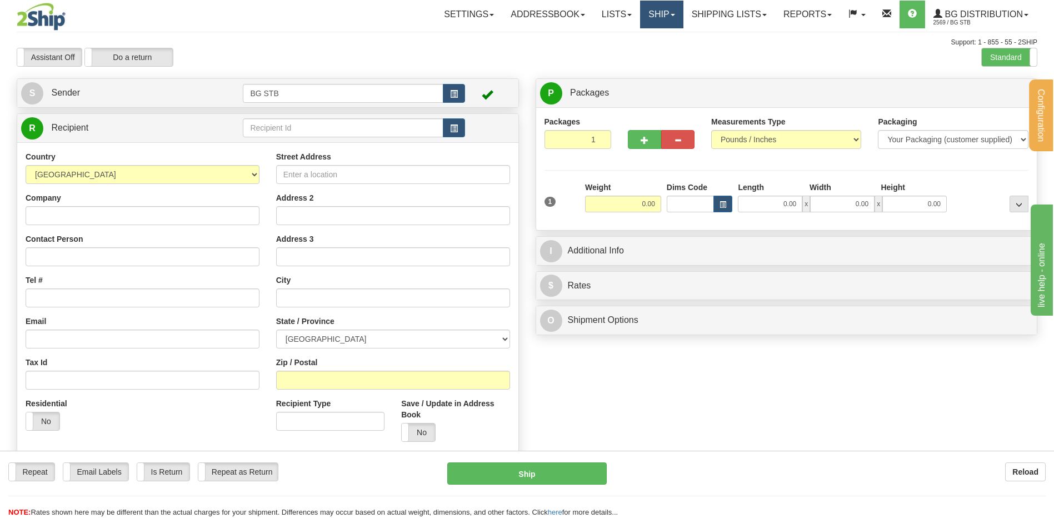
click at [655, 13] on link "Ship" at bounding box center [661, 15] width 43 height 28
click at [695, 16] on link "Shipping lists" at bounding box center [729, 15] width 92 height 28
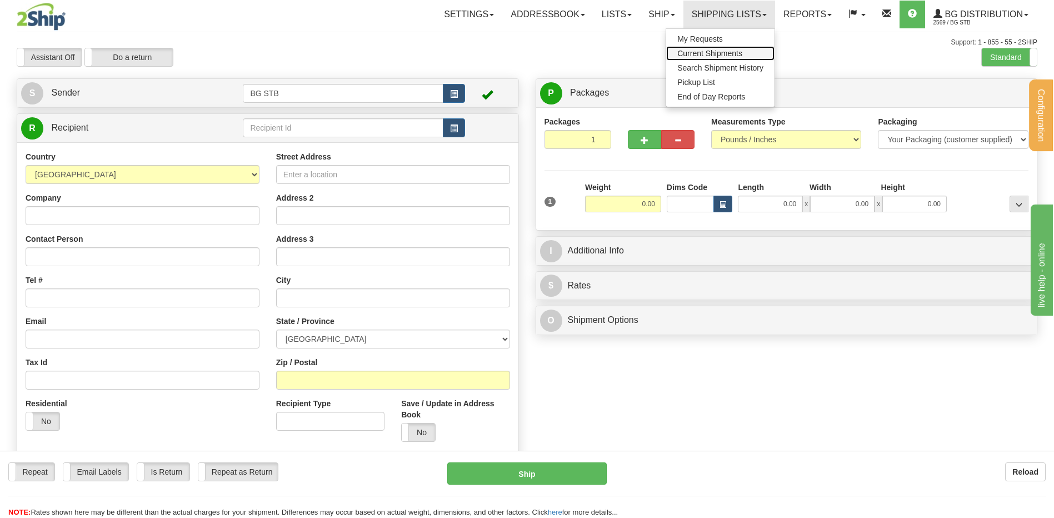
click at [691, 51] on span "Current Shipments" at bounding box center [709, 53] width 65 height 9
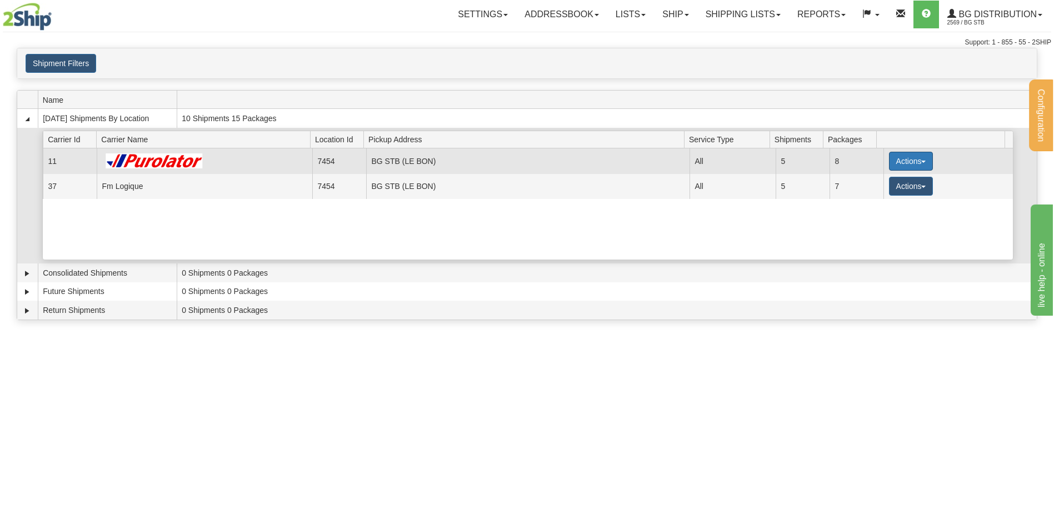
click at [900, 160] on button "Actions" at bounding box center [911, 161] width 44 height 19
click at [849, 178] on link "Details" at bounding box center [887, 182] width 89 height 14
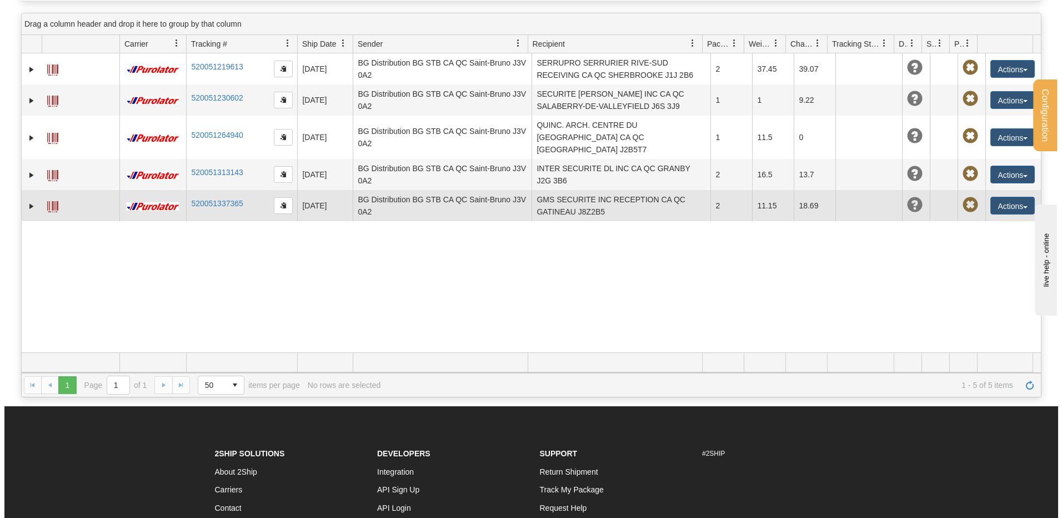
scroll to position [111, 0]
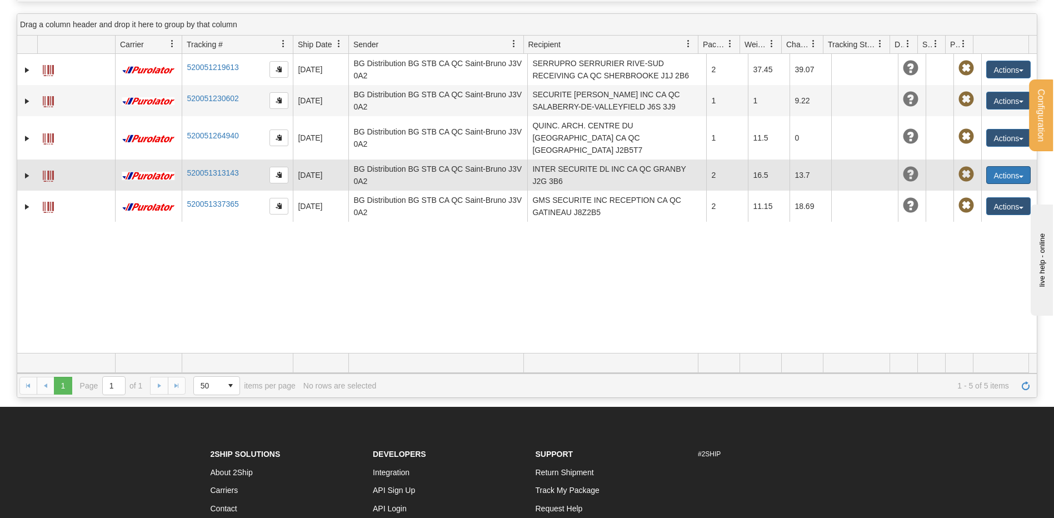
click at [994, 166] on button "Actions" at bounding box center [1008, 175] width 44 height 18
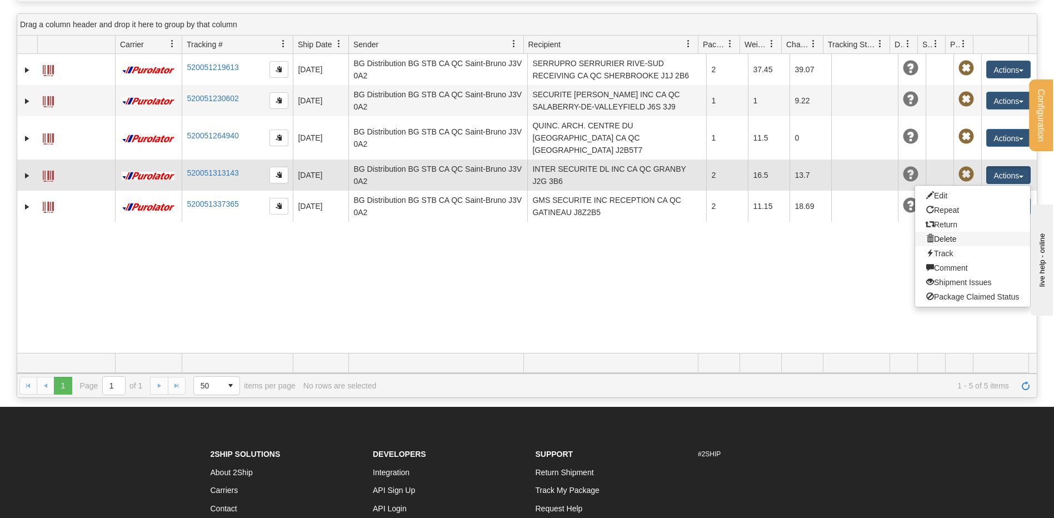
click at [945, 232] on link "Delete" at bounding box center [972, 239] width 115 height 14
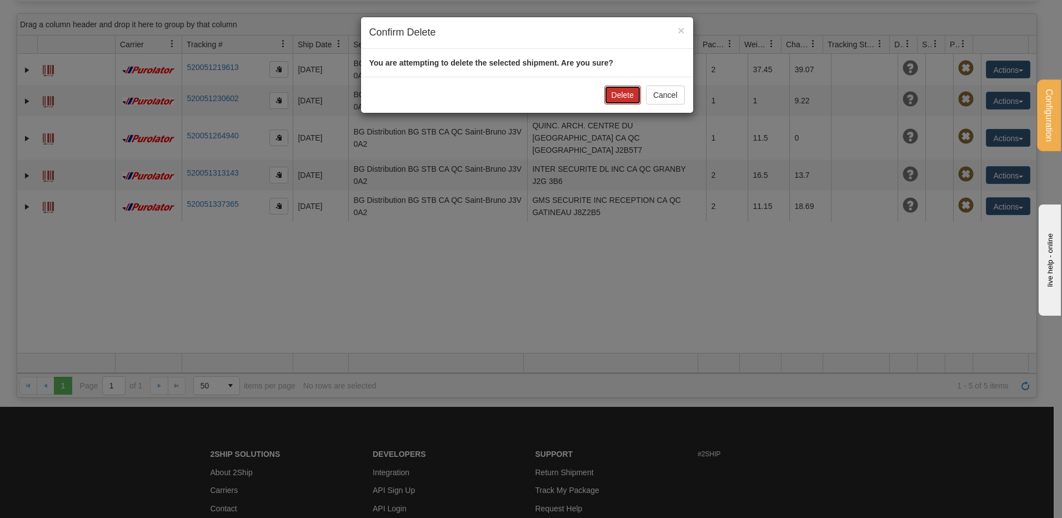
click at [621, 88] on button "Delete" at bounding box center [622, 95] width 37 height 19
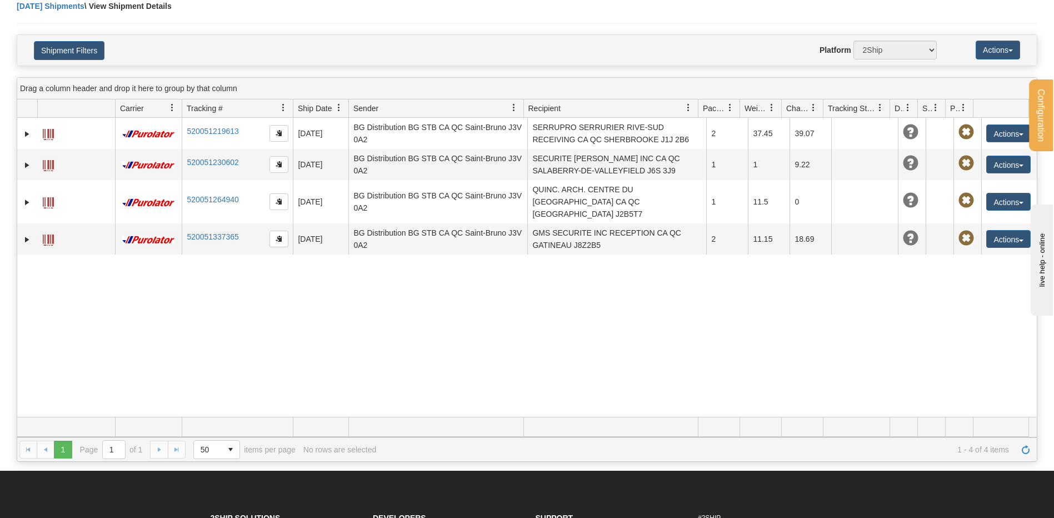
scroll to position [0, 0]
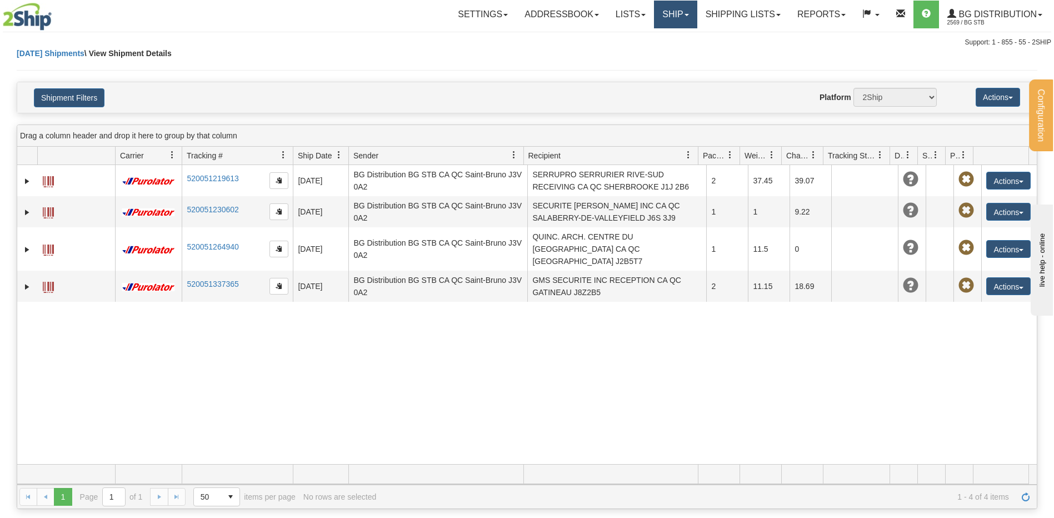
drag, startPoint x: 673, startPoint y: 3, endPoint x: 670, endPoint y: 14, distance: 11.3
click at [673, 4] on link "Ship" at bounding box center [675, 15] width 43 height 28
click at [663, 39] on link "Ship Screen" at bounding box center [653, 39] width 88 height 14
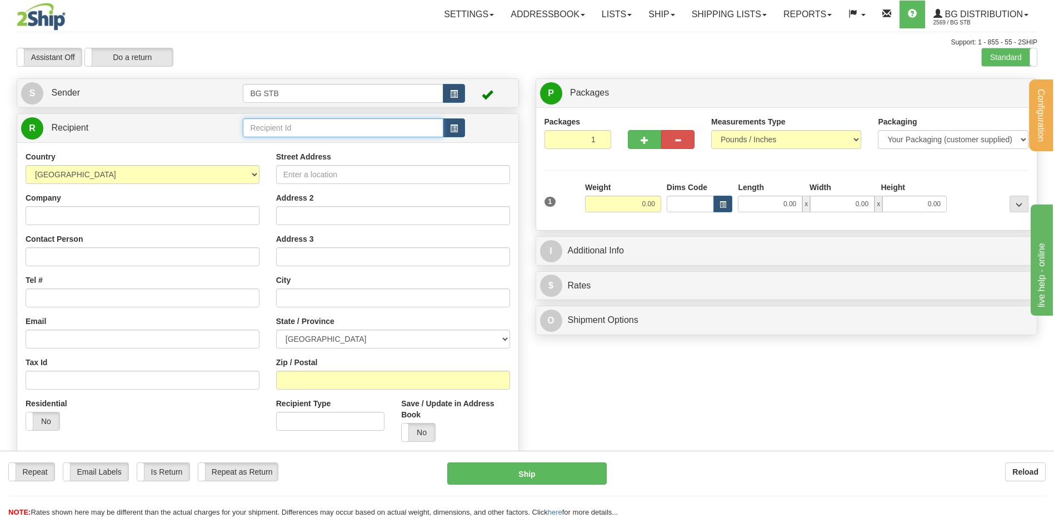
click at [278, 128] on input "text" at bounding box center [343, 127] width 200 height 19
type input "1208"
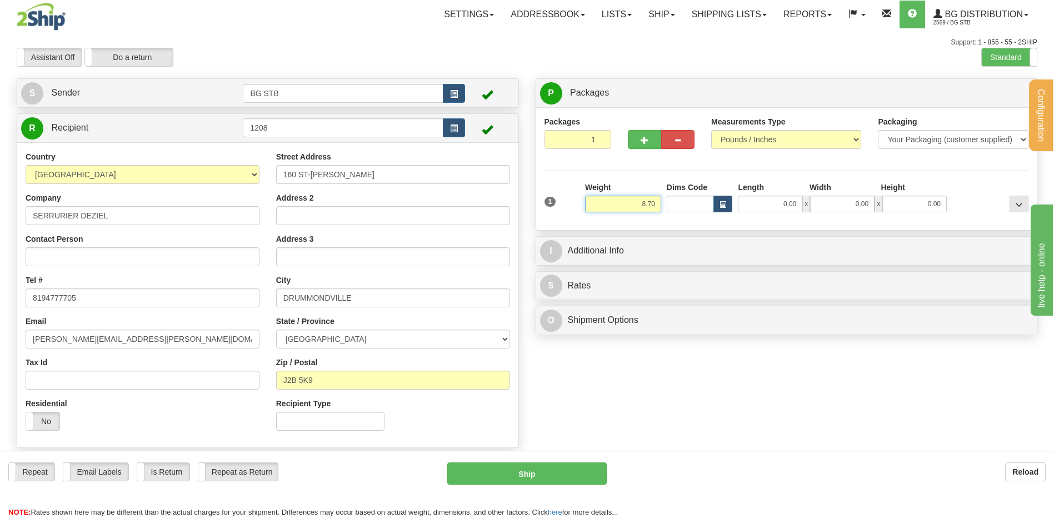
type input "8.70"
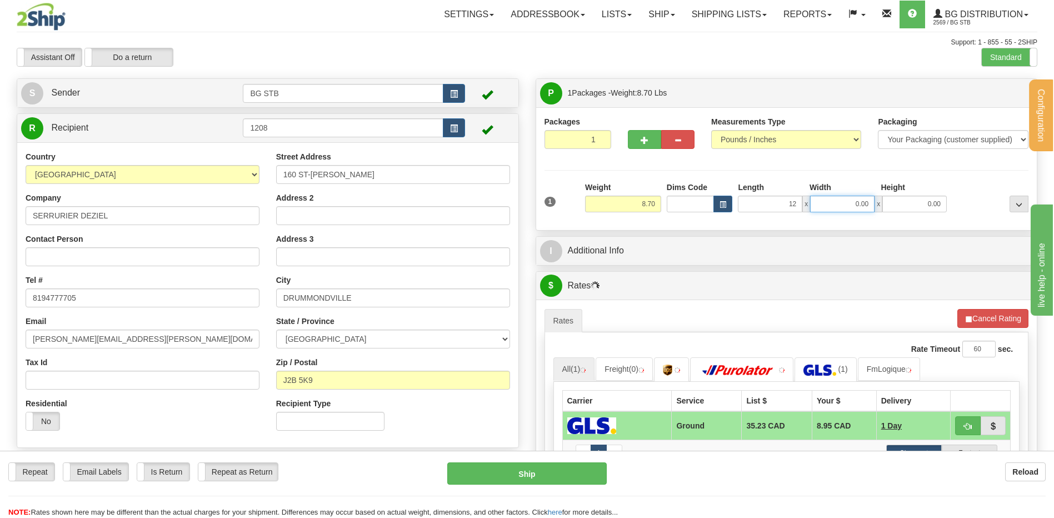
type input "12.00"
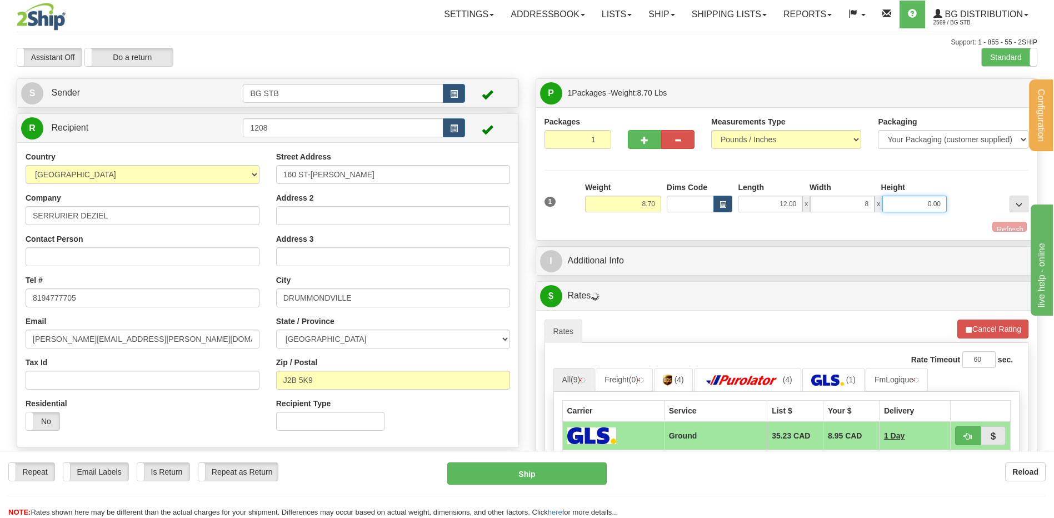
type input "8.00"
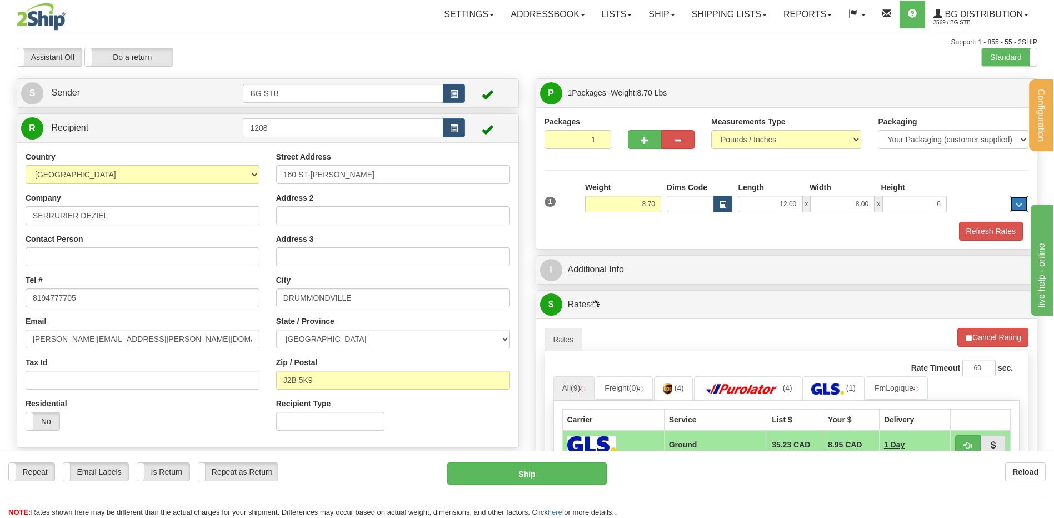
type input "6.00"
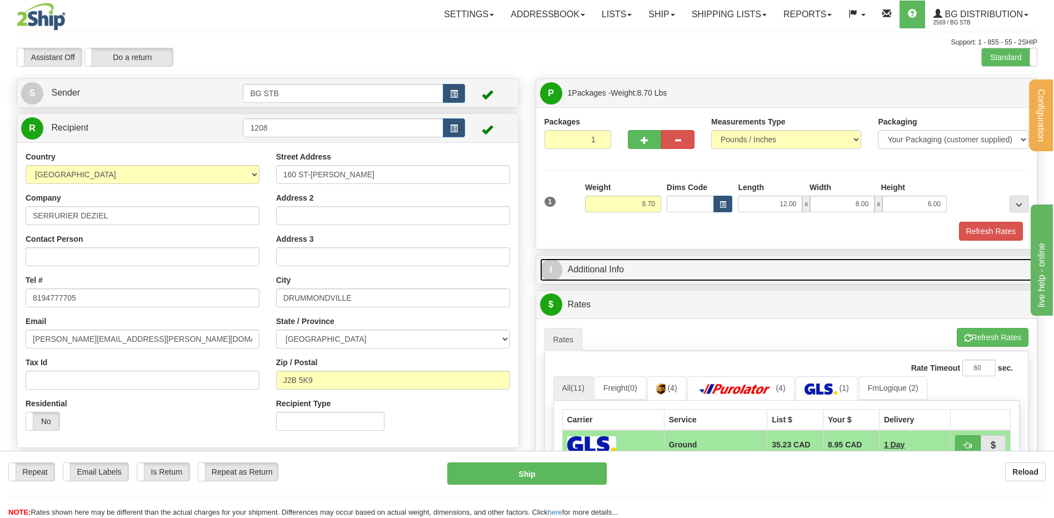
click at [694, 279] on link "I Additional Info" at bounding box center [786, 269] width 493 height 23
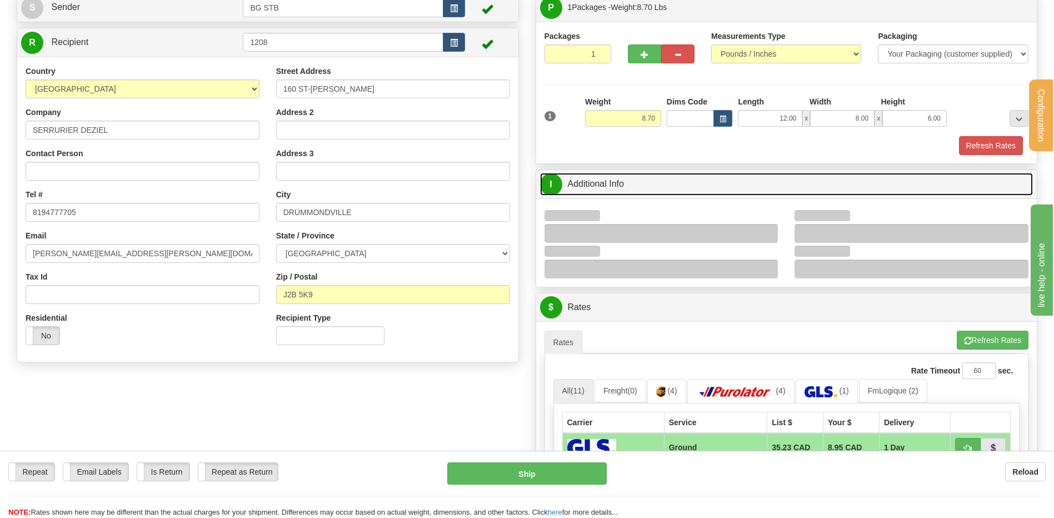
scroll to position [167, 0]
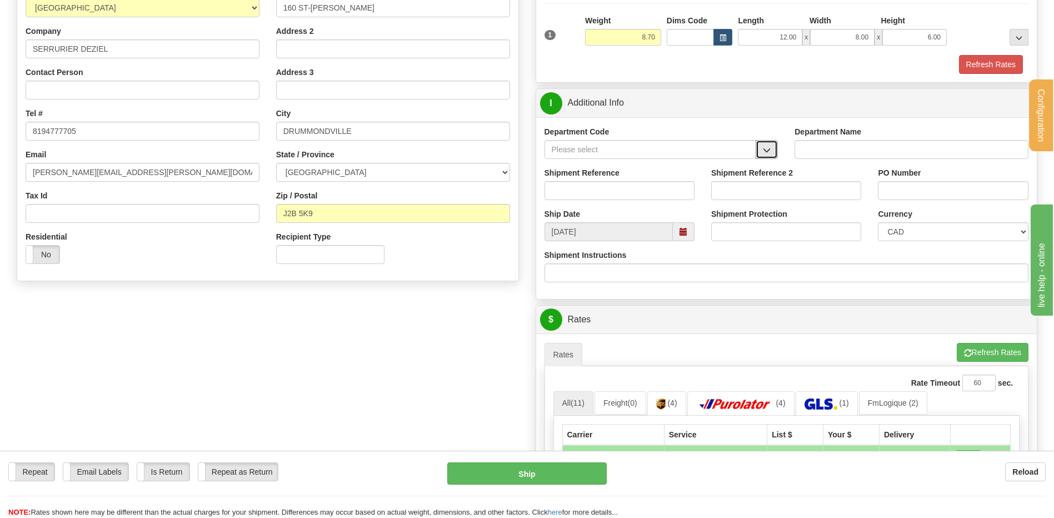
click at [769, 148] on span "button" at bounding box center [767, 150] width 8 height 7
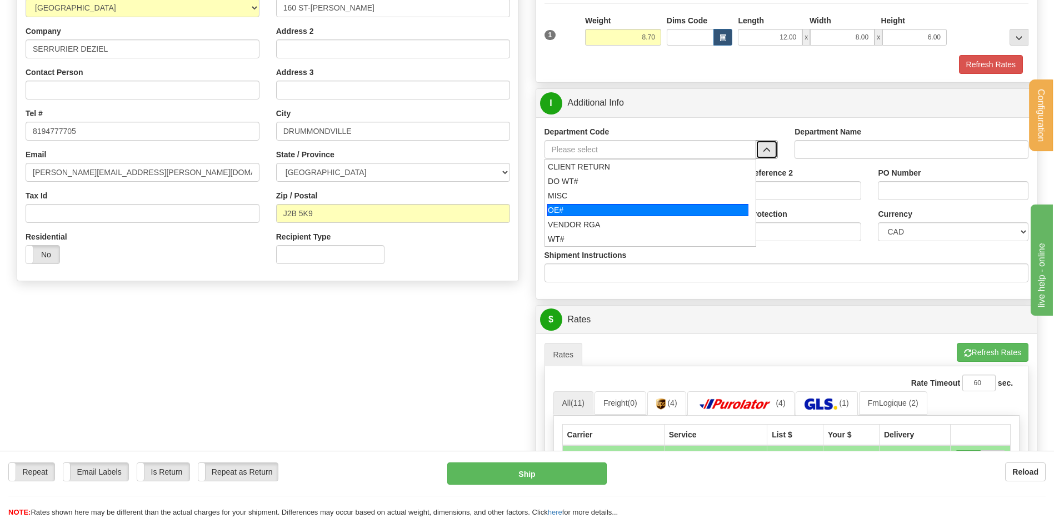
click at [627, 207] on div "OE#" at bounding box center [647, 210] width 201 height 12
type input "OE#"
type input "ORDERS"
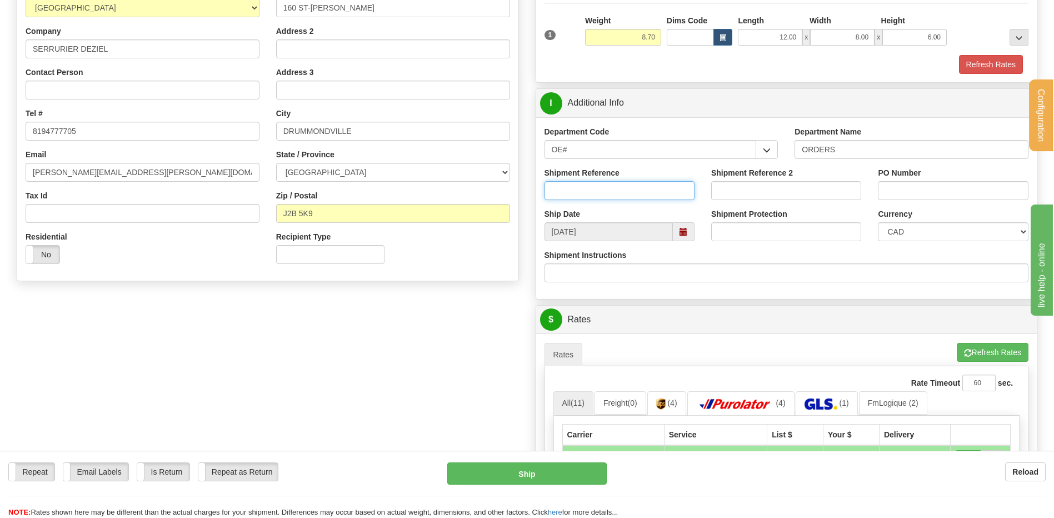
click at [617, 189] on input "Shipment Reference" at bounding box center [619, 190] width 150 height 19
type input "80005884-00"
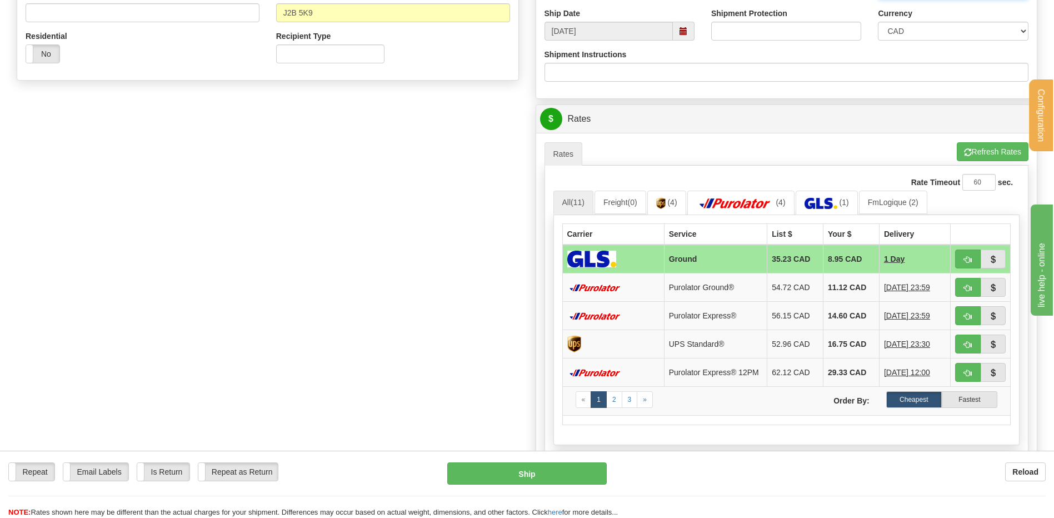
scroll to position [389, 0]
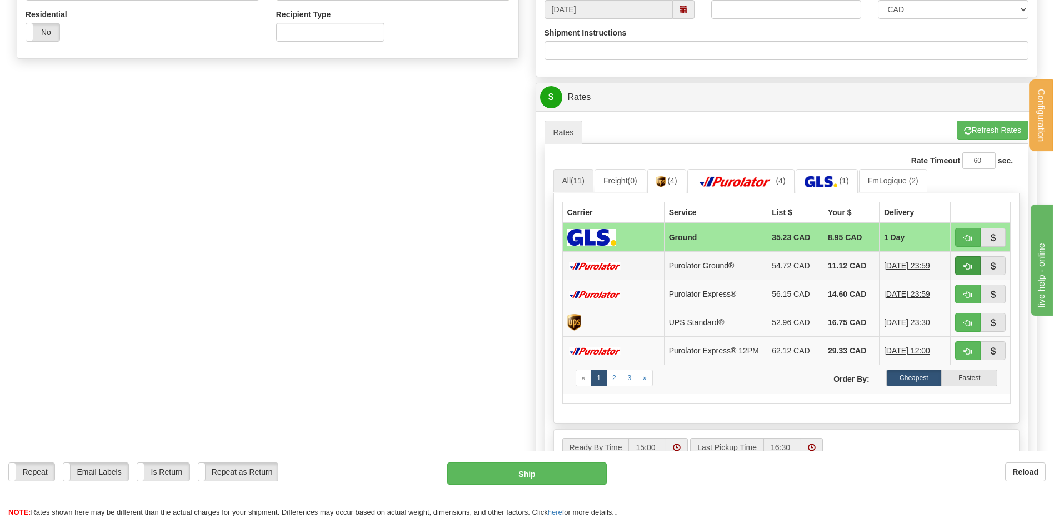
type input "ROXANE"
click at [969, 264] on span "button" at bounding box center [968, 266] width 8 height 7
type input "260"
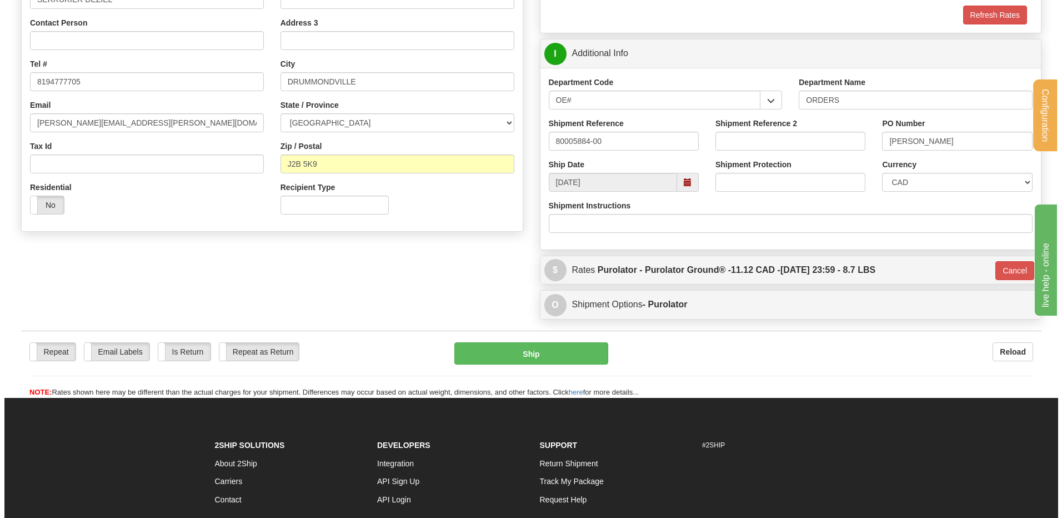
scroll to position [215, 0]
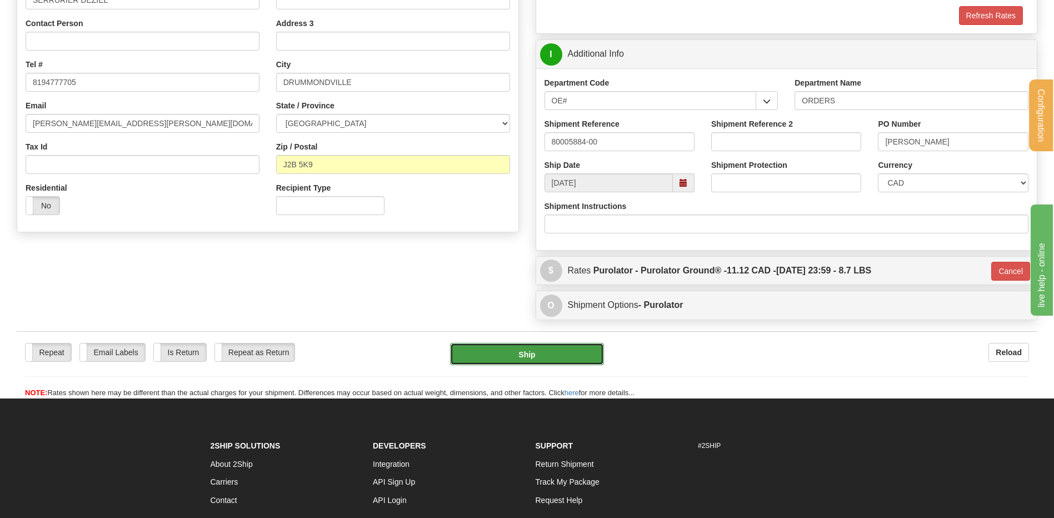
click at [555, 349] on button "Ship" at bounding box center [526, 354] width 153 height 22
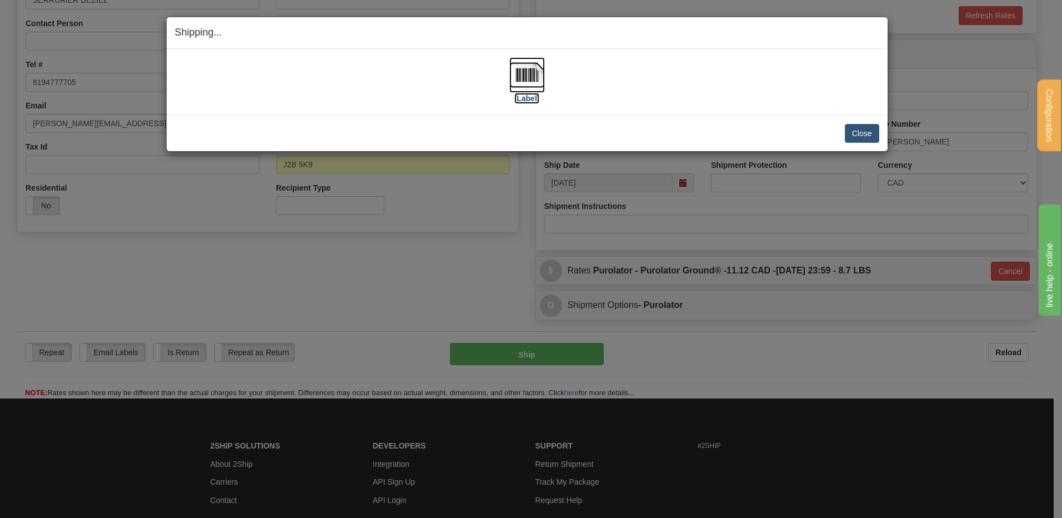
click at [517, 74] on img at bounding box center [527, 75] width 36 height 36
click at [843, 132] on div "Close Cancel" at bounding box center [527, 133] width 704 height 19
click at [849, 133] on button "Close" at bounding box center [862, 133] width 34 height 19
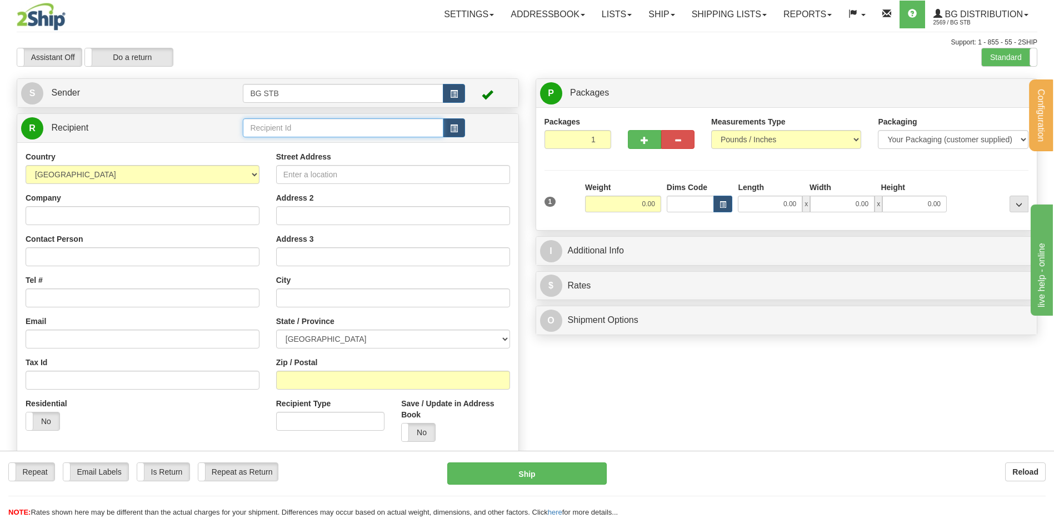
click at [263, 131] on input "text" at bounding box center [343, 127] width 200 height 19
type input "4148"
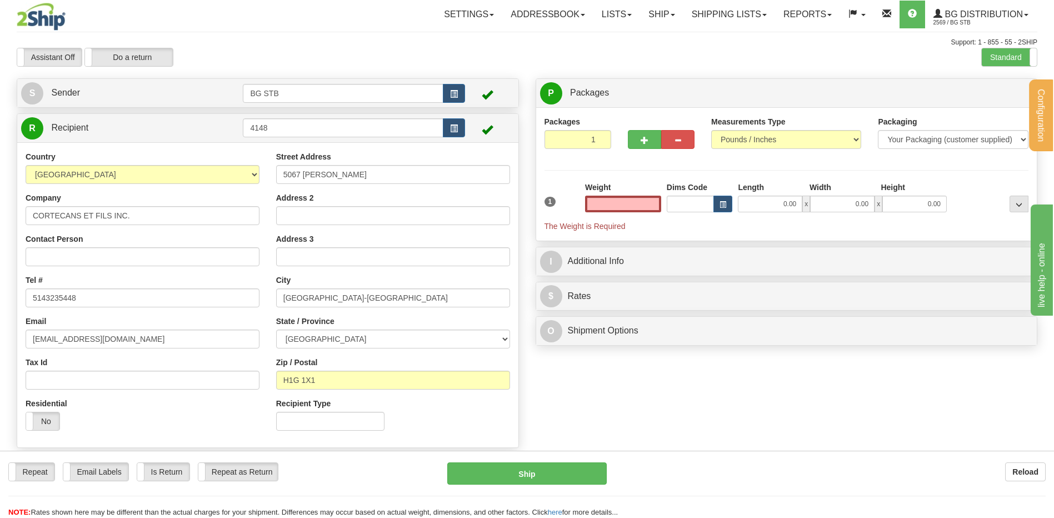
type input "0.00"
drag, startPoint x: 224, startPoint y: 177, endPoint x: 215, endPoint y: 179, distance: 9.6
click at [215, 179] on div "Country [GEOGRAPHIC_DATA] [GEOGRAPHIC_DATA] [GEOGRAPHIC_DATA] [GEOGRAPHIC_DATA]…" at bounding box center [267, 295] width 501 height 288
type input "982 DES CENDRES"
drag, startPoint x: 343, startPoint y: 287, endPoint x: 226, endPoint y: 295, distance: 117.5
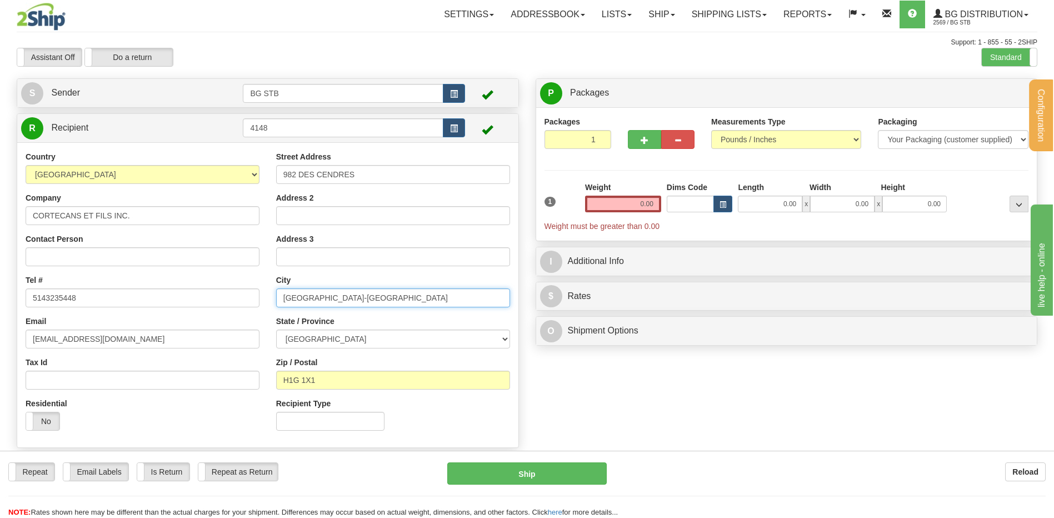
click at [247, 299] on div "Country [GEOGRAPHIC_DATA] [GEOGRAPHIC_DATA] [GEOGRAPHIC_DATA] [GEOGRAPHIC_DATA]…" at bounding box center [267, 295] width 501 height 288
type input "[GEOGRAPHIC_DATA]"
drag, startPoint x: 313, startPoint y: 375, endPoint x: 269, endPoint y: 377, distance: 44.5
click at [269, 377] on div "Street Address 982 DES CENDRES Address 2 Address 3 City [GEOGRAPHIC_DATA] State…" at bounding box center [393, 295] width 250 height 288
type input "J6W 3V3"
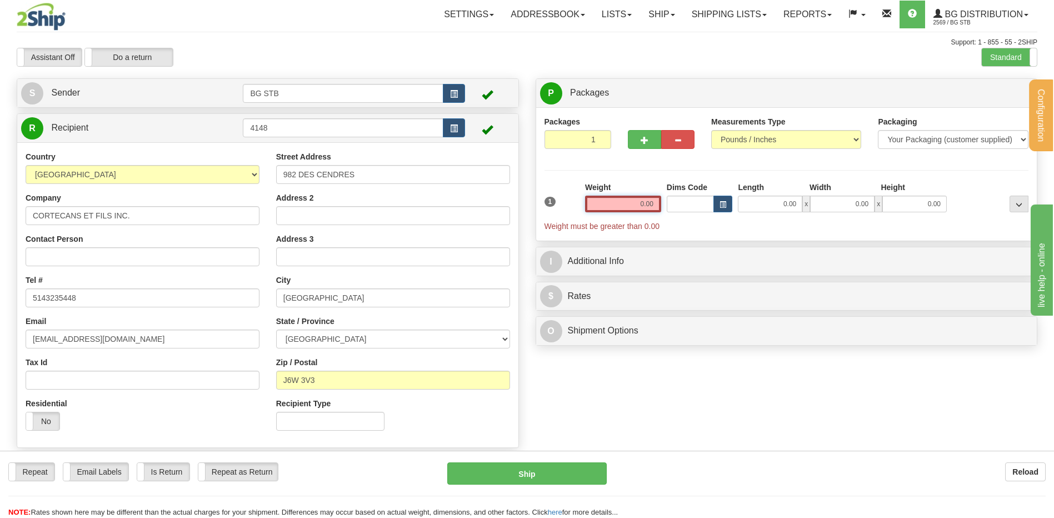
click at [634, 204] on input "0.00" at bounding box center [623, 204] width 76 height 17
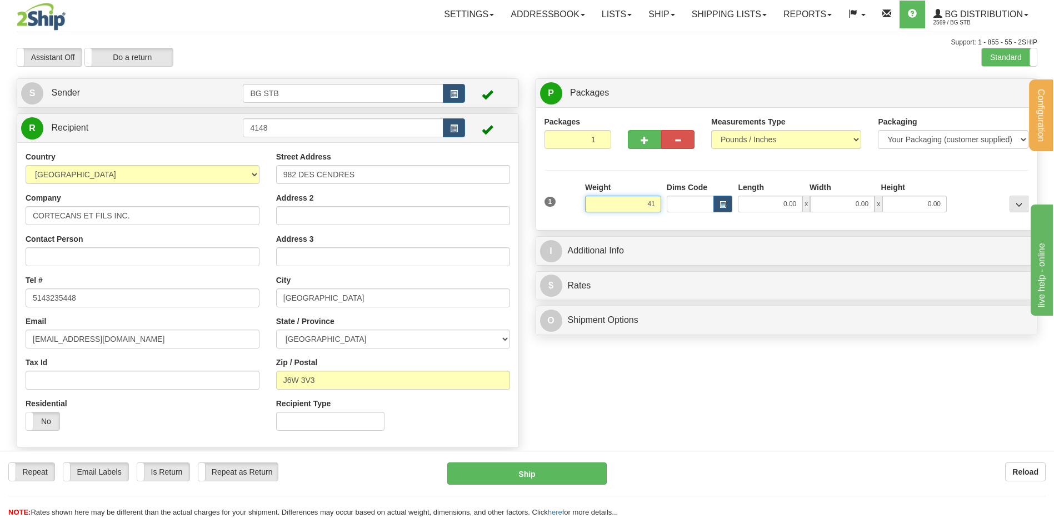
type input "4"
type input "8"
type input "18.60"
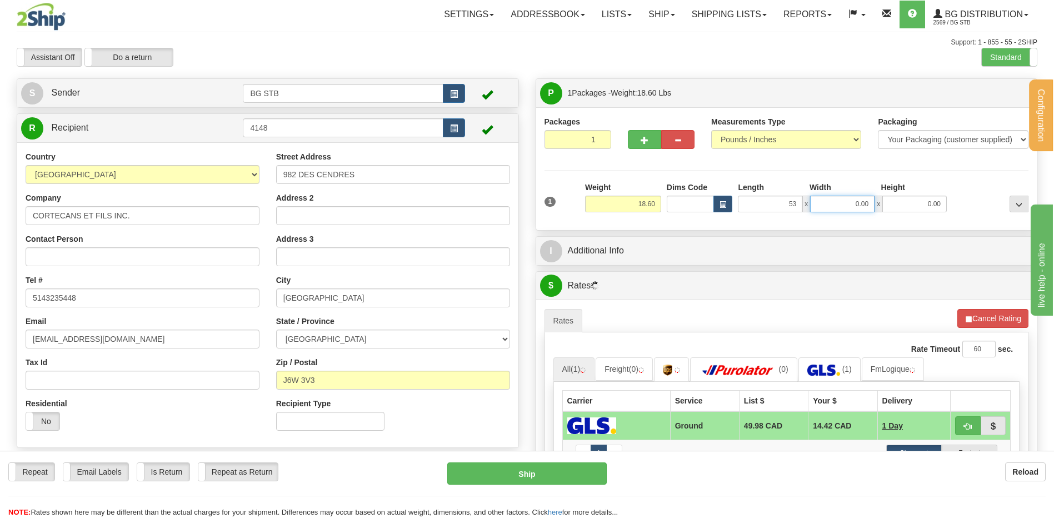
type input "53.00"
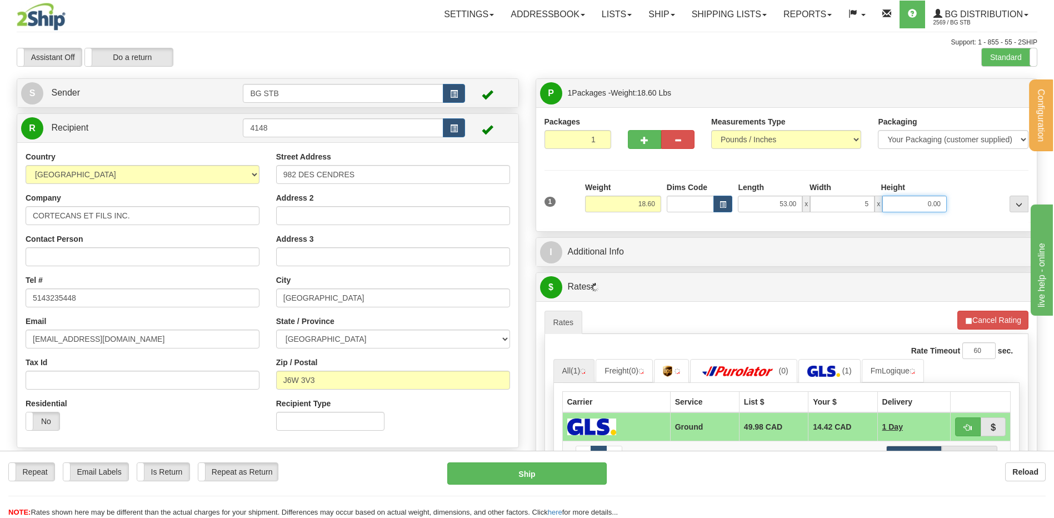
type input "5.00"
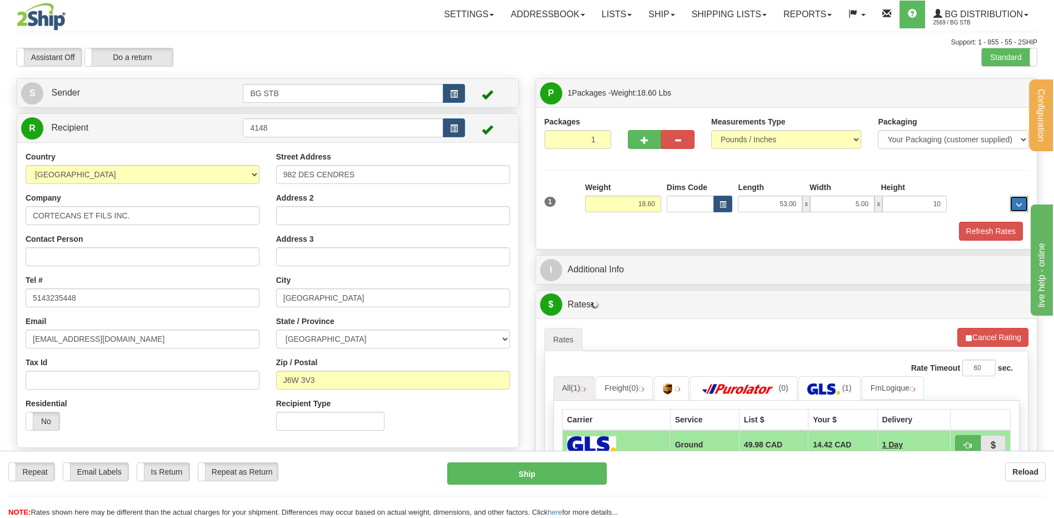
type input "10.00"
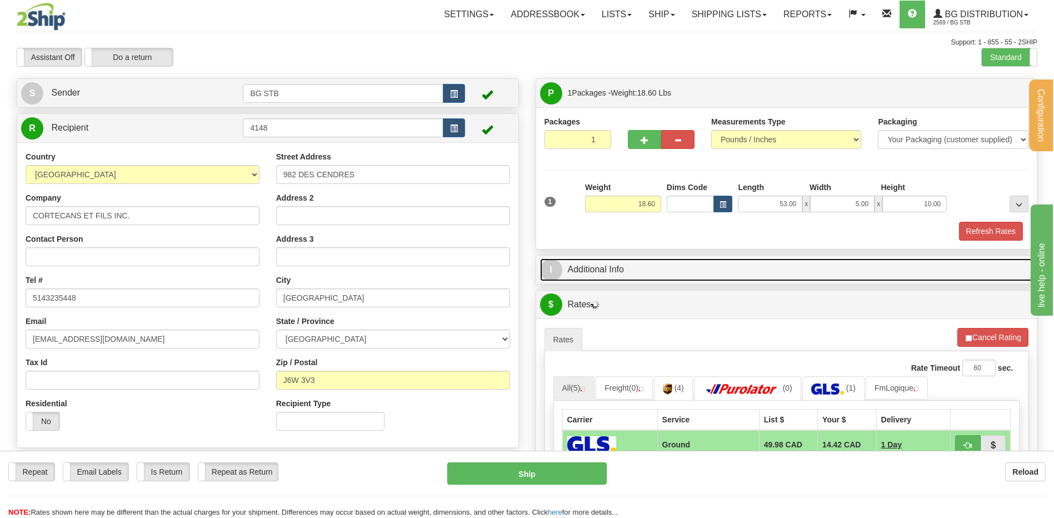
click at [628, 264] on link "I Additional Info" at bounding box center [786, 269] width 493 height 23
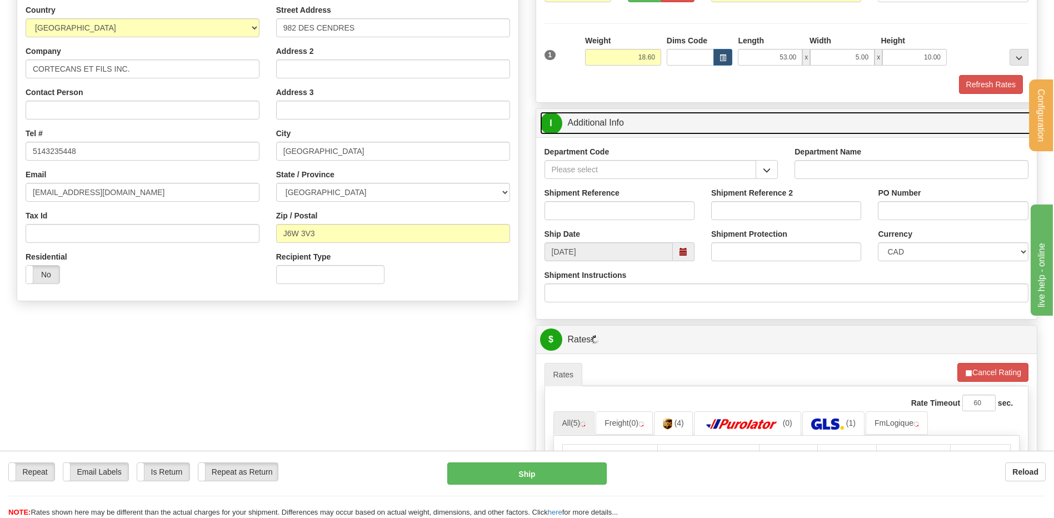
scroll to position [167, 0]
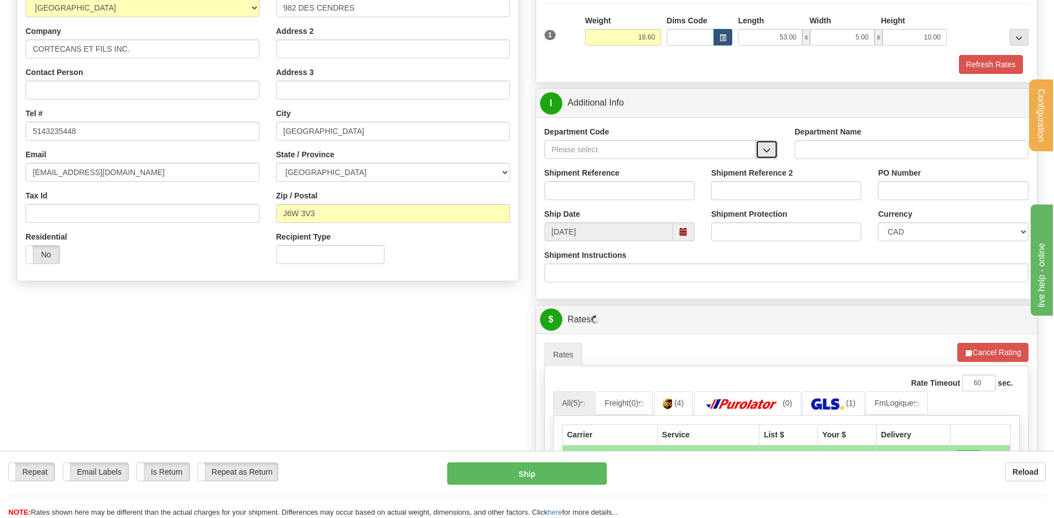
click at [766, 144] on button "button" at bounding box center [766, 149] width 22 height 19
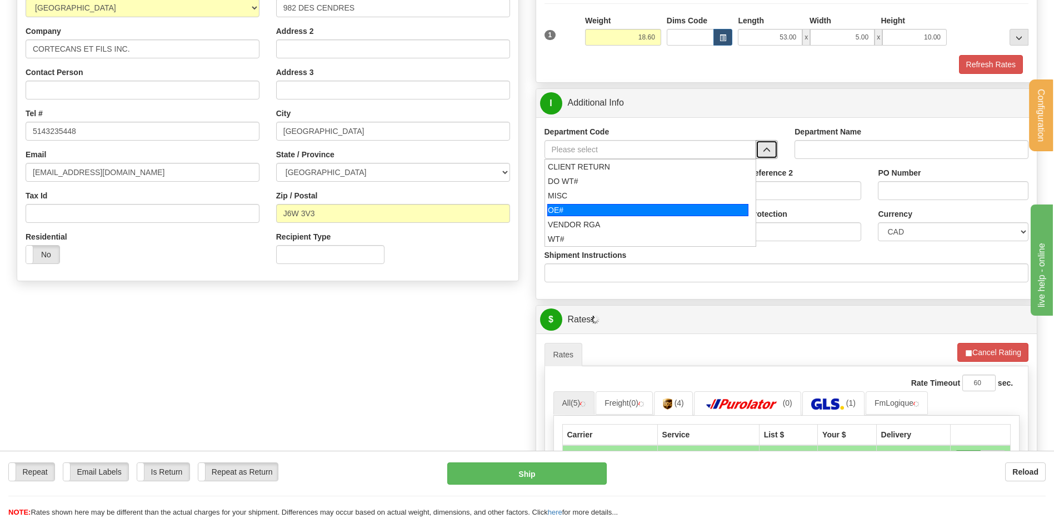
drag, startPoint x: 601, startPoint y: 204, endPoint x: 597, endPoint y: 201, distance: 5.9
click at [599, 204] on div "OE#" at bounding box center [647, 210] width 201 height 12
type input "OE#"
type input "ORDERS"
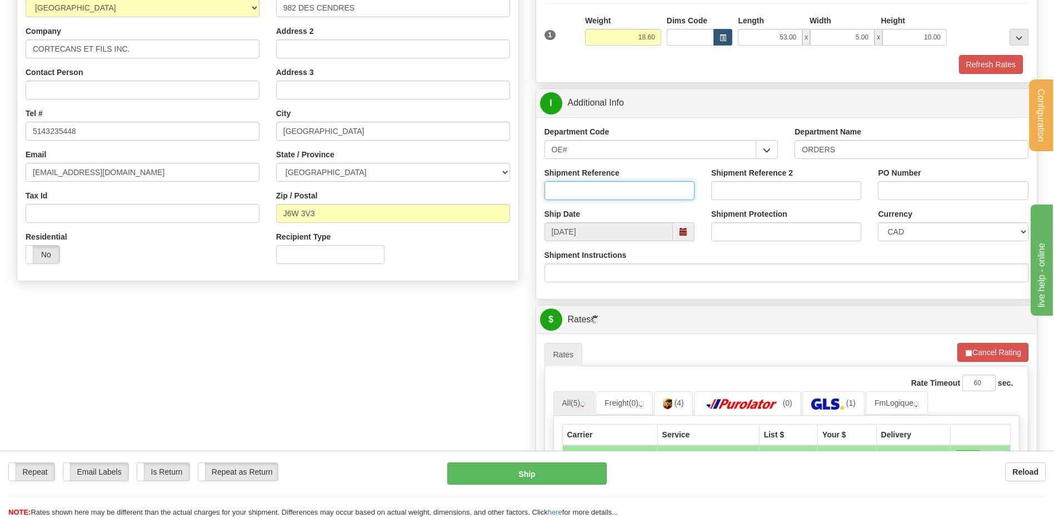
click at [595, 198] on input "Shipment Reference" at bounding box center [619, 190] width 150 height 19
type input "80005908-00"
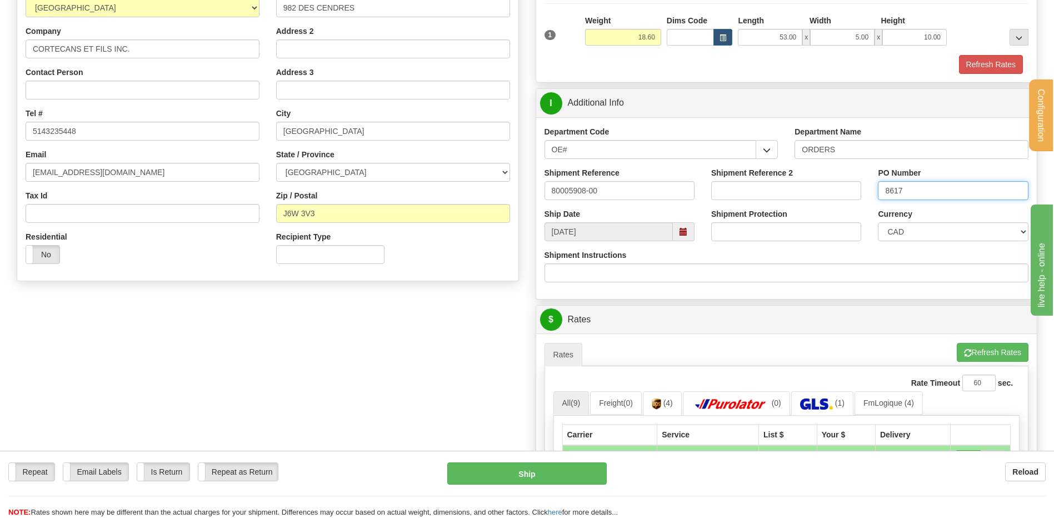
type input "8617"
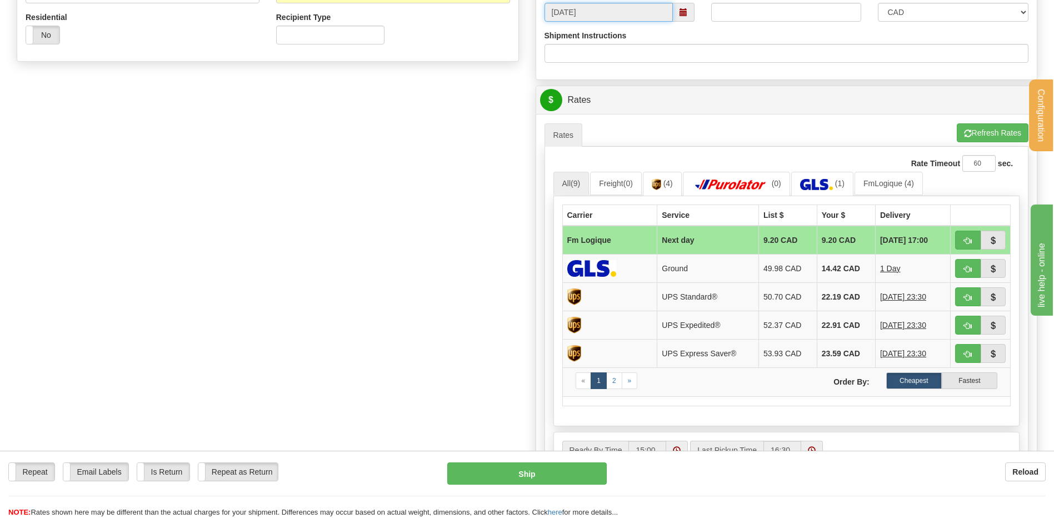
scroll to position [389, 0]
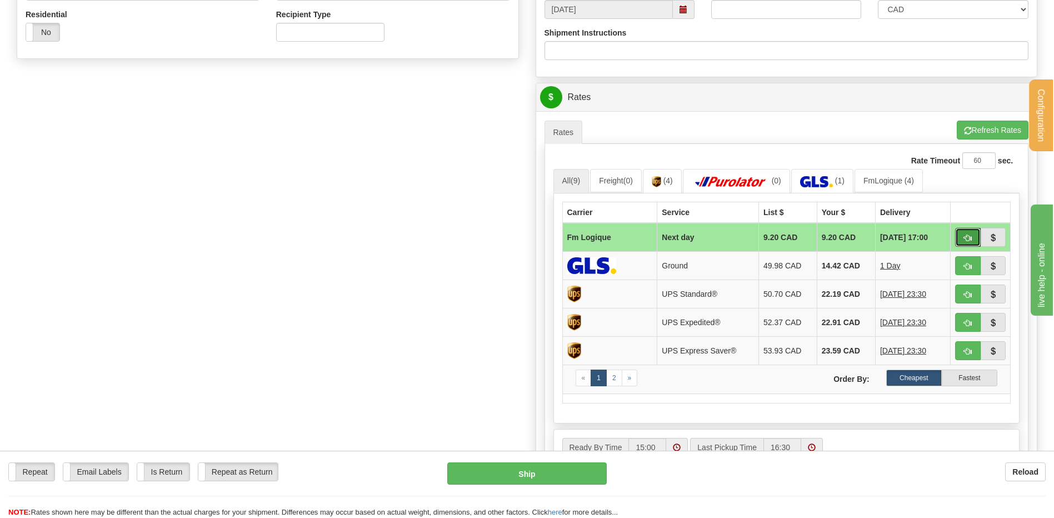
click at [966, 234] on span "button" at bounding box center [968, 237] width 8 height 7
type input "jour"
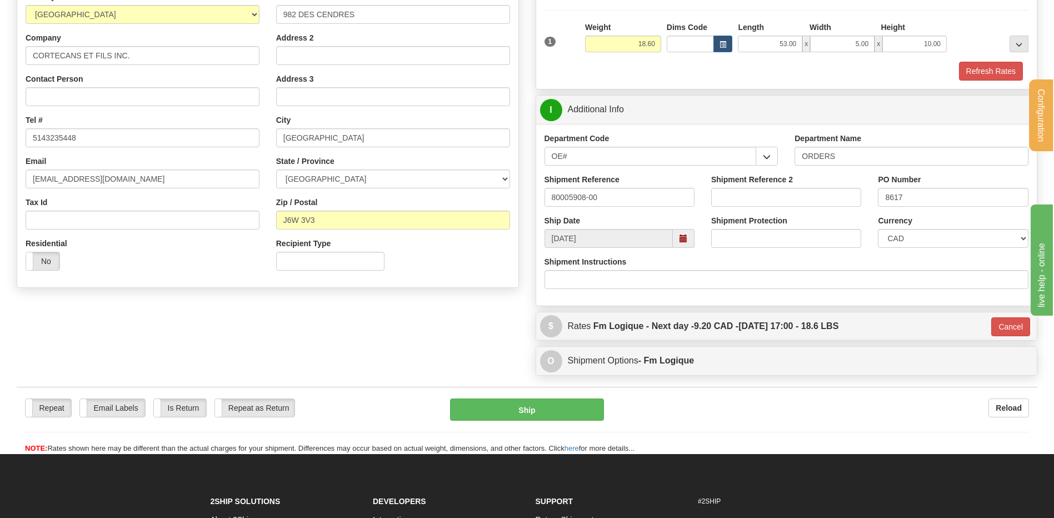
click at [861, 177] on div "Shipment Reference 2" at bounding box center [786, 194] width 167 height 41
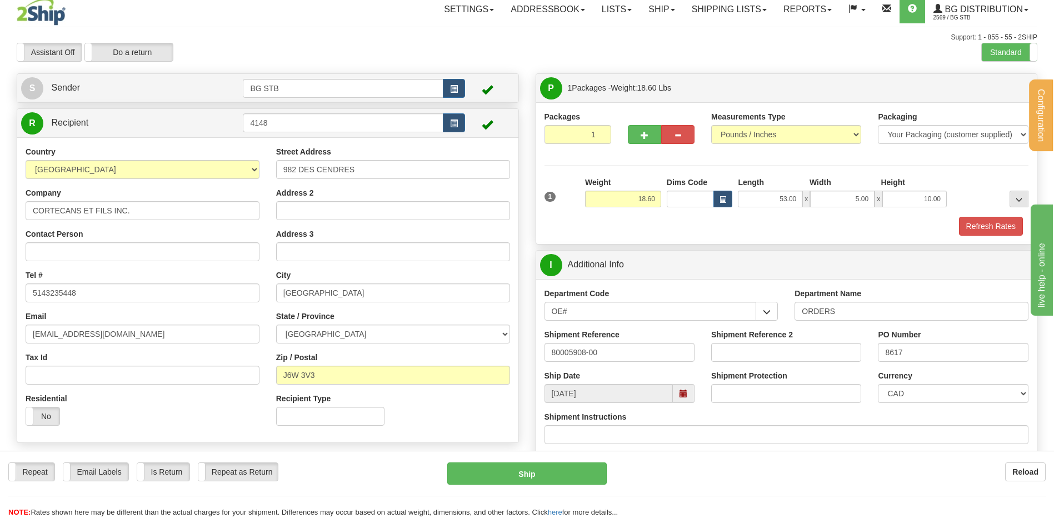
scroll to position [0, 0]
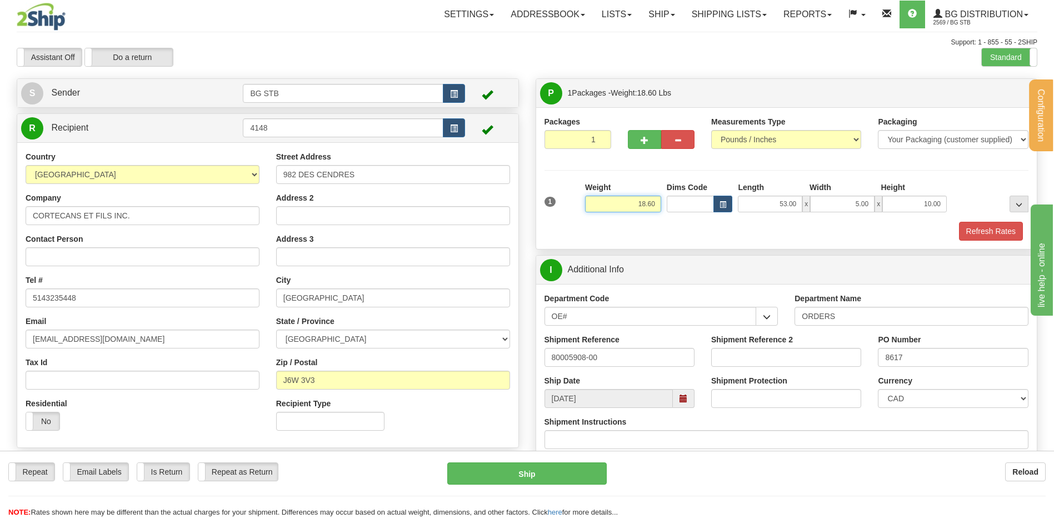
drag, startPoint x: 646, startPoint y: 202, endPoint x: 676, endPoint y: 196, distance: 30.6
click at [667, 196] on div "1 Weight 18.60 Dims Code x x" at bounding box center [787, 201] width 490 height 39
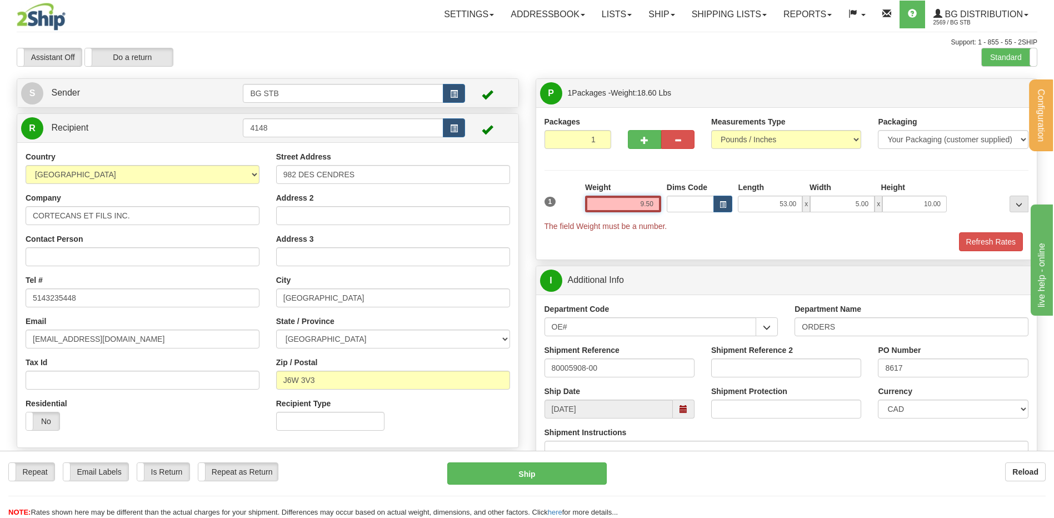
type input "9.50"
type input "jour"
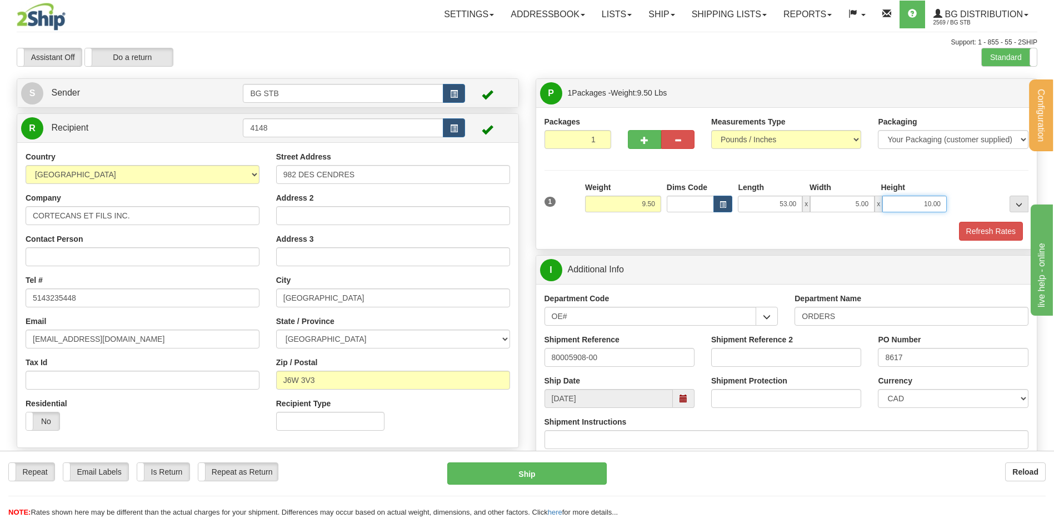
drag, startPoint x: 900, startPoint y: 204, endPoint x: 970, endPoint y: 197, distance: 69.8
click at [970, 197] on div "1 Weight 9.50 Dims Code x x" at bounding box center [787, 201] width 490 height 39
type input "5.00"
click at [638, 129] on div at bounding box center [661, 123] width 67 height 14
click at [661, 138] on button "button" at bounding box center [677, 139] width 33 height 19
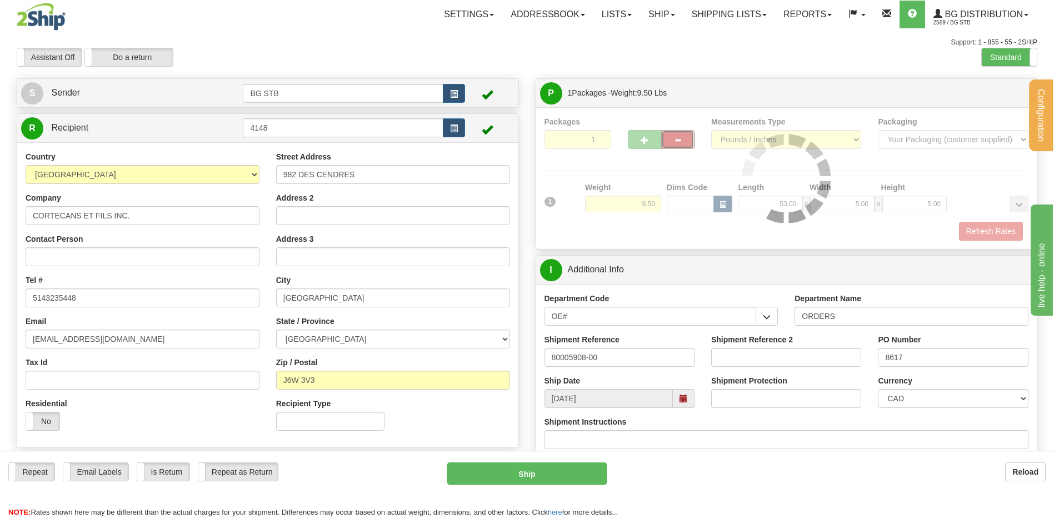
type input "jour"
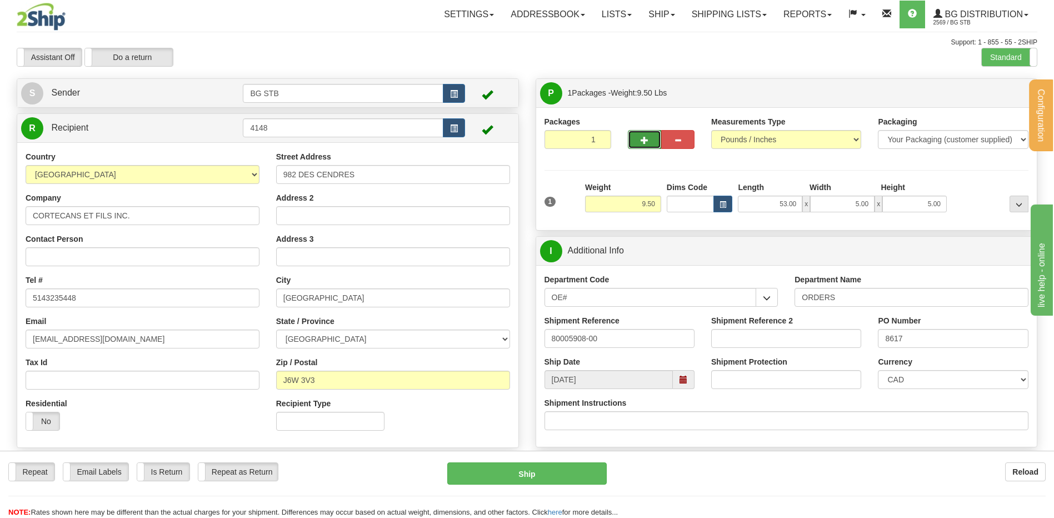
click at [647, 135] on button "button" at bounding box center [644, 139] width 33 height 19
type input "2"
click at [998, 91] on span "Package Level" at bounding box center [1005, 93] width 44 height 8
radio input "true"
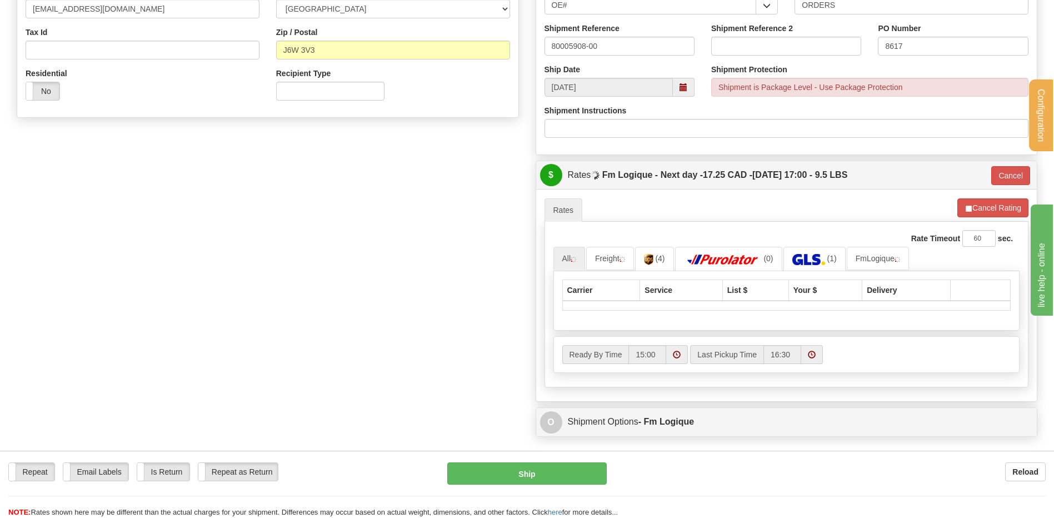
scroll to position [333, 0]
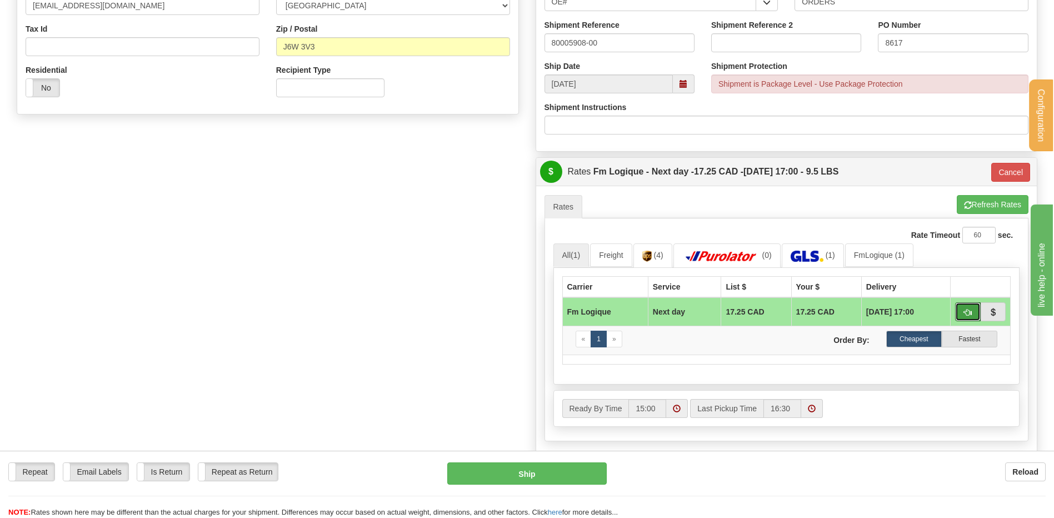
click at [964, 312] on span "button" at bounding box center [968, 312] width 8 height 7
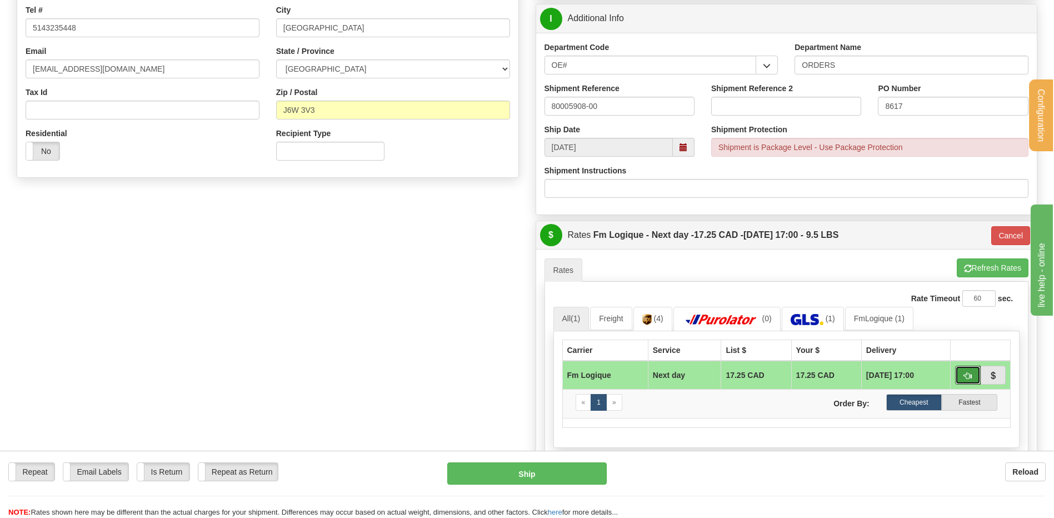
scroll to position [389, 0]
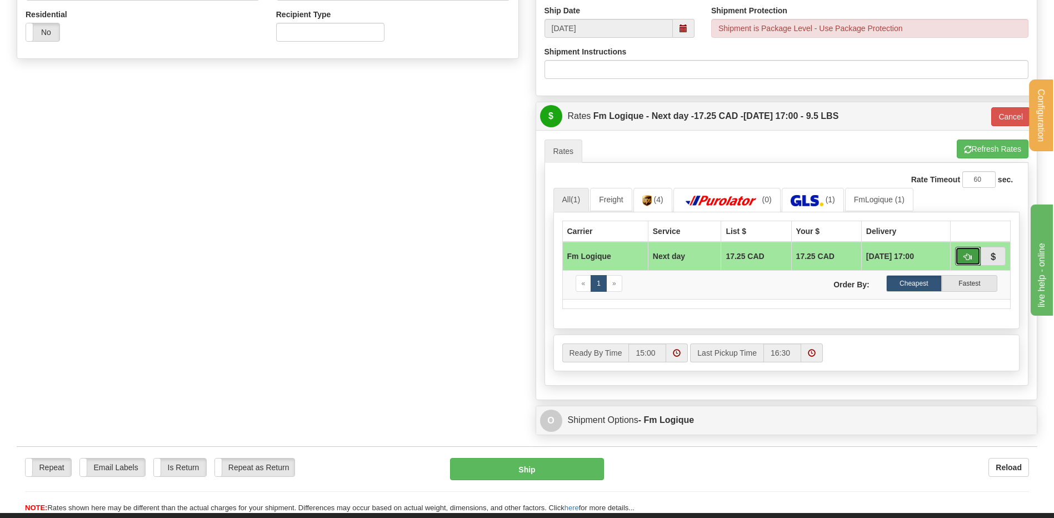
drag, startPoint x: 969, startPoint y: 257, endPoint x: 724, endPoint y: 336, distance: 257.8
click at [969, 257] on span "button" at bounding box center [968, 256] width 8 height 7
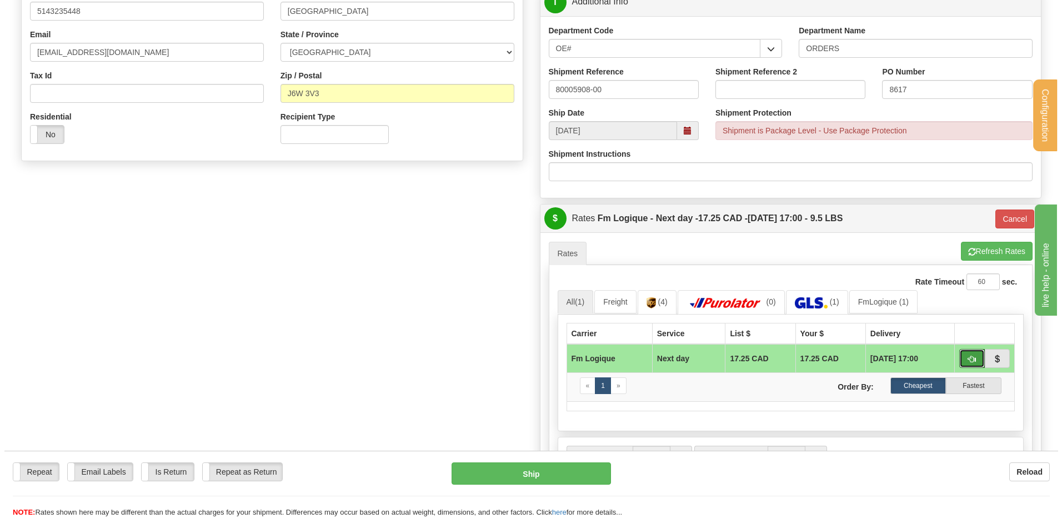
scroll to position [167, 0]
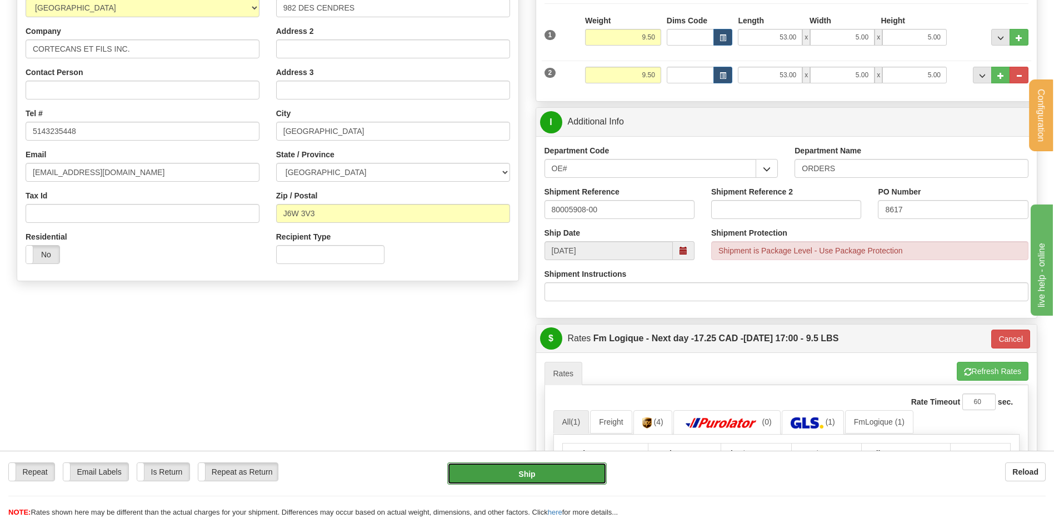
click at [520, 474] on button "Ship" at bounding box center [526, 473] width 159 height 22
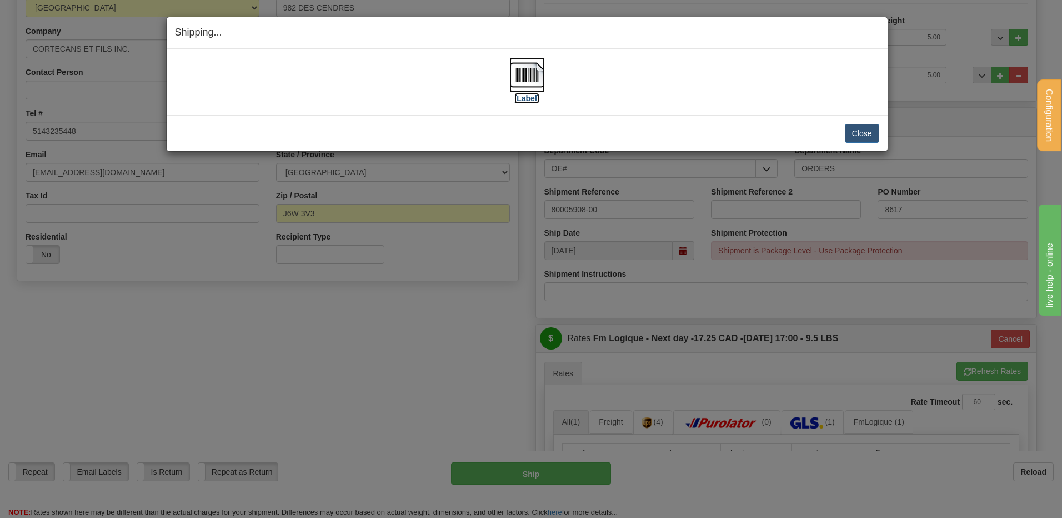
click at [532, 71] on img at bounding box center [527, 75] width 36 height 36
click at [540, 74] on img at bounding box center [527, 75] width 36 height 36
click at [873, 133] on button "Close" at bounding box center [862, 133] width 34 height 19
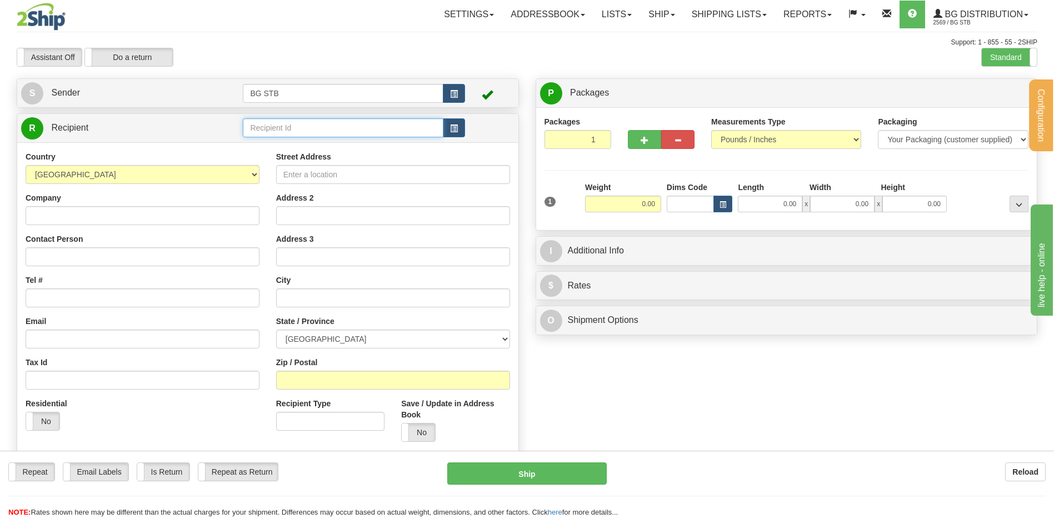
click at [272, 130] on input "text" at bounding box center [343, 127] width 200 height 19
type input "70146"
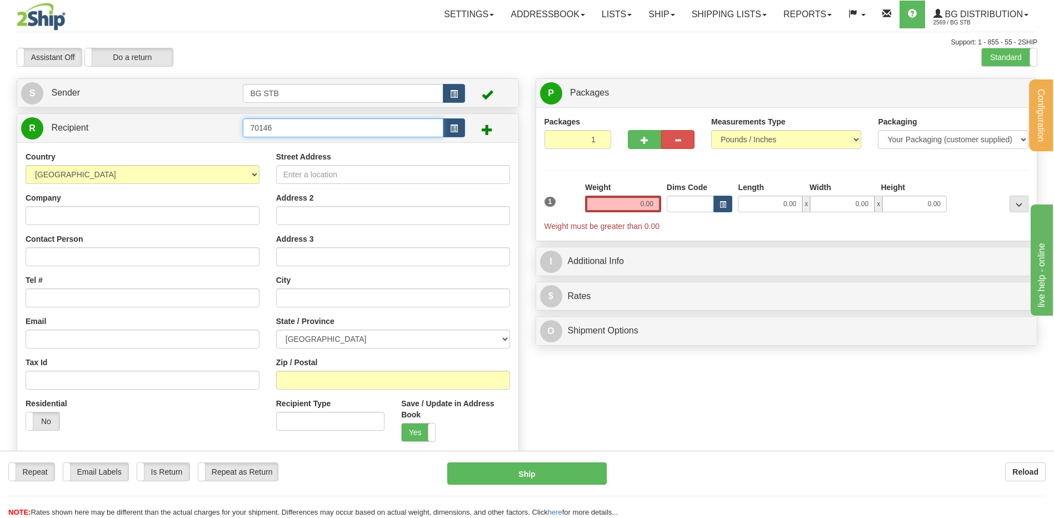
click at [269, 128] on input "70146" at bounding box center [343, 127] width 200 height 19
type input "7016"
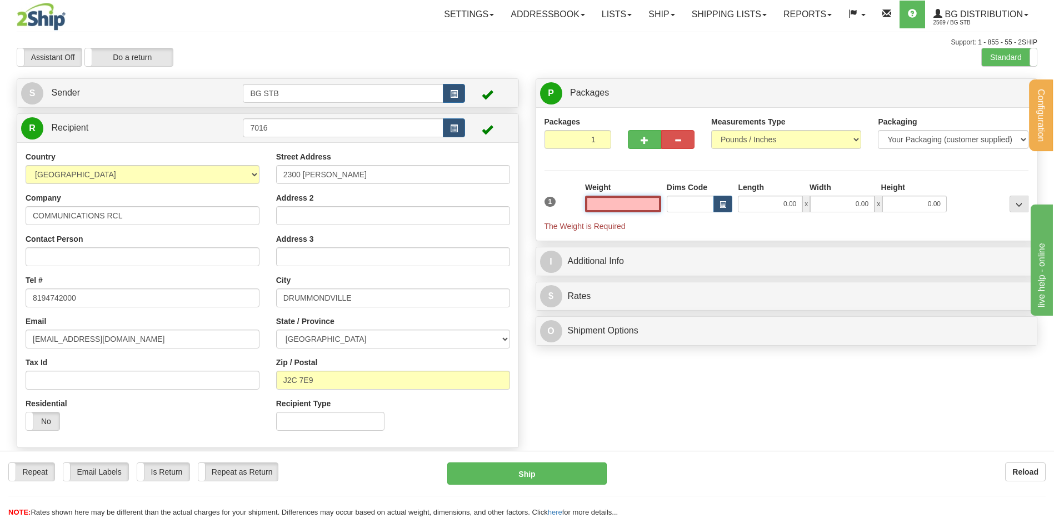
click at [599, 201] on input "text" at bounding box center [623, 204] width 76 height 17
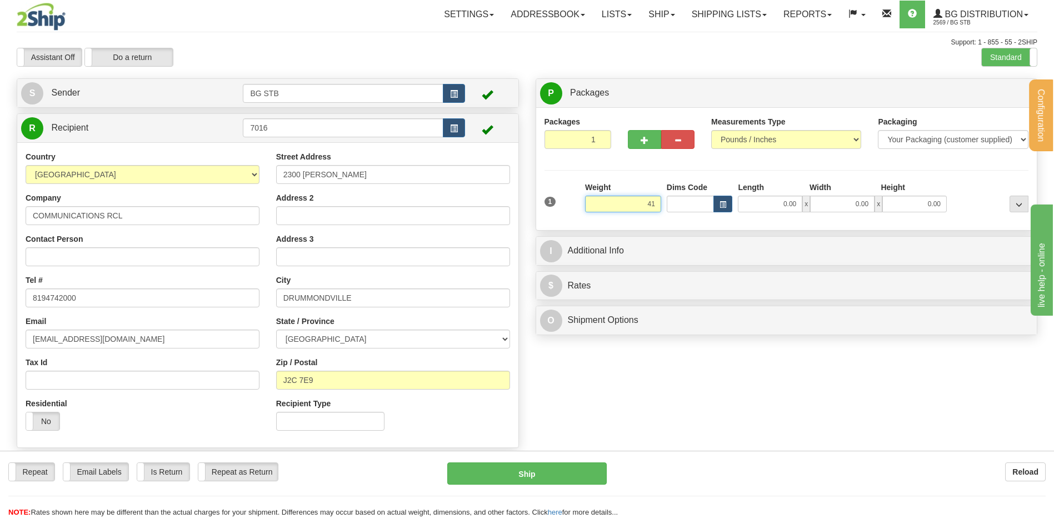
type input "4"
type input "11.45"
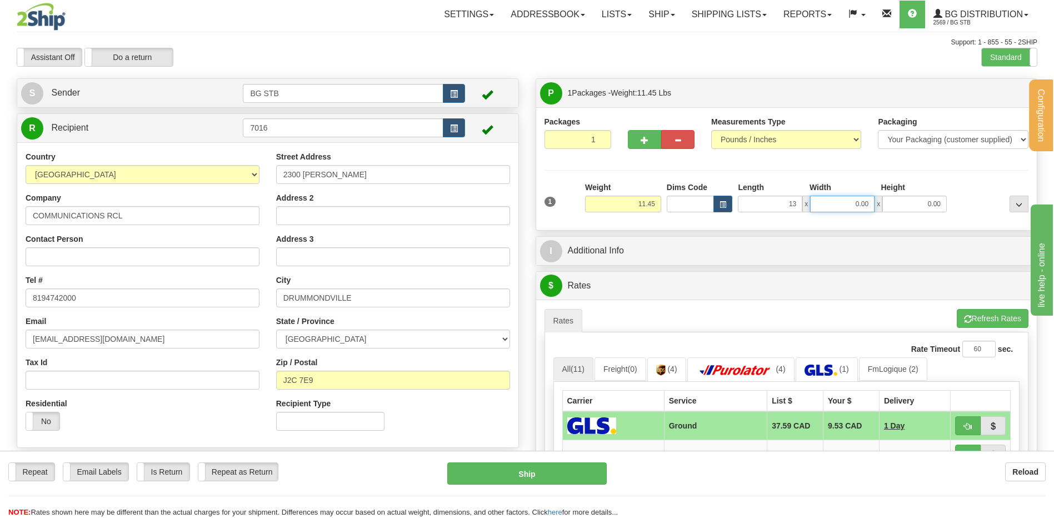
type input "13.00"
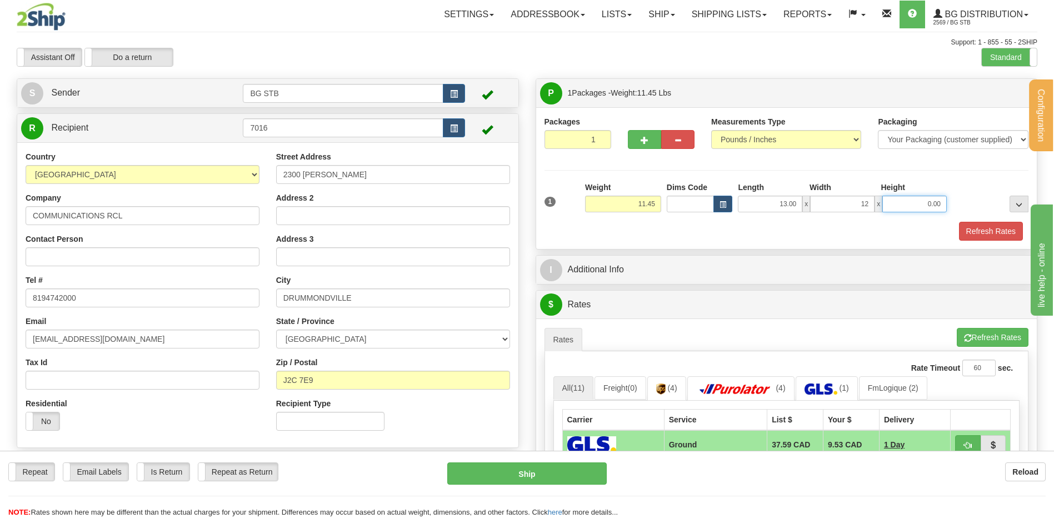
type input "12.00"
type input "58.00"
drag, startPoint x: 916, startPoint y: 201, endPoint x: 1061, endPoint y: 233, distance: 148.6
click at [992, 212] on div "1 Weight 11.45 Dims Code x x" at bounding box center [787, 201] width 490 height 39
type input "8.00"
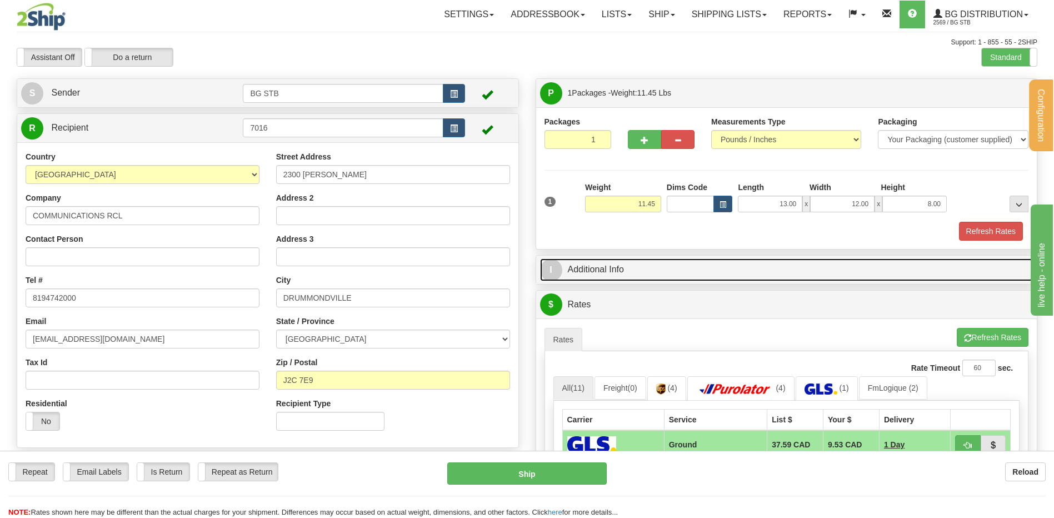
click at [725, 266] on link "I Additional Info" at bounding box center [786, 269] width 493 height 23
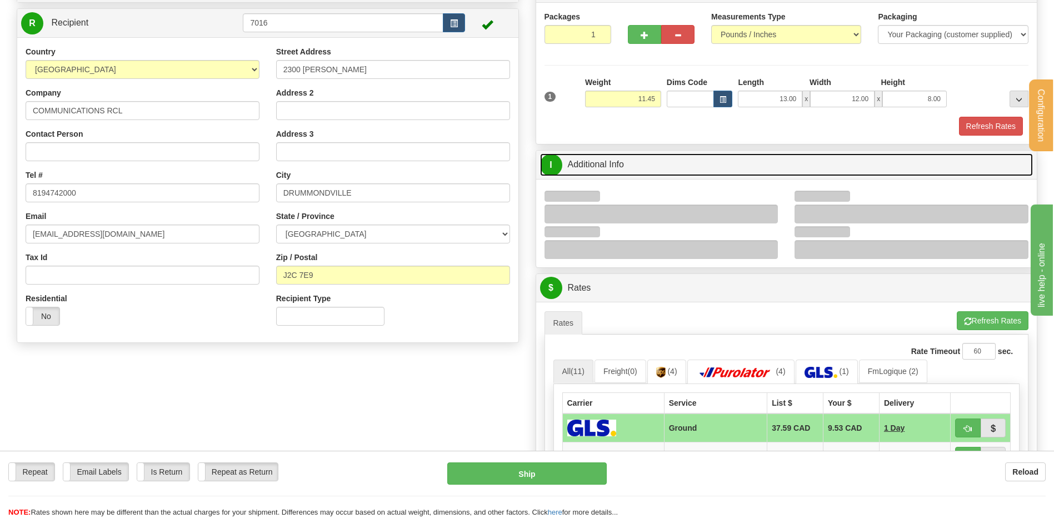
scroll to position [167, 0]
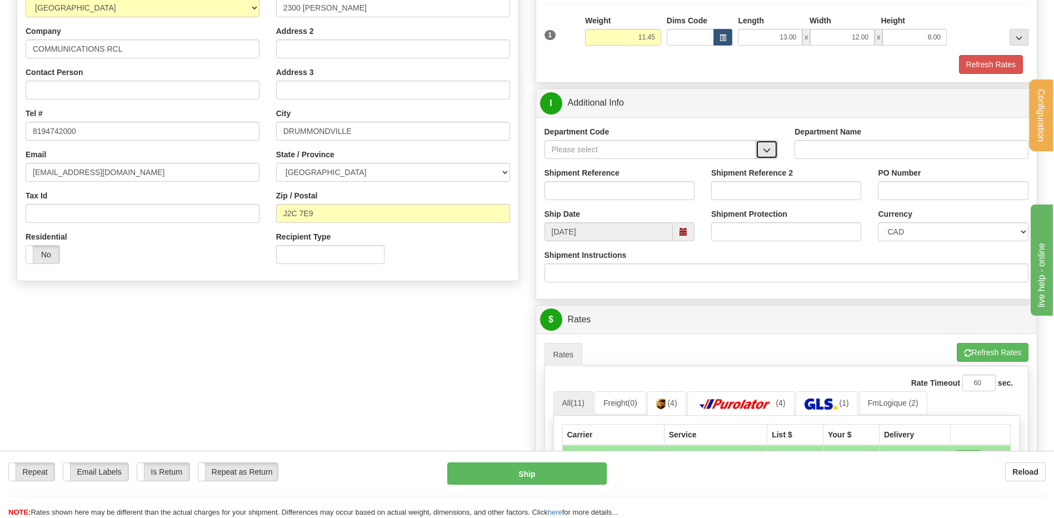
click at [767, 156] on button "button" at bounding box center [766, 149] width 22 height 19
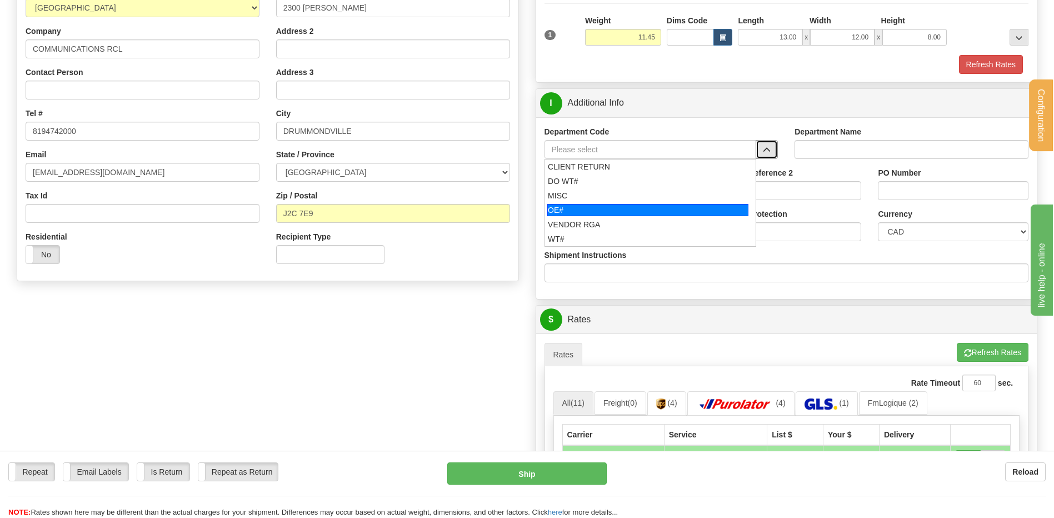
click at [616, 203] on li "OE#" at bounding box center [650, 210] width 211 height 14
type input "OE#"
type input "ORDERS"
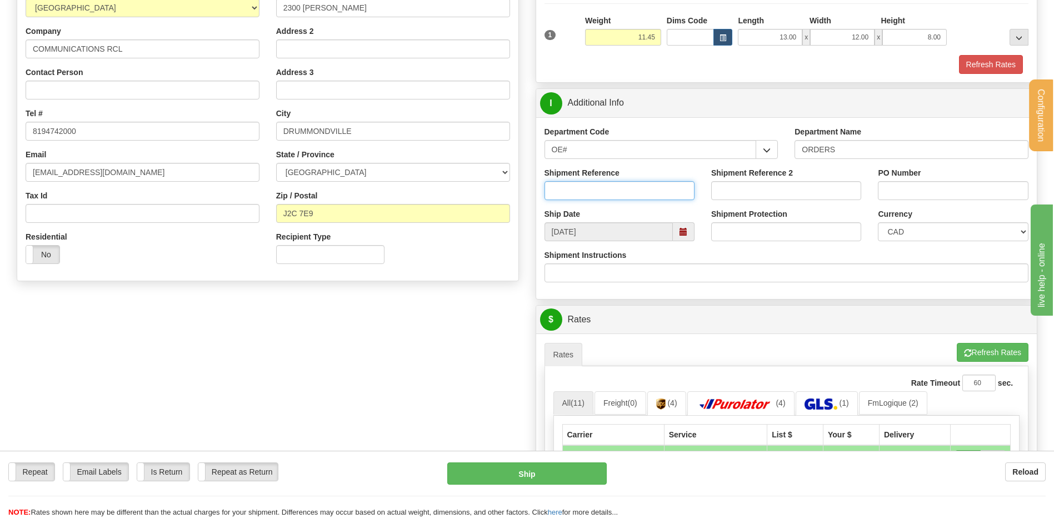
click at [610, 188] on input "Shipment Reference" at bounding box center [619, 190] width 150 height 19
type input "80005926-00"
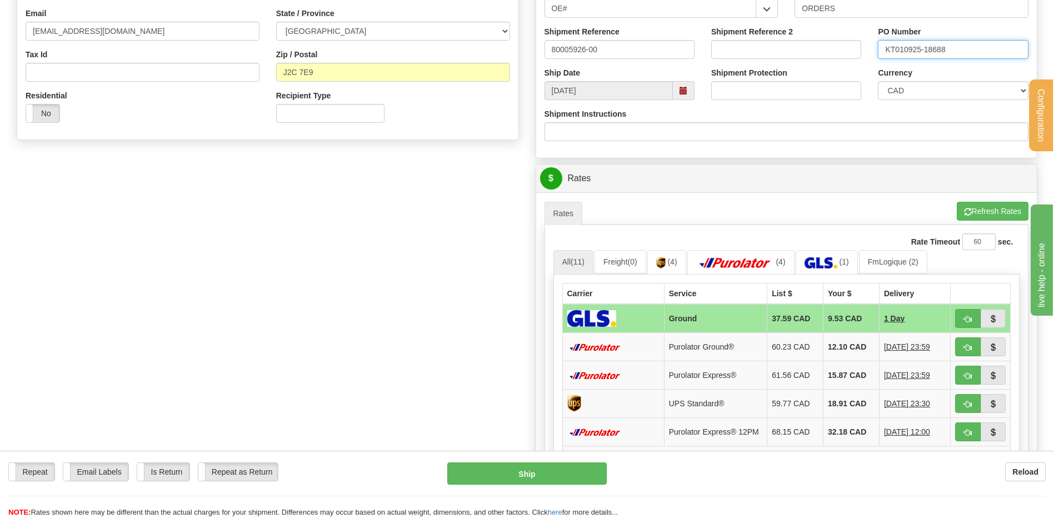
scroll to position [444, 0]
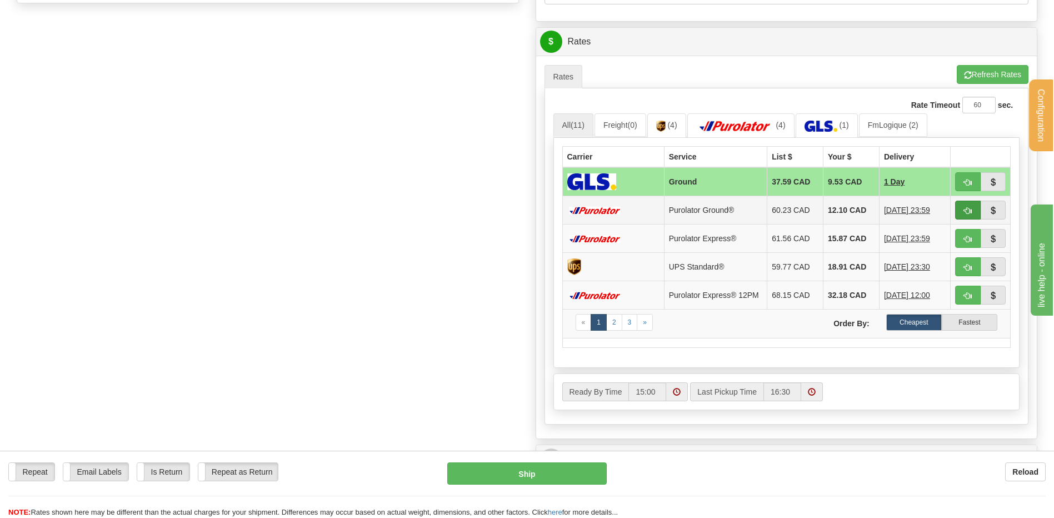
type input "KT010925-18688"
click at [962, 208] on button "button" at bounding box center [968, 210] width 26 height 19
type input "260"
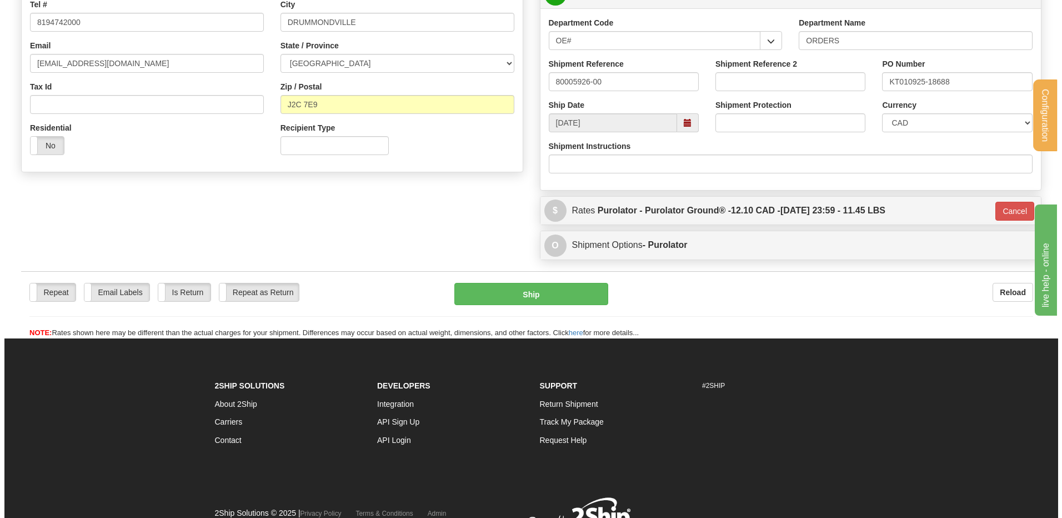
scroll to position [227, 0]
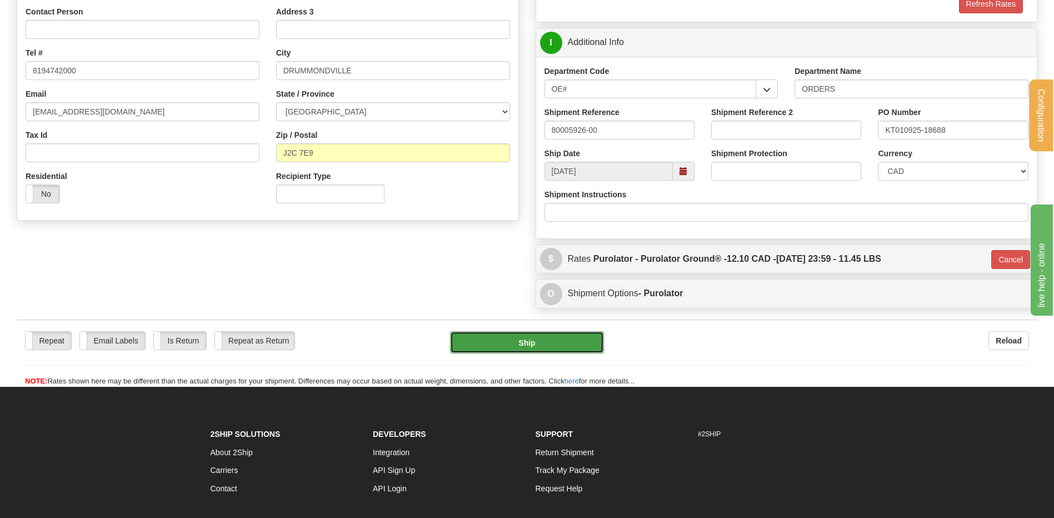
click at [499, 353] on button "Ship" at bounding box center [526, 342] width 153 height 22
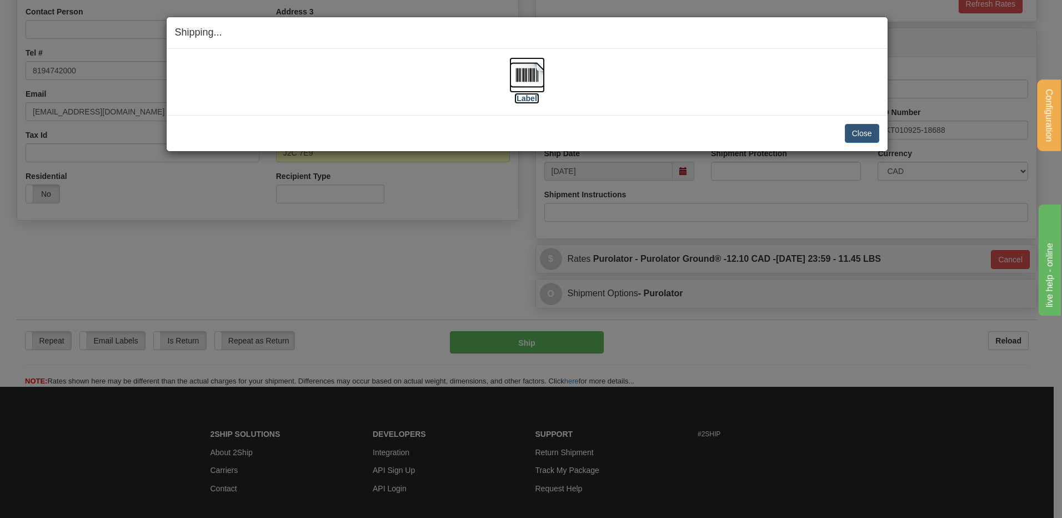
click at [520, 73] on img at bounding box center [527, 75] width 36 height 36
click at [857, 133] on button "Close" at bounding box center [862, 133] width 34 height 19
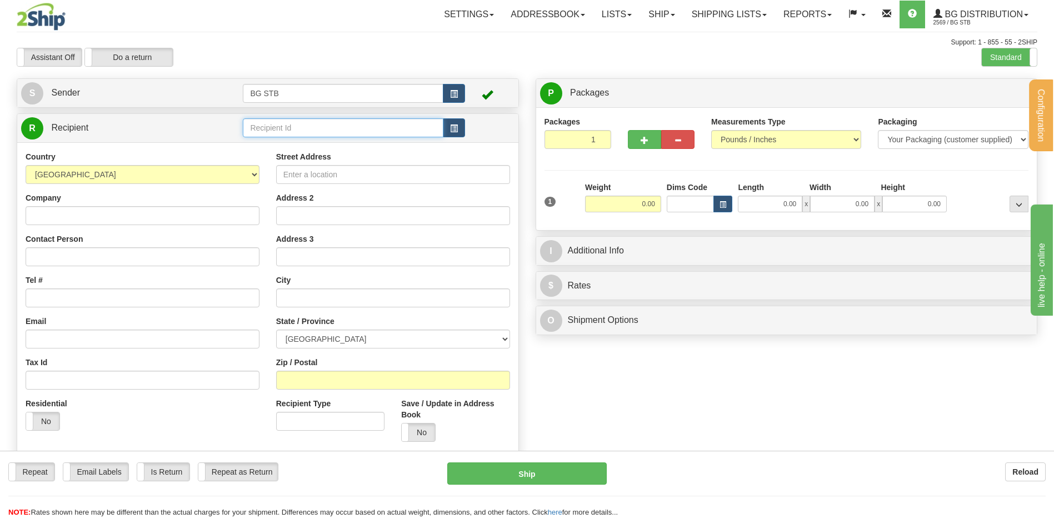
click at [367, 124] on input "text" at bounding box center [343, 127] width 200 height 19
type input "1245"
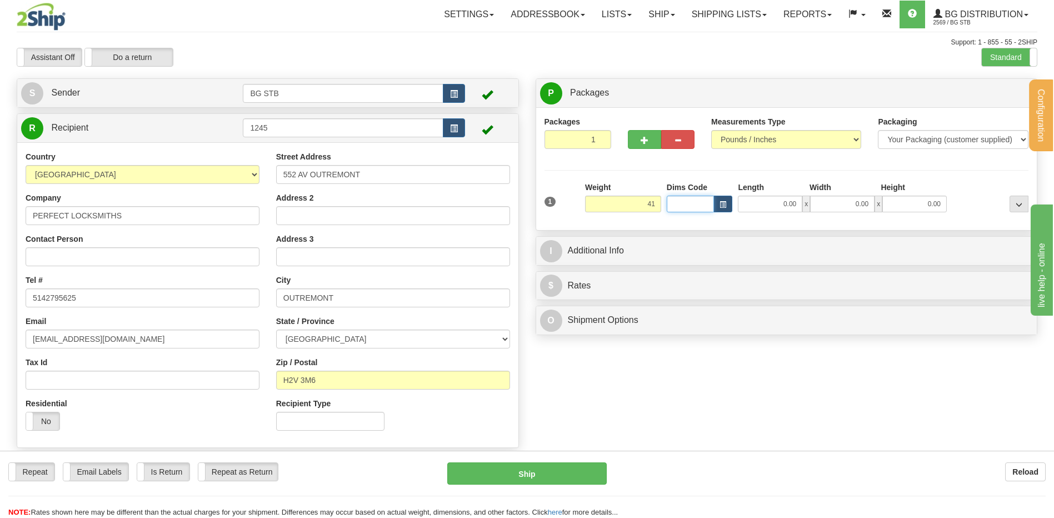
type input "41.00"
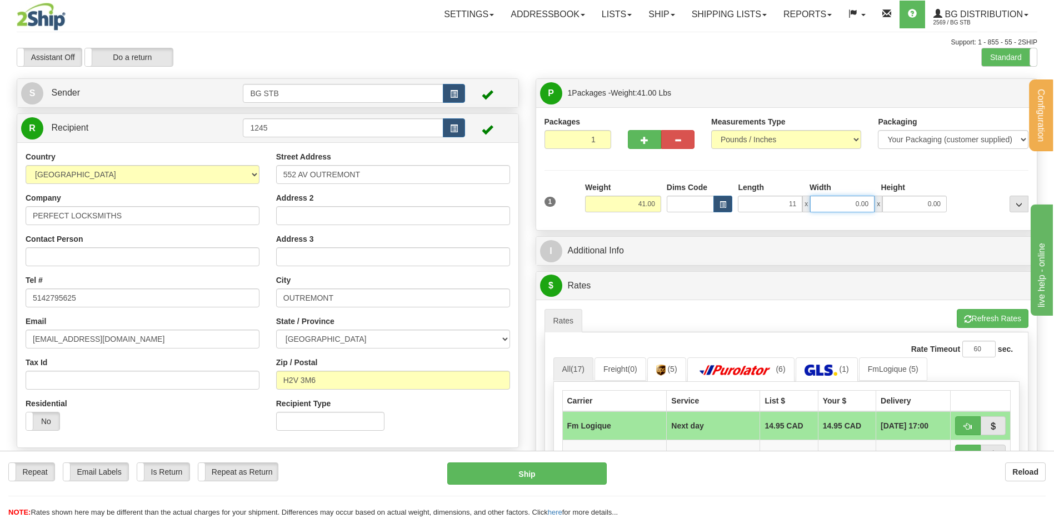
type input "11.00"
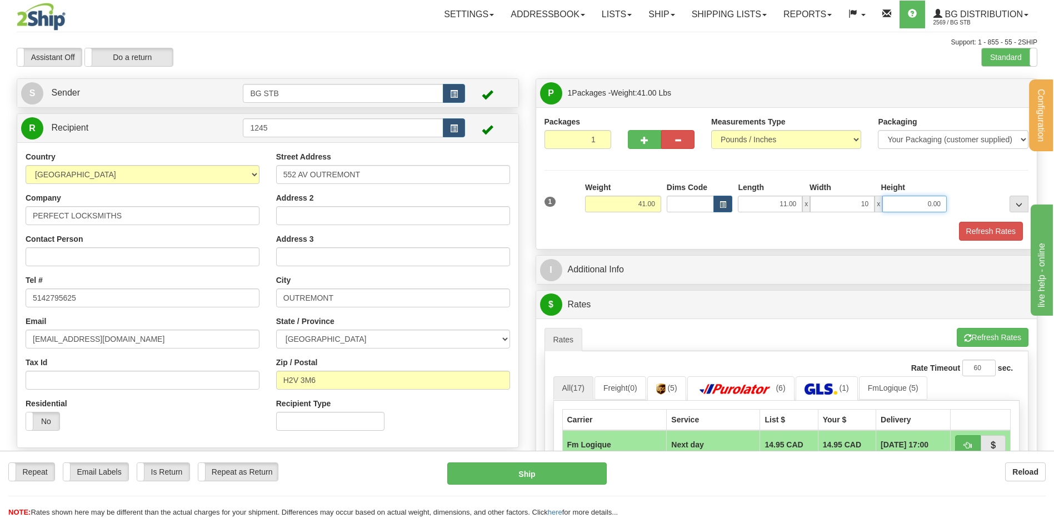
type input "10.00"
type input "14.00"
click at [651, 141] on button "button" at bounding box center [644, 139] width 33 height 19
type input "2"
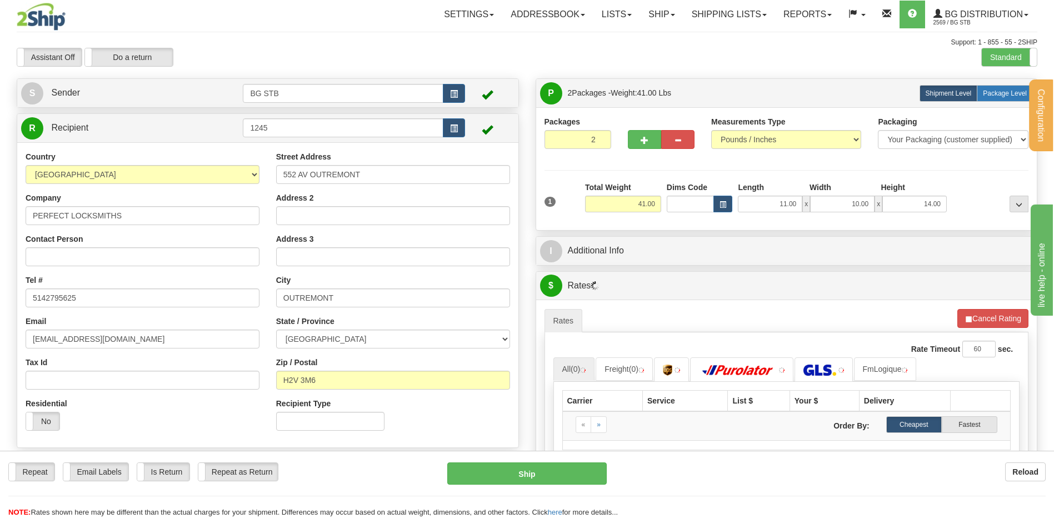
click at [979, 93] on label "Package Level Pack.." at bounding box center [1004, 93] width 56 height 17
radio input "true"
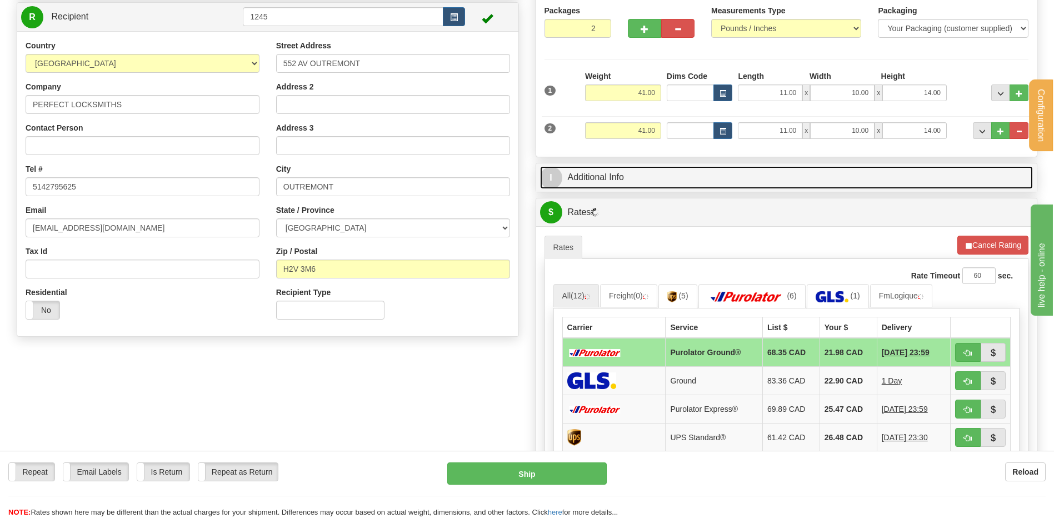
click at [610, 181] on link "I Additional Info" at bounding box center [786, 177] width 493 height 23
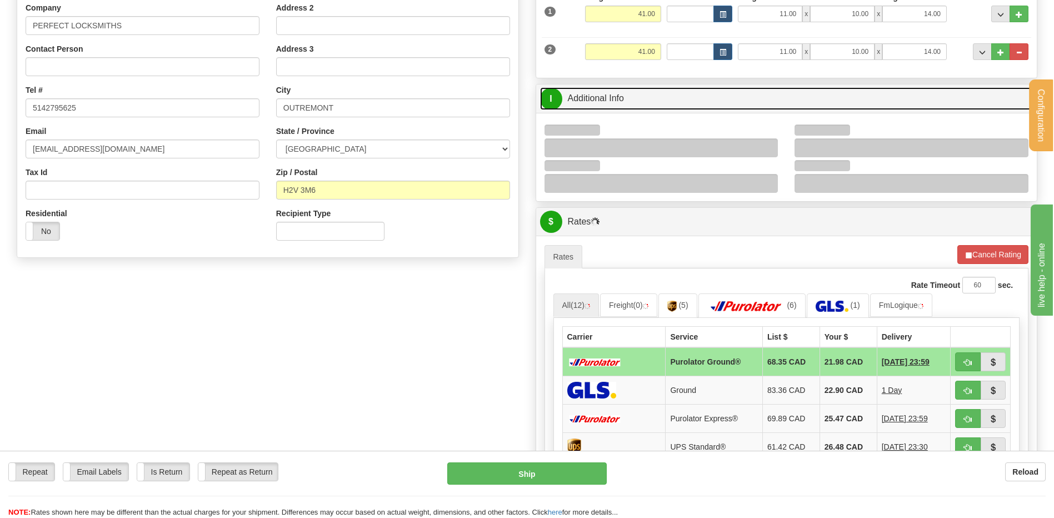
scroll to position [278, 0]
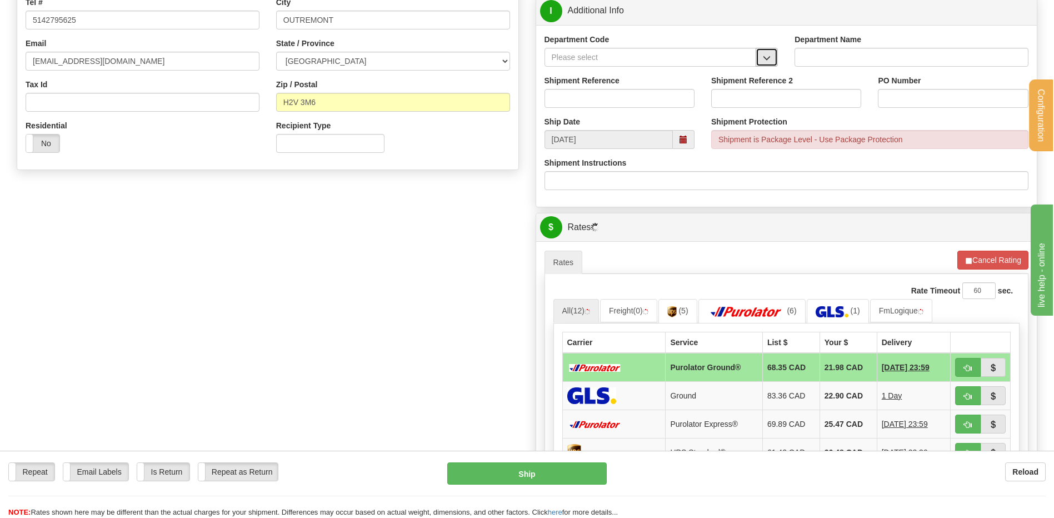
click at [761, 62] on button "button" at bounding box center [766, 57] width 22 height 19
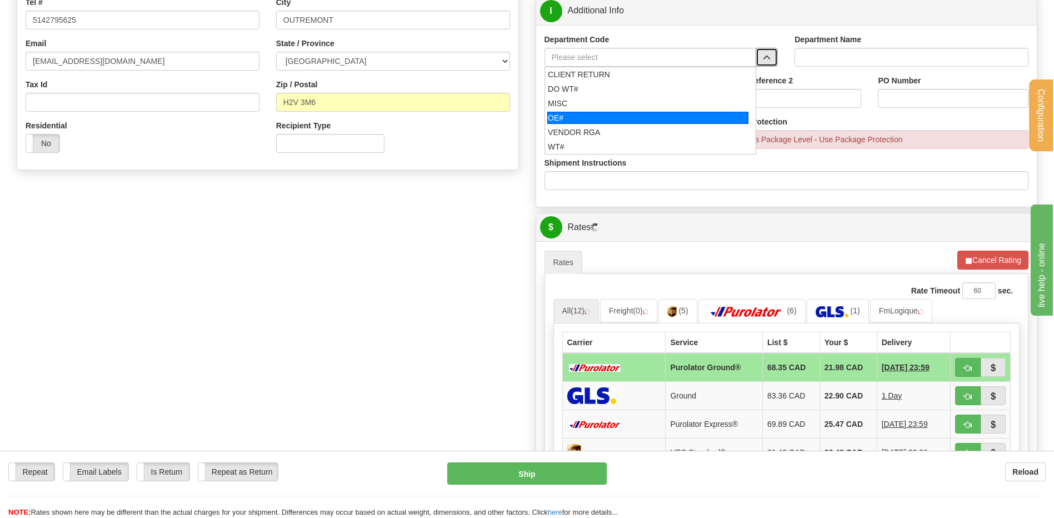
drag, startPoint x: 614, startPoint y: 119, endPoint x: 604, endPoint y: 103, distance: 19.7
click at [612, 118] on div "OE#" at bounding box center [647, 118] width 201 height 12
type input "OE#"
type input "ORDERS"
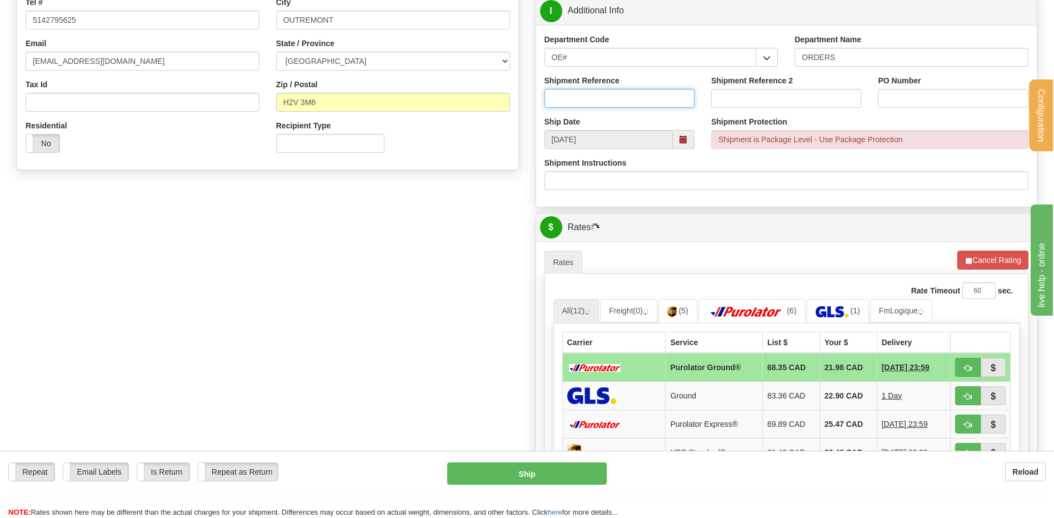
click at [603, 102] on input "Shipment Reference" at bounding box center [619, 98] width 150 height 19
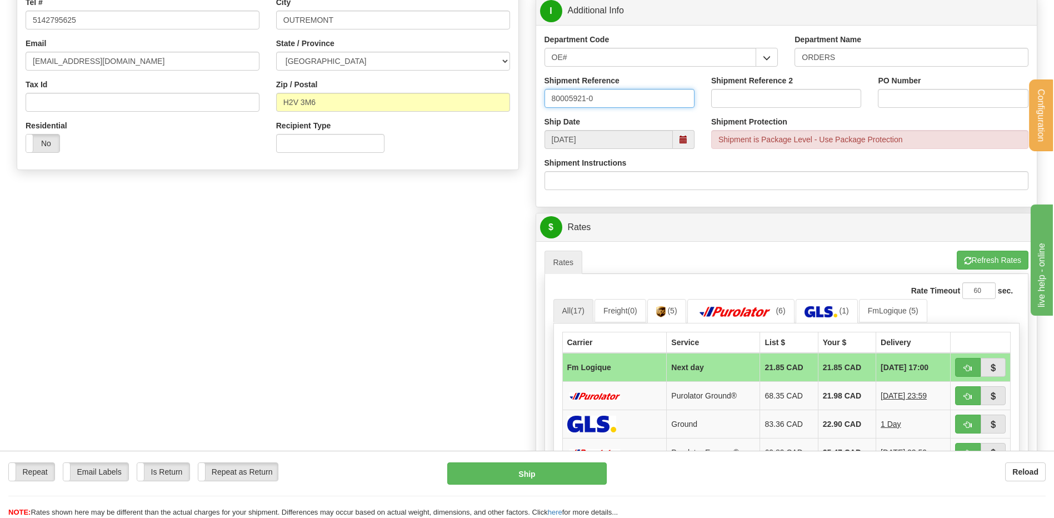
click at [602, 101] on input "80005921-0" at bounding box center [619, 98] width 150 height 19
type input "80005921-00"
type input "m"
click at [935, 99] on input "MOTTY 11/096/25" at bounding box center [953, 98] width 150 height 19
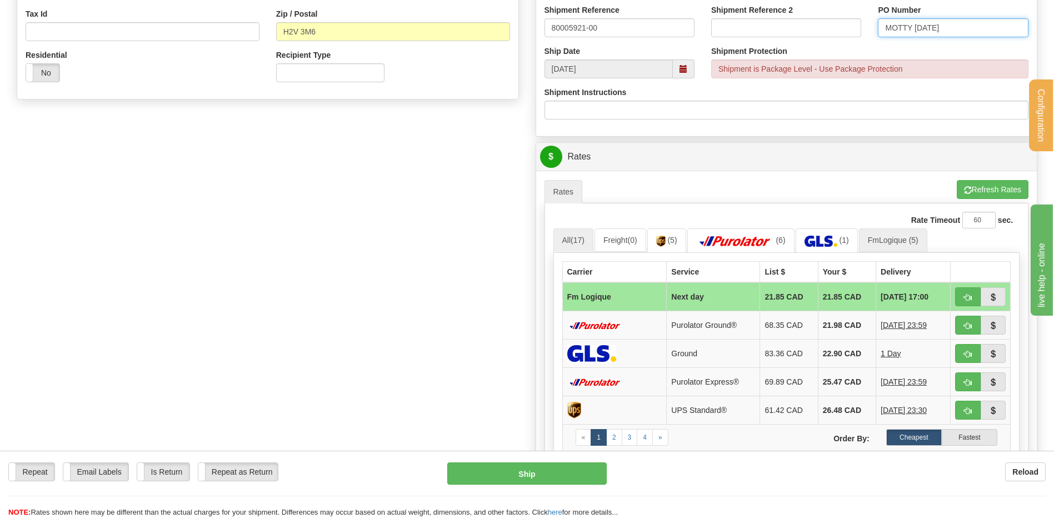
scroll to position [389, 0]
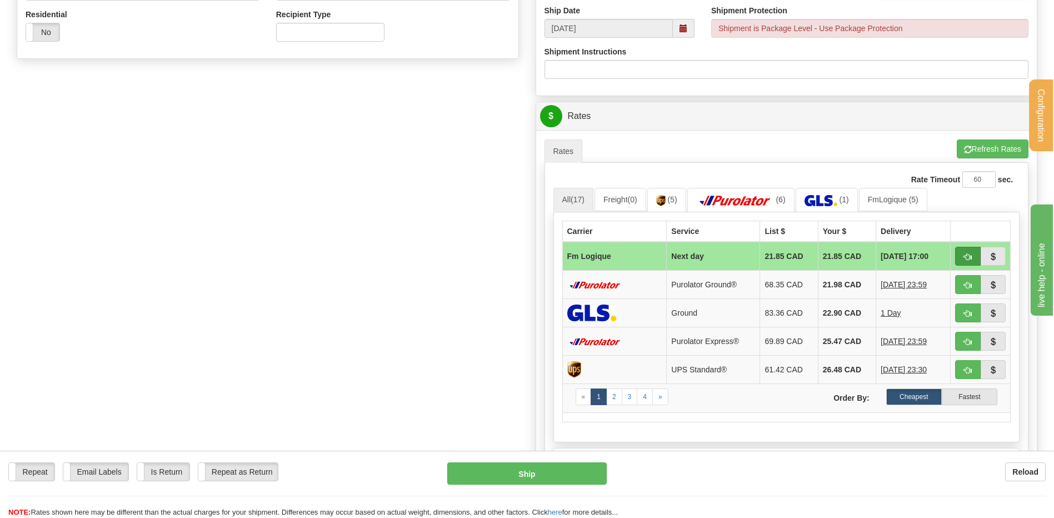
type input "MOTTY 11/09/25"
drag, startPoint x: 967, startPoint y: 257, endPoint x: 908, endPoint y: 250, distance: 59.3
click at [967, 258] on span "button" at bounding box center [968, 256] width 8 height 7
type input "jour"
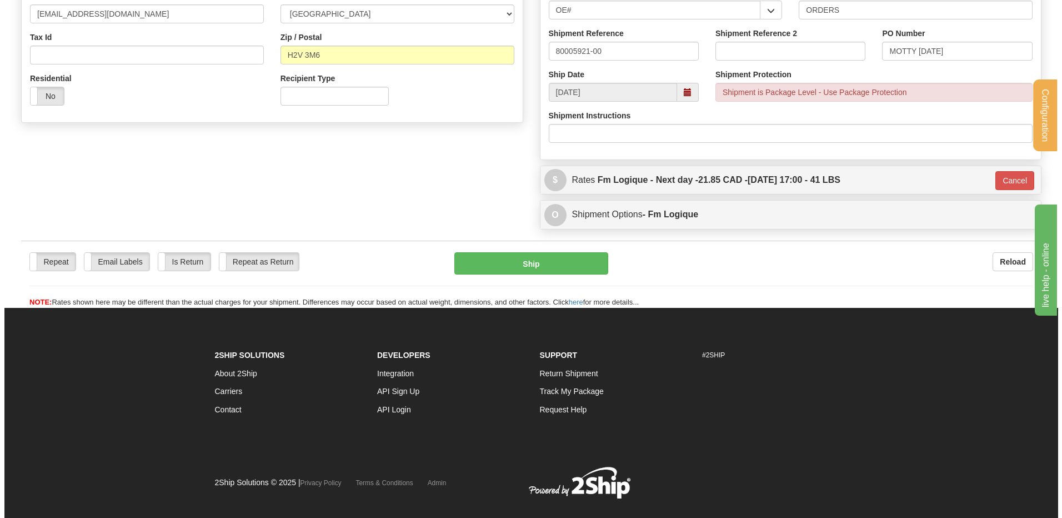
scroll to position [212, 0]
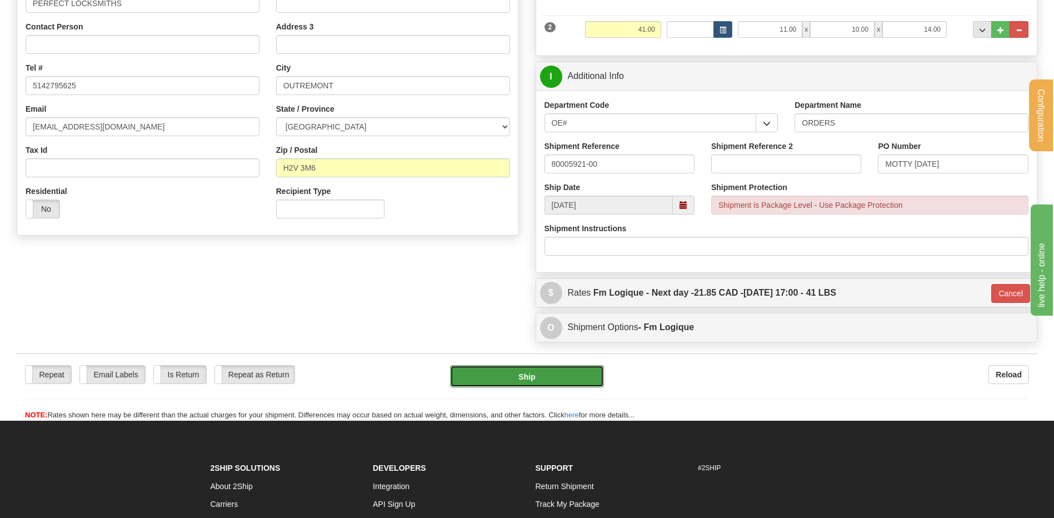
click at [480, 370] on button "Ship" at bounding box center [526, 376] width 153 height 22
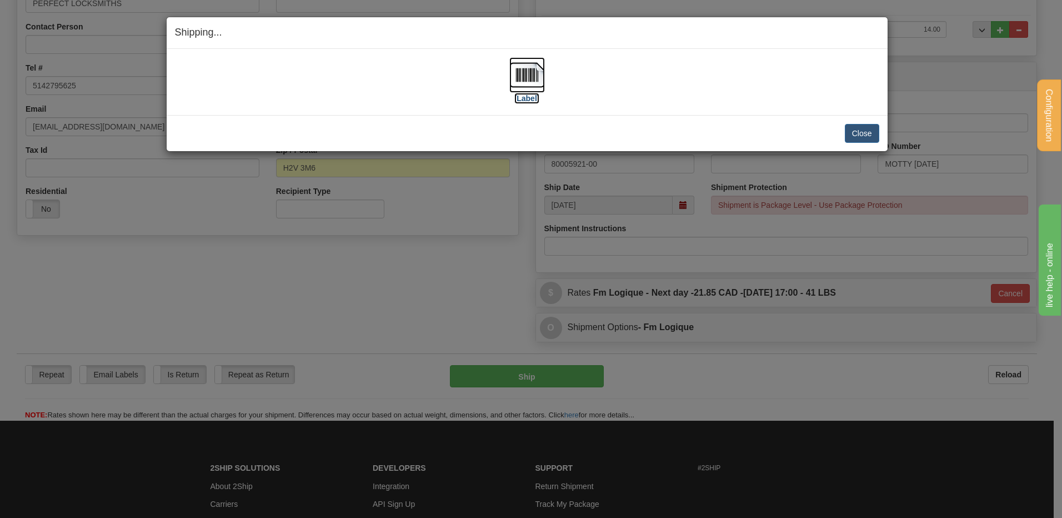
click at [533, 86] on img at bounding box center [527, 75] width 36 height 36
click at [854, 128] on button "Close" at bounding box center [862, 133] width 34 height 19
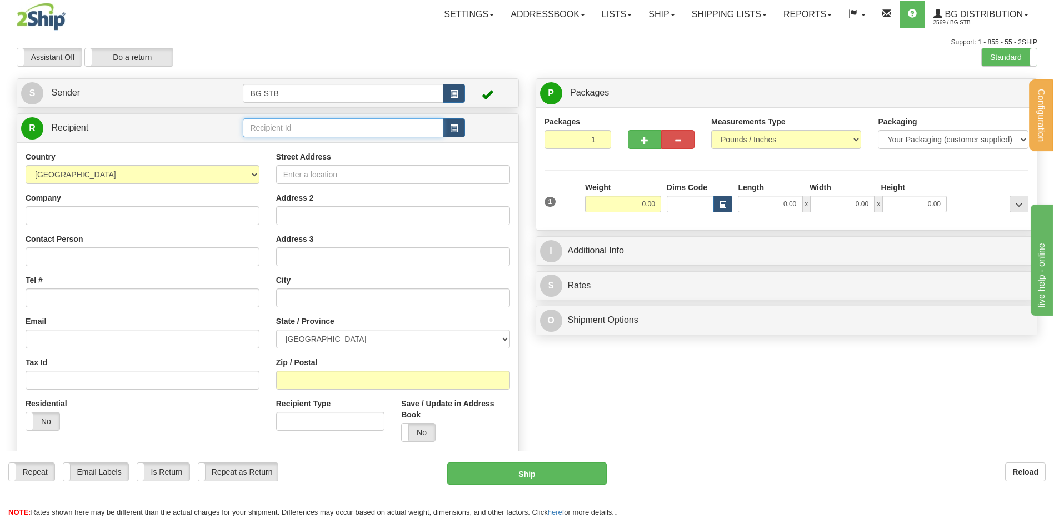
click at [294, 124] on input "text" at bounding box center [343, 127] width 200 height 19
type input "7172"
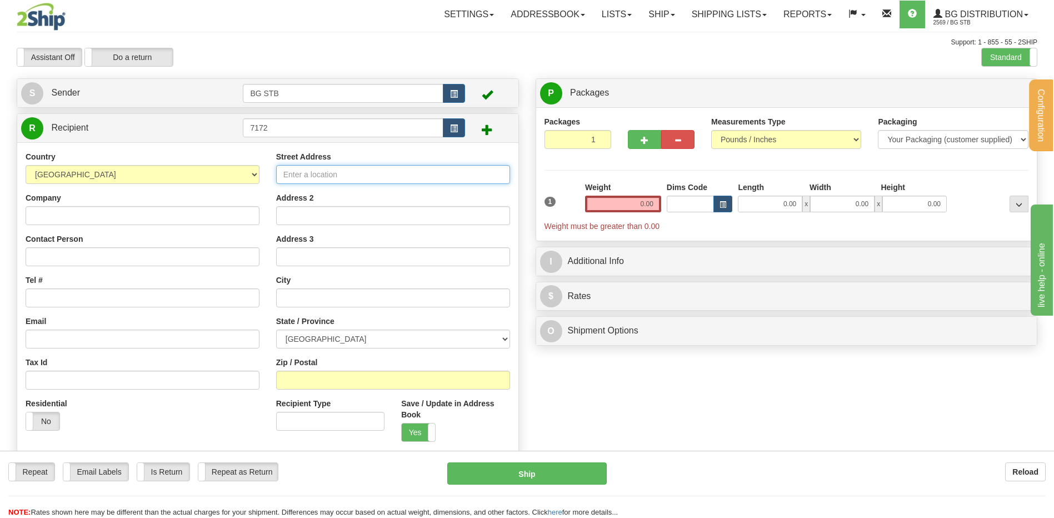
click at [313, 173] on input "Street Address" at bounding box center [393, 174] width 234 height 19
click at [523, 8] on link "Addressbook" at bounding box center [547, 15] width 91 height 28
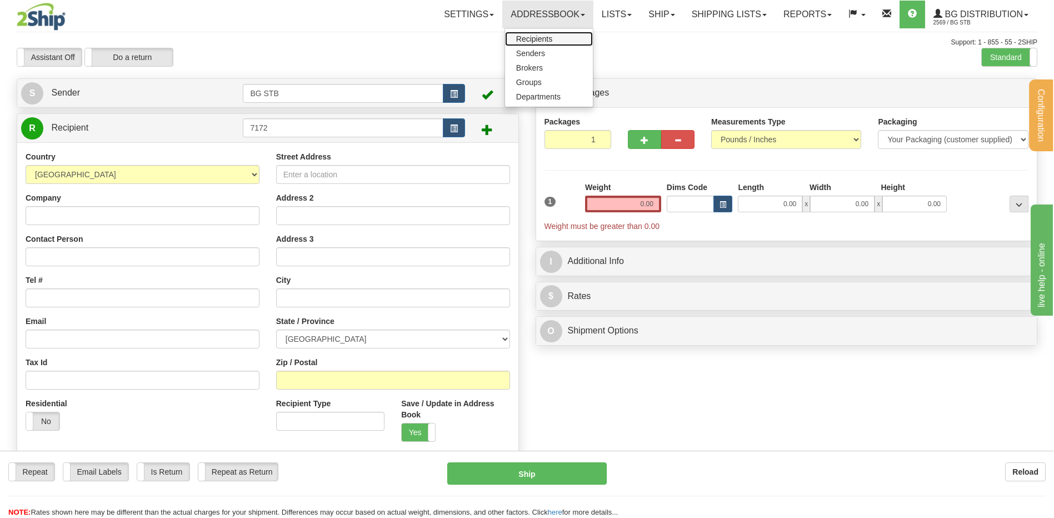
click at [518, 38] on span "Recipients" at bounding box center [534, 38] width 36 height 9
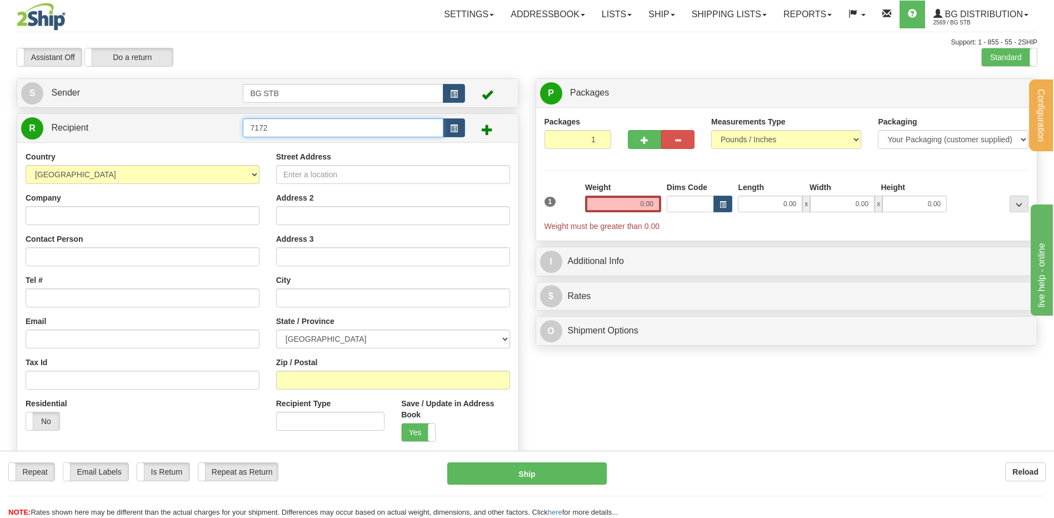
click at [299, 130] on input "7172" at bounding box center [343, 127] width 200 height 19
click at [311, 165] on input "Street Address" at bounding box center [393, 174] width 234 height 19
type input "13250 BOUL."
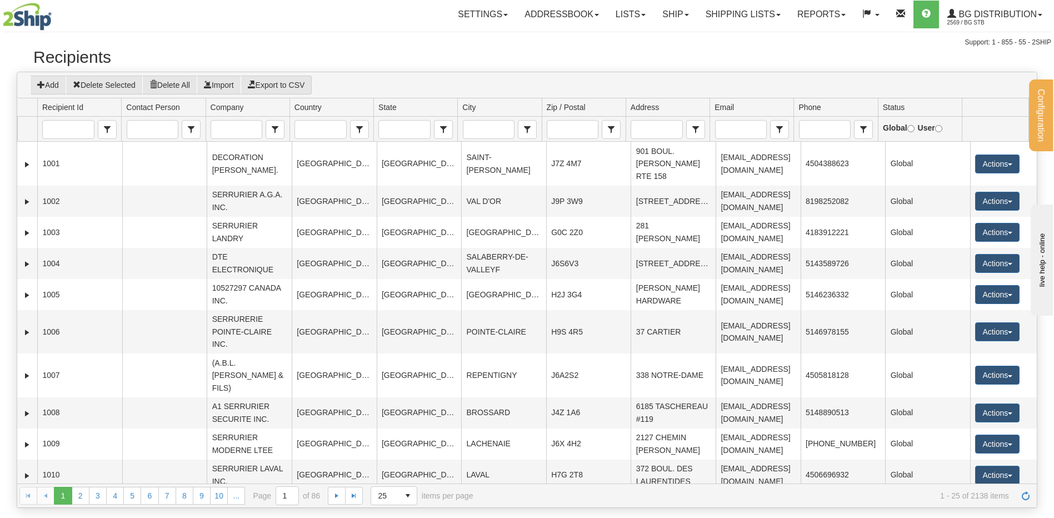
scroll to position [56, 0]
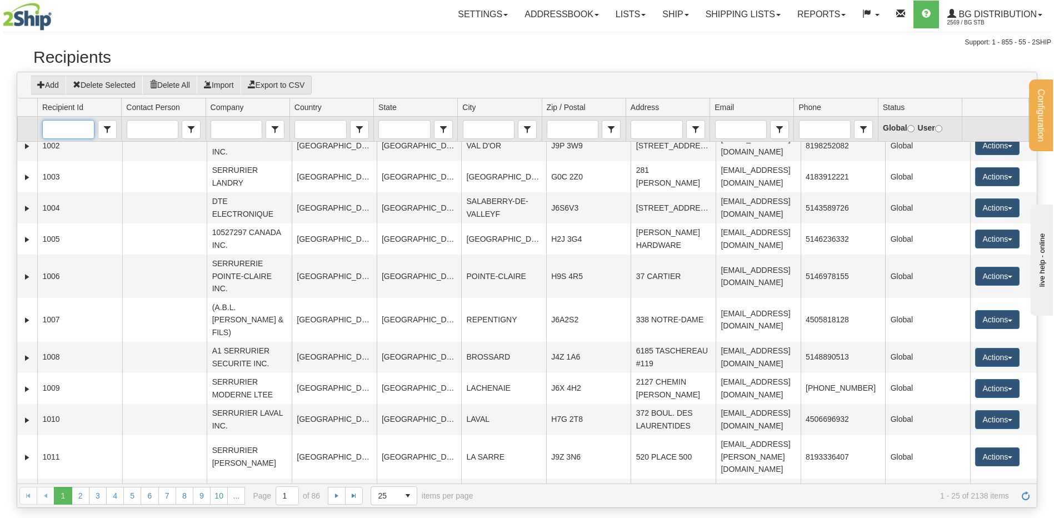
click at [60, 124] on input "Recipient Id" at bounding box center [68, 130] width 51 height 18
type input "7172"
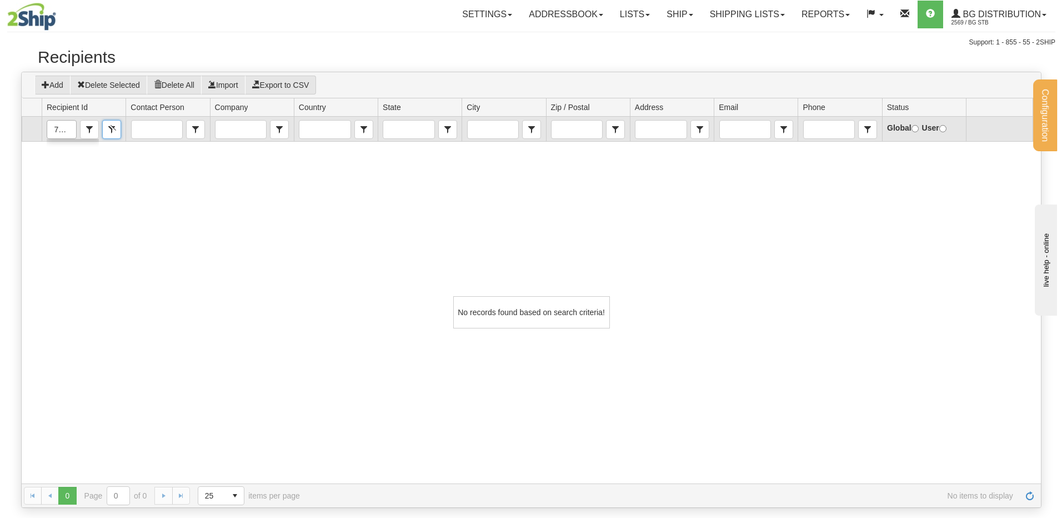
scroll to position [0, 0]
click at [63, 130] on input "7172" at bounding box center [57, 130] width 28 height 18
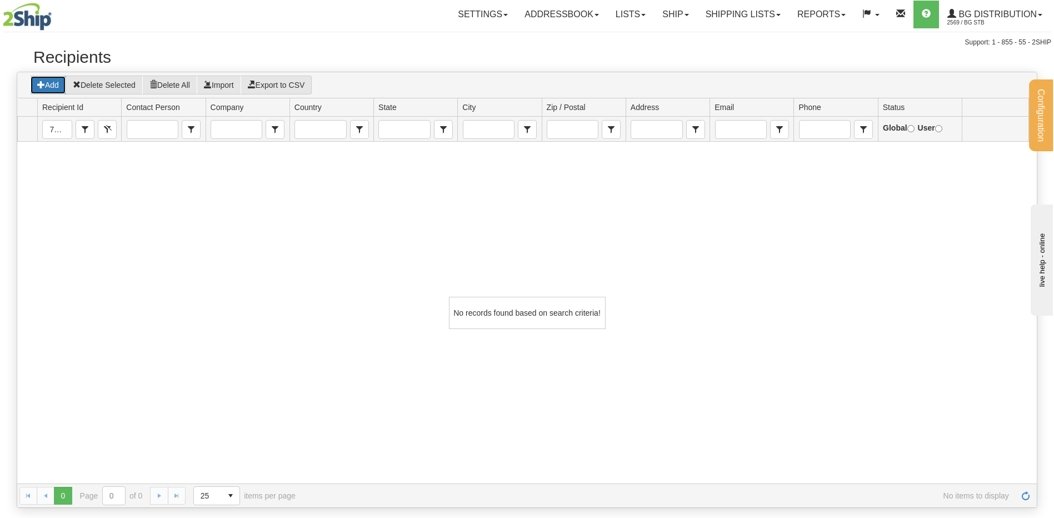
click at [55, 84] on button "Add" at bounding box center [48, 85] width 36 height 19
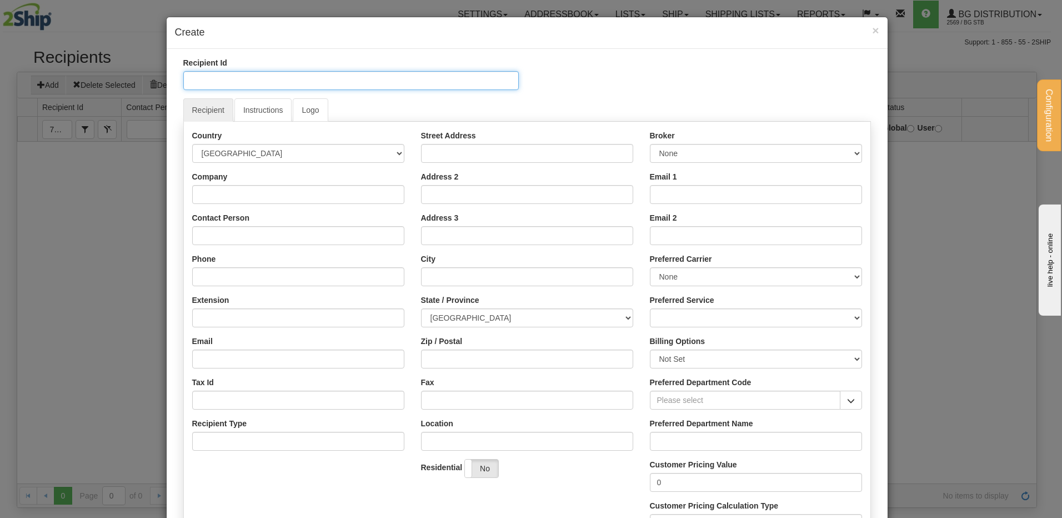
click at [214, 84] on input "Recipient Id" at bounding box center [350, 80] width 335 height 19
type input "7172"
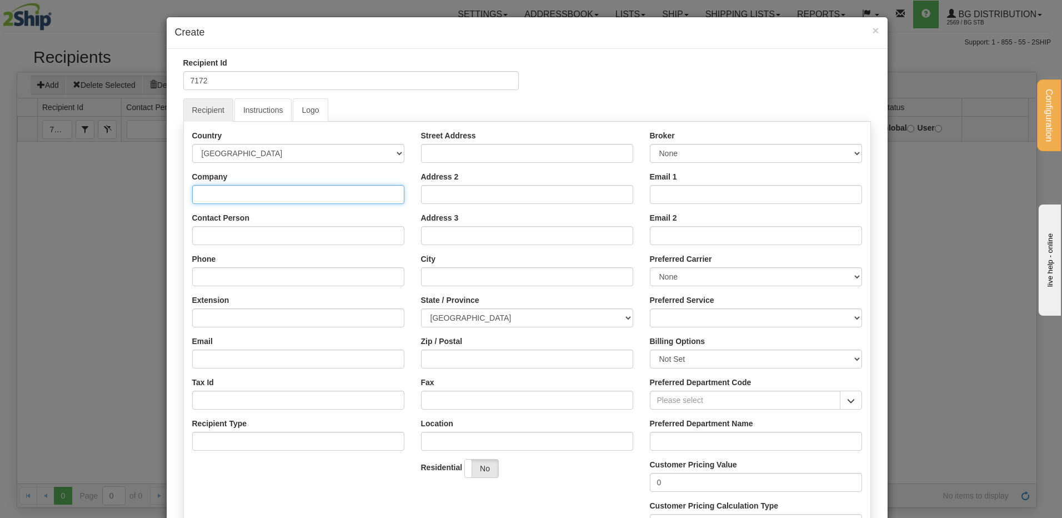
click at [240, 193] on input "Company" at bounding box center [298, 194] width 212 height 19
type input "PROJET NOVA"
drag, startPoint x: 233, startPoint y: 278, endPoint x: 232, endPoint y: 272, distance: 6.7
click at [233, 278] on input "Phone" at bounding box center [298, 276] width 212 height 19
click at [209, 276] on input "438941111" at bounding box center [298, 276] width 212 height 19
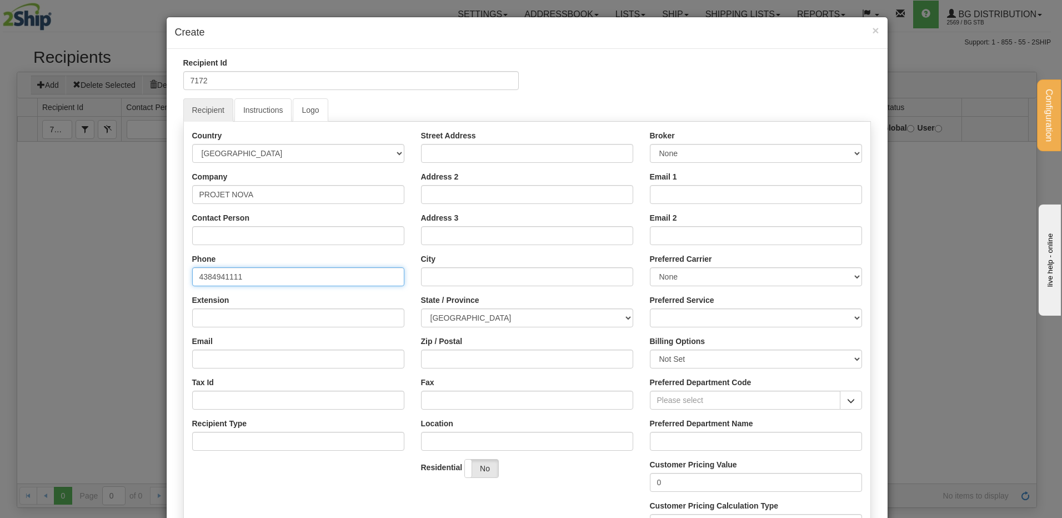
click at [238, 278] on input "4384941111" at bounding box center [298, 276] width 212 height 19
type input "4384941111"
click at [438, 154] on input "Street Address" at bounding box center [527, 153] width 212 height 19
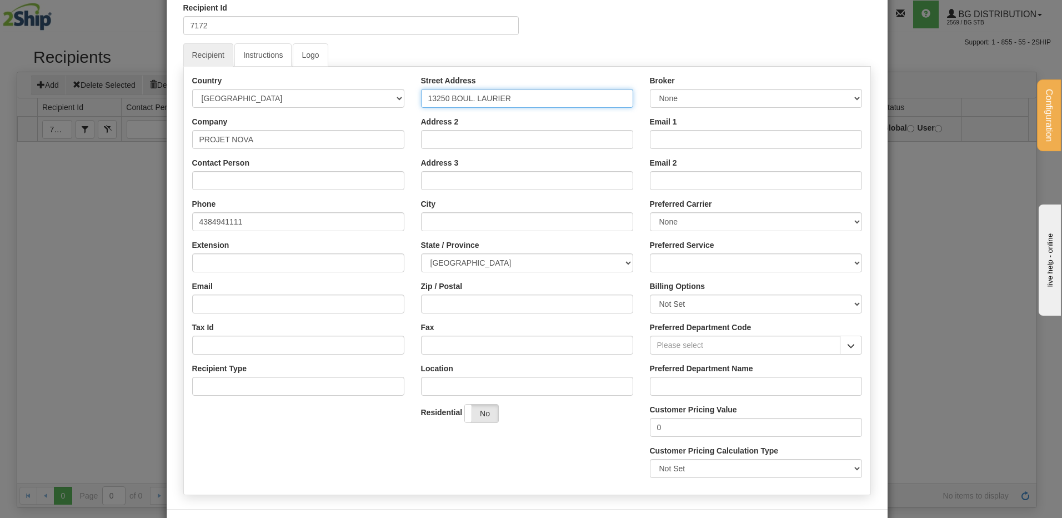
scroll to position [56, 0]
type input "13250 BOUL. LAURIER"
drag, startPoint x: 489, startPoint y: 256, endPoint x: 481, endPoint y: 270, distance: 16.4
click at [489, 256] on select "ALBERTA BRITISH COLUMBIA MANITOBA NEW BRUNSWICK NEWFOUNDLAND NOVA SCOTIA NUNAVU…" at bounding box center [527, 262] width 212 height 19
select select "QC"
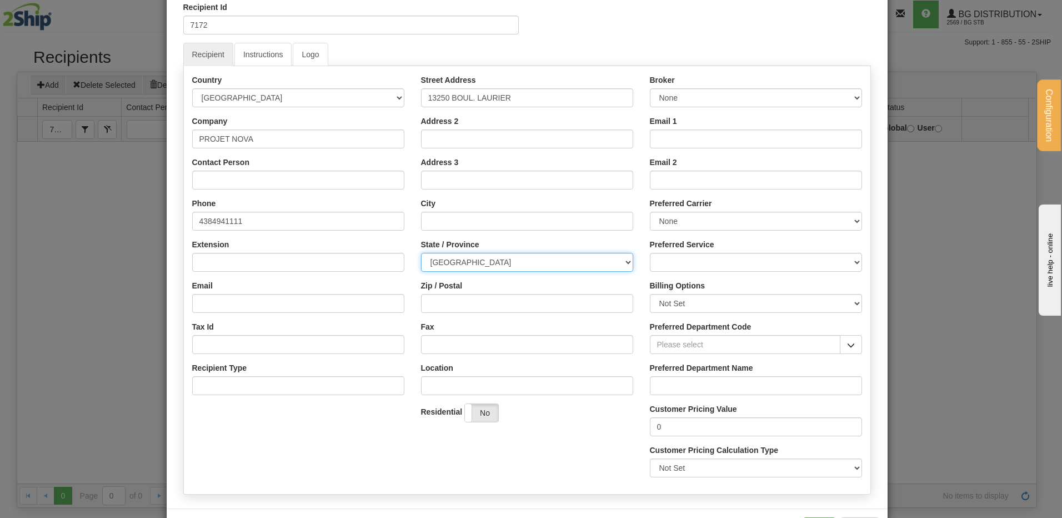
click at [421, 253] on select "ALBERTA BRITISH COLUMBIA MANITOBA NEW BRUNSWICK NEWFOUNDLAND NOVA SCOTIA NUNAVU…" at bounding box center [527, 262] width 212 height 19
click at [430, 228] on input "City" at bounding box center [527, 221] width 212 height 19
type input "[GEOGRAPHIC_DATA]"
click at [415, 242] on div "Street Address 13250 BOUL. LAURIER Address 2 Address 3 City TERREBONNE State / …" at bounding box center [527, 252] width 229 height 356
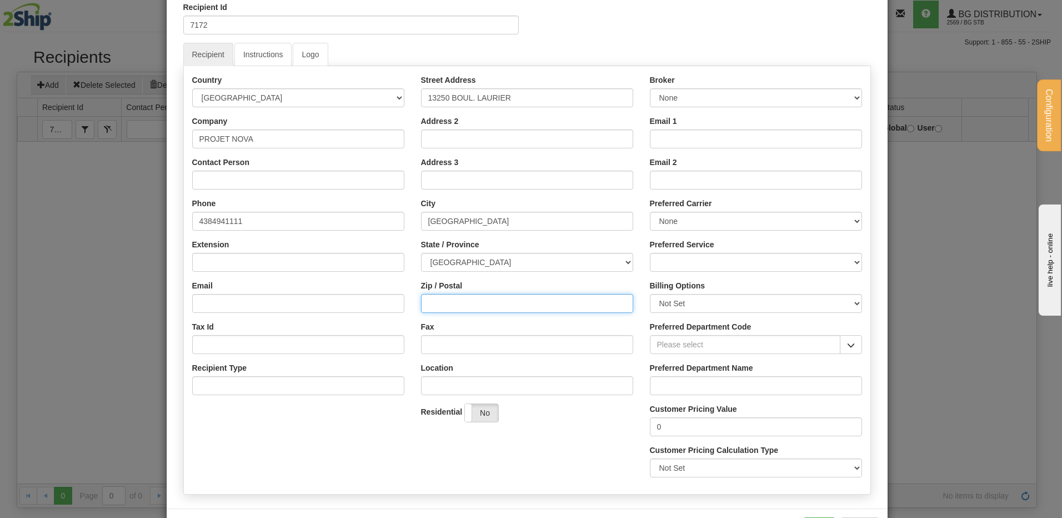
click at [435, 299] on input "Zip / Postal" at bounding box center [527, 303] width 212 height 19
type input "J7M 1W4"
click at [323, 322] on div "Tax Id" at bounding box center [298, 337] width 212 height 33
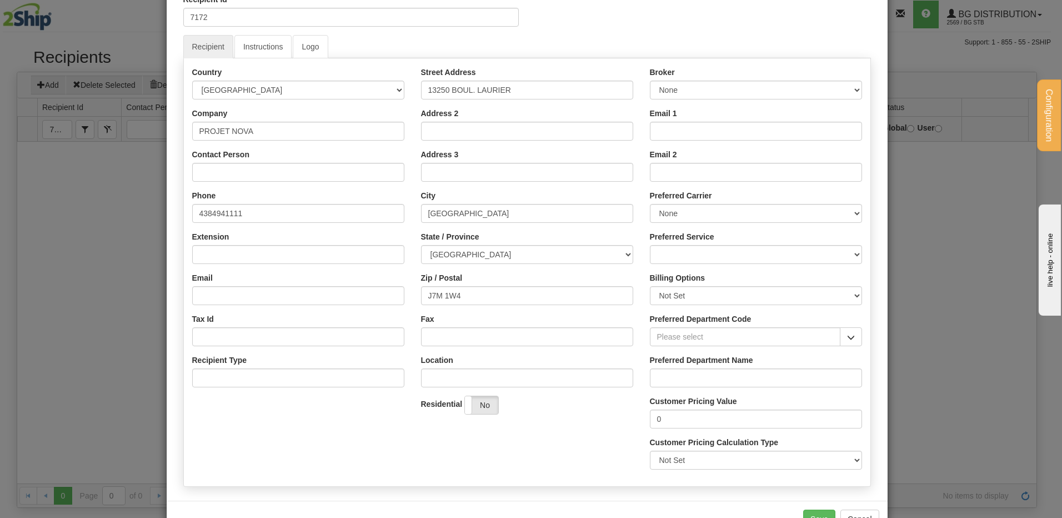
scroll to position [44, 0]
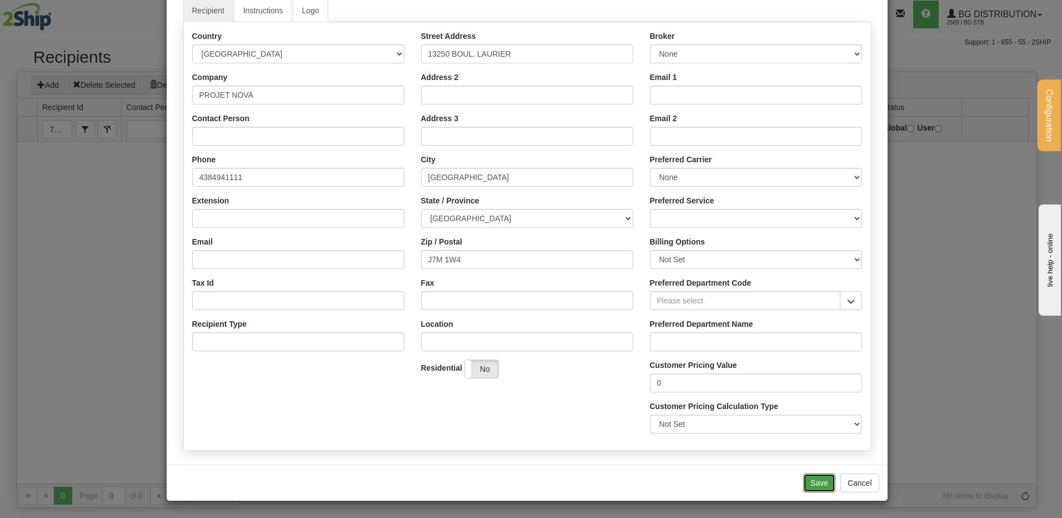
click at [821, 484] on button "Save" at bounding box center [819, 482] width 32 height 19
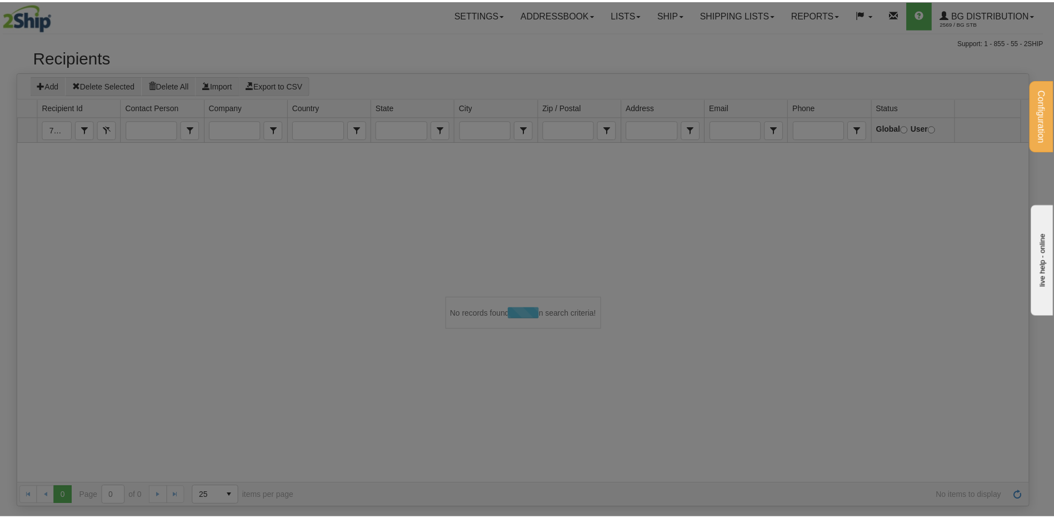
scroll to position [0, 0]
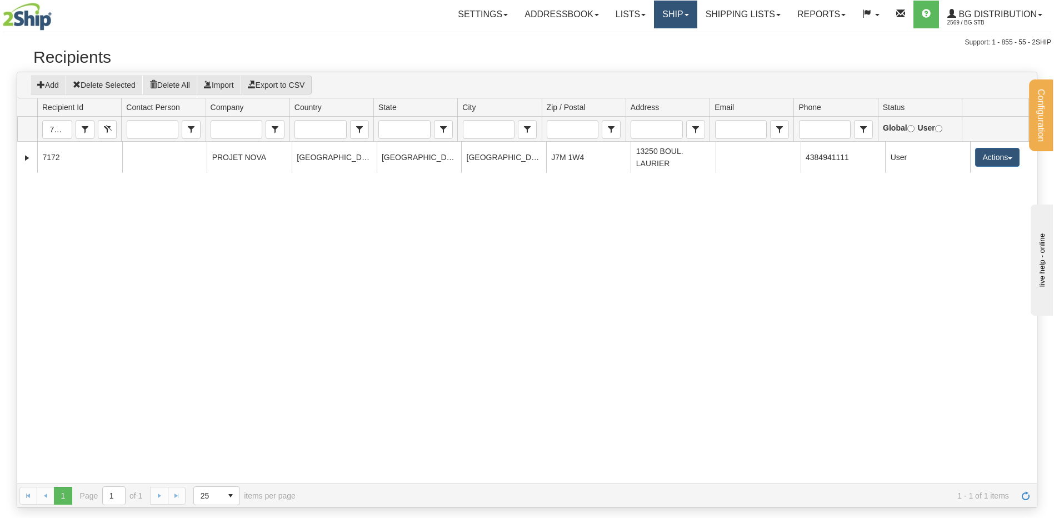
click at [655, 13] on link "Ship" at bounding box center [675, 15] width 43 height 28
click at [649, 42] on span "Ship Screen" at bounding box center [641, 38] width 42 height 9
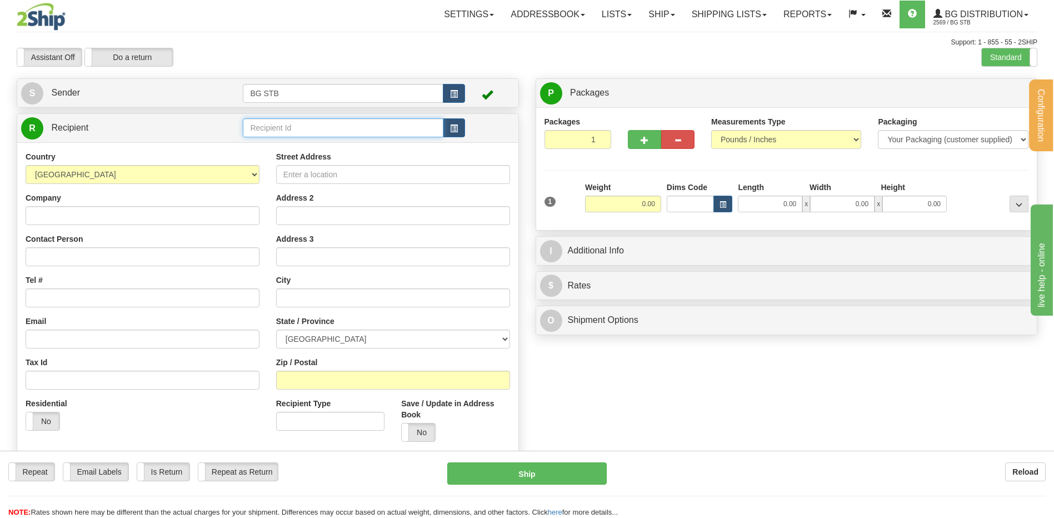
click at [333, 127] on input "text" at bounding box center [343, 127] width 200 height 19
type input "7172"
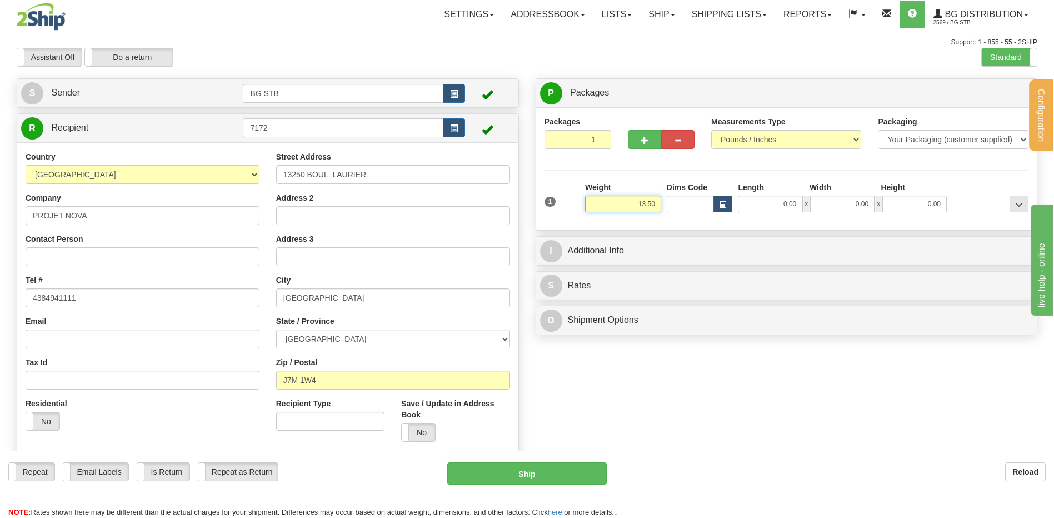
type input "13.50"
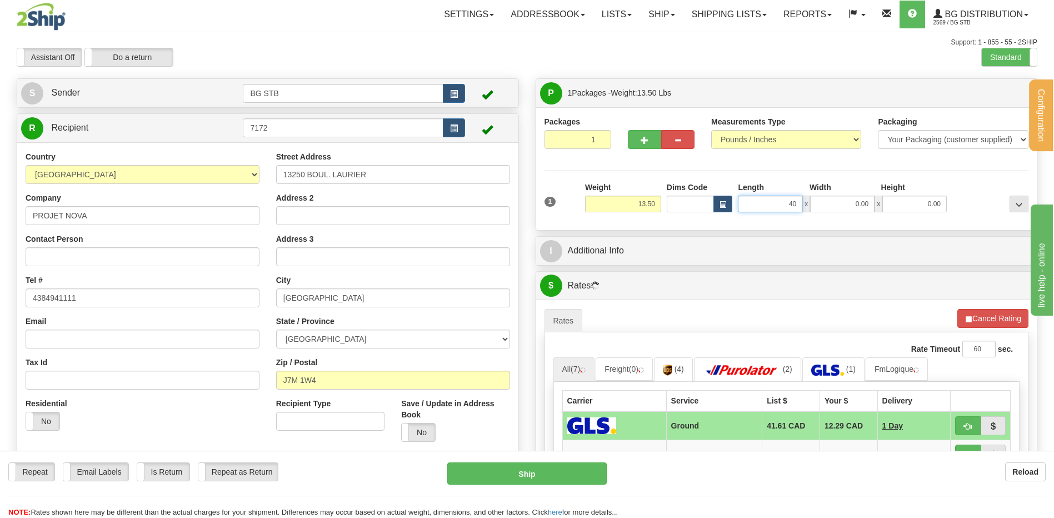
type input "40.00"
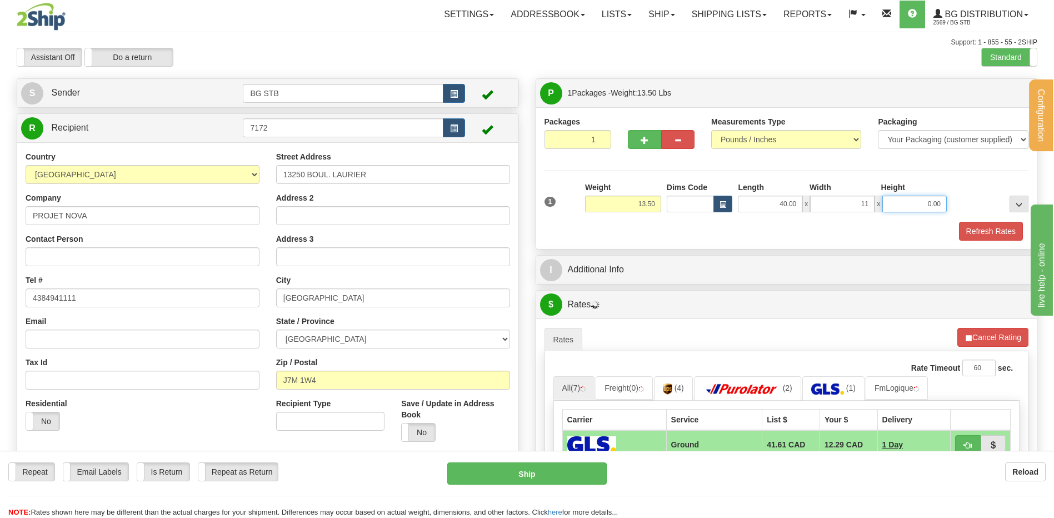
type input "11.00"
type input "6.00"
click at [643, 137] on span "button" at bounding box center [644, 140] width 8 height 7
type input "2"
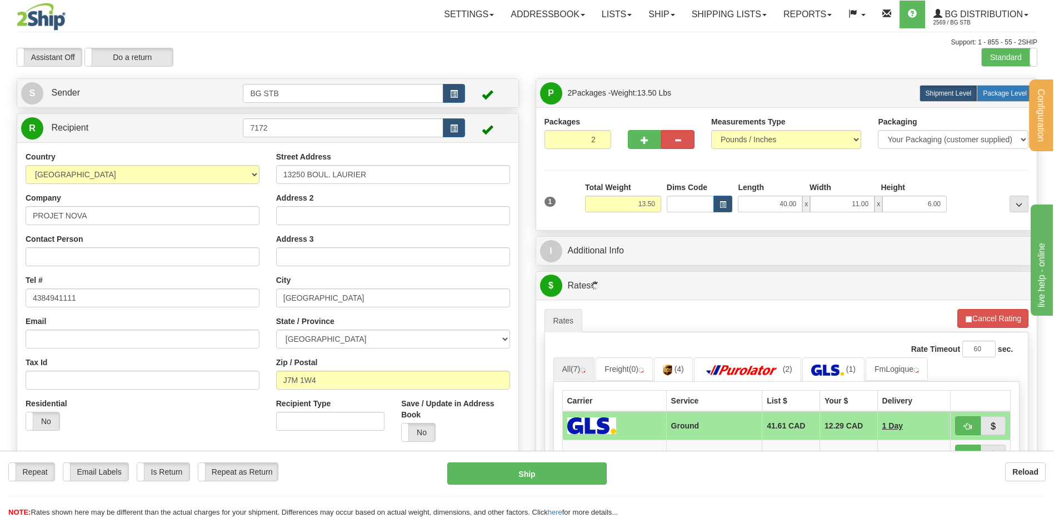
click at [1008, 88] on label "Package Level Pack.." at bounding box center [1004, 93] width 56 height 17
radio input "true"
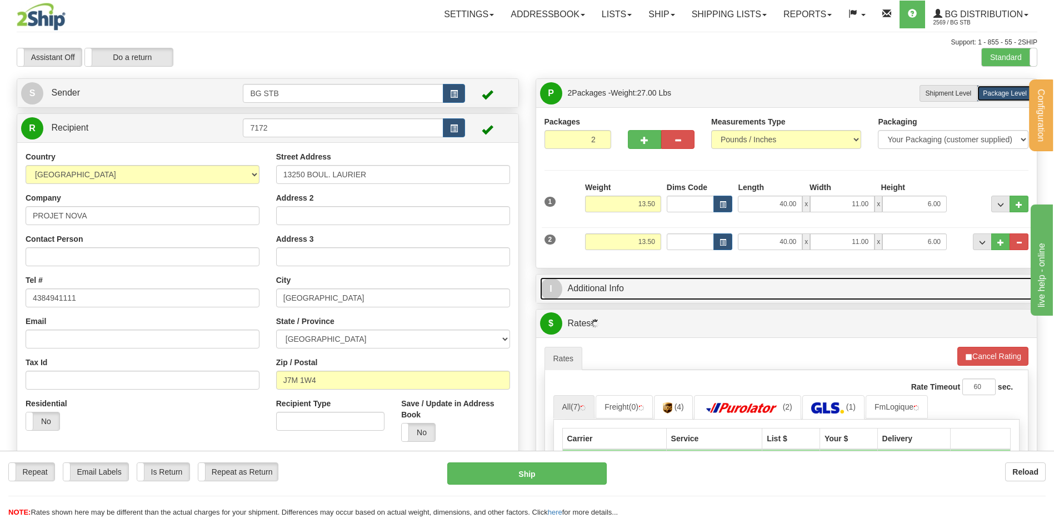
drag, startPoint x: 596, startPoint y: 288, endPoint x: 592, endPoint y: 281, distance: 8.0
click at [596, 288] on link "I Additional Info" at bounding box center [786, 288] width 493 height 23
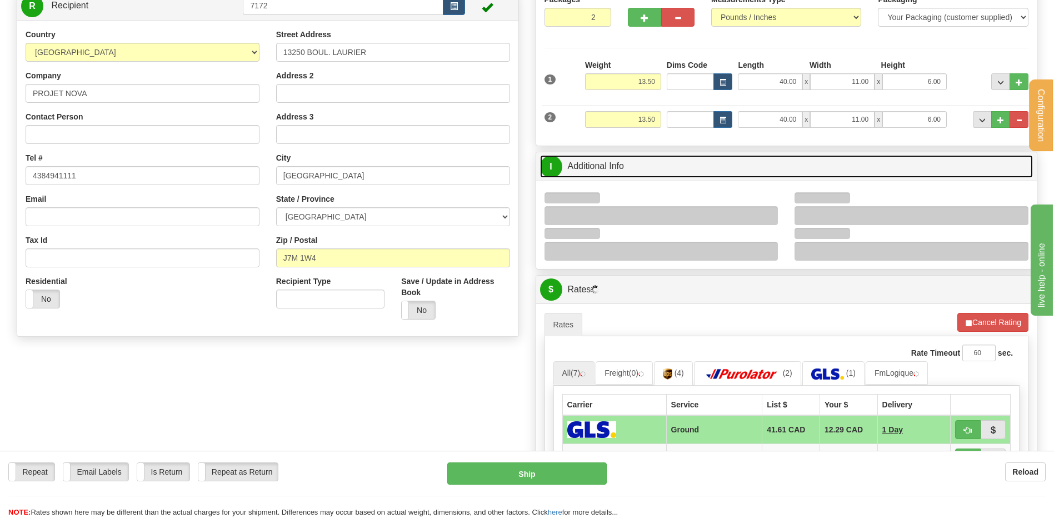
scroll to position [222, 0]
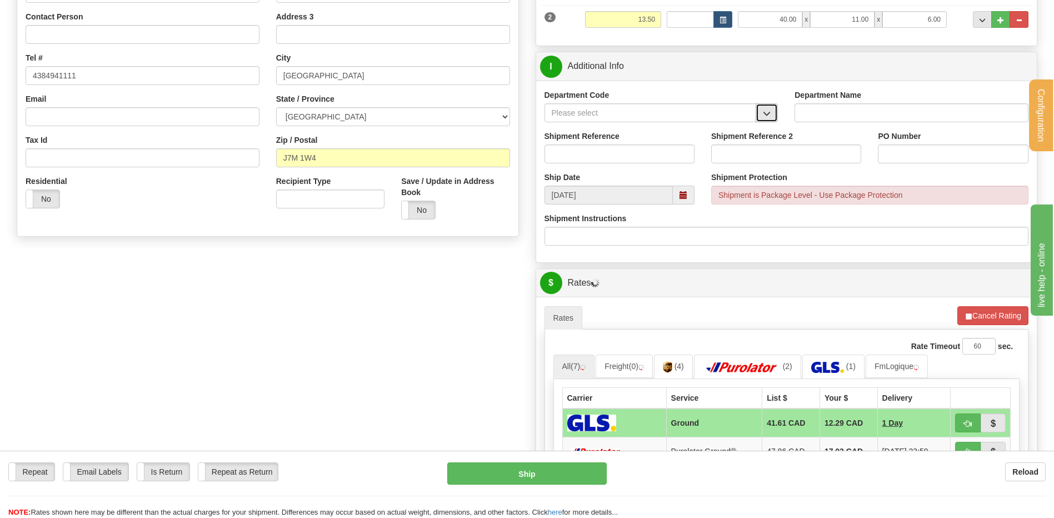
click at [766, 110] on span "button" at bounding box center [767, 113] width 8 height 7
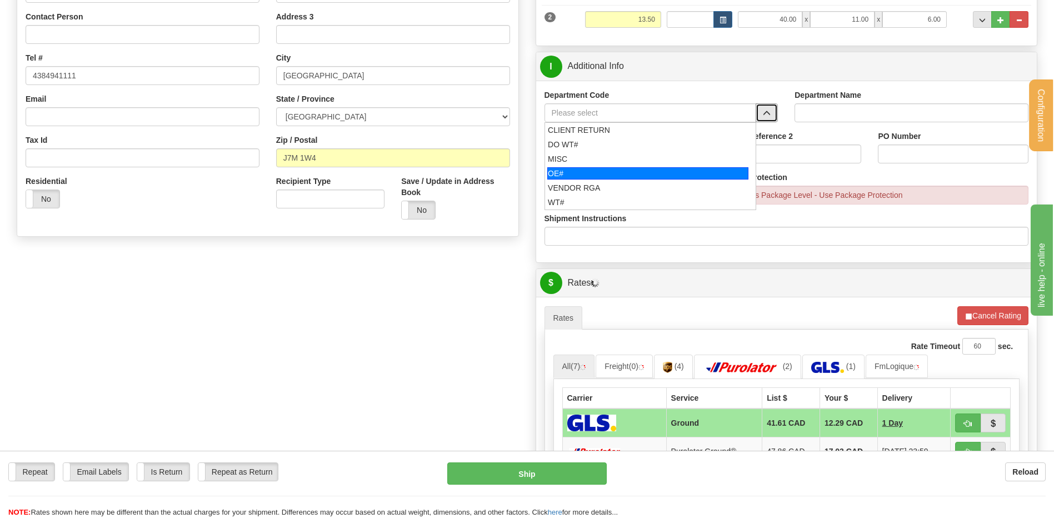
drag, startPoint x: 645, startPoint y: 171, endPoint x: 640, endPoint y: 164, distance: 7.6
click at [644, 171] on div "OE#" at bounding box center [647, 173] width 201 height 12
type input "OE#"
type input "ORDERS"
click at [636, 153] on input "Shipment Reference" at bounding box center [619, 153] width 150 height 19
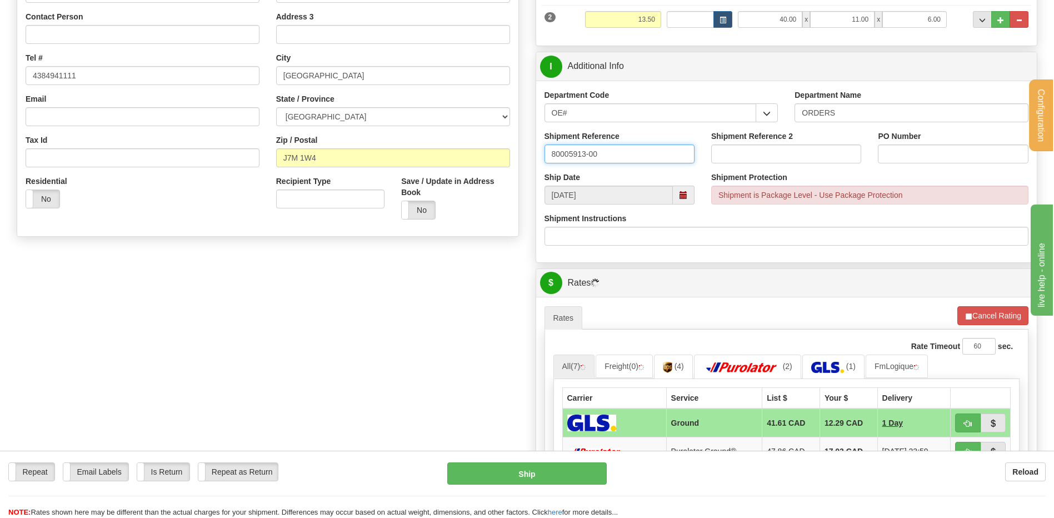
type input "80005913-00"
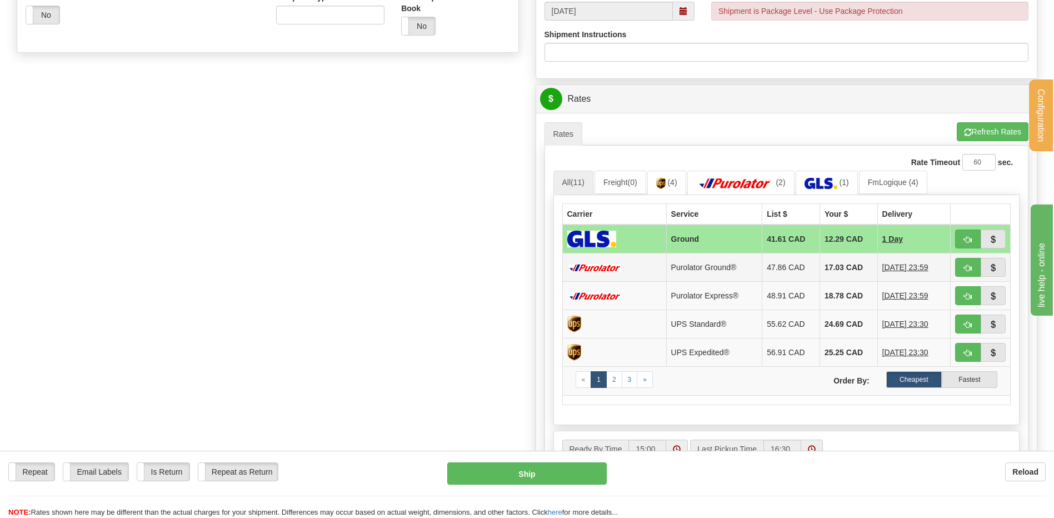
scroll to position [444, 0]
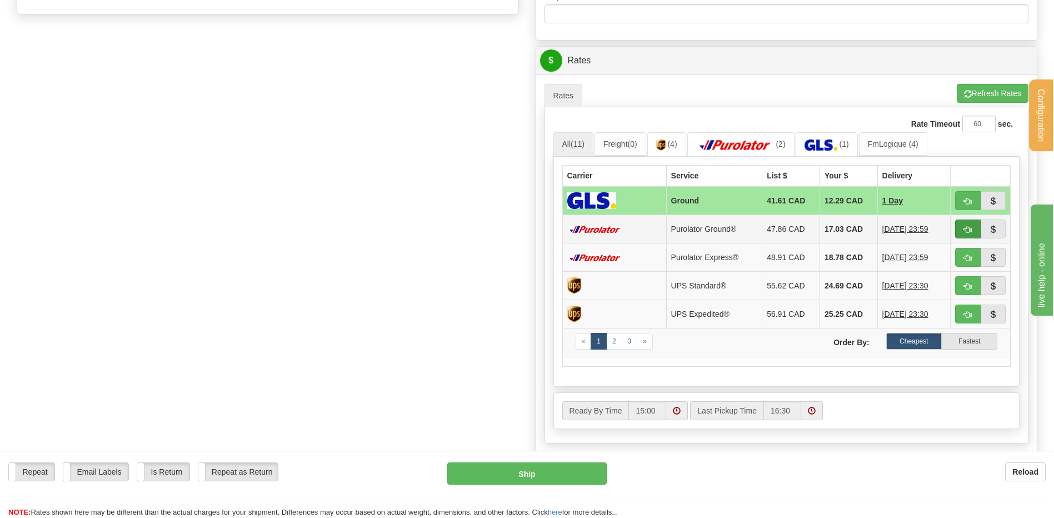
type input "CSSDA-DELAPAIX"
click at [966, 230] on span "button" at bounding box center [968, 229] width 8 height 7
type input "260"
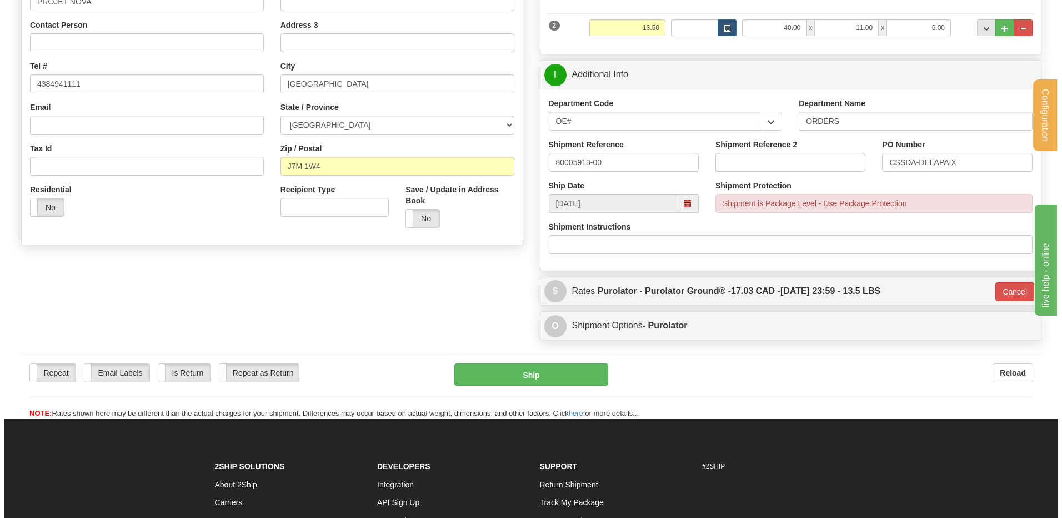
scroll to position [200, 0]
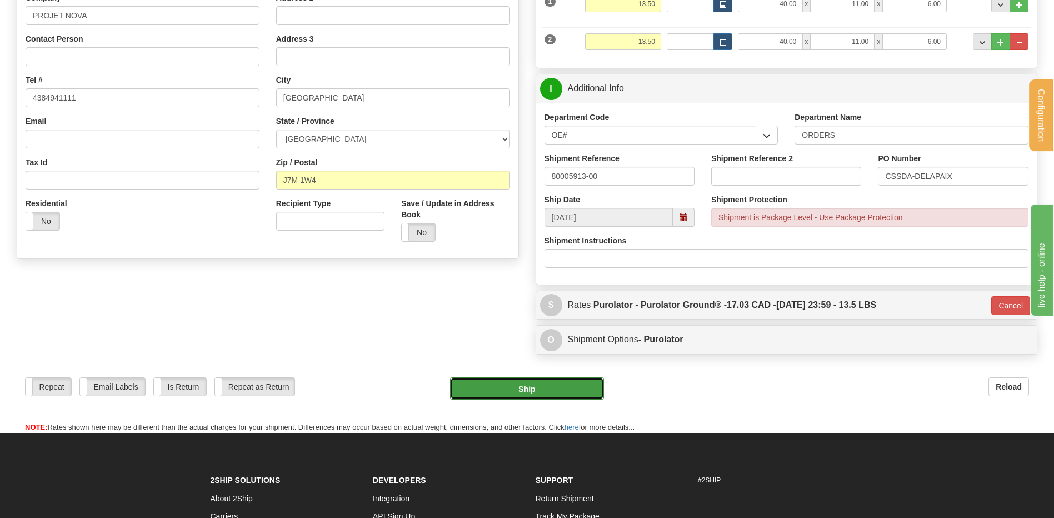
click at [488, 386] on button "Ship" at bounding box center [526, 388] width 153 height 22
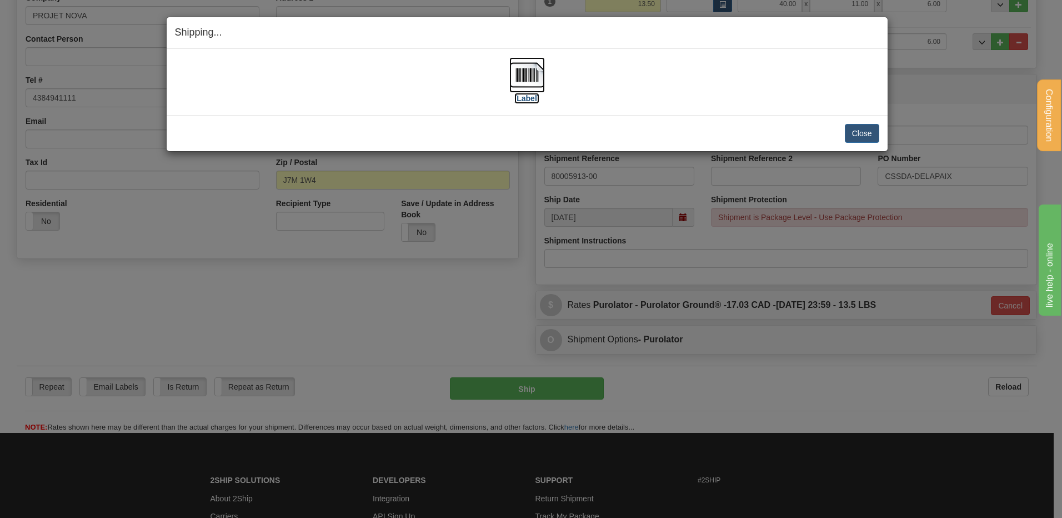
click at [539, 74] on img at bounding box center [527, 75] width 36 height 36
click at [866, 130] on button "Close" at bounding box center [862, 133] width 34 height 19
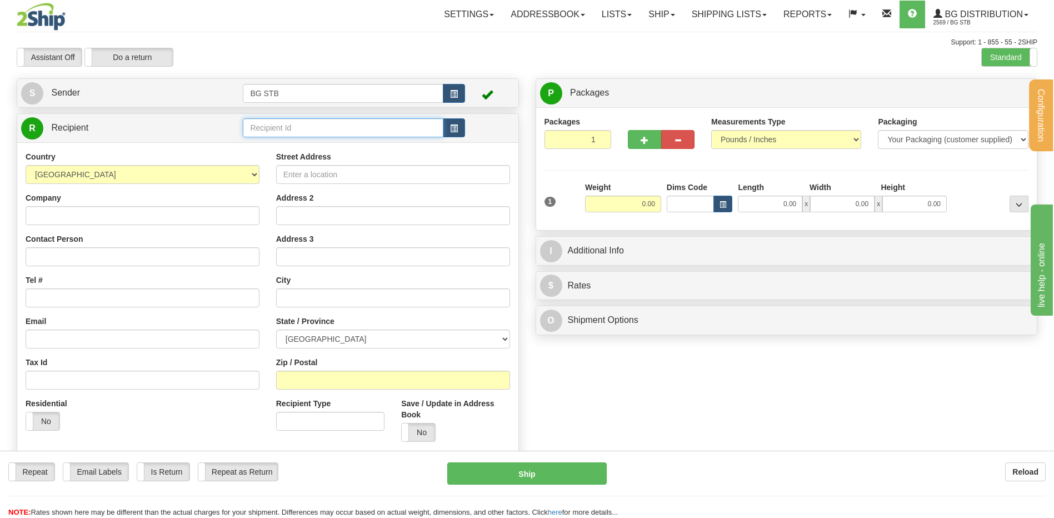
click at [395, 129] on input "text" at bounding box center [343, 127] width 200 height 19
type input "10378"
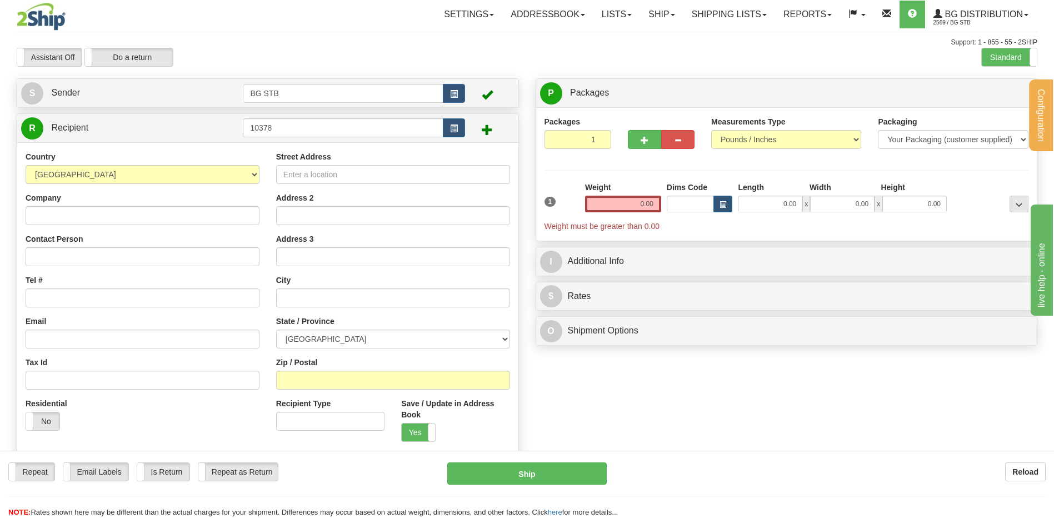
click at [392, 114] on div "R Recipient 10378" at bounding box center [267, 128] width 501 height 28
click at [389, 127] on input "10378" at bounding box center [343, 127] width 200 height 19
type input "1037"
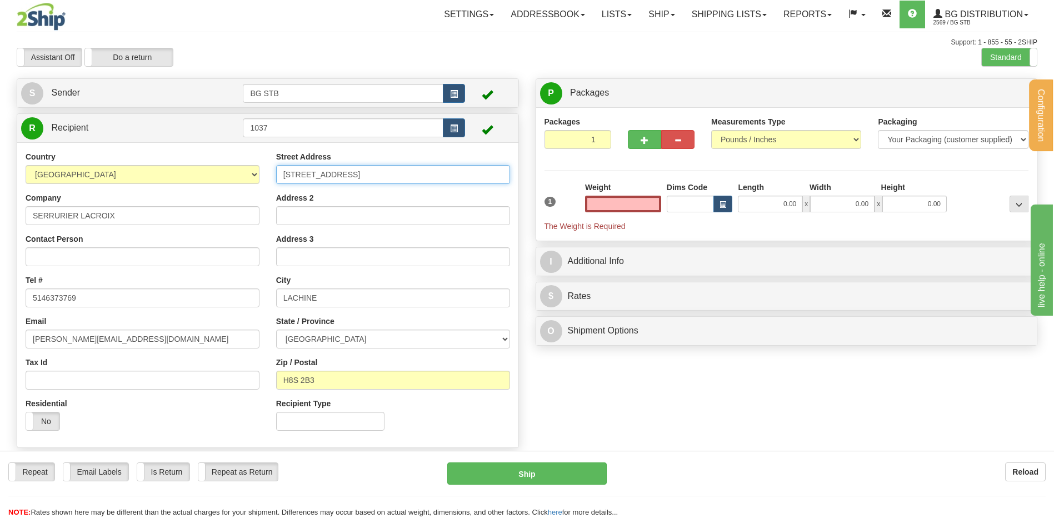
type input "0.00"
drag, startPoint x: 383, startPoint y: 176, endPoint x: 159, endPoint y: 164, distance: 224.1
click at [159, 164] on div "Country AFGHANISTAN ALAND ISLANDS ALBANIA ALGERIA AMERICAN SAMOA ANDORRA ANGOLA…" at bounding box center [267, 295] width 501 height 288
click at [337, 180] on input "1226" at bounding box center [393, 174] width 234 height 19
click at [328, 169] on input "1226 STANLY" at bounding box center [393, 174] width 234 height 19
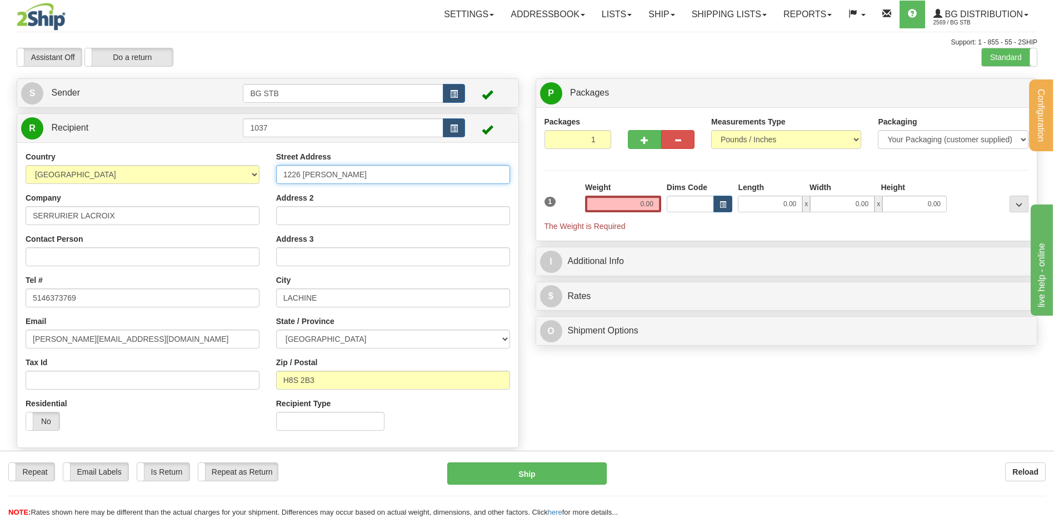
type input "1226 STANLEY"
drag, startPoint x: 332, startPoint y: 301, endPoint x: 280, endPoint y: 310, distance: 52.0
click at [281, 310] on div "Street Address 1226 STANLEY Address 2 Address 3 City LACHINE State / Province A…" at bounding box center [393, 295] width 250 height 288
click at [300, 298] on input "MOBNTREAL" at bounding box center [393, 297] width 234 height 19
type input "MONTREAL"
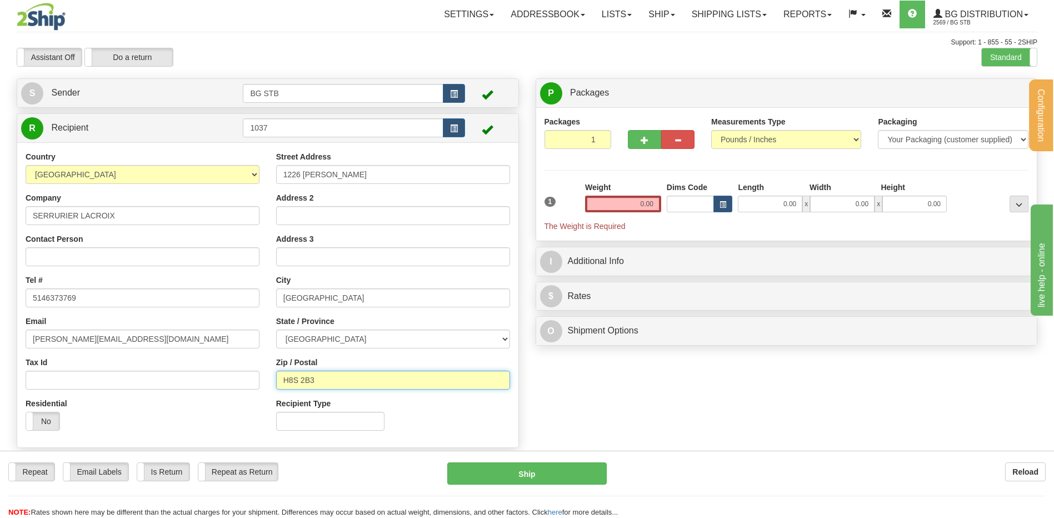
drag, startPoint x: 329, startPoint y: 382, endPoint x: 288, endPoint y: 382, distance: 40.5
click at [288, 382] on input "H8S 2B3" at bounding box center [393, 379] width 234 height 19
type input "H3B 2S7"
click at [618, 206] on input "0.00" at bounding box center [623, 204] width 76 height 17
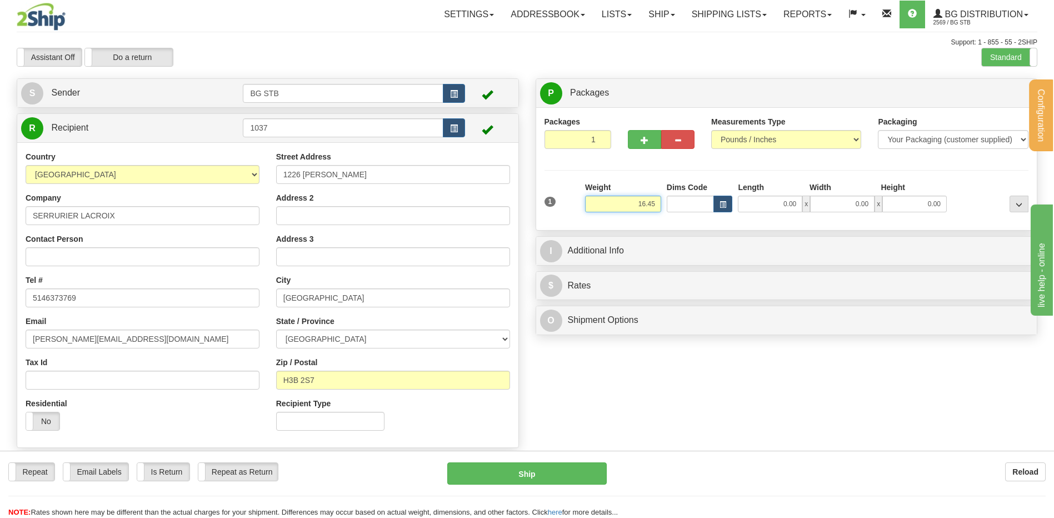
type input "16.45"
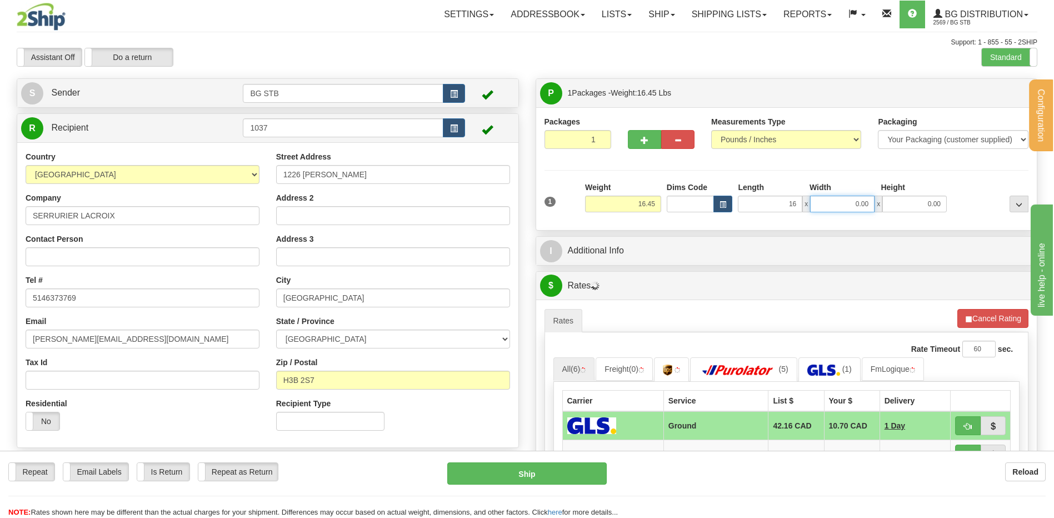
type input "16.00"
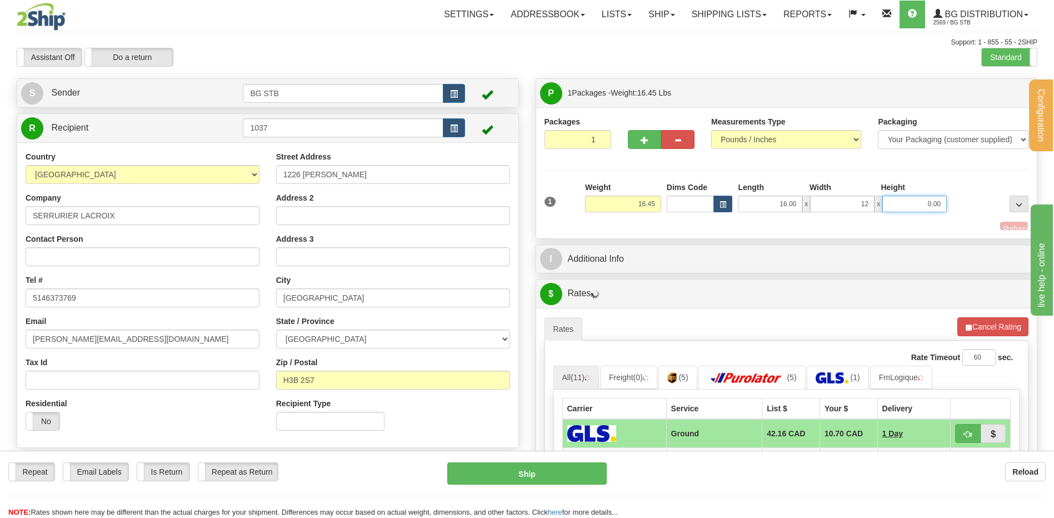
type input "12.00"
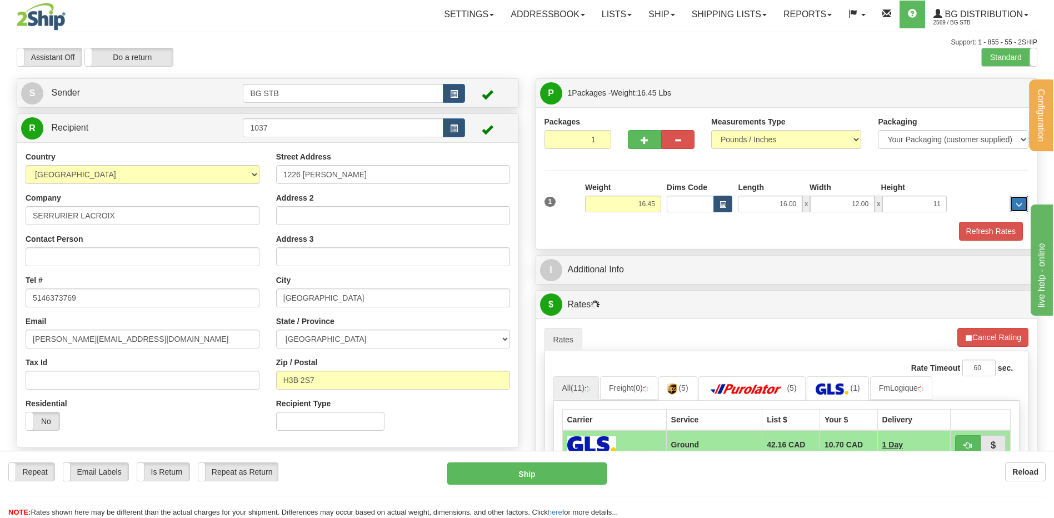
type input "11.00"
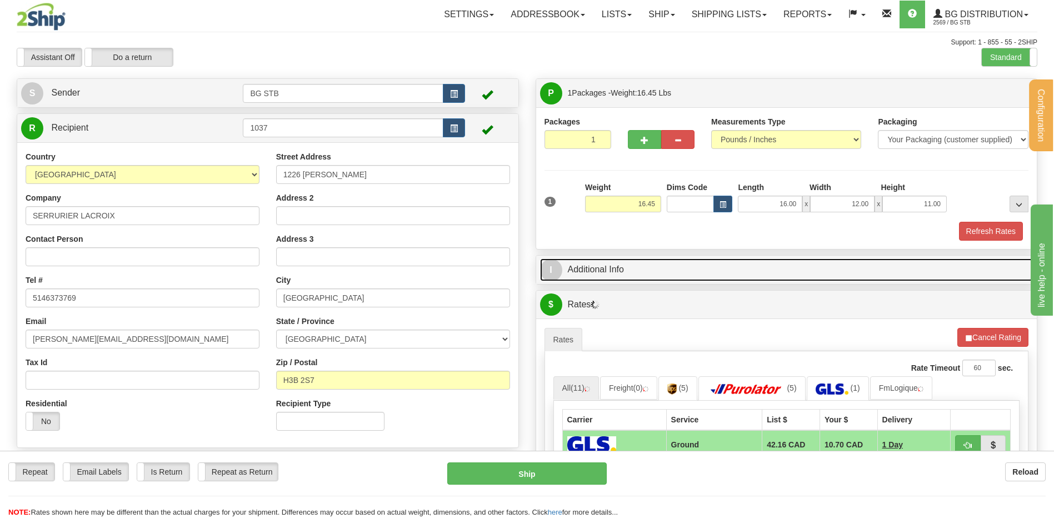
click at [631, 273] on link "I Additional Info" at bounding box center [786, 269] width 493 height 23
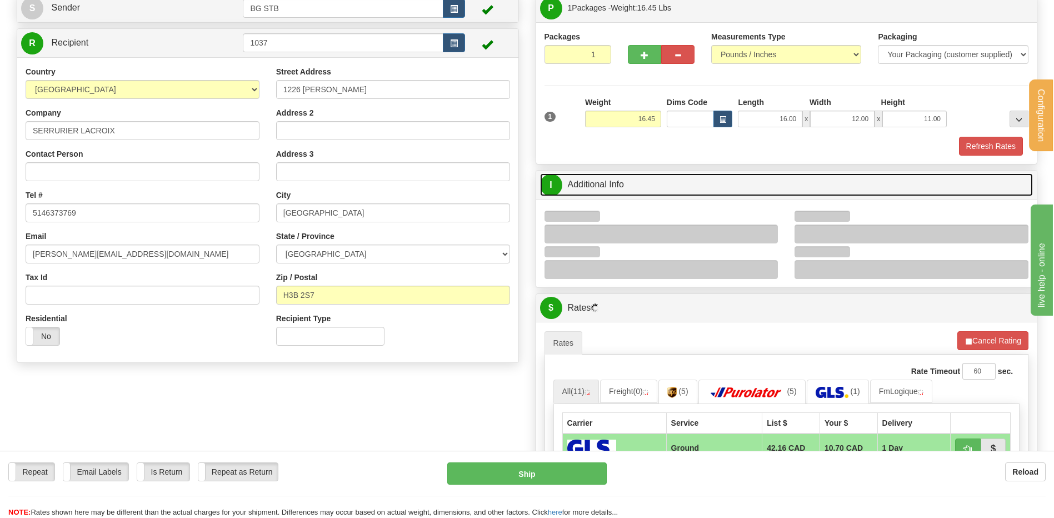
scroll to position [167, 0]
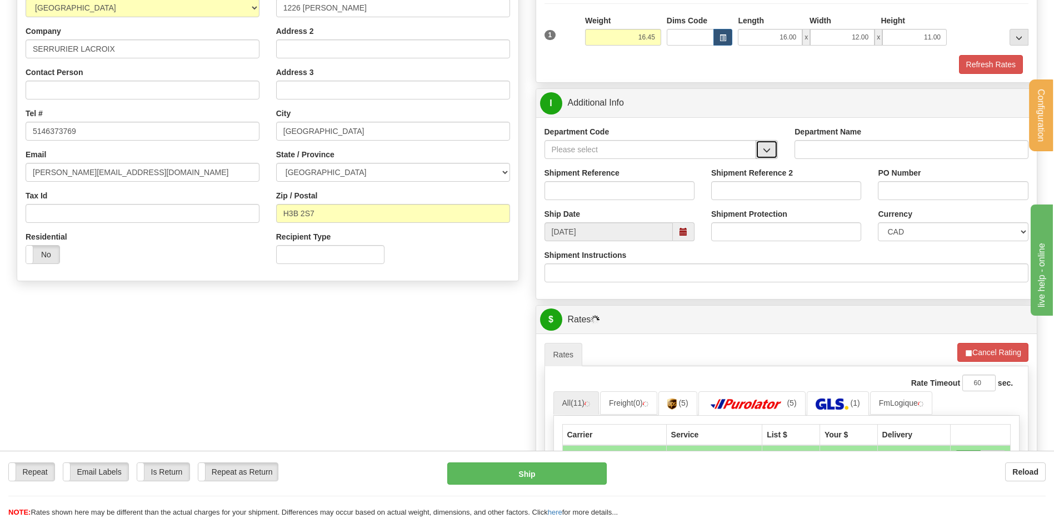
click at [767, 144] on button "button" at bounding box center [766, 149] width 22 height 19
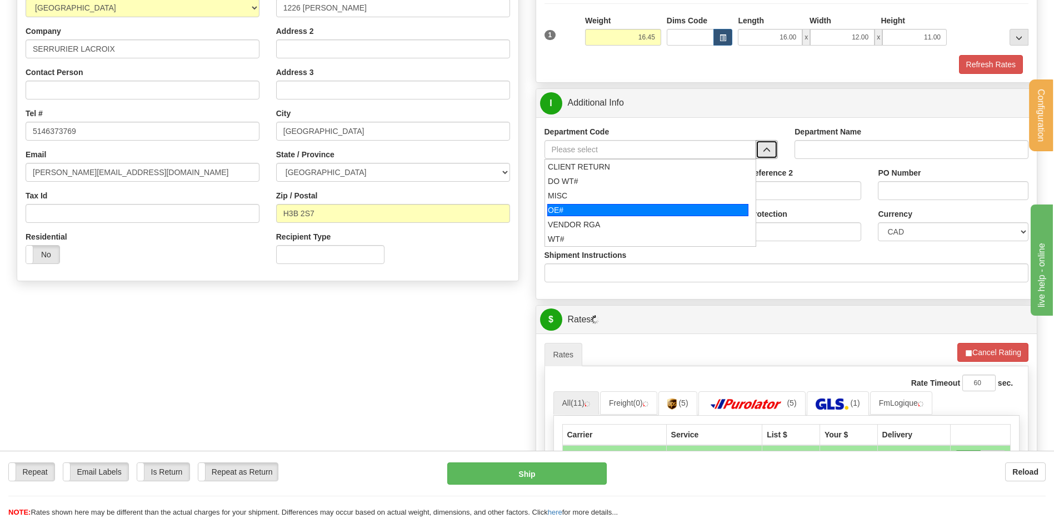
click at [627, 204] on div "OE#" at bounding box center [647, 210] width 201 height 12
type input "OE#"
type input "ORDERS"
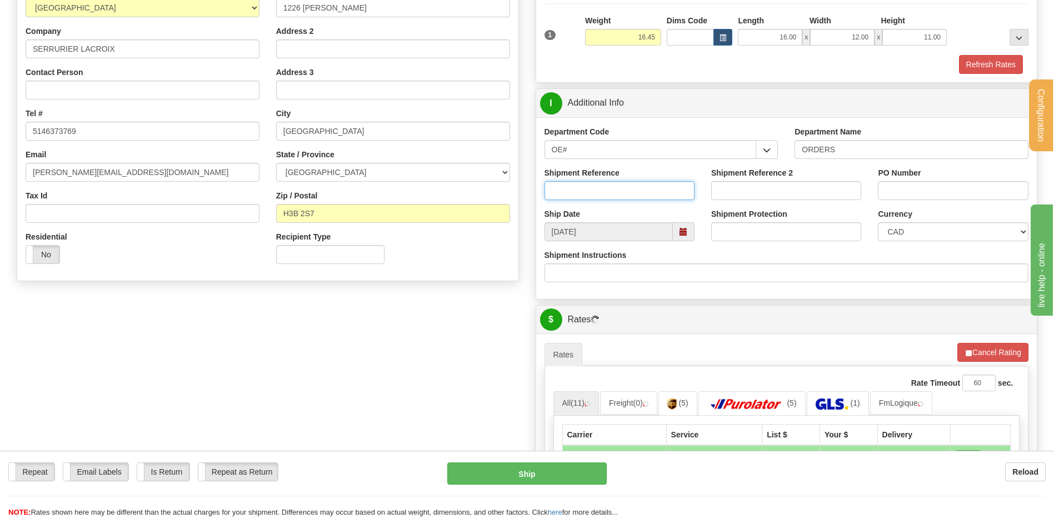
click at [623, 193] on input "Shipment Reference" at bounding box center [619, 190] width 150 height 19
click at [595, 194] on input "80005903-+00" at bounding box center [619, 190] width 150 height 19
type input "80005903-00"
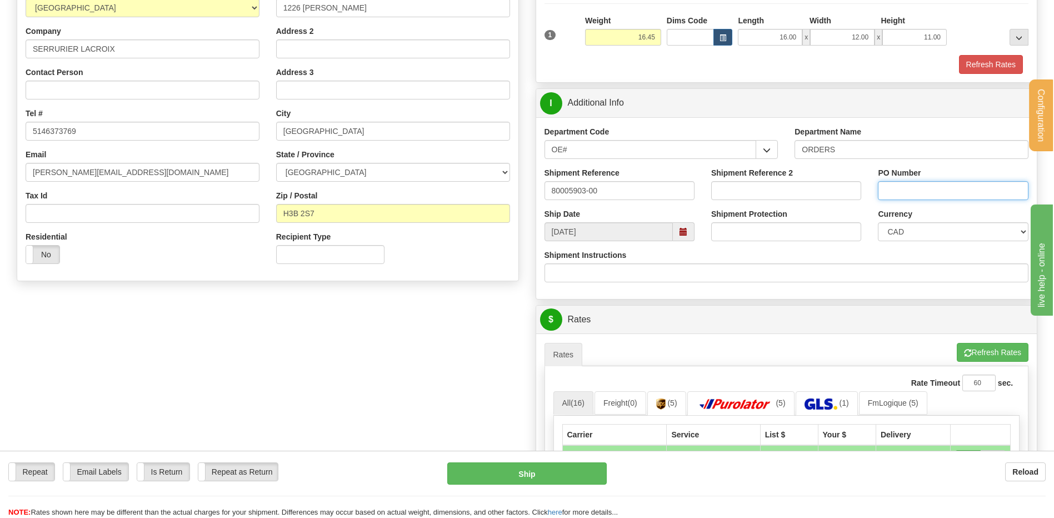
click at [899, 189] on input "PO Number" at bounding box center [953, 190] width 150 height 19
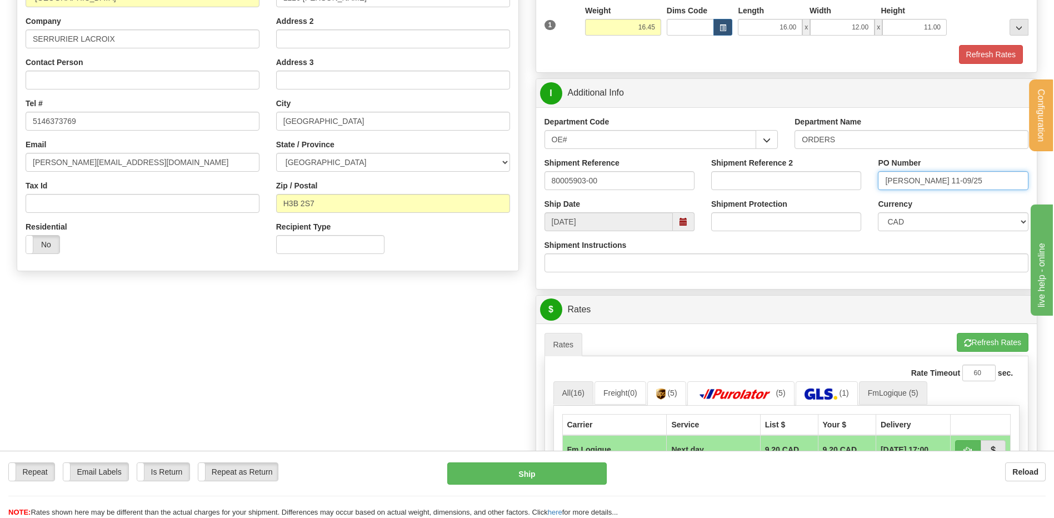
scroll to position [500, 0]
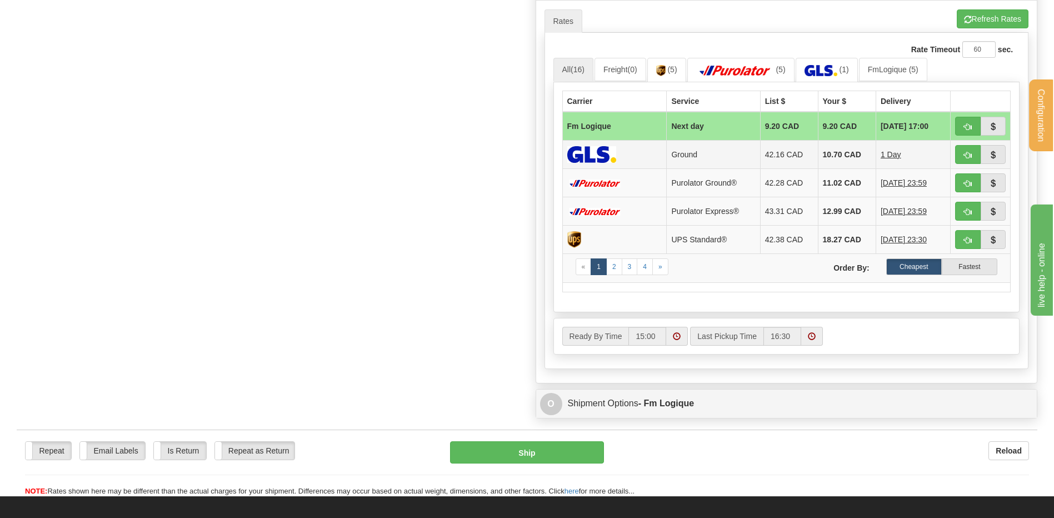
type input "CRAIG 11-09/25"
click at [967, 126] on span "button" at bounding box center [968, 126] width 8 height 7
type input "jour"
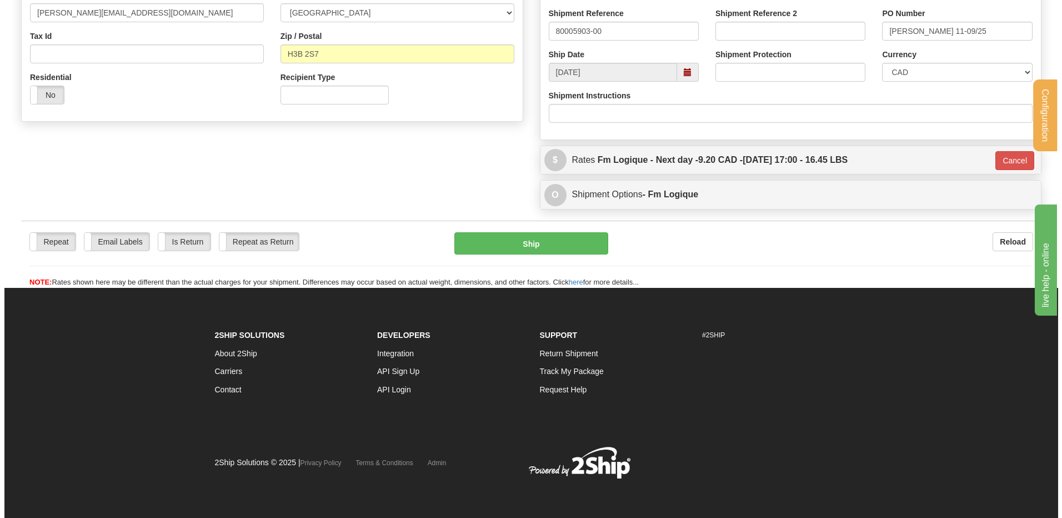
scroll to position [327, 0]
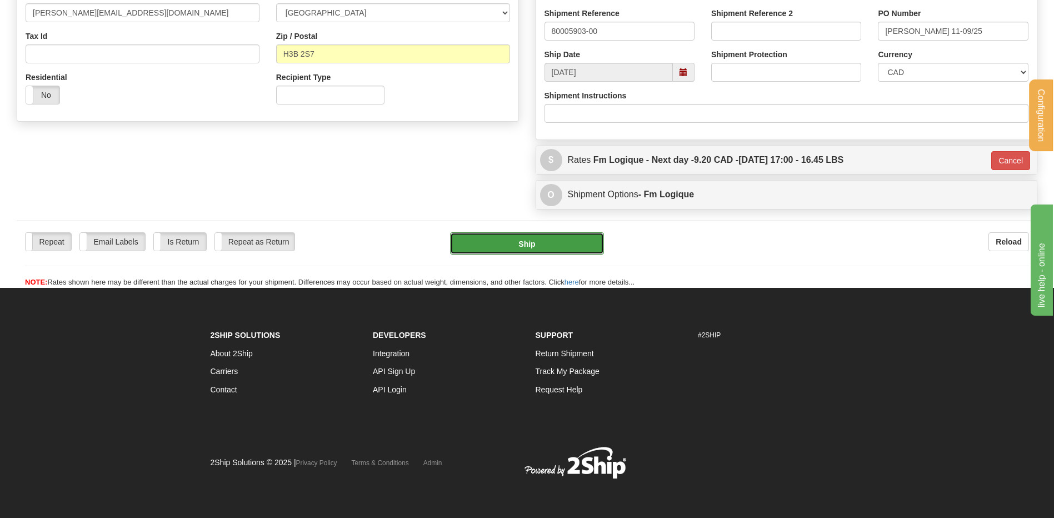
click at [547, 241] on button "Ship" at bounding box center [526, 243] width 153 height 22
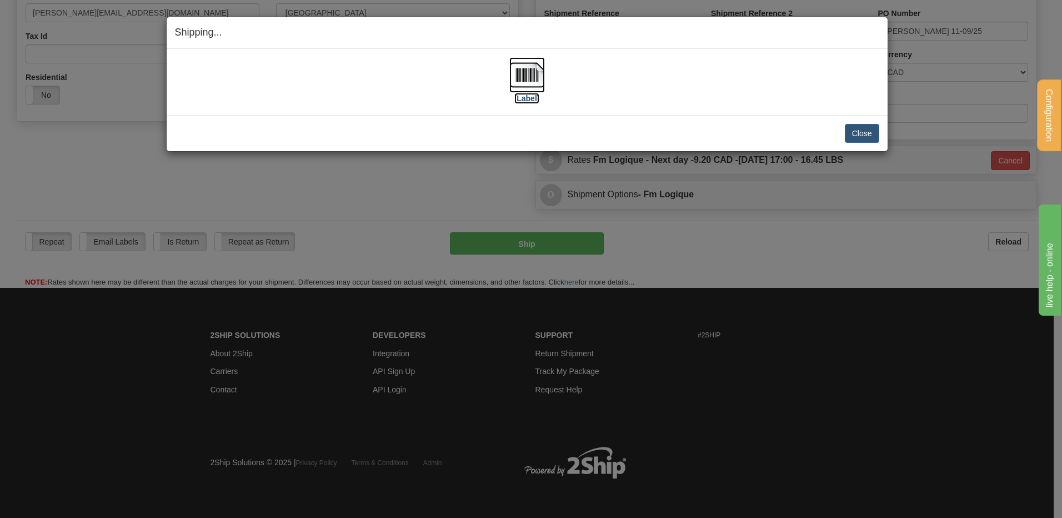
click at [517, 74] on img at bounding box center [527, 75] width 36 height 36
click at [862, 133] on button "Close" at bounding box center [862, 133] width 34 height 19
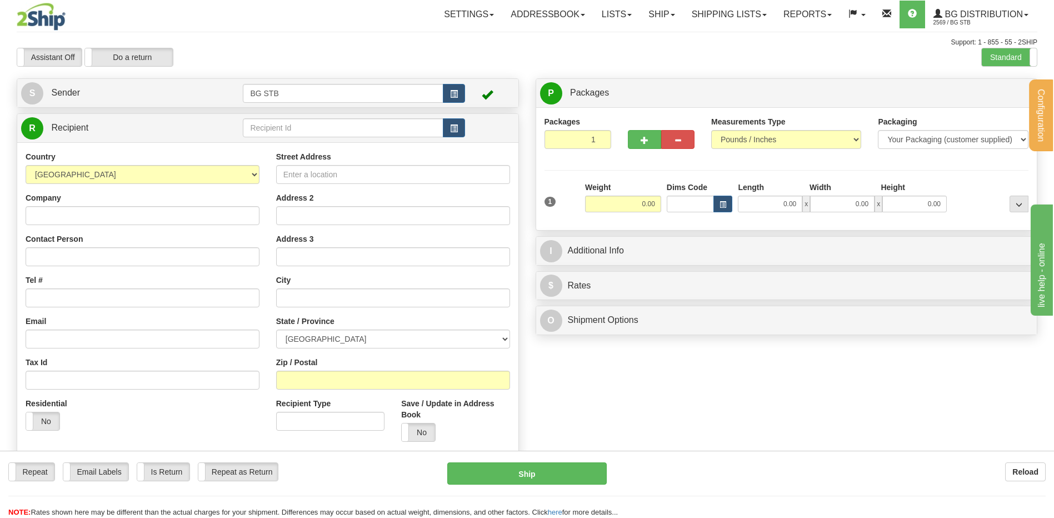
click at [257, 138] on td at bounding box center [354, 128] width 222 height 23
click at [273, 128] on input "text" at bounding box center [343, 127] width 200 height 19
type input "1041"
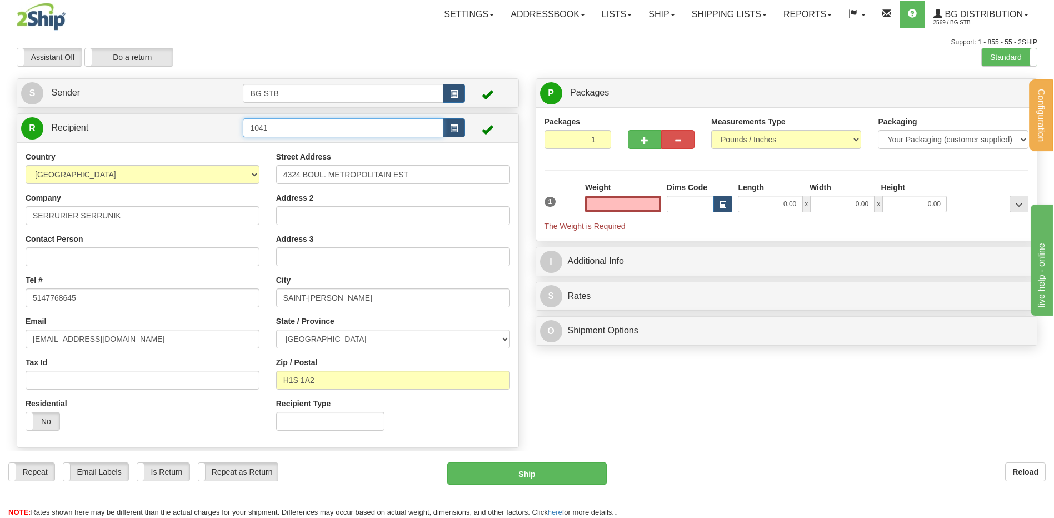
type input "0.00"
drag, startPoint x: 310, startPoint y: 137, endPoint x: 217, endPoint y: 141, distance: 92.9
click at [218, 141] on div "R Recipient 1041" at bounding box center [267, 128] width 501 height 28
type input "5904"
click at [601, 202] on input "text" at bounding box center [623, 204] width 76 height 17
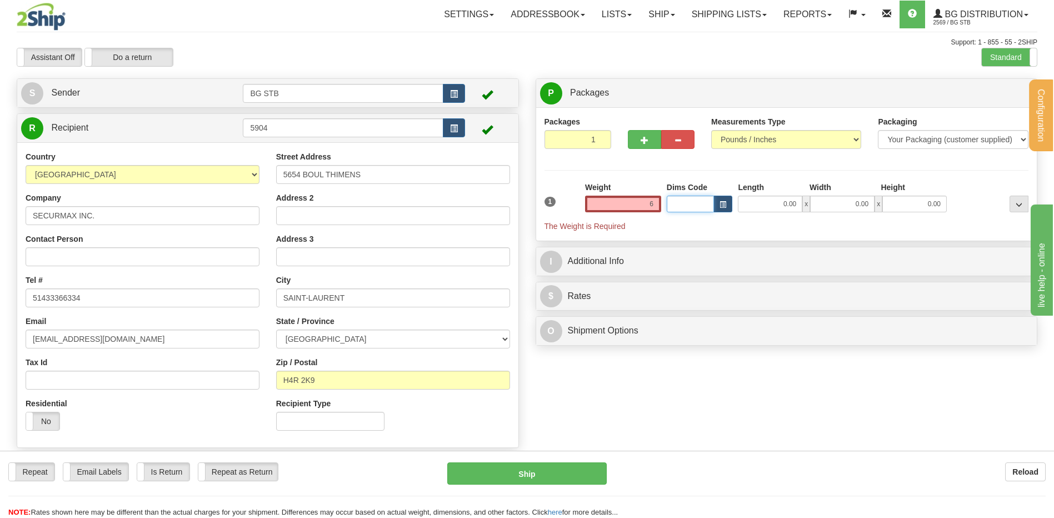
type input "6.00"
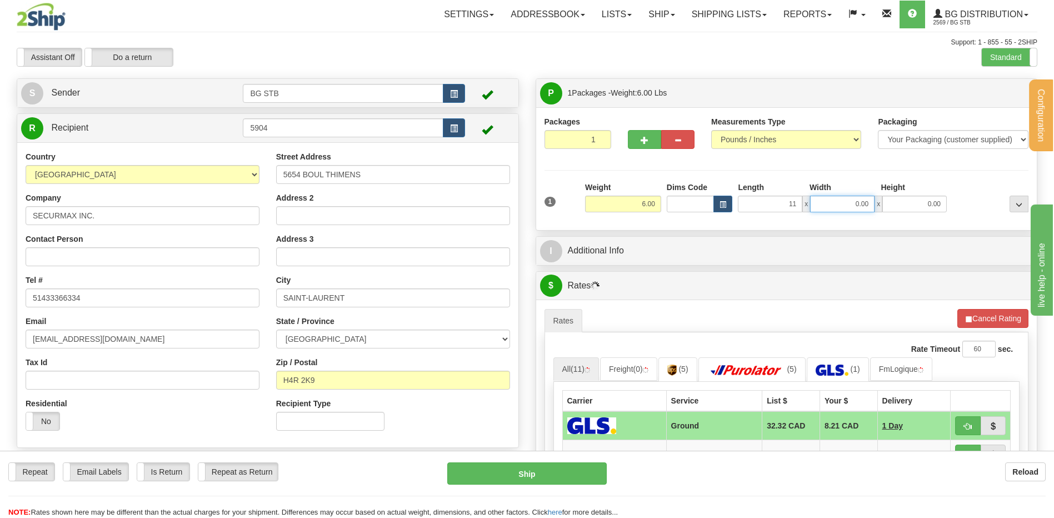
type input "11.00"
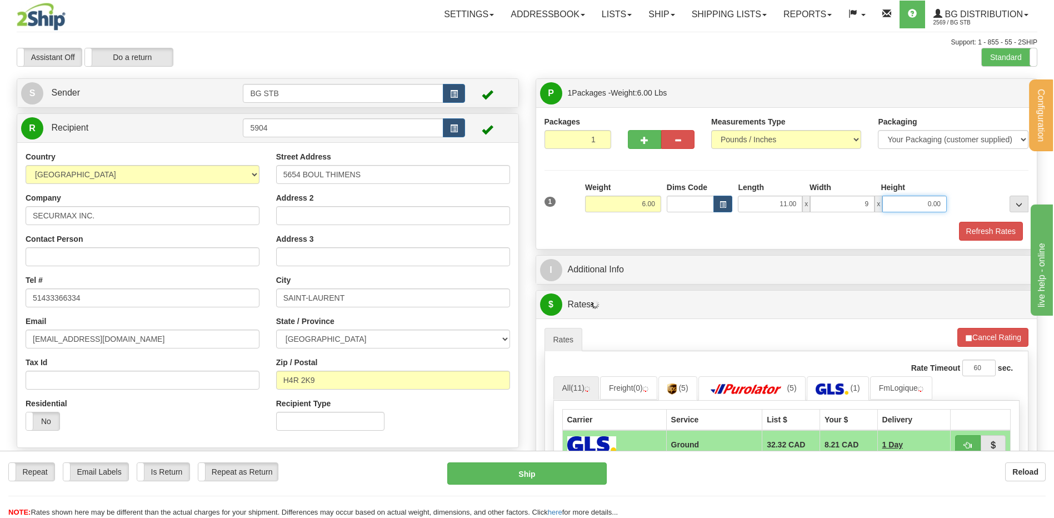
type input "9.00"
click at [624, 256] on div "I Additional Info" at bounding box center [786, 269] width 501 height 28
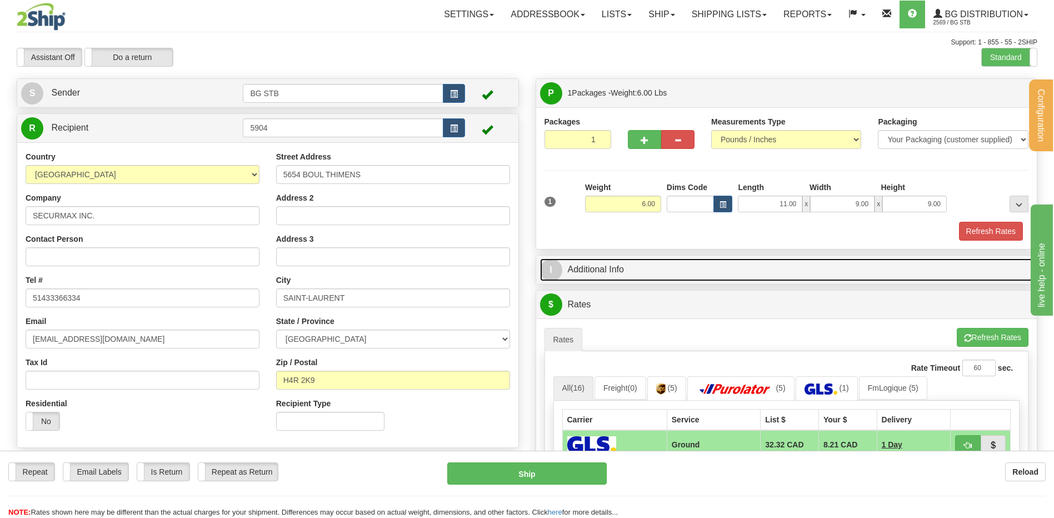
click at [629, 264] on link "I Additional Info" at bounding box center [786, 269] width 493 height 23
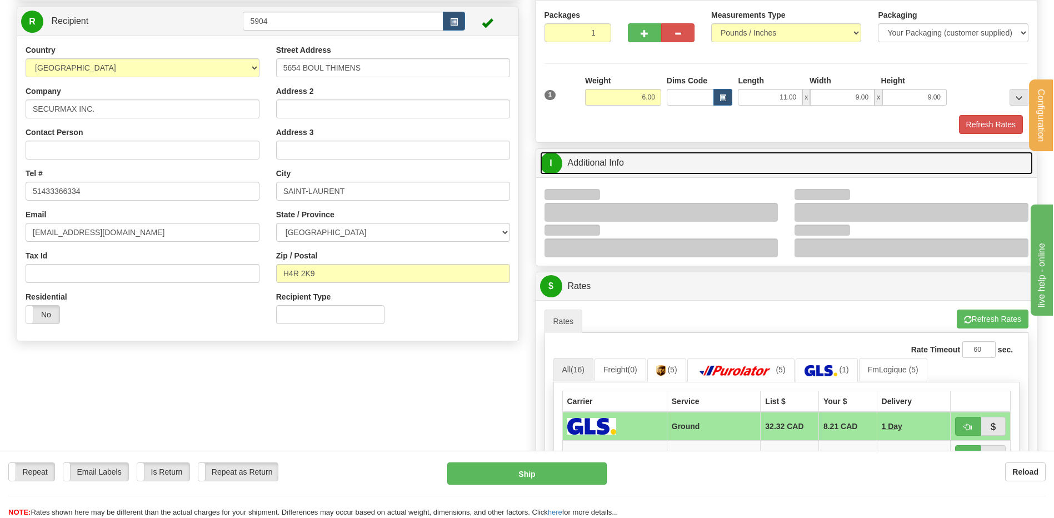
scroll to position [167, 0]
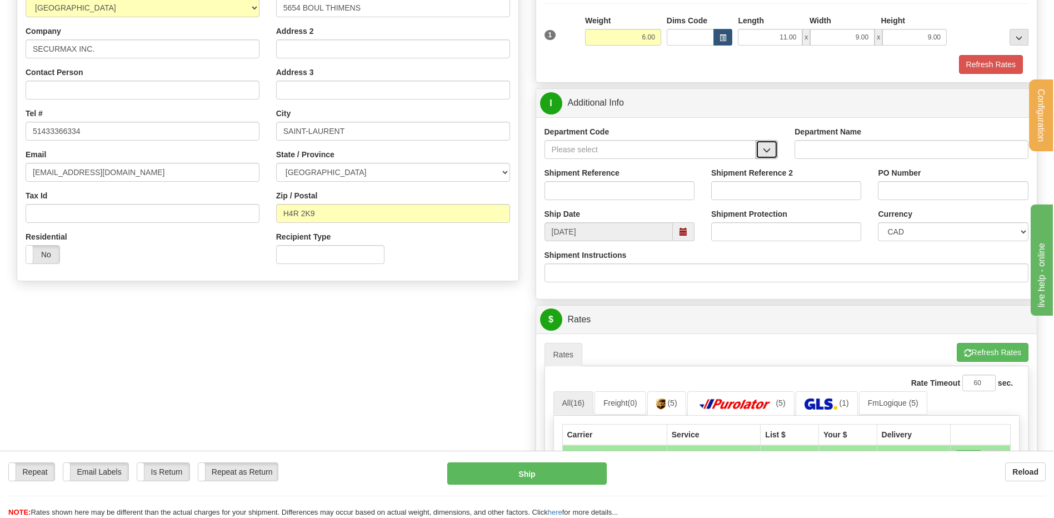
drag, startPoint x: 773, startPoint y: 158, endPoint x: 756, endPoint y: 160, distance: 16.8
click at [773, 158] on button "button" at bounding box center [766, 149] width 22 height 19
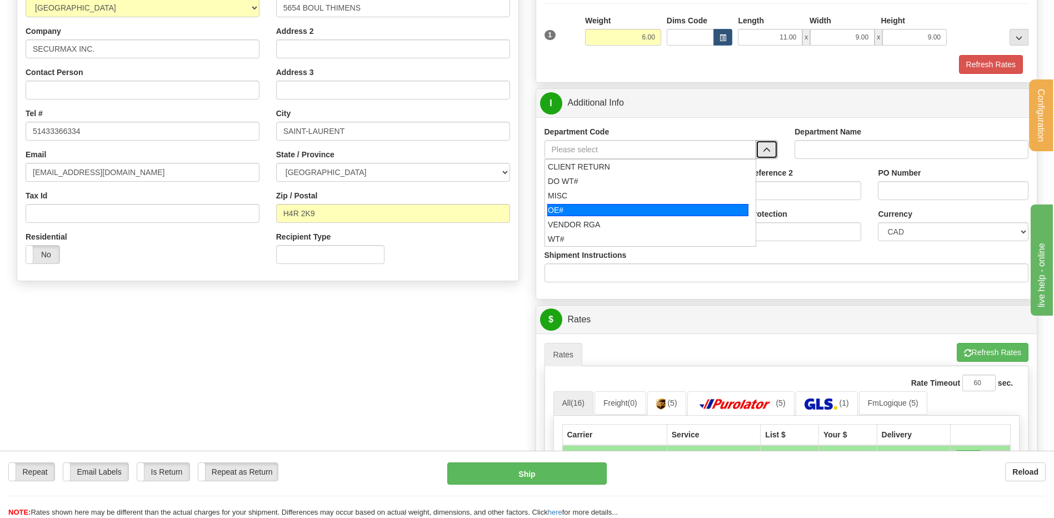
click at [610, 206] on div "OE#" at bounding box center [647, 210] width 201 height 12
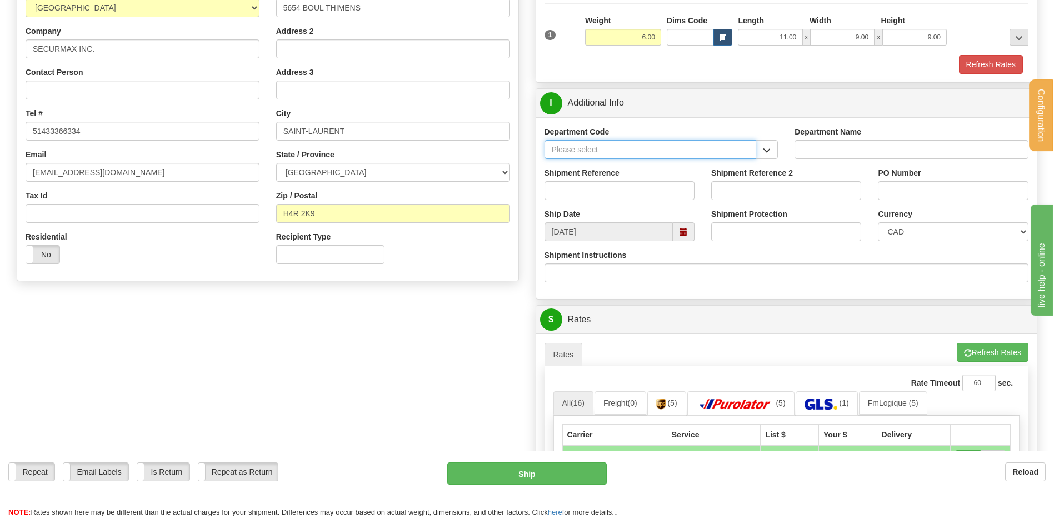
type input "OE#"
type input "ORDERS"
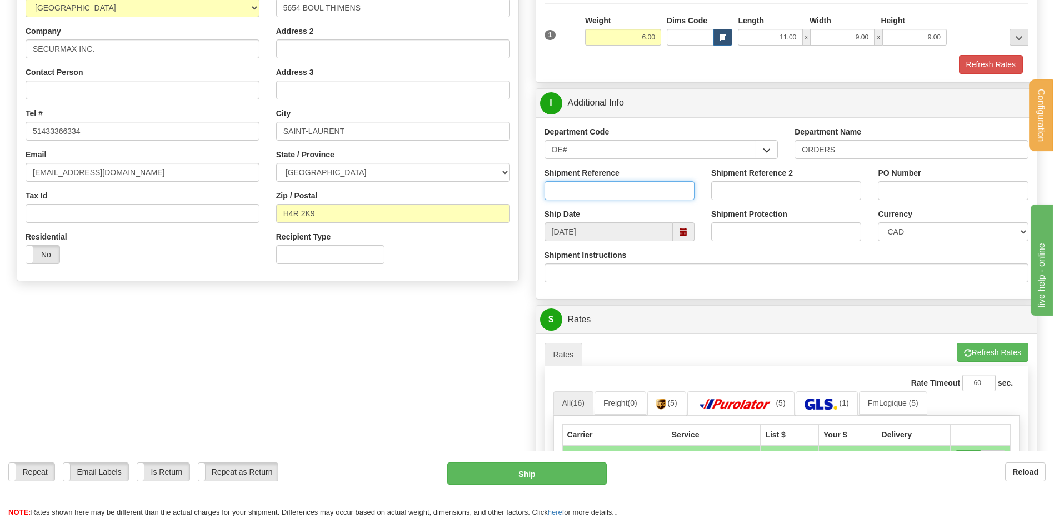
click at [605, 193] on input "Shipment Reference" at bounding box center [619, 190] width 150 height 19
type input "80003859-04"
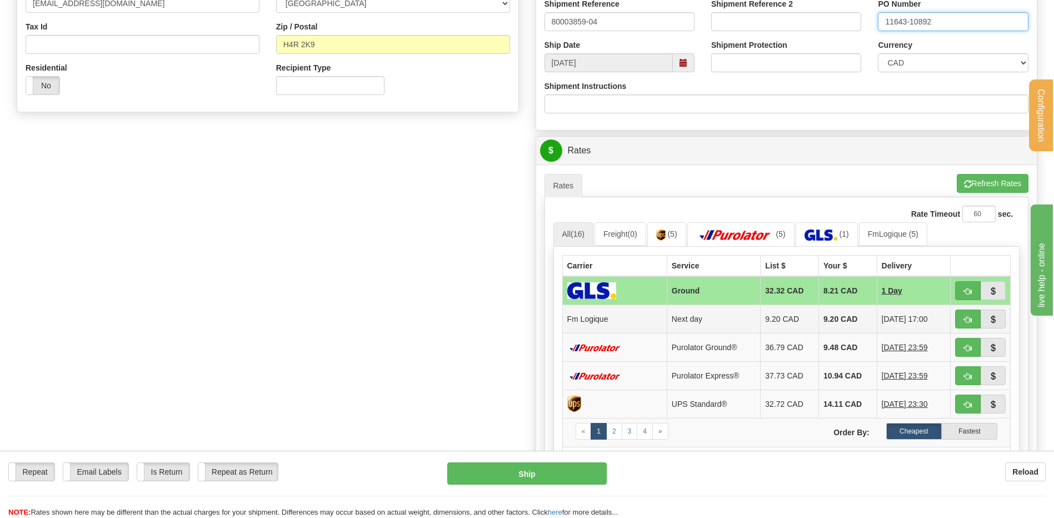
scroll to position [389, 0]
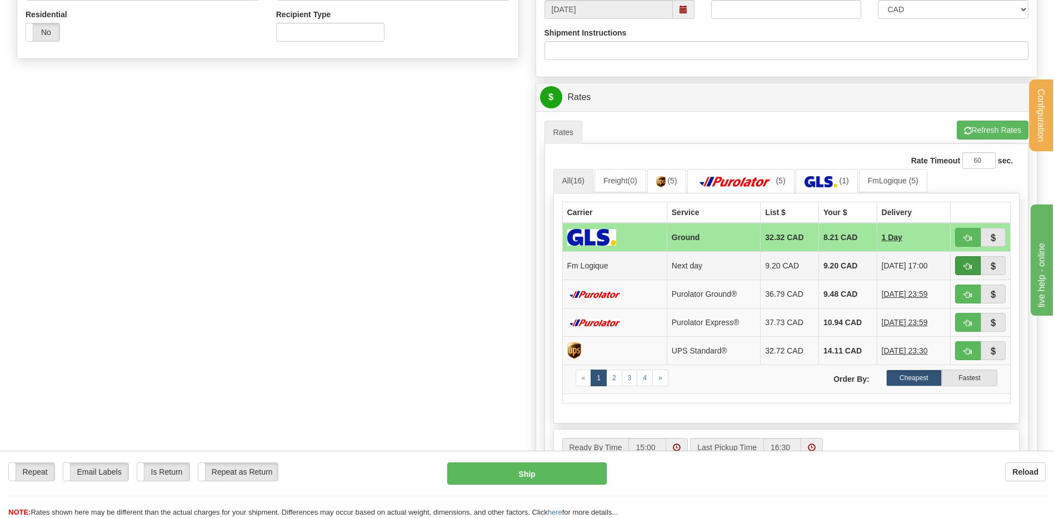
type input "11643-10892"
click at [958, 263] on button "button" at bounding box center [968, 265] width 26 height 19
type input "jour"
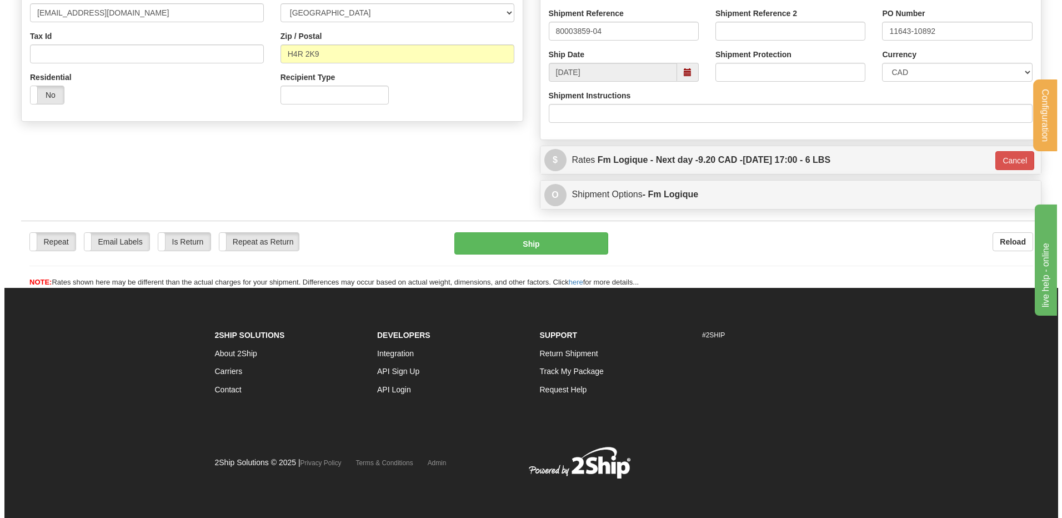
scroll to position [327, 0]
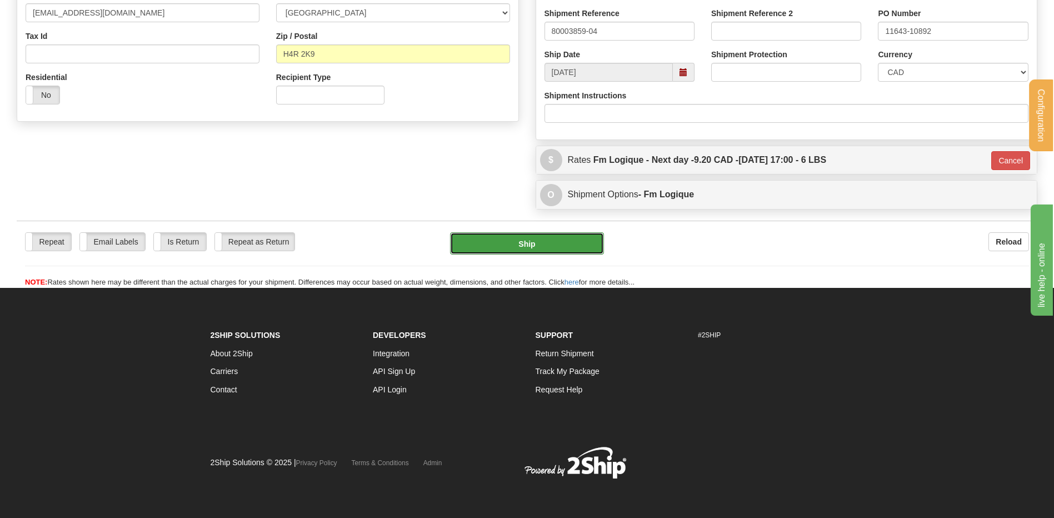
click at [557, 248] on button "Ship" at bounding box center [526, 243] width 153 height 22
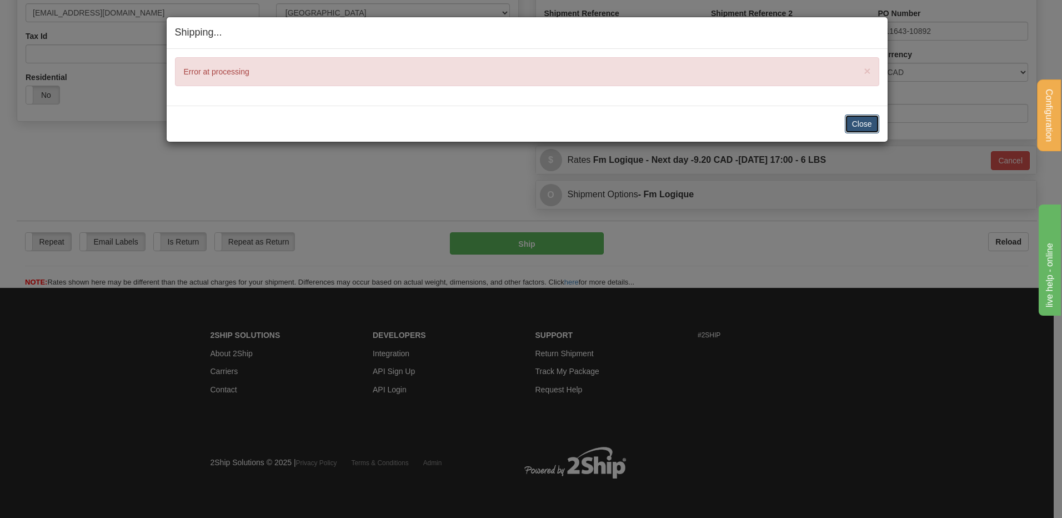
click at [861, 118] on button "Close" at bounding box center [862, 123] width 34 height 19
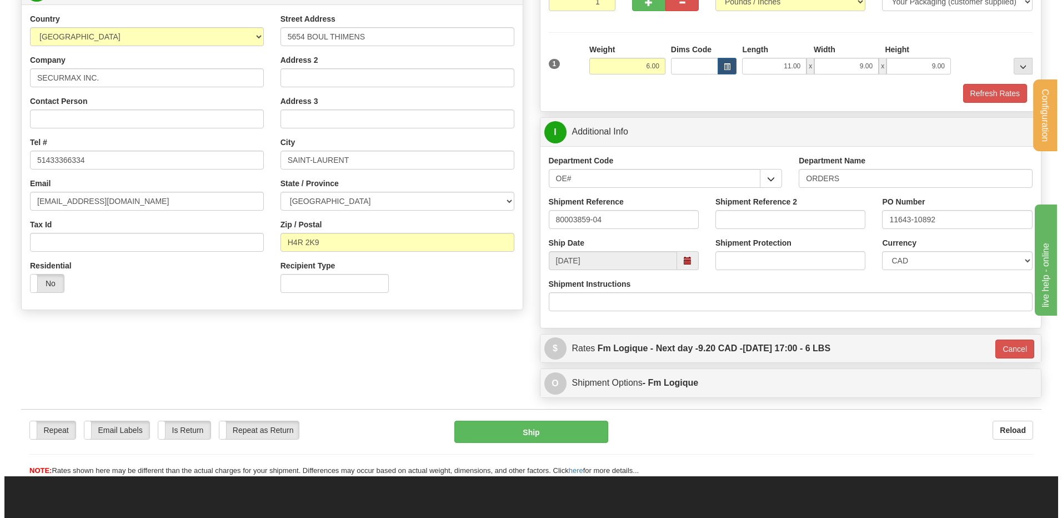
scroll to position [215, 0]
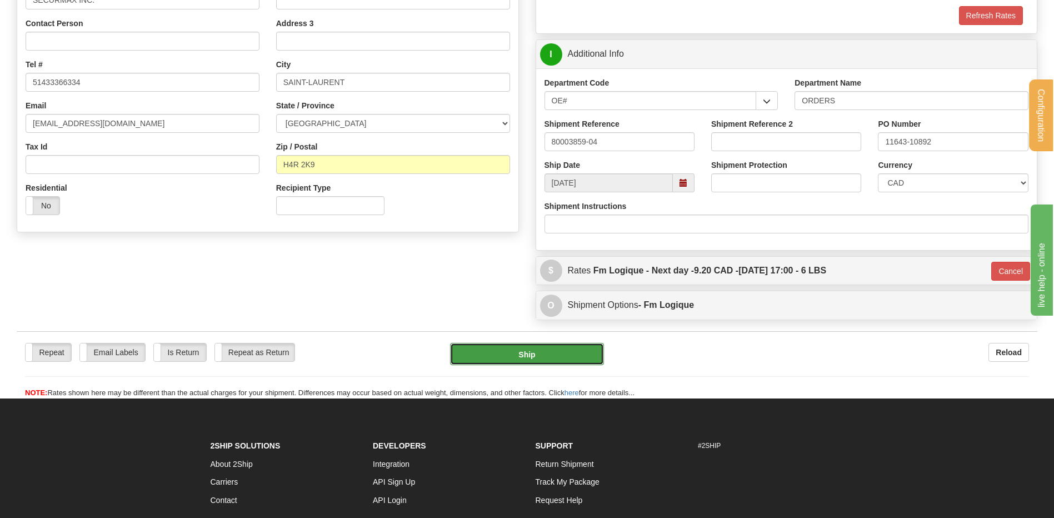
click at [512, 353] on button "Ship" at bounding box center [526, 354] width 153 height 22
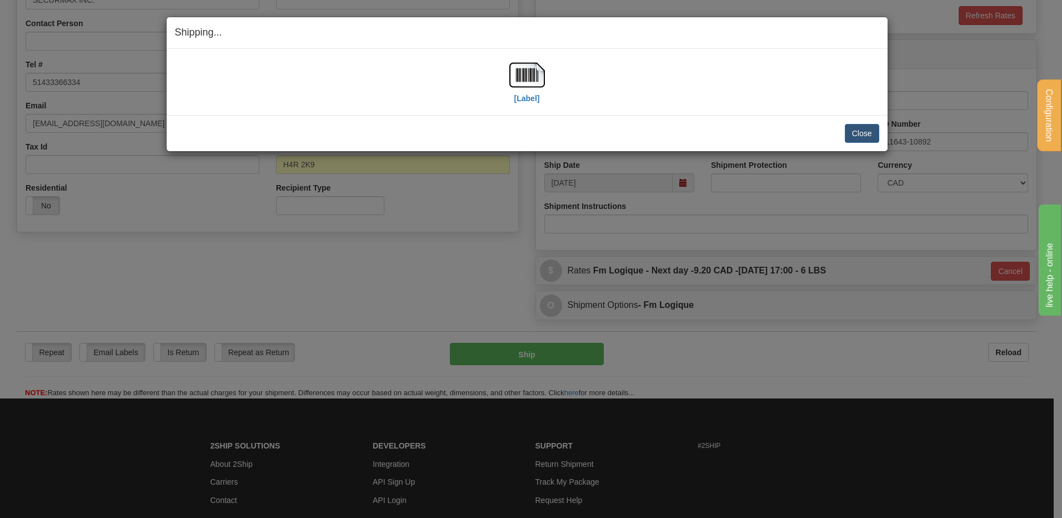
click at [480, 70] on div "[Label]" at bounding box center [527, 81] width 704 height 49
click at [521, 78] on img at bounding box center [527, 75] width 36 height 36
click at [865, 133] on button "Close" at bounding box center [862, 133] width 34 height 19
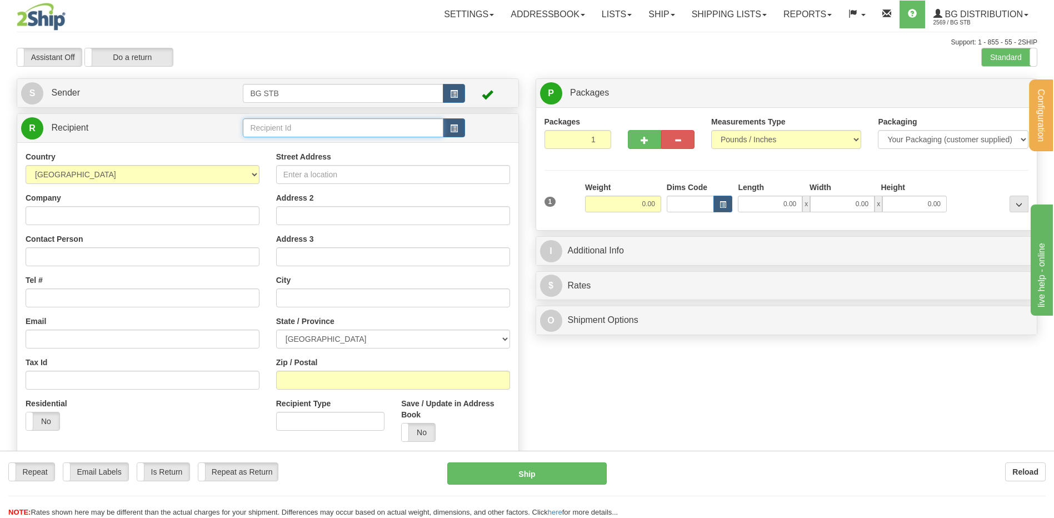
click at [273, 121] on input "text" at bounding box center [343, 127] width 200 height 19
type input "9596"
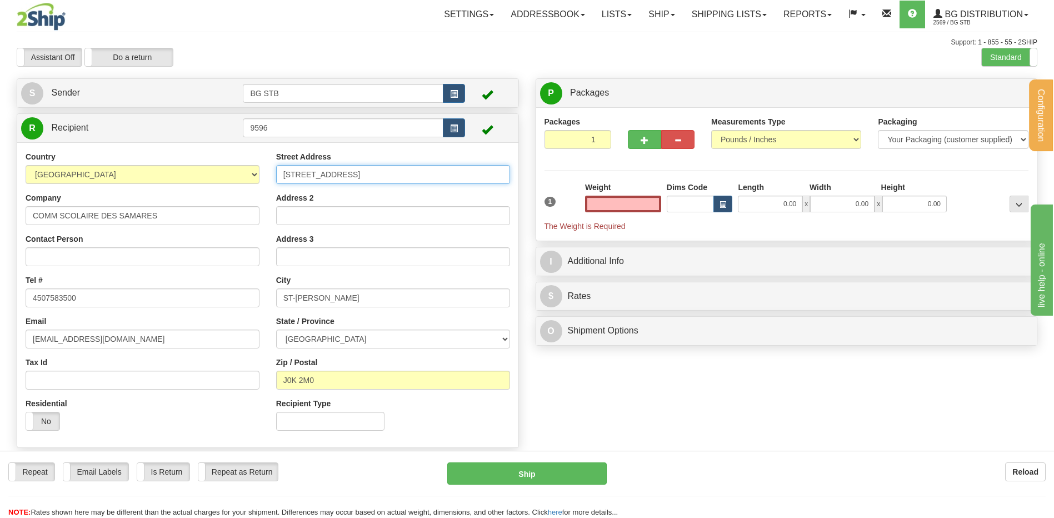
type input "0.00"
drag, startPoint x: 347, startPoint y: 178, endPoint x: 292, endPoint y: 178, distance: 55.5
click at [292, 178] on input "[STREET_ADDRESS]" at bounding box center [393, 174] width 234 height 19
type input "4"
type input "ATELIER DES RESSOURCES MATERIELLES"
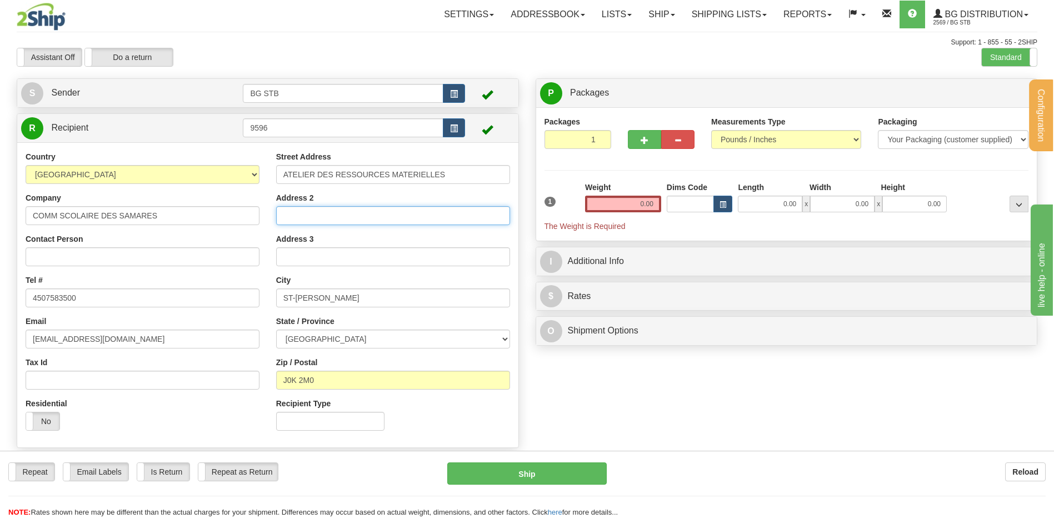
click at [320, 217] on input "Address 2" at bounding box center [393, 215] width 234 height 19
type input "8 MONSEIGNEUR [PERSON_NAME]"
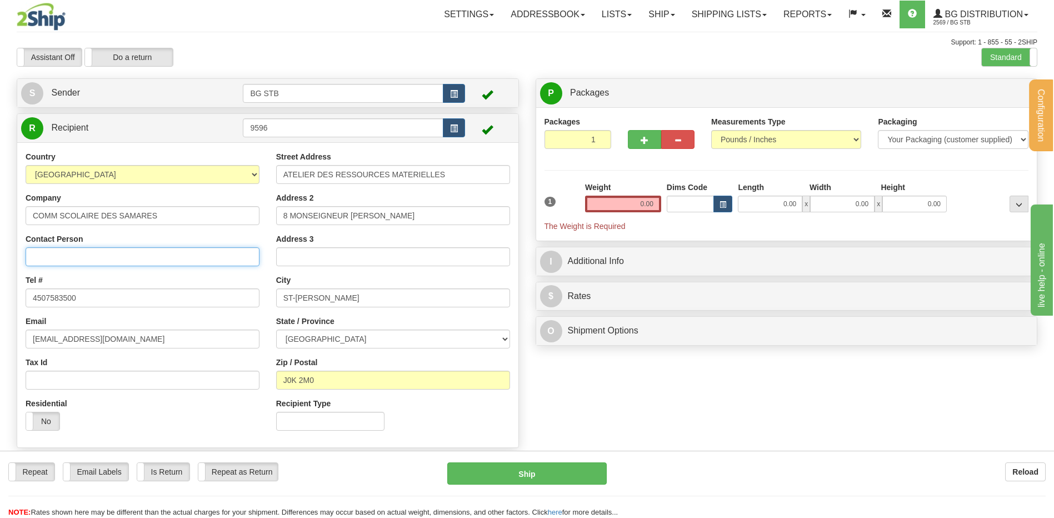
type input "RECEPTION"
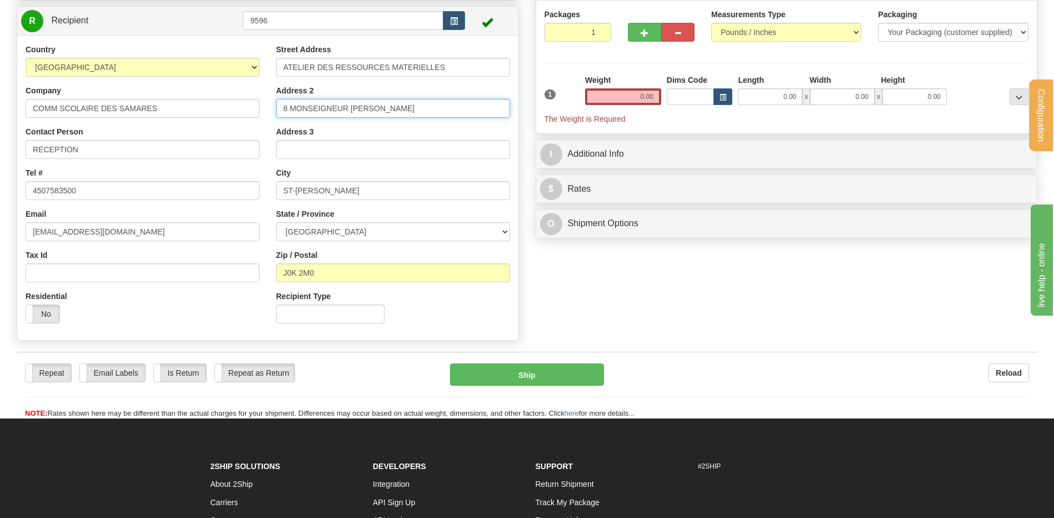
scroll to position [111, 0]
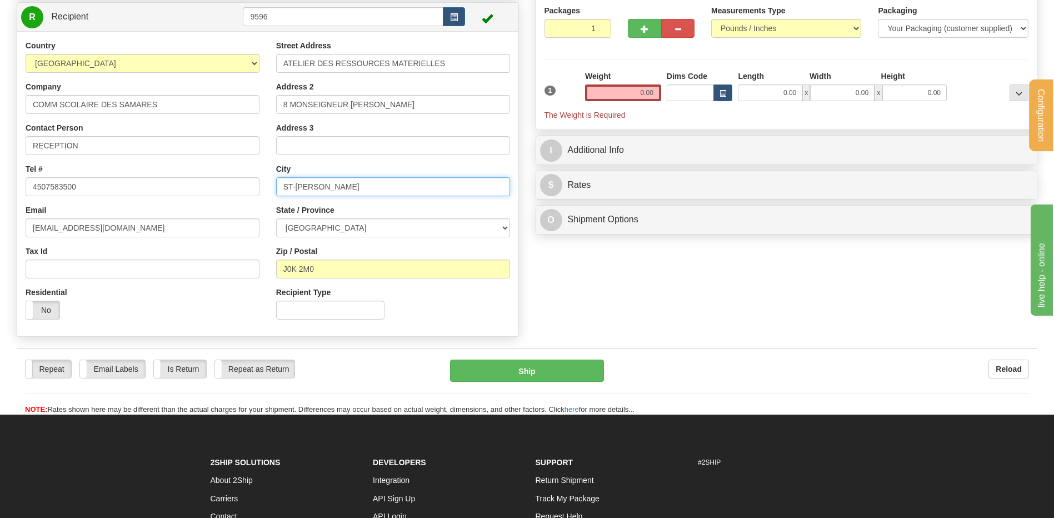
drag, startPoint x: 387, startPoint y: 183, endPoint x: 192, endPoint y: 186, distance: 195.5
click at [197, 185] on div "Country [GEOGRAPHIC_DATA] [GEOGRAPHIC_DATA] [GEOGRAPHIC_DATA] [GEOGRAPHIC_DATA]…" at bounding box center [267, 184] width 501 height 288
type input "JOLIETTE"
click at [222, 273] on div "Country [GEOGRAPHIC_DATA] [GEOGRAPHIC_DATA] [GEOGRAPHIC_DATA] [GEOGRAPHIC_DATA]…" at bounding box center [267, 184] width 501 height 288
type input "J6E 6G7"
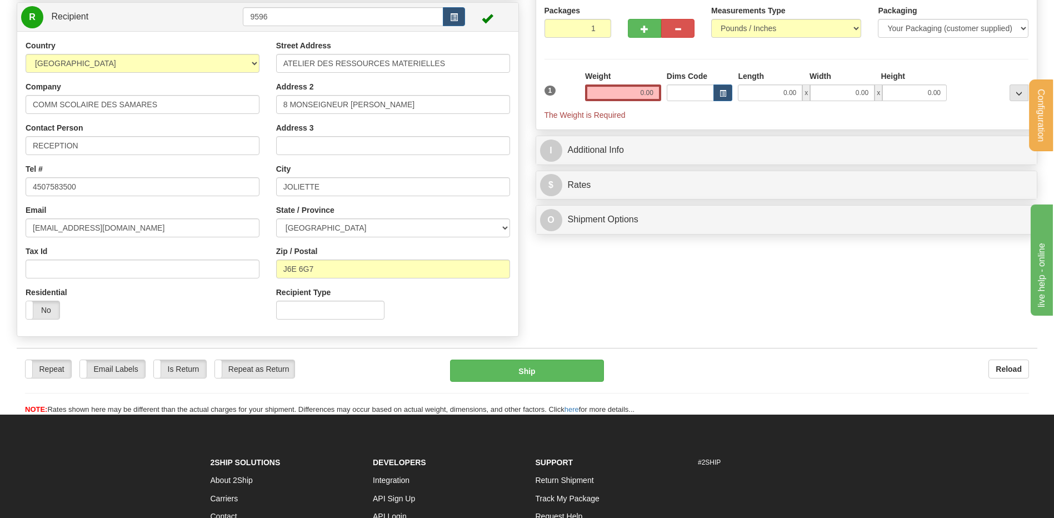
click at [633, 82] on div "Weight 0.00" at bounding box center [623, 86] width 76 height 31
click at [638, 93] on input "0.00" at bounding box center [623, 92] width 76 height 17
type input "2.00"
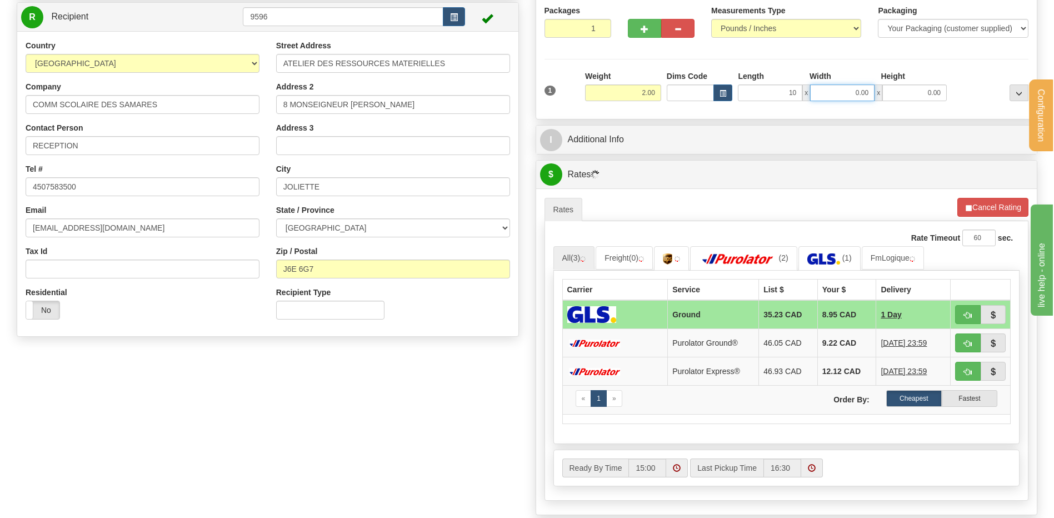
type input "10.00"
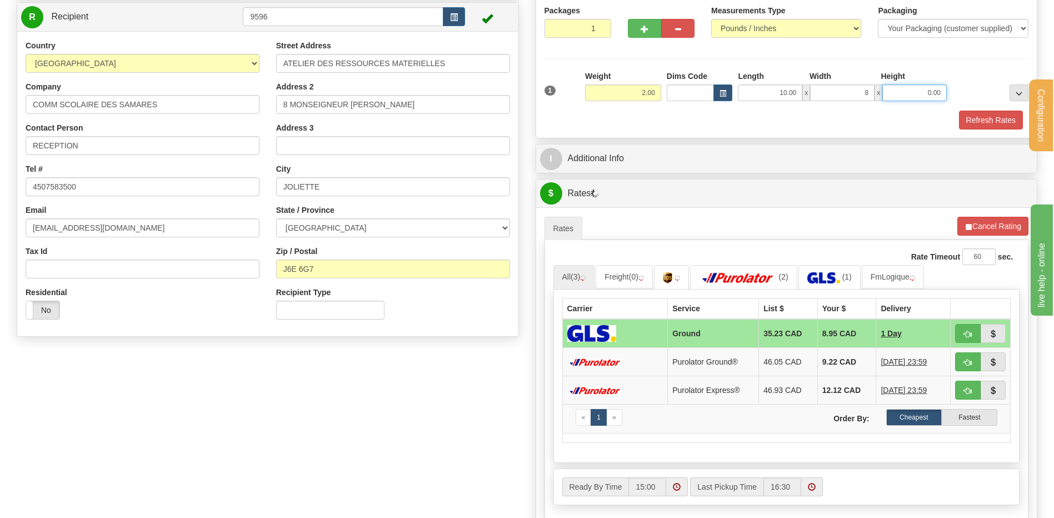
type input "8.00"
type input "2.00"
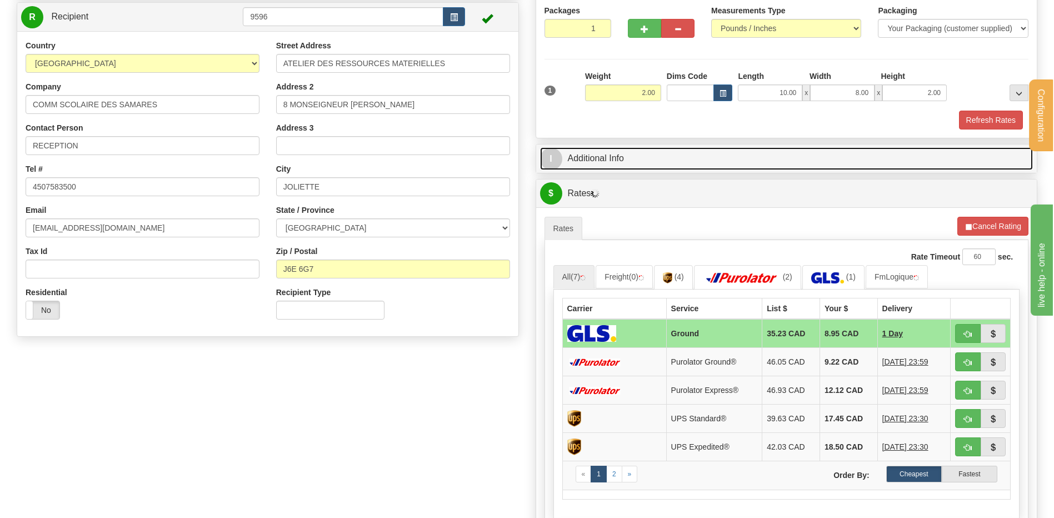
click at [674, 155] on link "I Additional Info" at bounding box center [786, 158] width 493 height 23
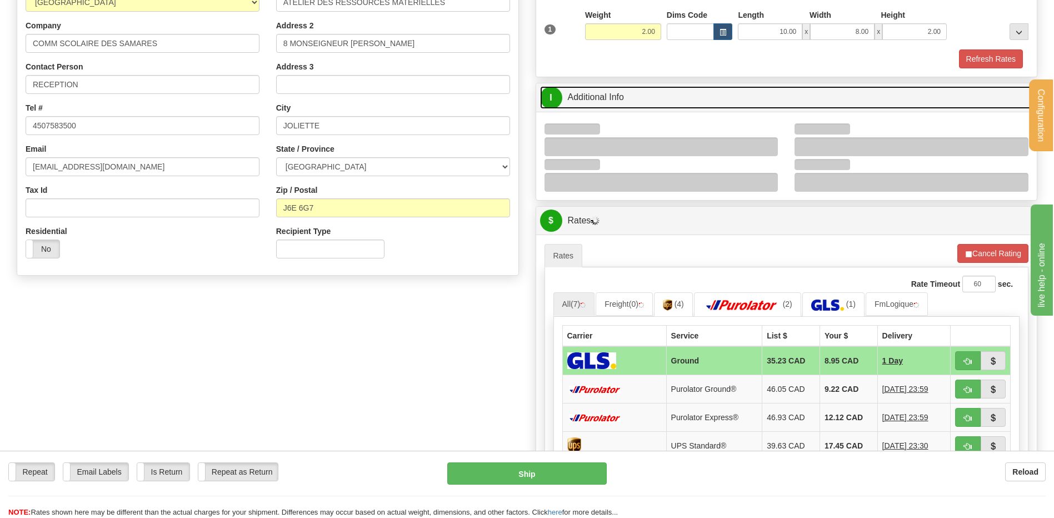
scroll to position [278, 0]
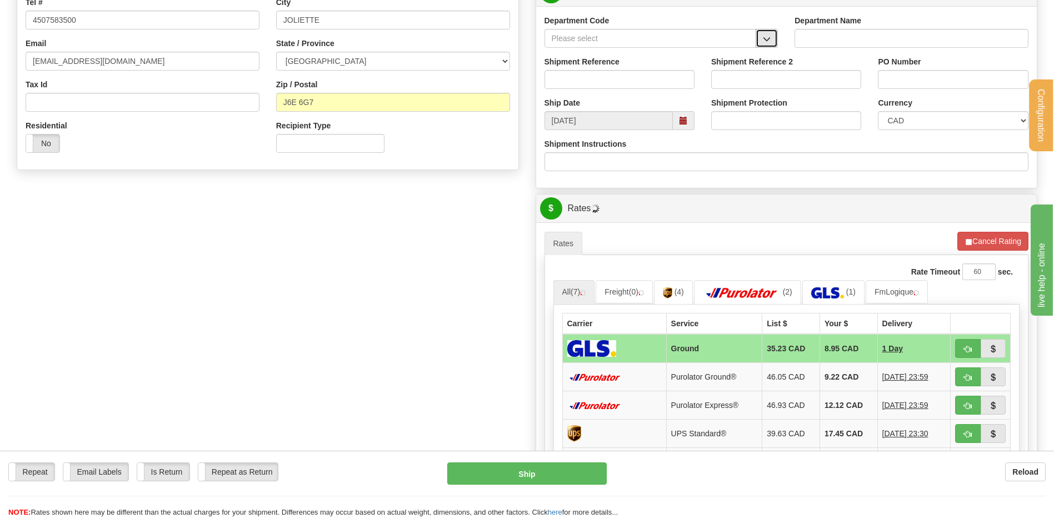
click at [763, 34] on button "button" at bounding box center [766, 38] width 22 height 19
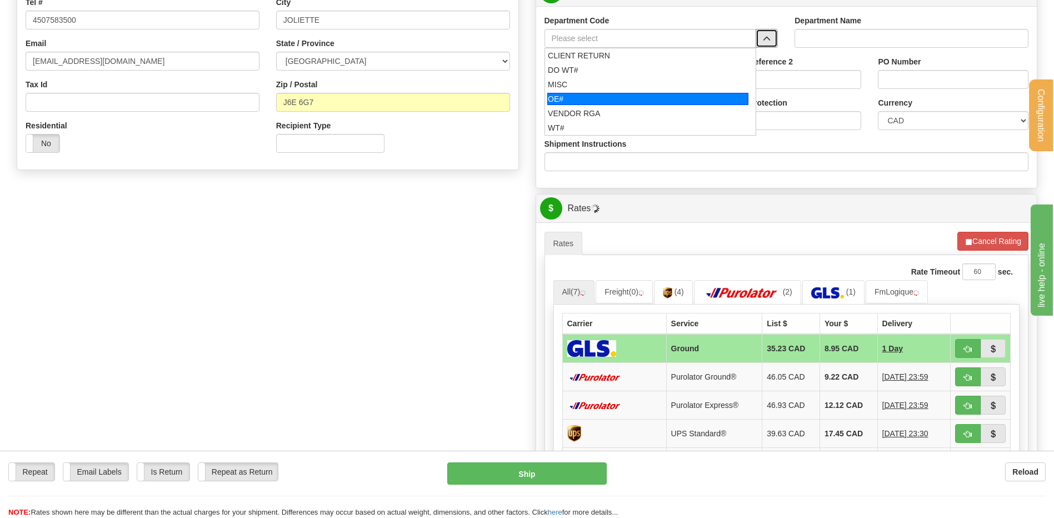
drag, startPoint x: 632, startPoint y: 92, endPoint x: 622, endPoint y: 78, distance: 17.9
click at [631, 92] on li "OE#" at bounding box center [650, 99] width 211 height 14
type input "OE#"
type input "ORDERS"
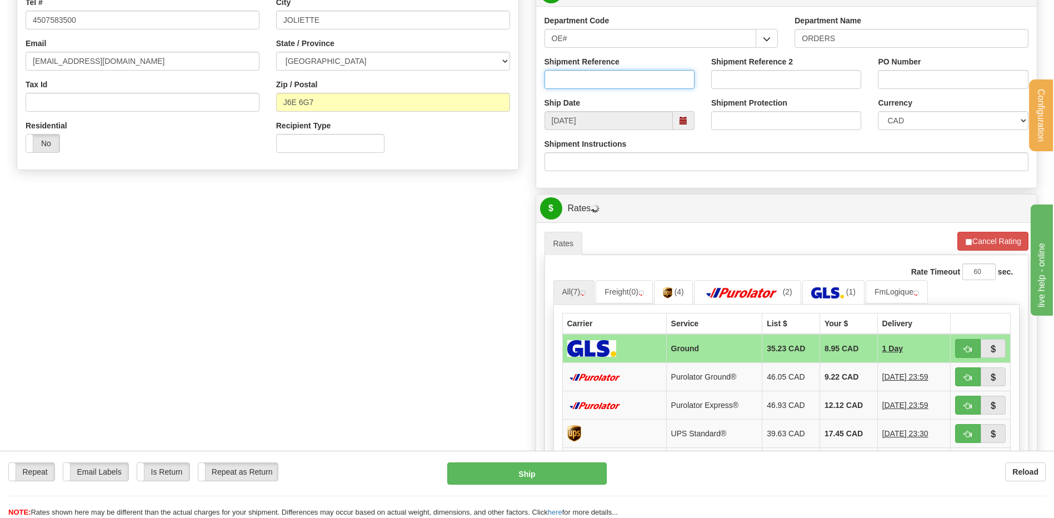
click at [622, 78] on input "Shipment Reference" at bounding box center [619, 79] width 150 height 19
type input "80005878-00"
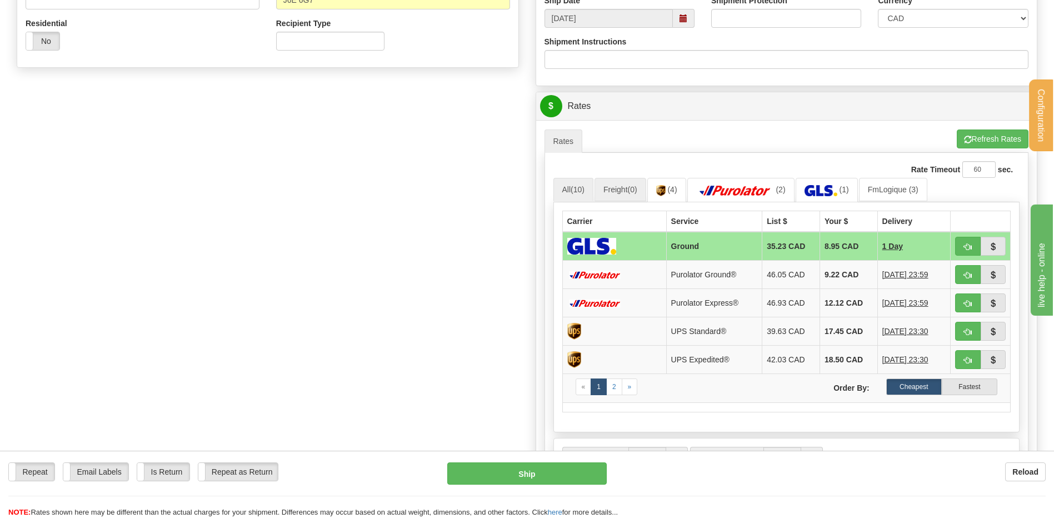
scroll to position [444, 0]
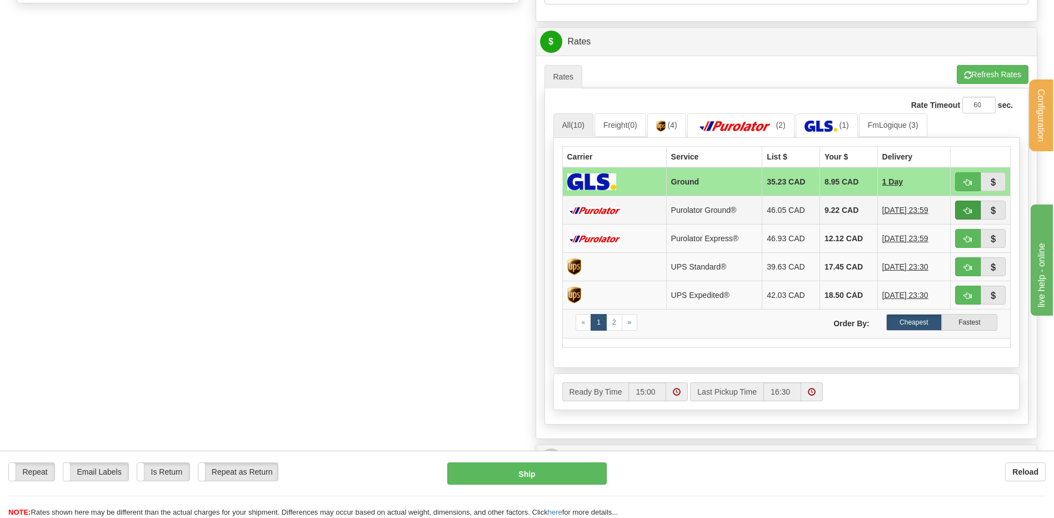
type input "[PHONE_NUMBER]"
drag, startPoint x: 979, startPoint y: 211, endPoint x: 970, endPoint y: 209, distance: 9.0
click at [978, 211] on button "button" at bounding box center [968, 210] width 26 height 19
type input "260"
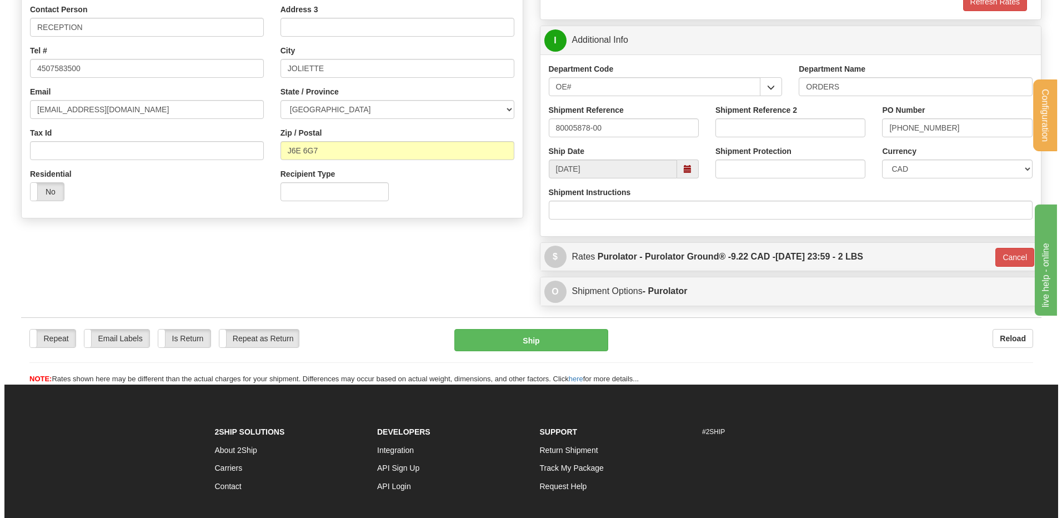
scroll to position [162, 0]
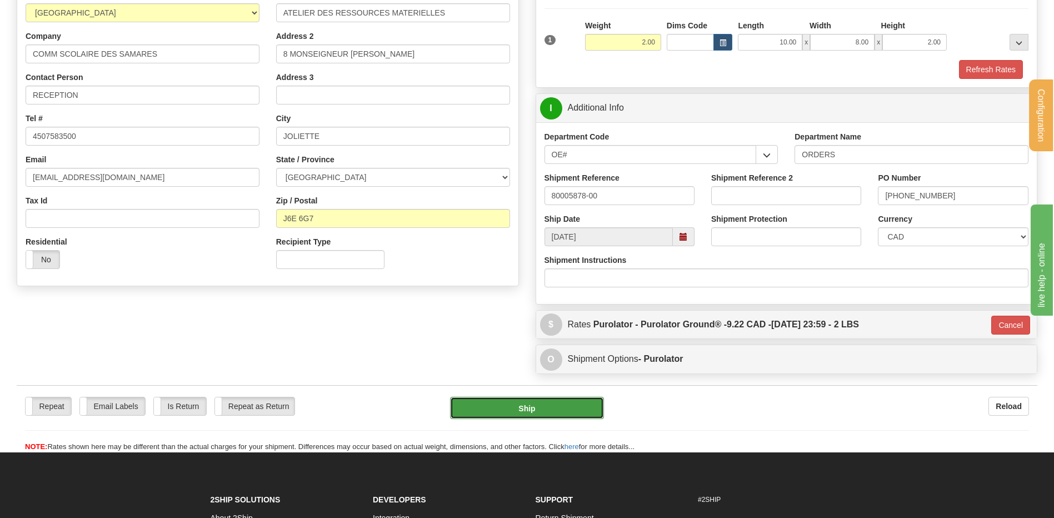
click at [561, 407] on button "Ship" at bounding box center [526, 408] width 153 height 22
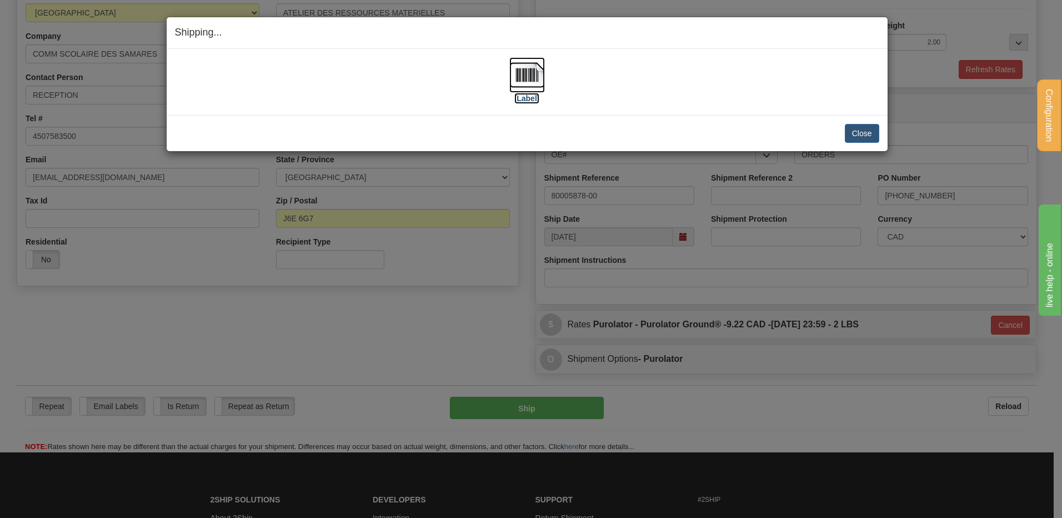
click at [528, 74] on img at bounding box center [527, 75] width 36 height 36
click at [869, 123] on div "Close [PERSON_NAME] Shipment and Quit Pickup Quit Pickup ONLY" at bounding box center [527, 133] width 721 height 36
click at [865, 132] on button "Close" at bounding box center [862, 133] width 34 height 19
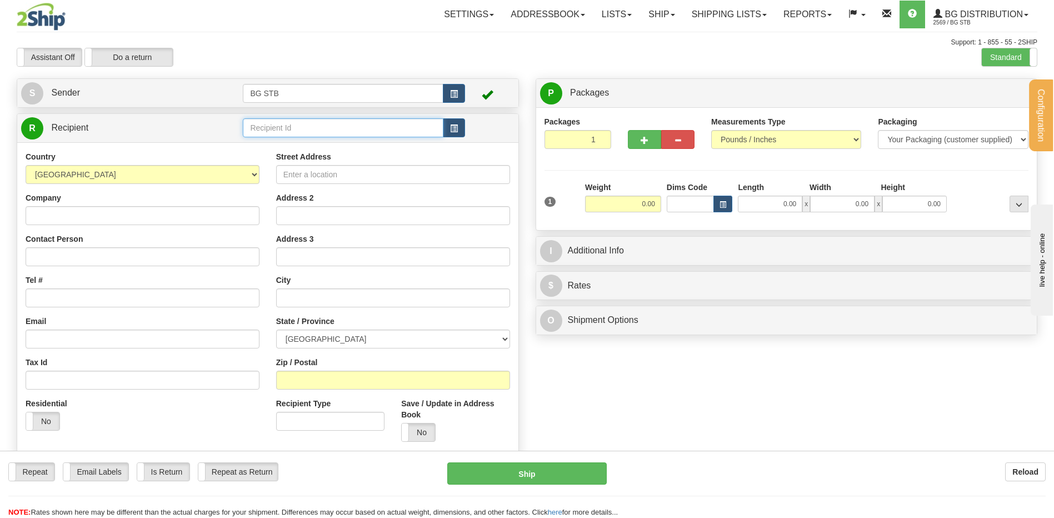
click at [279, 127] on input "text" at bounding box center [343, 127] width 200 height 19
type input "5589"
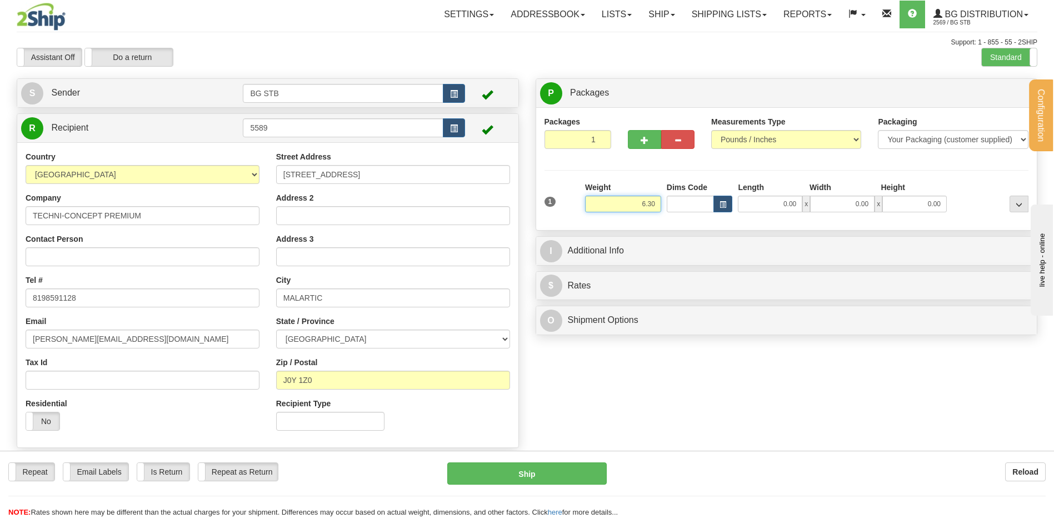
type input "6.30"
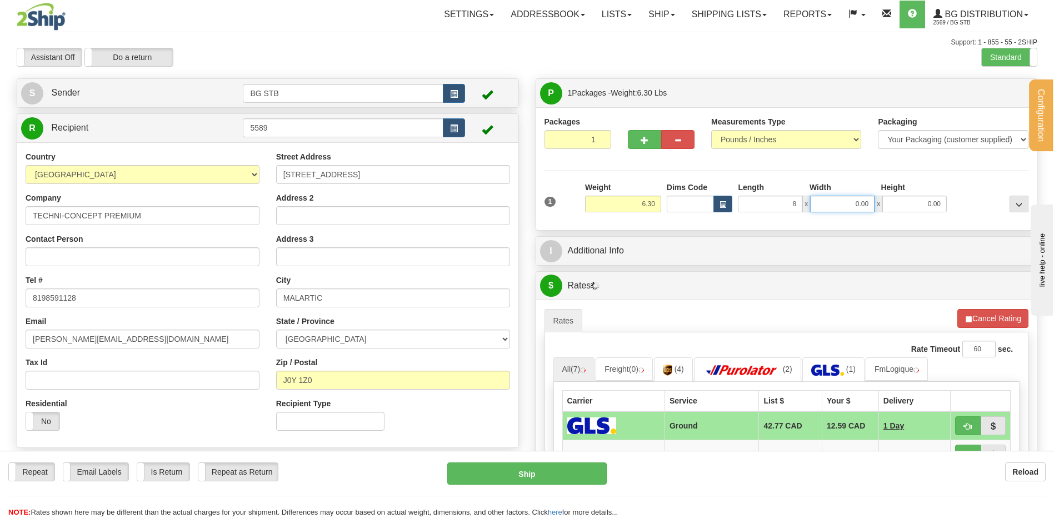
type input "8.00"
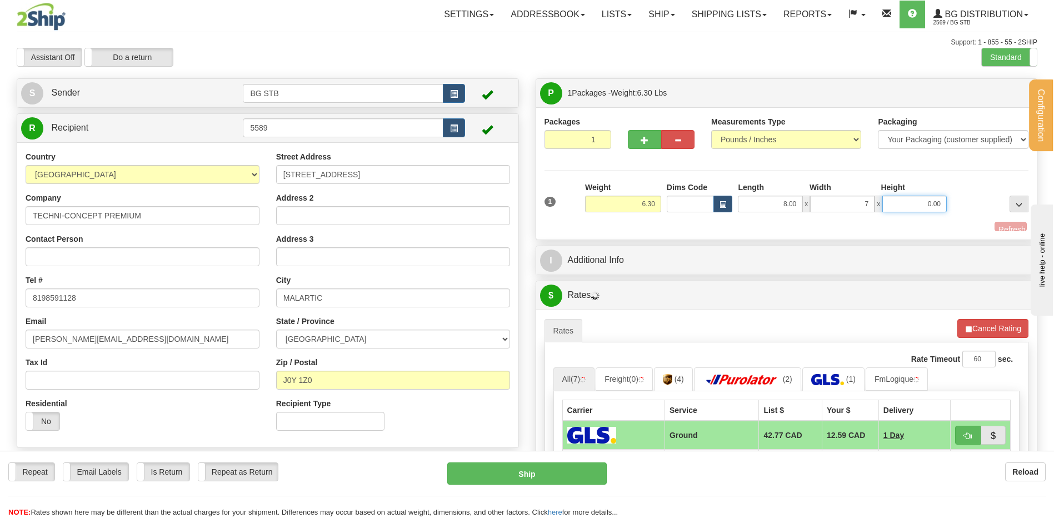
type input "7.00"
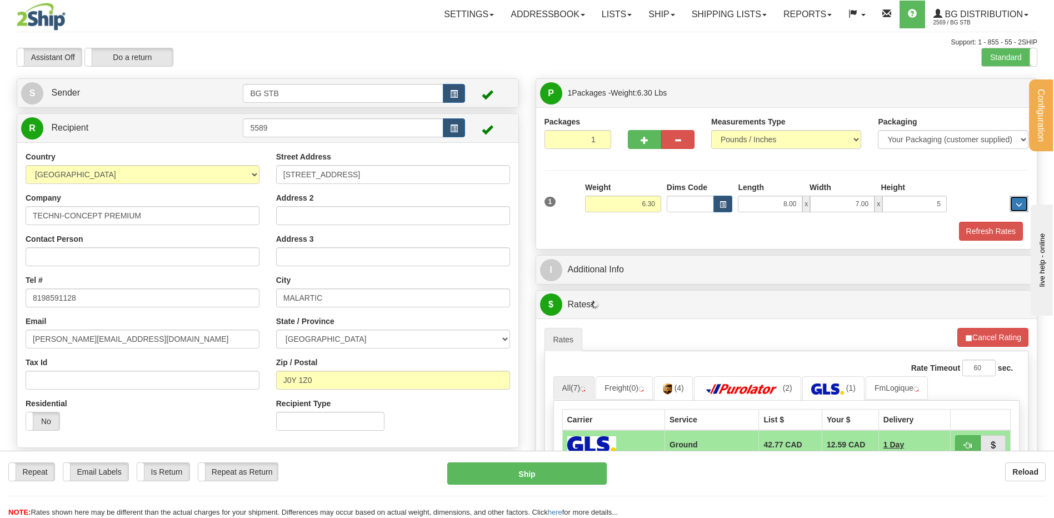
type input "5.00"
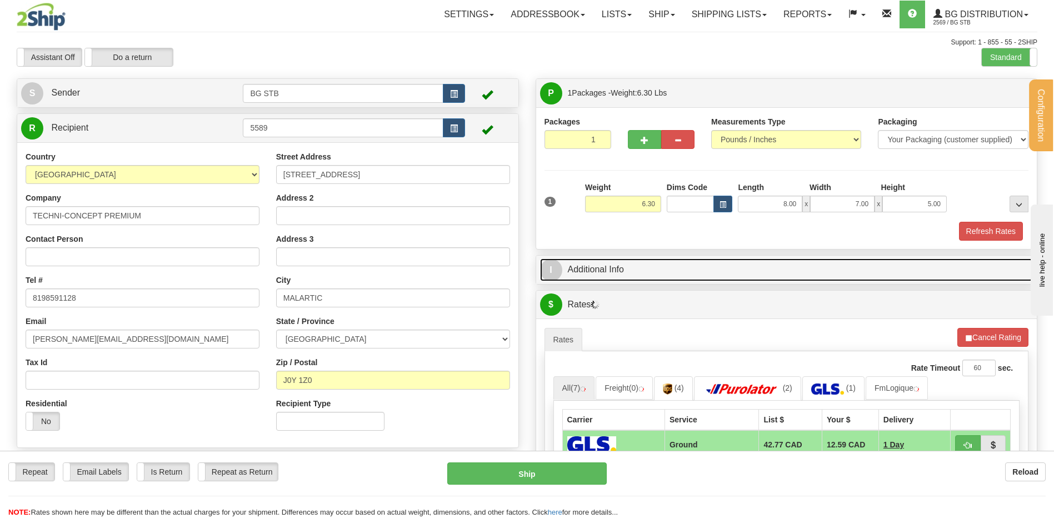
click at [633, 270] on link "I Additional Info" at bounding box center [786, 269] width 493 height 23
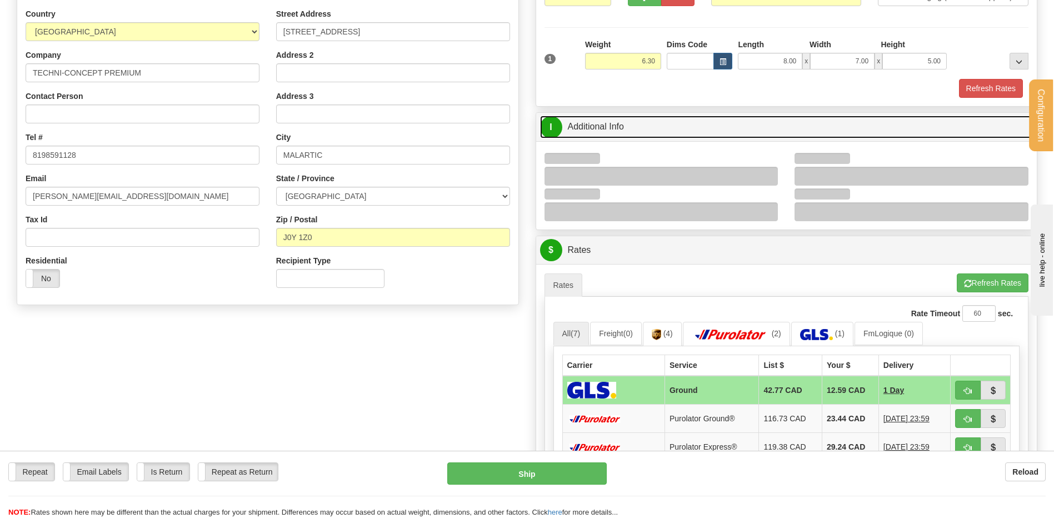
scroll to position [222, 0]
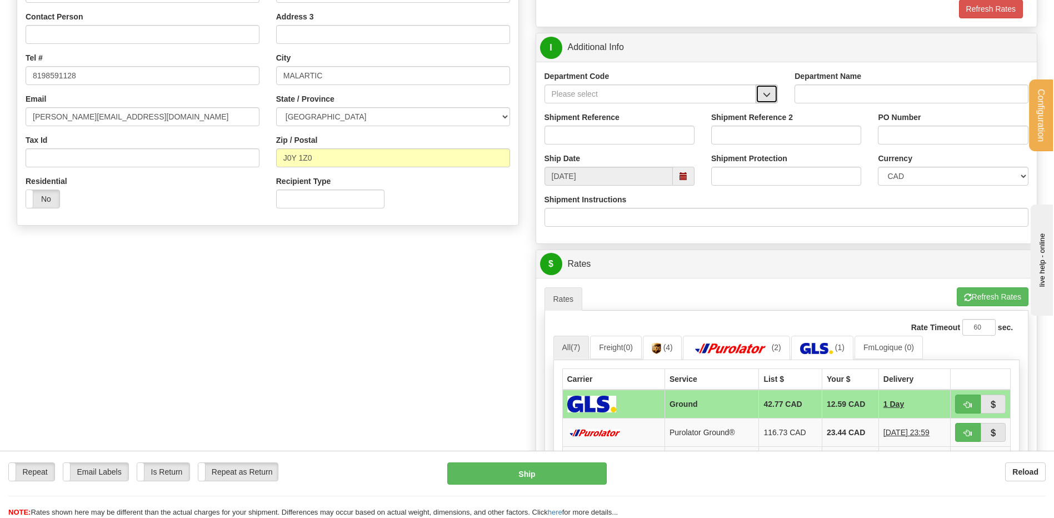
click at [761, 93] on button "button" at bounding box center [766, 93] width 22 height 19
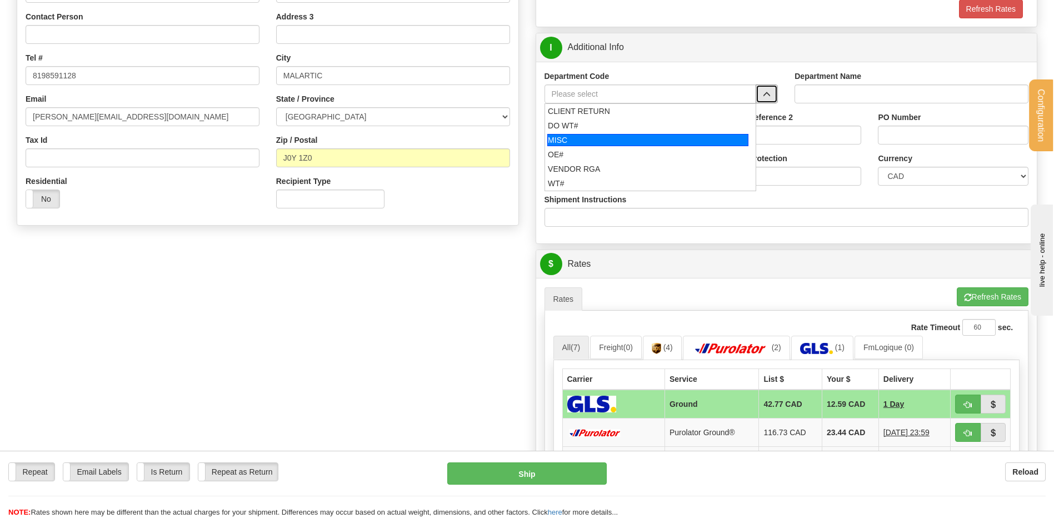
click at [645, 149] on div "OE#" at bounding box center [648, 154] width 200 height 11
type input "OE#"
type input "ORDERS"
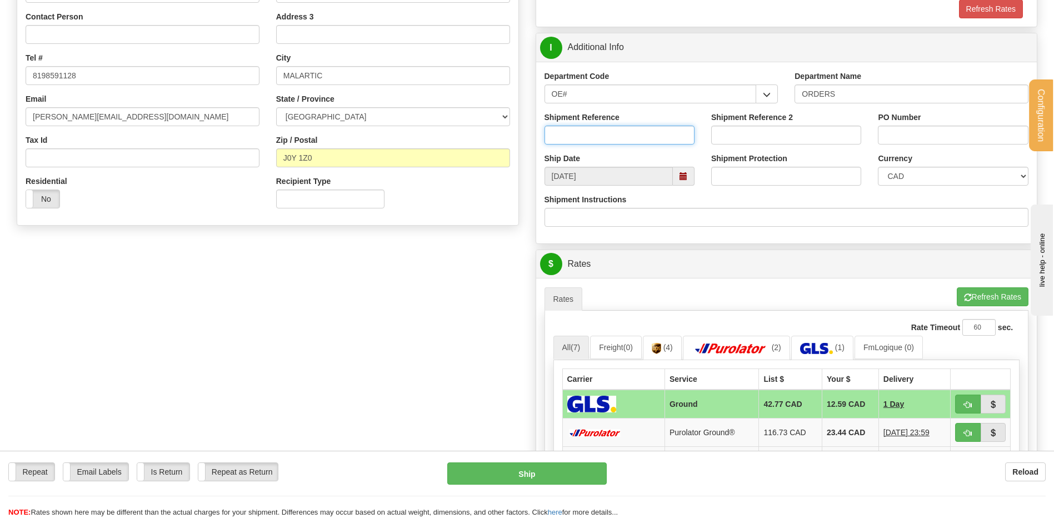
click at [638, 138] on input "Shipment Reference" at bounding box center [619, 135] width 150 height 19
type input "80004495-00"
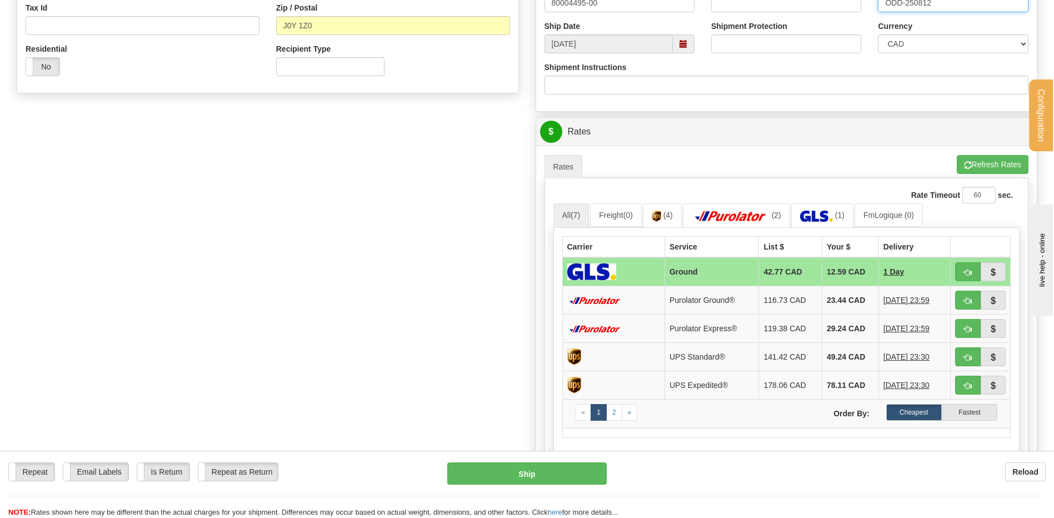
scroll to position [389, 0]
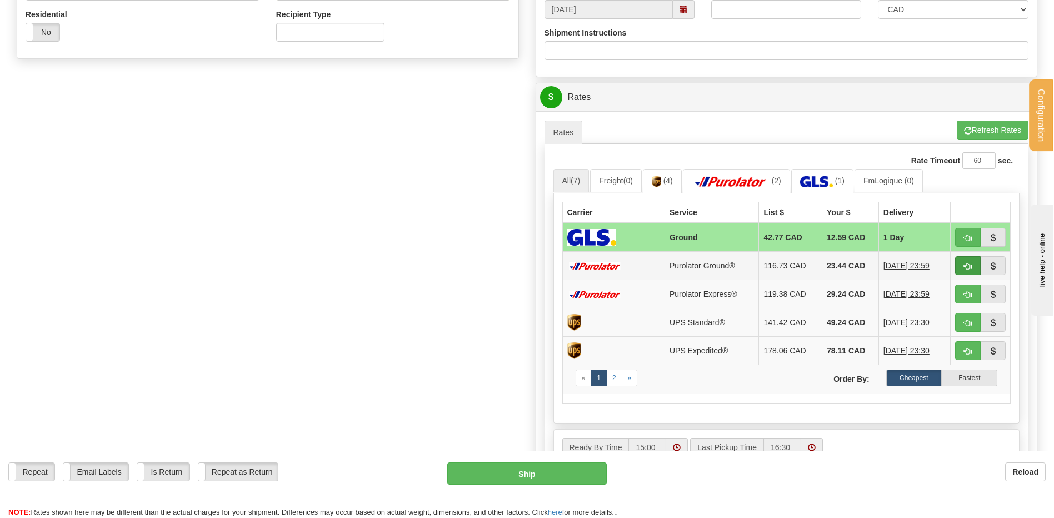
type input "ODD-250812"
drag, startPoint x: 974, startPoint y: 258, endPoint x: 958, endPoint y: 258, distance: 15.6
click at [974, 258] on button "button" at bounding box center [968, 265] width 26 height 19
type input "260"
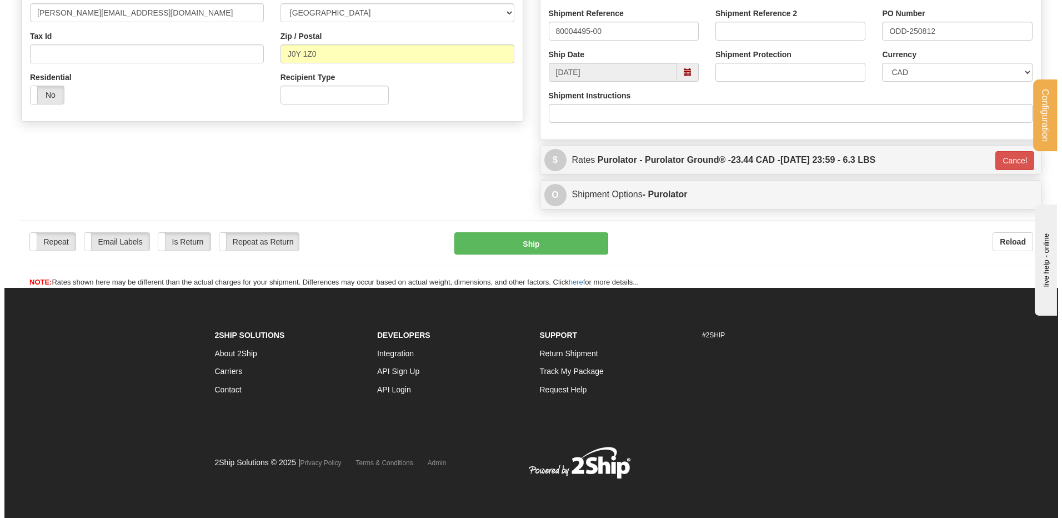
scroll to position [327, 0]
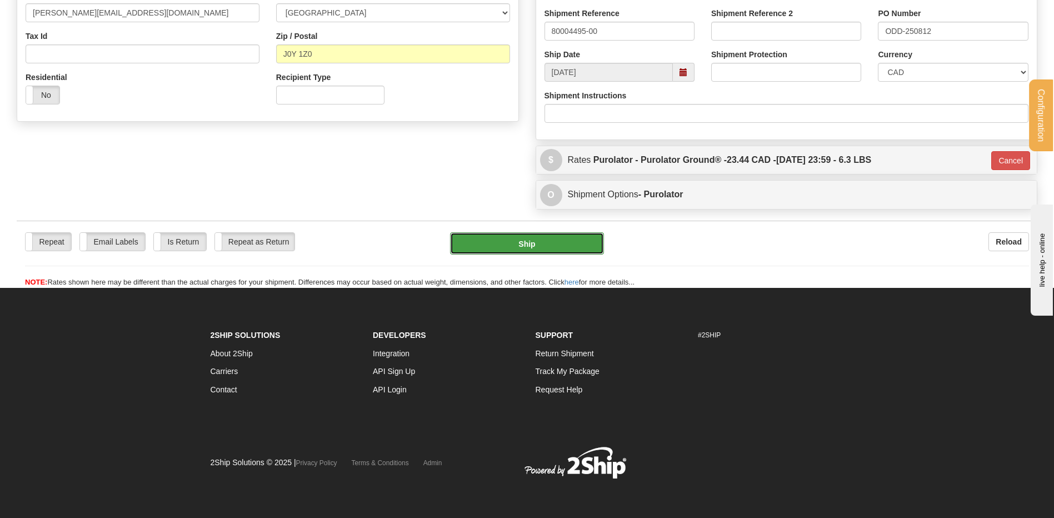
click at [585, 244] on button "Ship" at bounding box center [526, 243] width 153 height 22
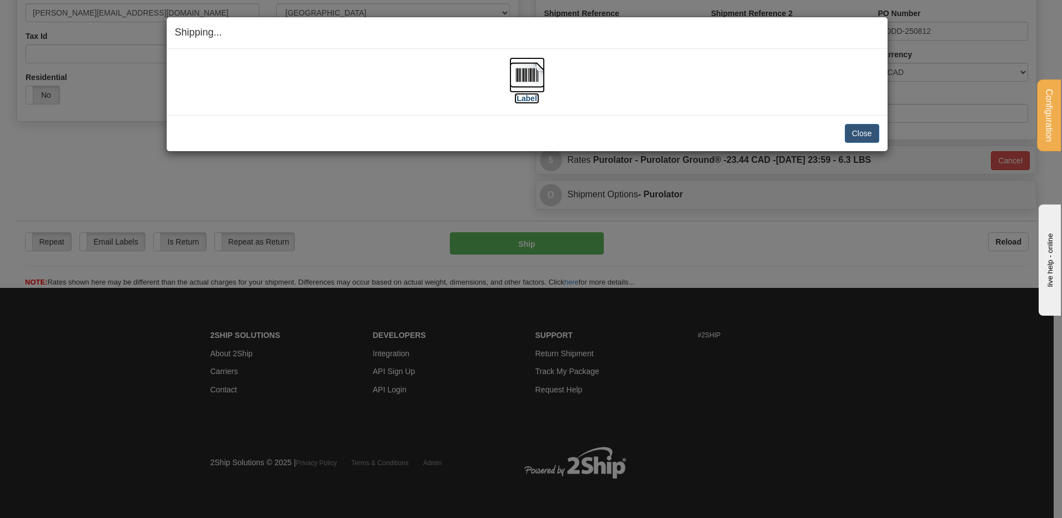
click at [518, 69] on img at bounding box center [527, 75] width 36 height 36
click at [859, 133] on button "Close" at bounding box center [862, 133] width 34 height 19
